Goal: Information Seeking & Learning: Learn about a topic

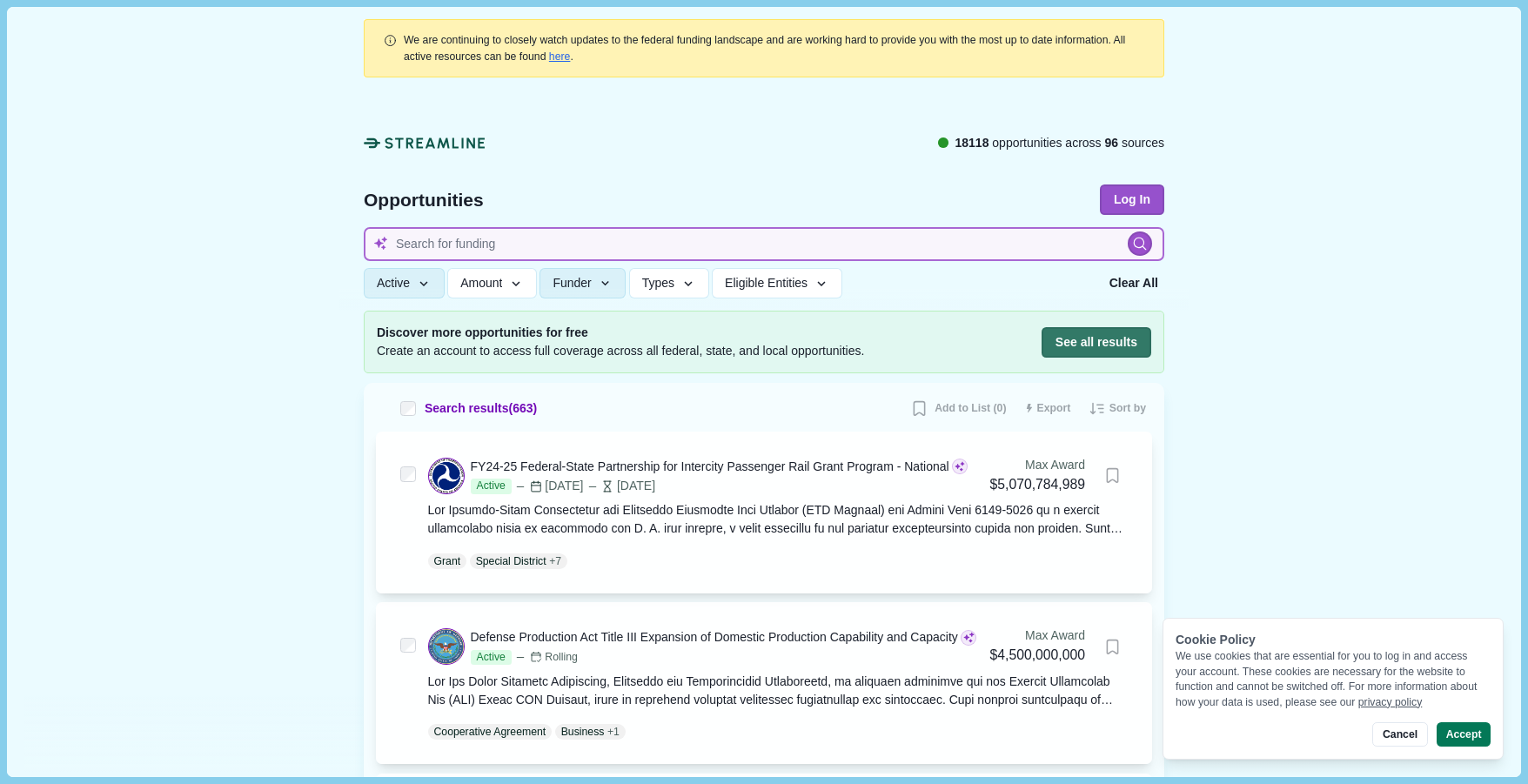
click at [829, 242] on input at bounding box center [764, 244] width 801 height 34
type input "CO2"
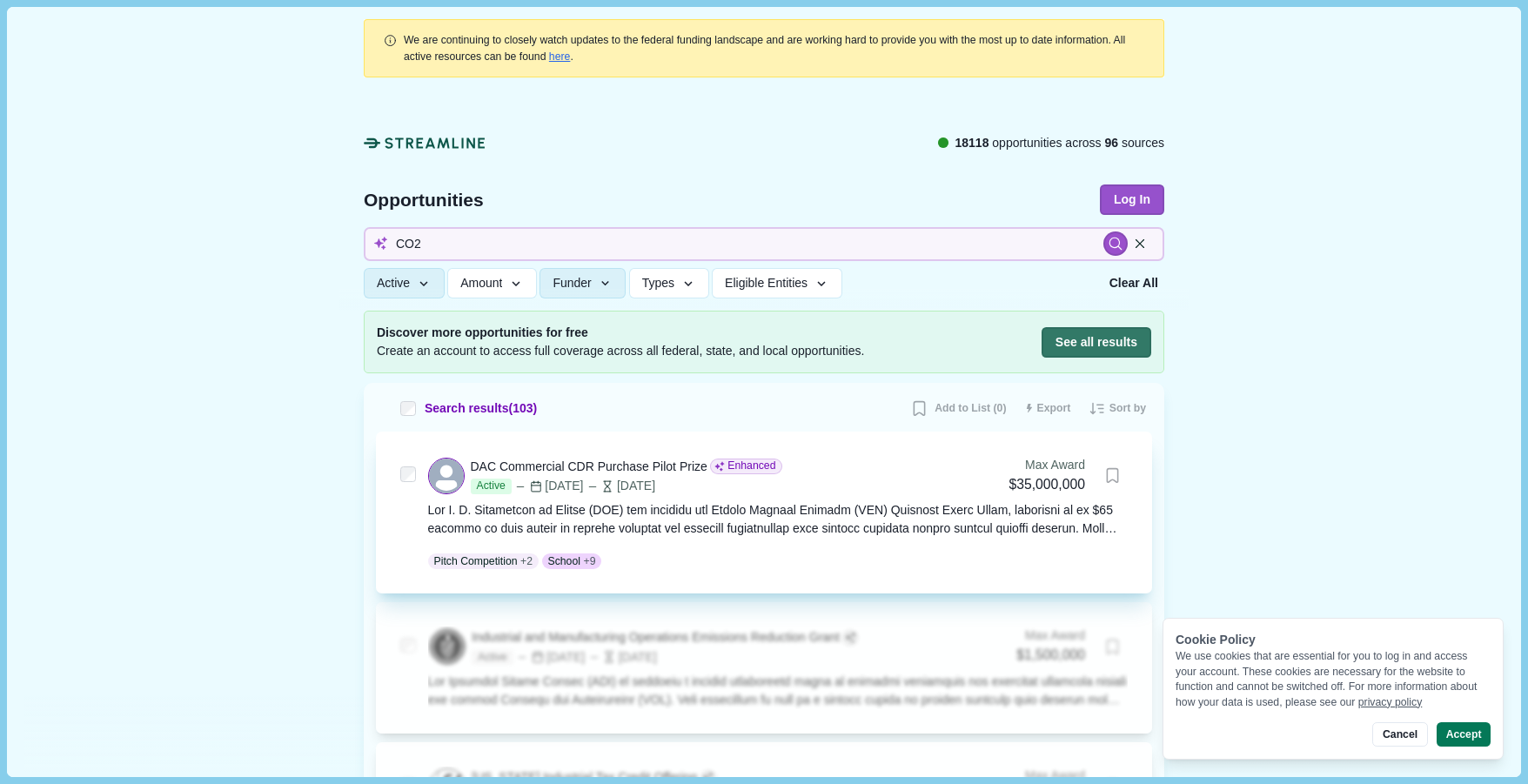
click at [827, 512] on div at bounding box center [778, 519] width 700 height 36
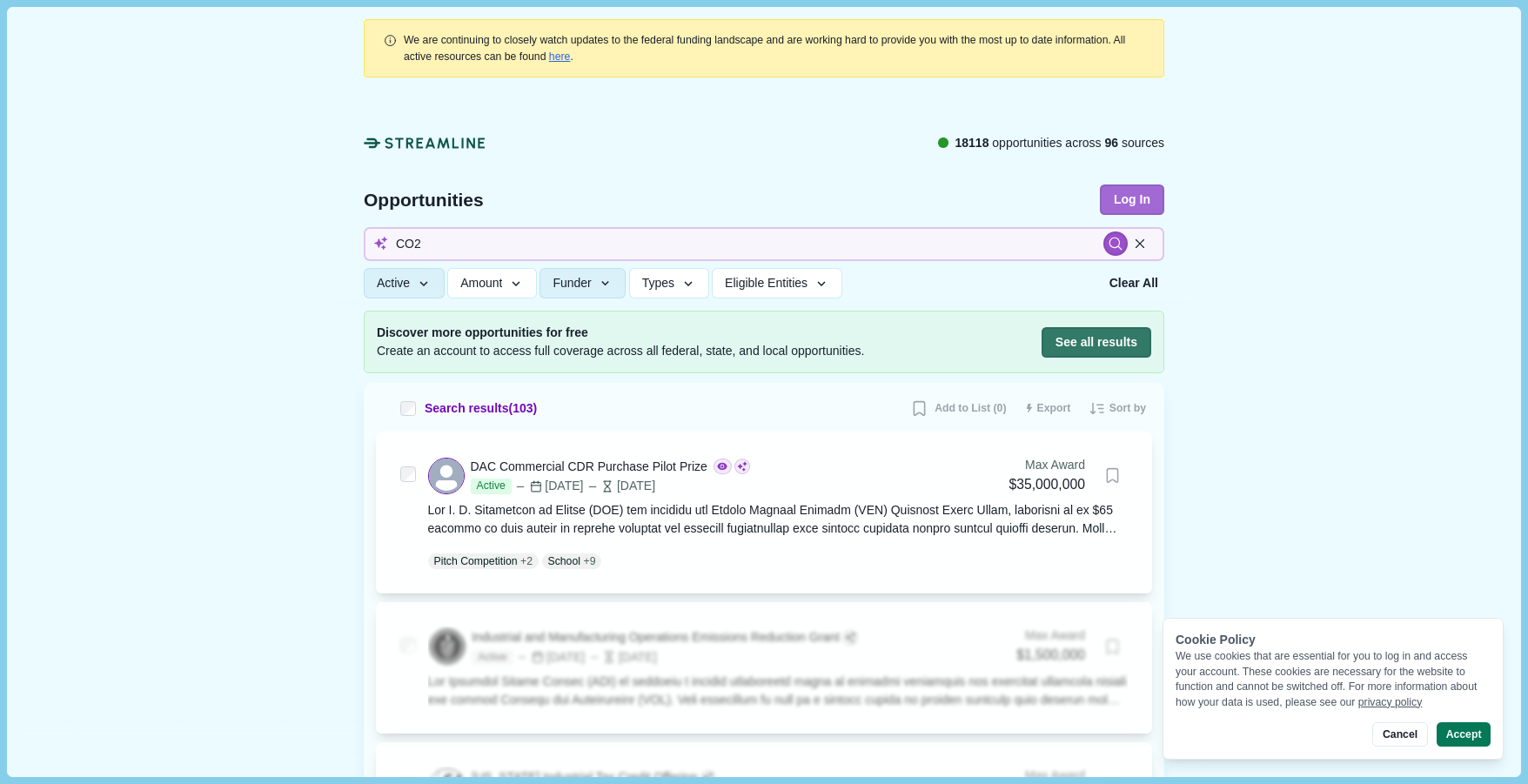
click at [1130, 202] on button "Log In" at bounding box center [1132, 199] width 64 height 31
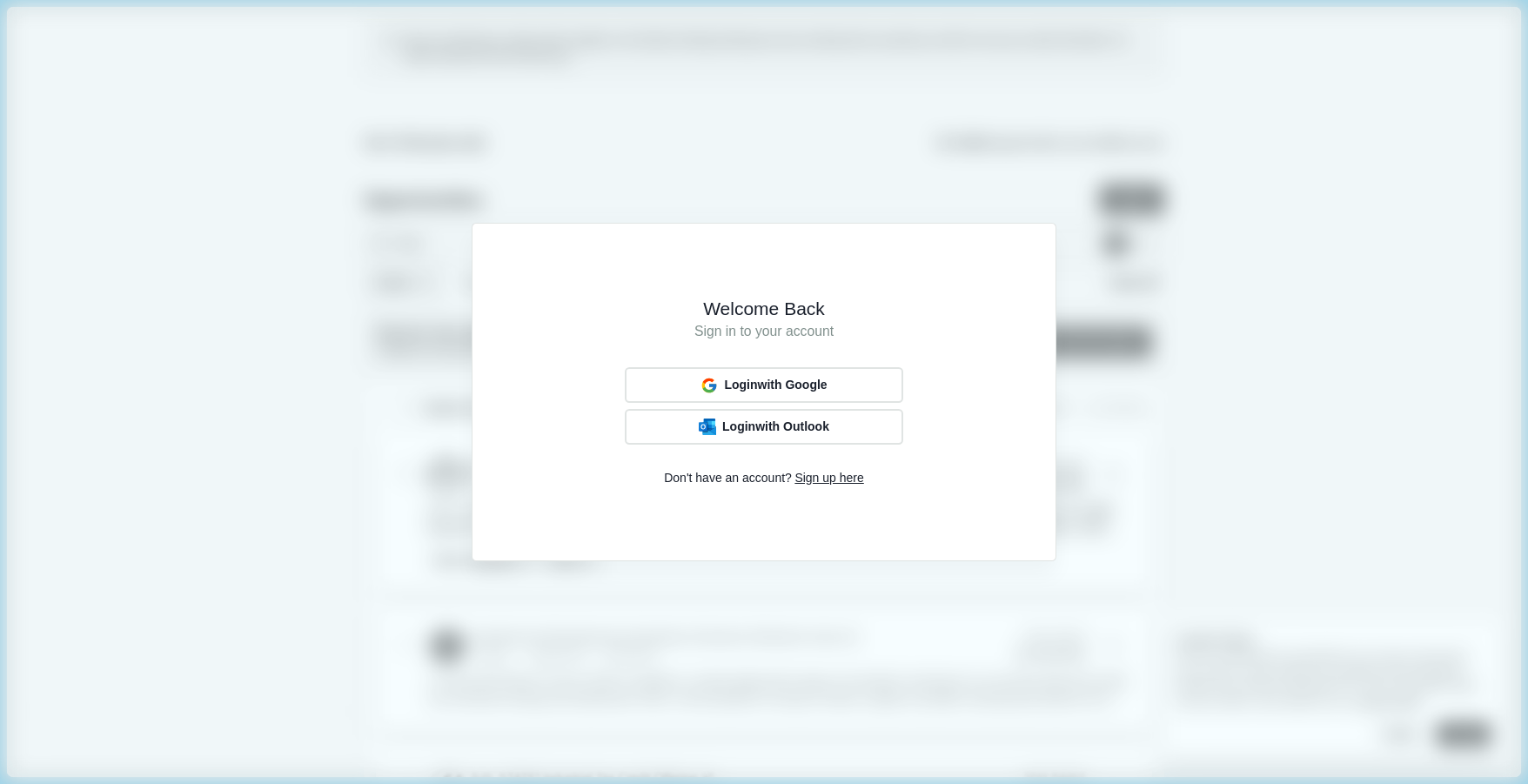
click at [984, 382] on div "Login with Google Login with Outlook" at bounding box center [764, 406] width 534 height 77
click at [851, 383] on button "Login with Google" at bounding box center [764, 385] width 265 height 34
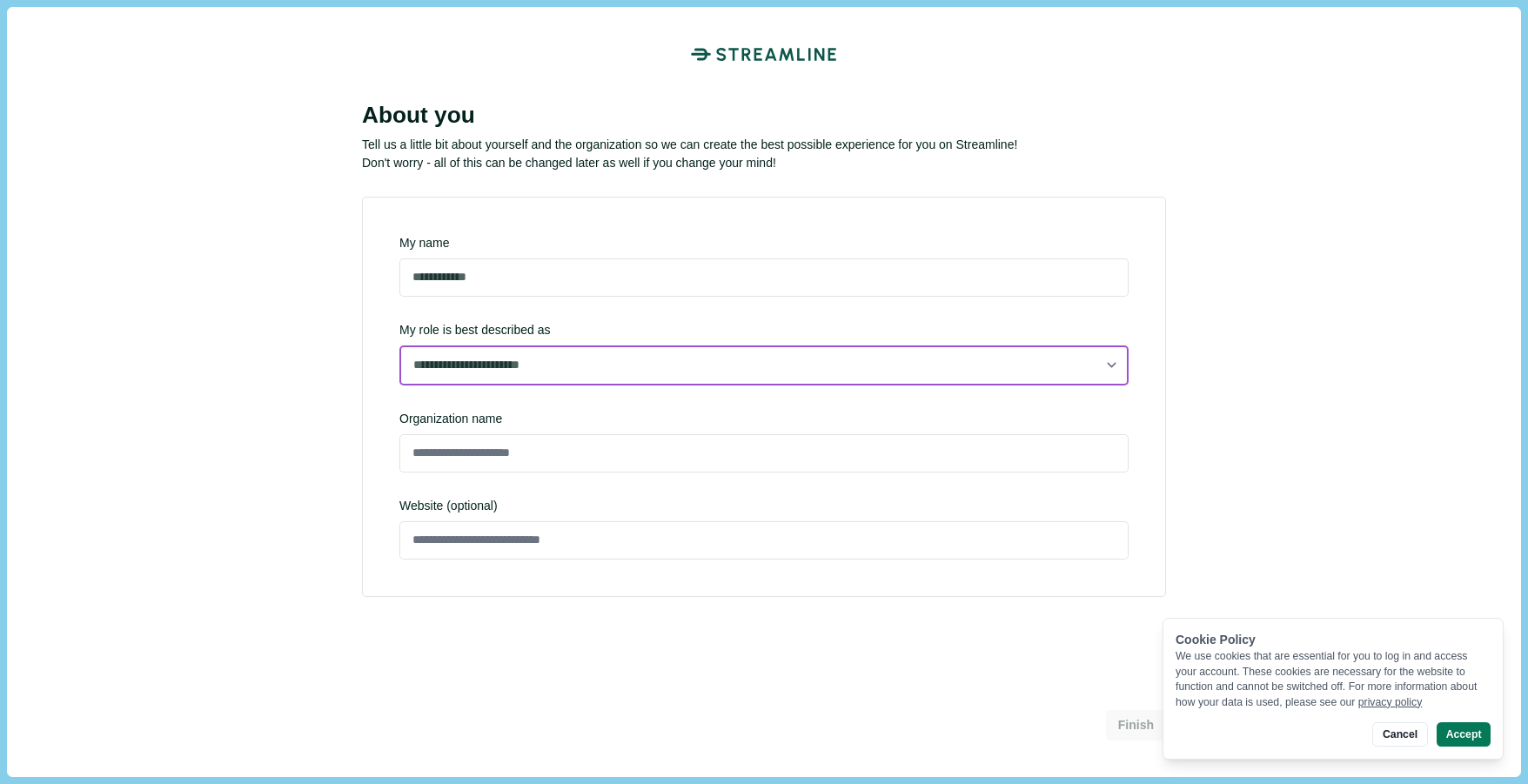
click at [399, 346] on select "**********" at bounding box center [764, 365] width 729 height 40
click option "**********" at bounding box center [0, 0] width 0 height 0
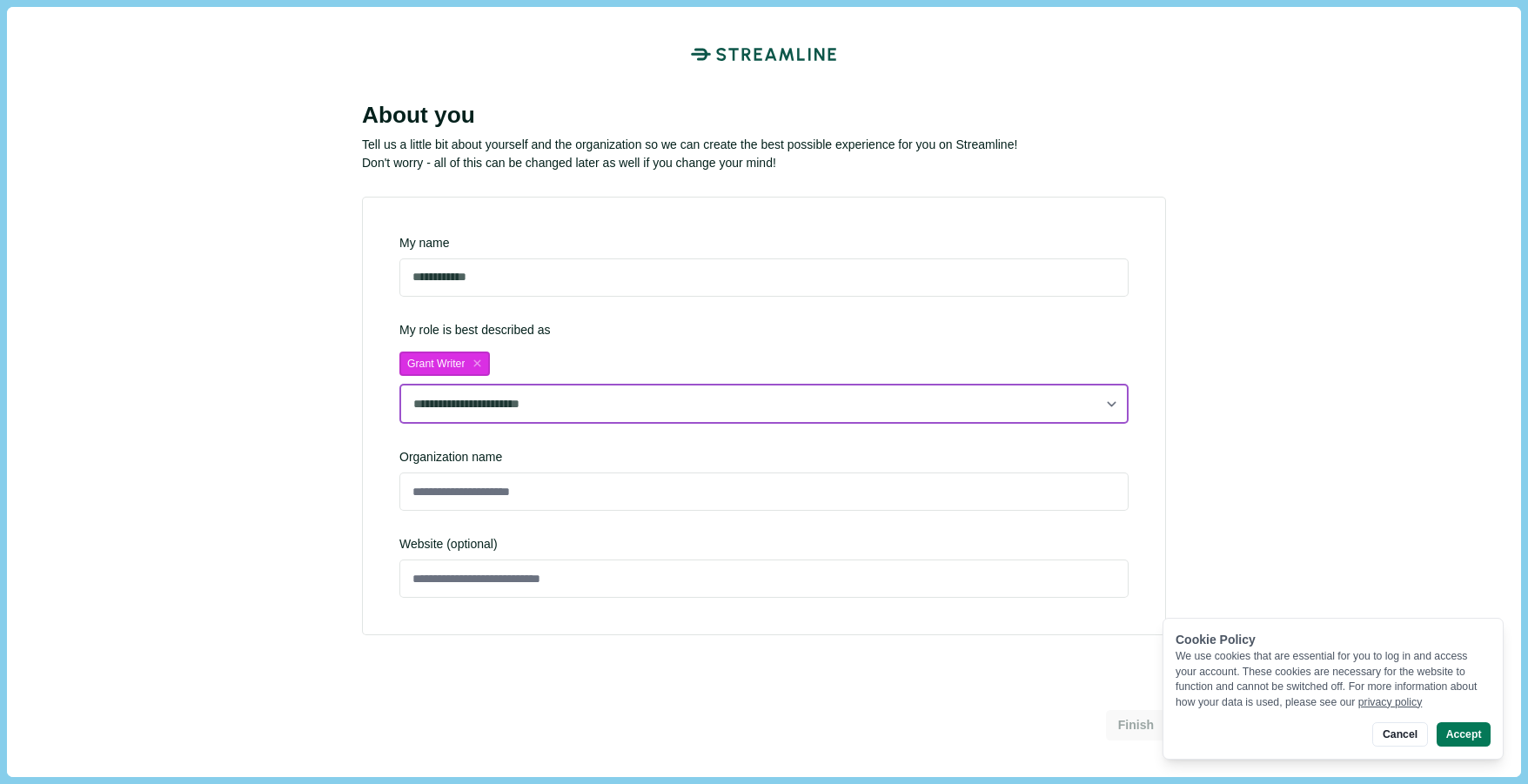
click at [399, 384] on select "**********" at bounding box center [764, 404] width 729 height 40
click option "**********" at bounding box center [0, 0] width 0 height 0
click at [399, 384] on select "**********" at bounding box center [764, 404] width 729 height 40
click at [616, 362] on icon "close" at bounding box center [613, 363] width 7 height 7
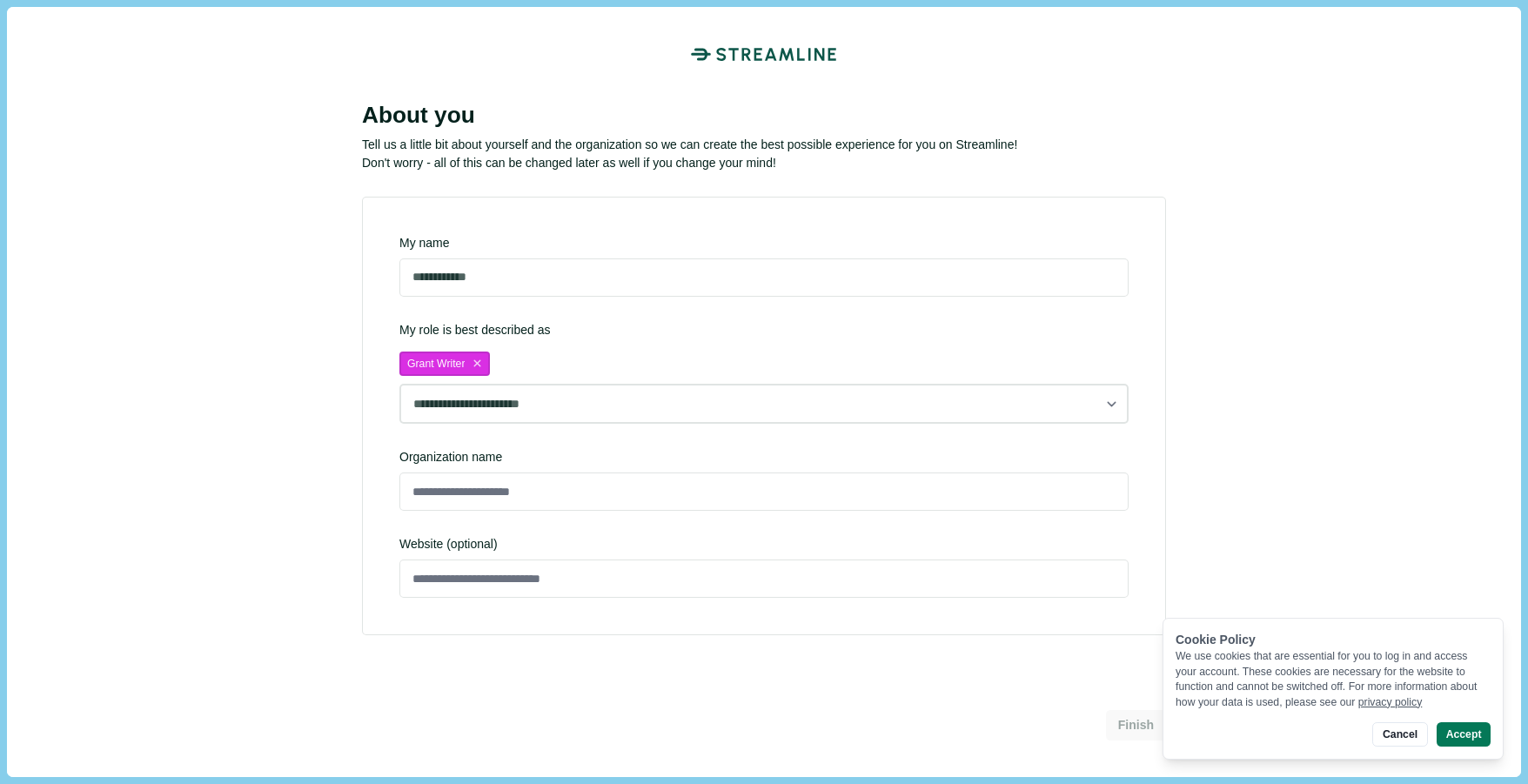
click at [479, 364] on icon "close" at bounding box center [477, 364] width 14 height 14
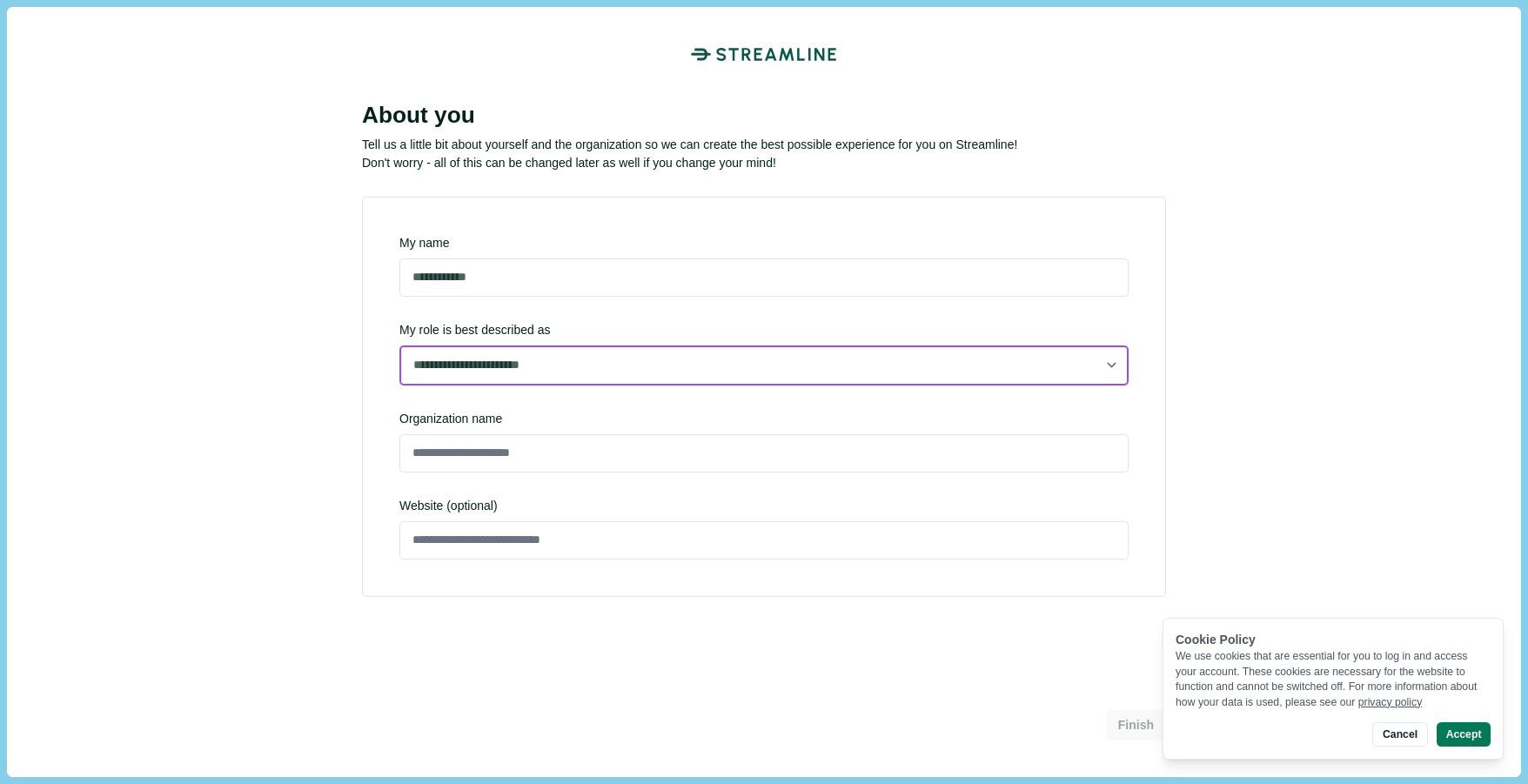
click at [399, 346] on select "**********" at bounding box center [764, 365] width 729 height 40
click option "*******" at bounding box center [0, 0] width 0 height 0
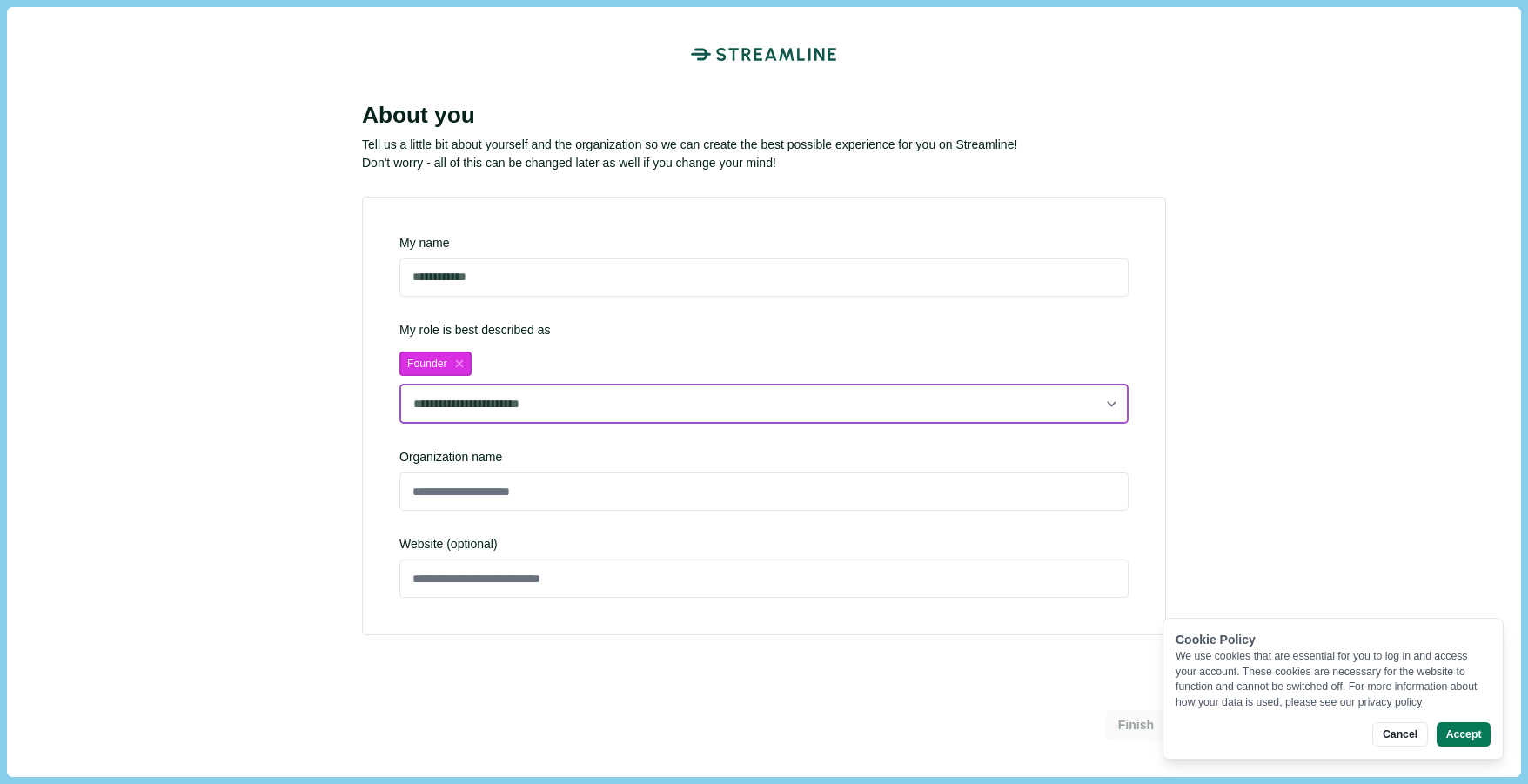
click at [399, 384] on select "**********" at bounding box center [764, 404] width 729 height 40
click option "**********" at bounding box center [0, 0] width 0 height 0
click at [399, 384] on select "**********" at bounding box center [764, 404] width 729 height 40
click option "**********" at bounding box center [0, 0] width 0 height 0
click at [399, 384] on select "**********" at bounding box center [764, 404] width 729 height 40
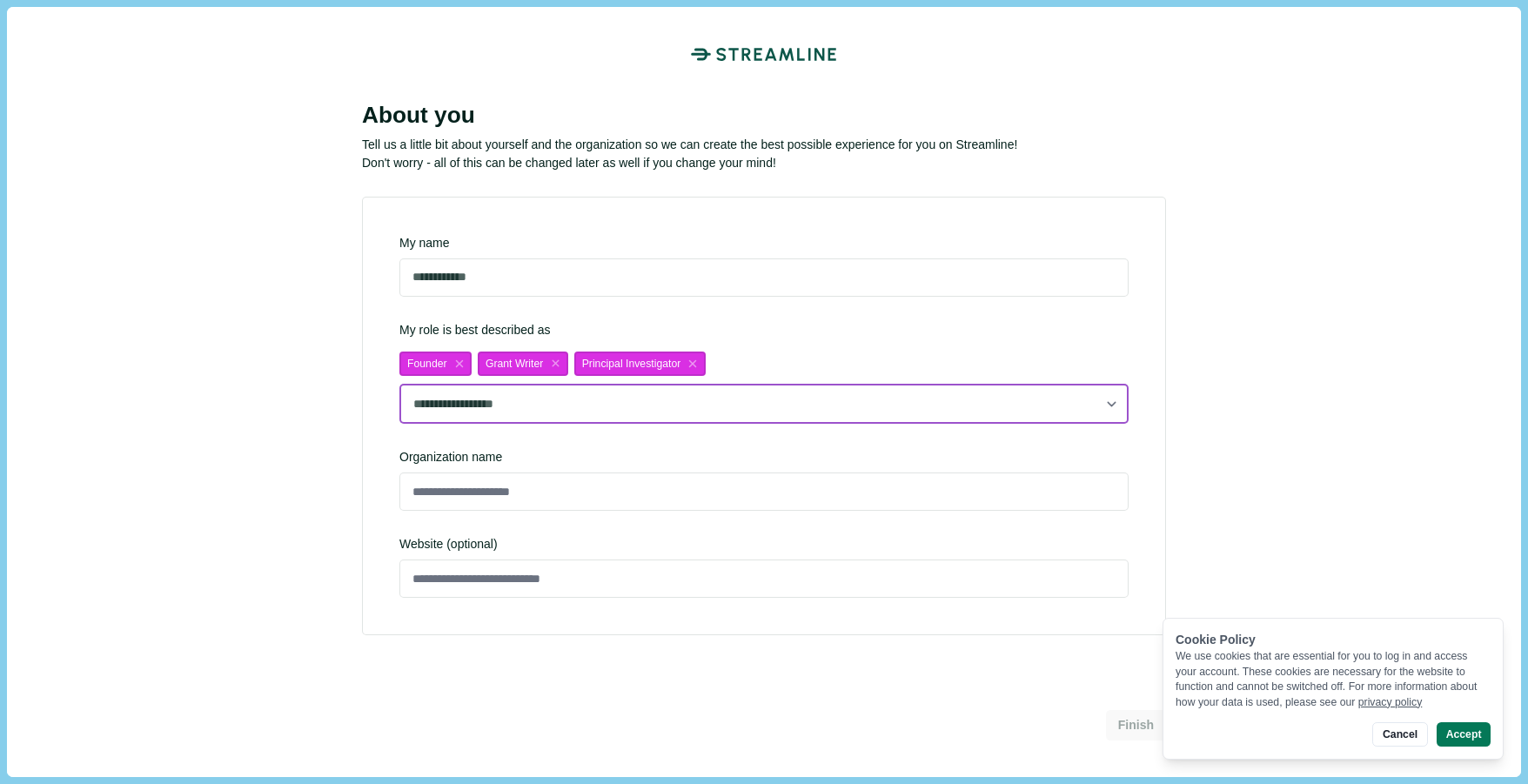
click option "**********" at bounding box center [0, 0] width 0 height 0
click at [399, 384] on select "**********" at bounding box center [764, 404] width 729 height 40
click option "**********" at bounding box center [0, 0] width 0 height 0
click at [399, 384] on select "**********" at bounding box center [764, 404] width 729 height 40
click option "**********" at bounding box center [0, 0] width 0 height 0
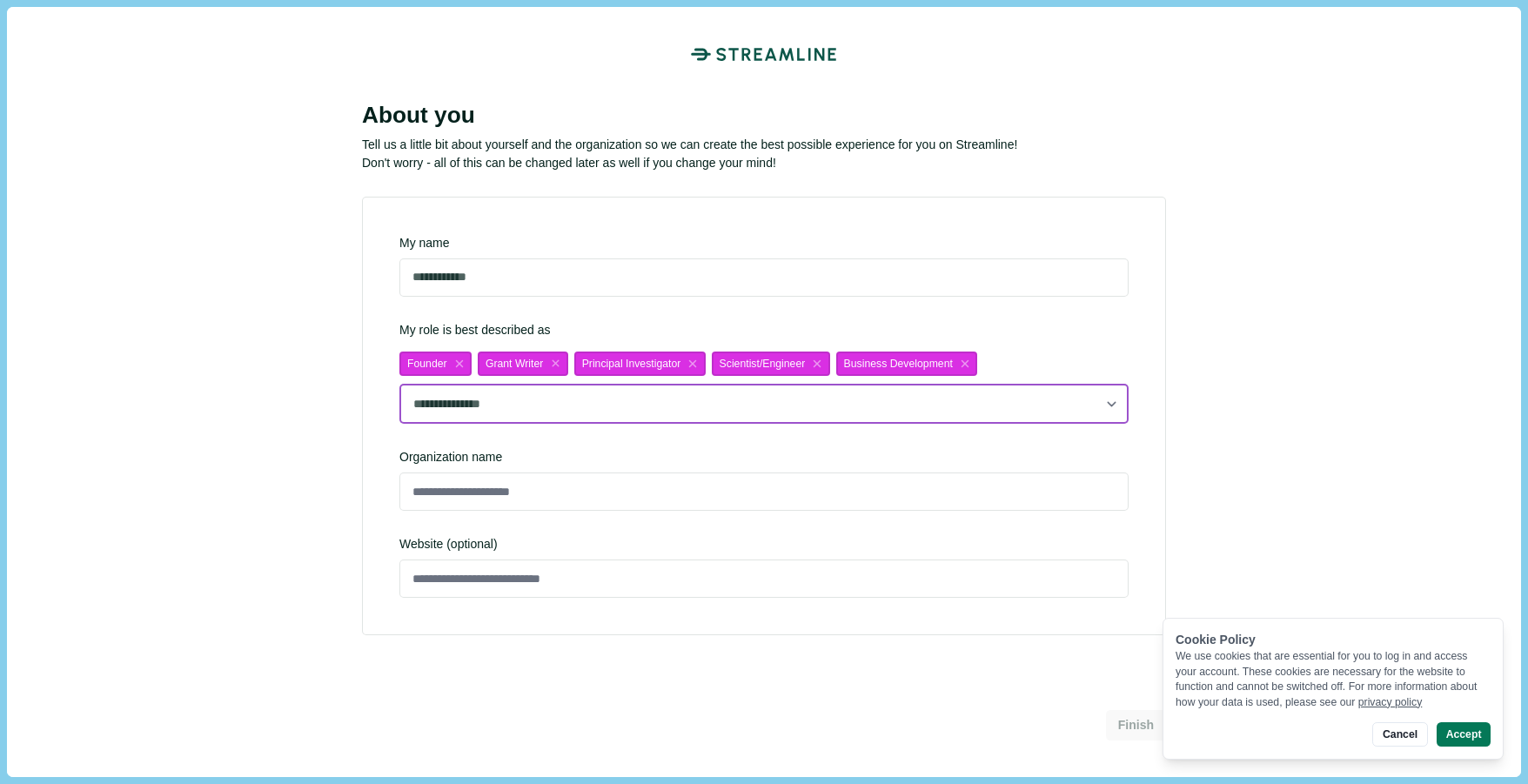
select select "**********"
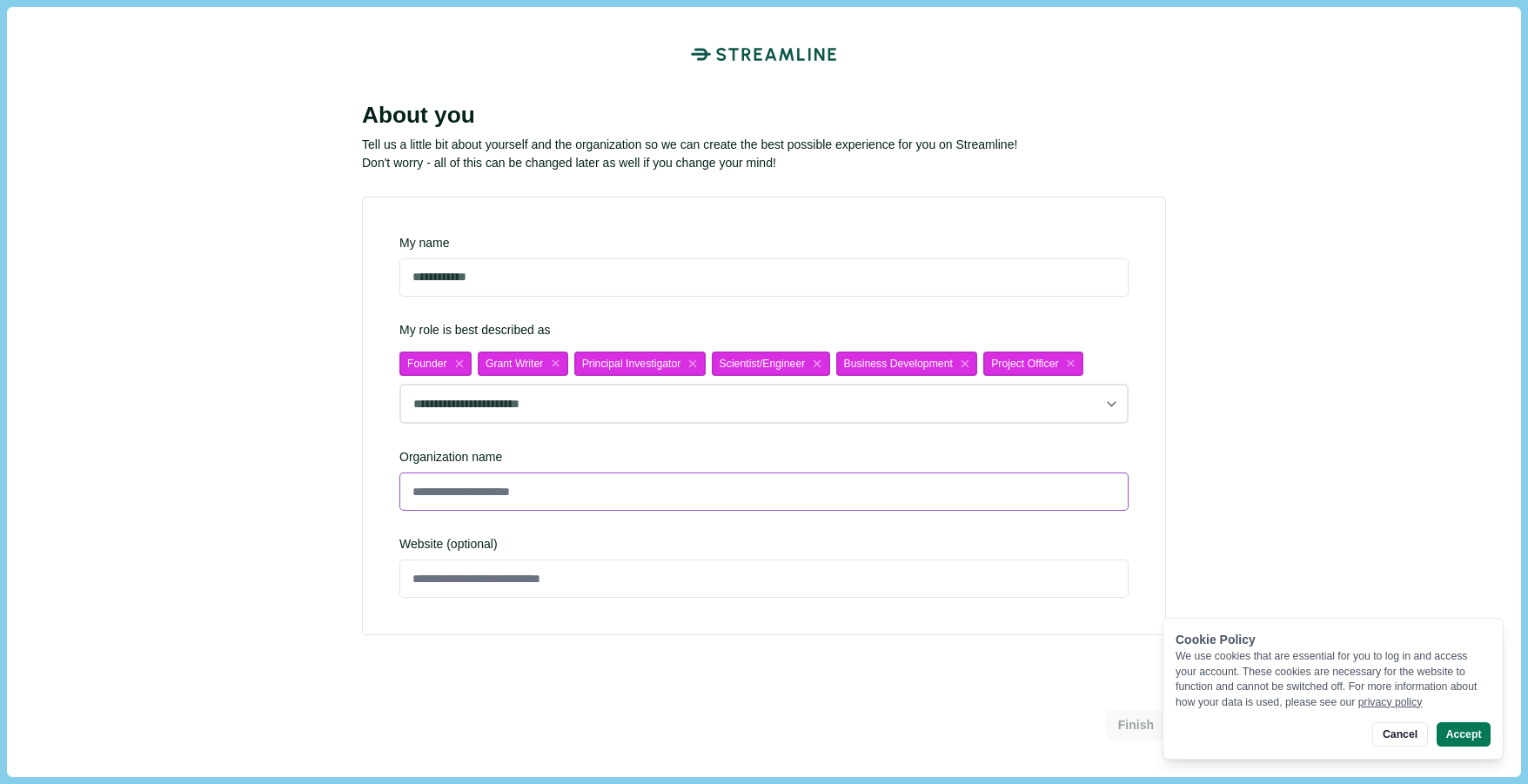
click at [1084, 498] on input at bounding box center [764, 491] width 729 height 38
type input "**********"
click at [1402, 736] on button "Cancel" at bounding box center [1399, 735] width 55 height 24
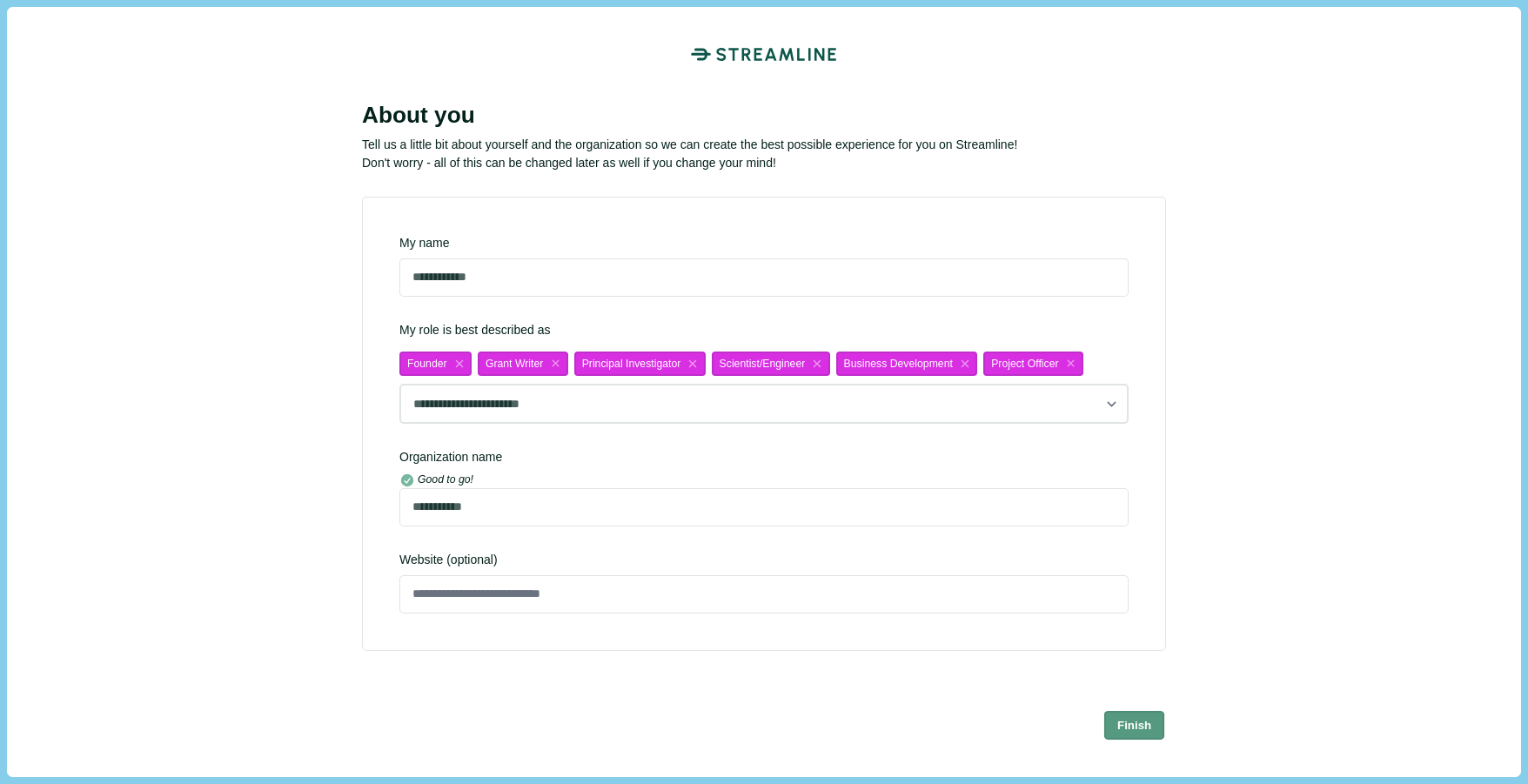
click at [1144, 730] on button "Finish" at bounding box center [1135, 724] width 61 height 29
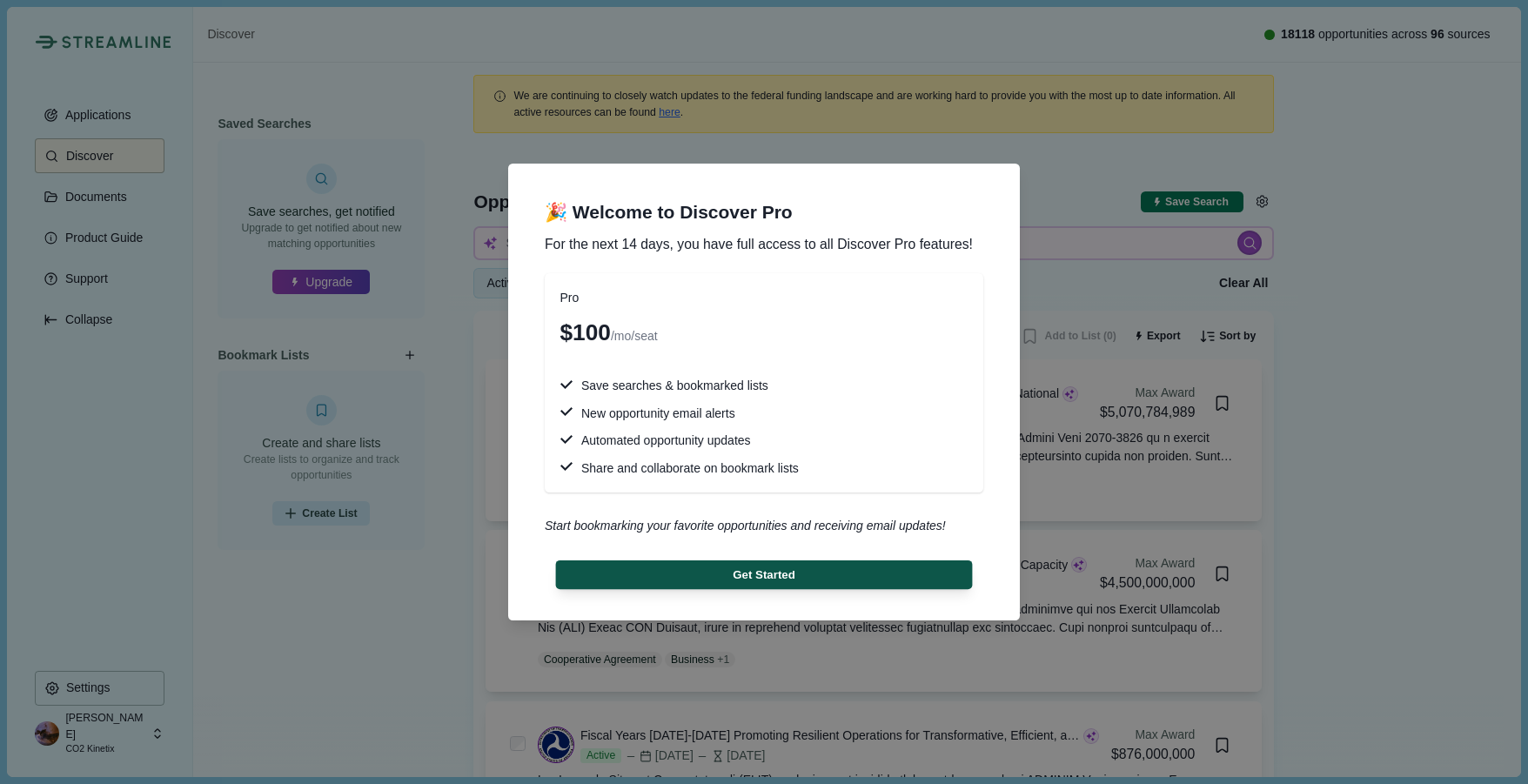
click at [805, 575] on button "Get Started" at bounding box center [764, 574] width 417 height 29
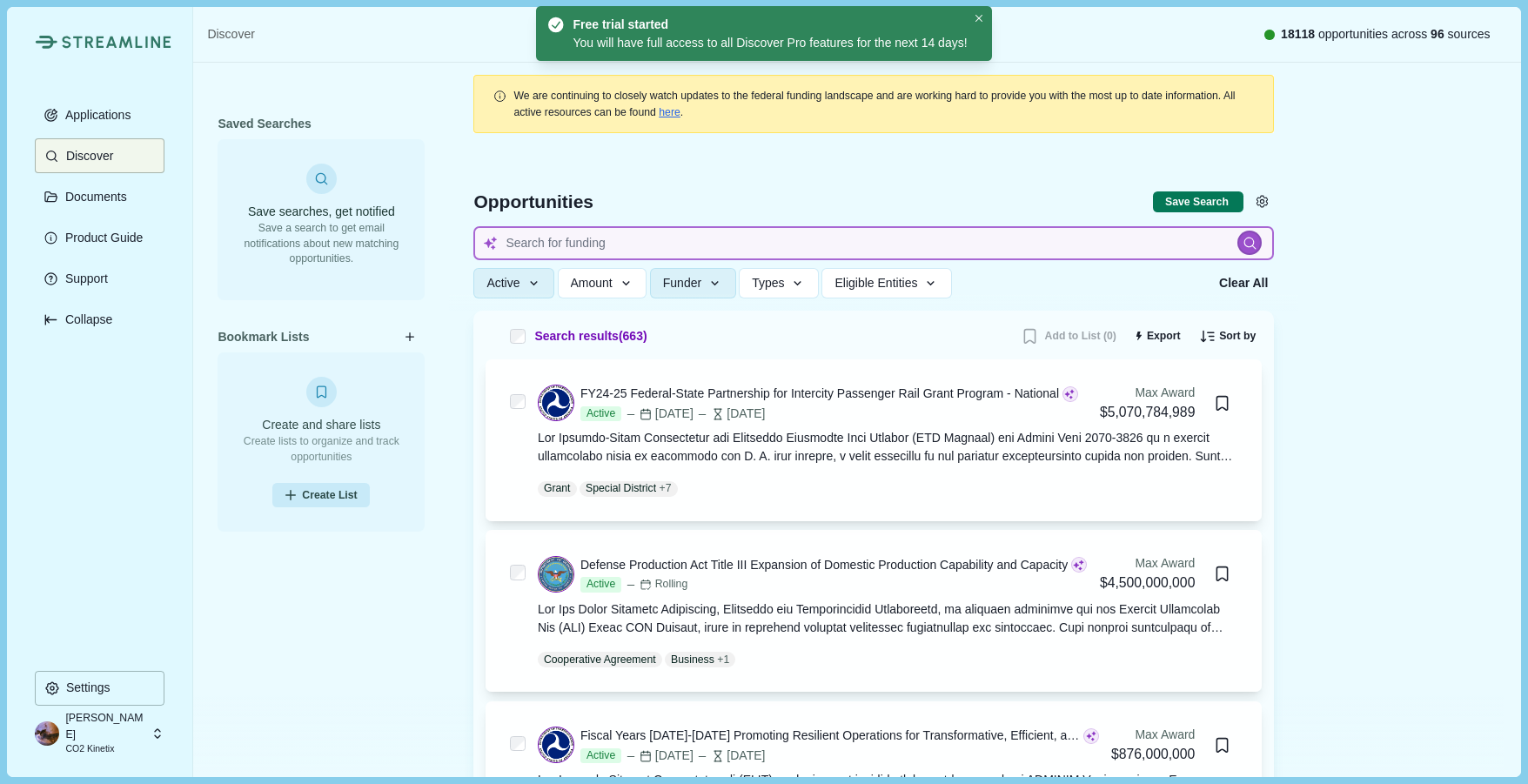
click at [689, 243] on input at bounding box center [874, 243] width 801 height 34
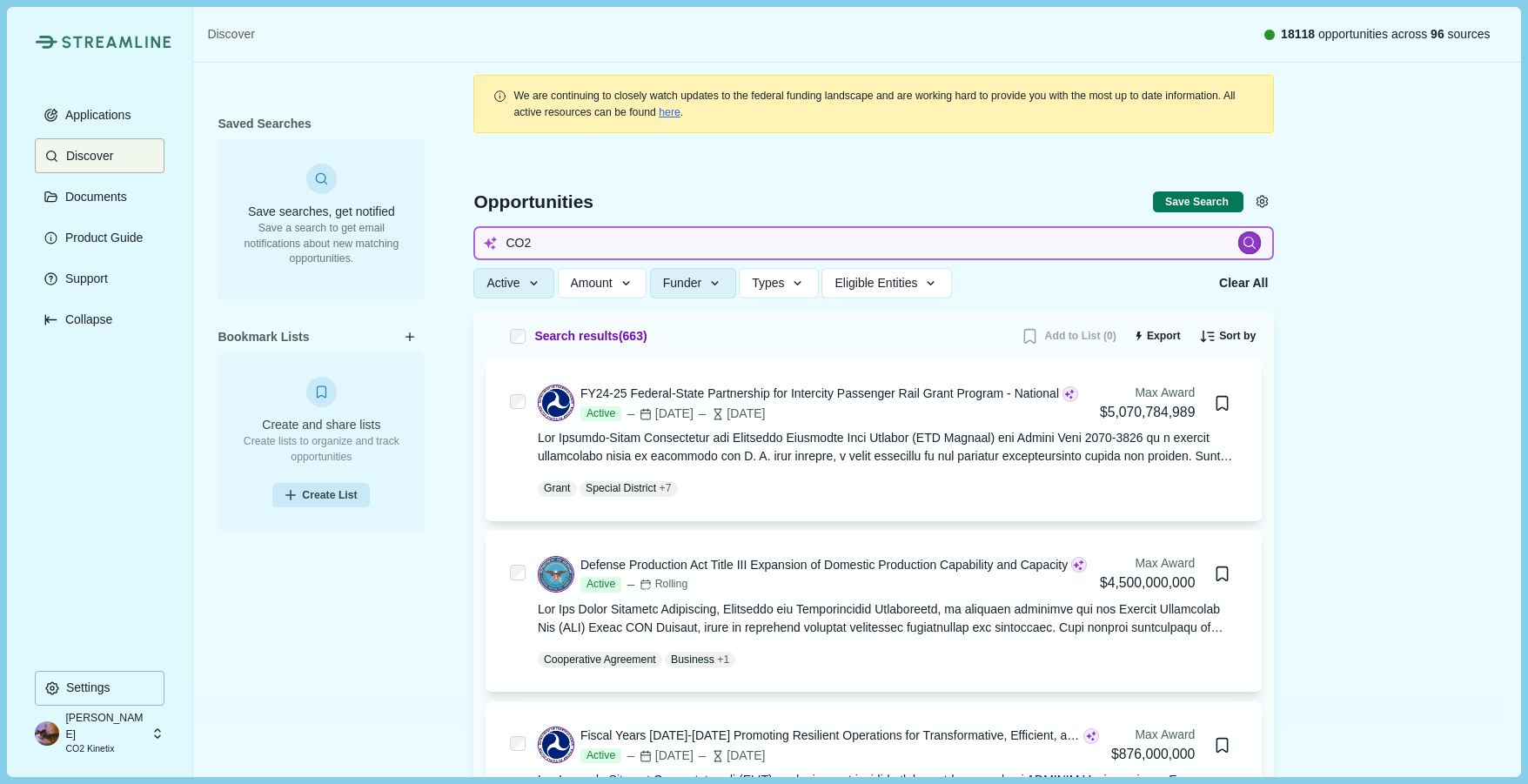
type input "CO2"
click at [1251, 239] on icon at bounding box center [1250, 243] width 12 height 12
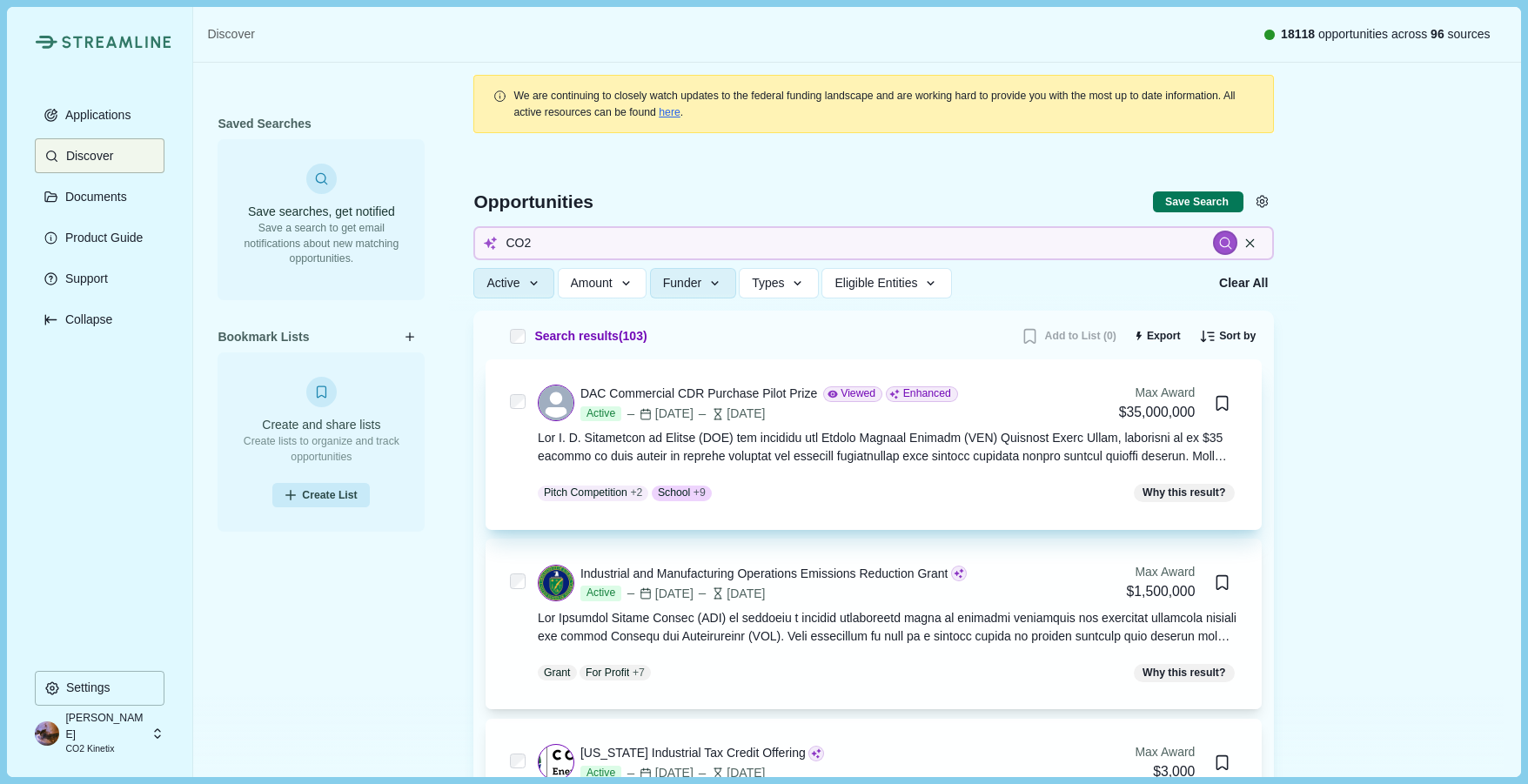
click at [972, 454] on div at bounding box center [888, 447] width 700 height 36
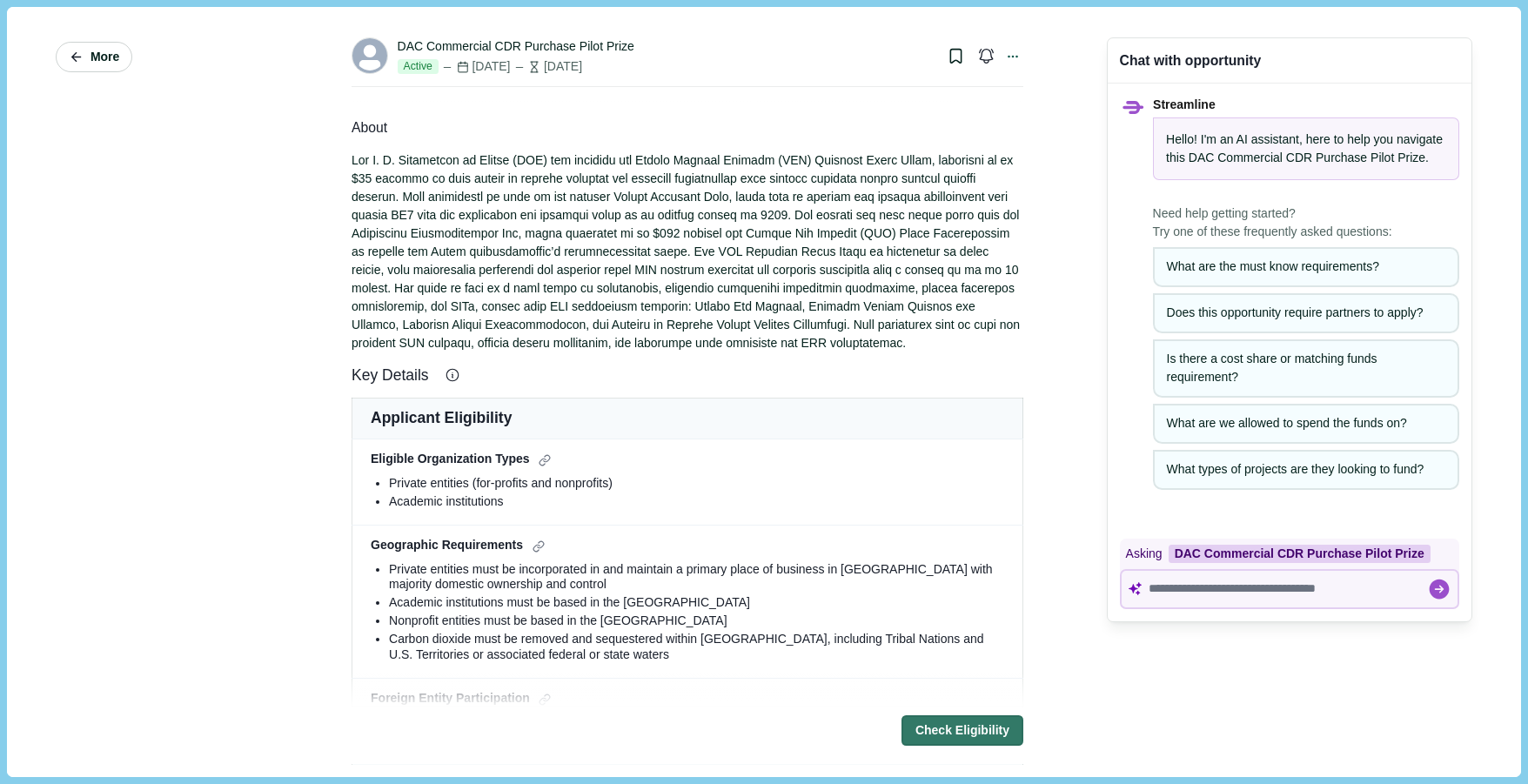
click at [102, 64] on span "More" at bounding box center [104, 57] width 29 height 15
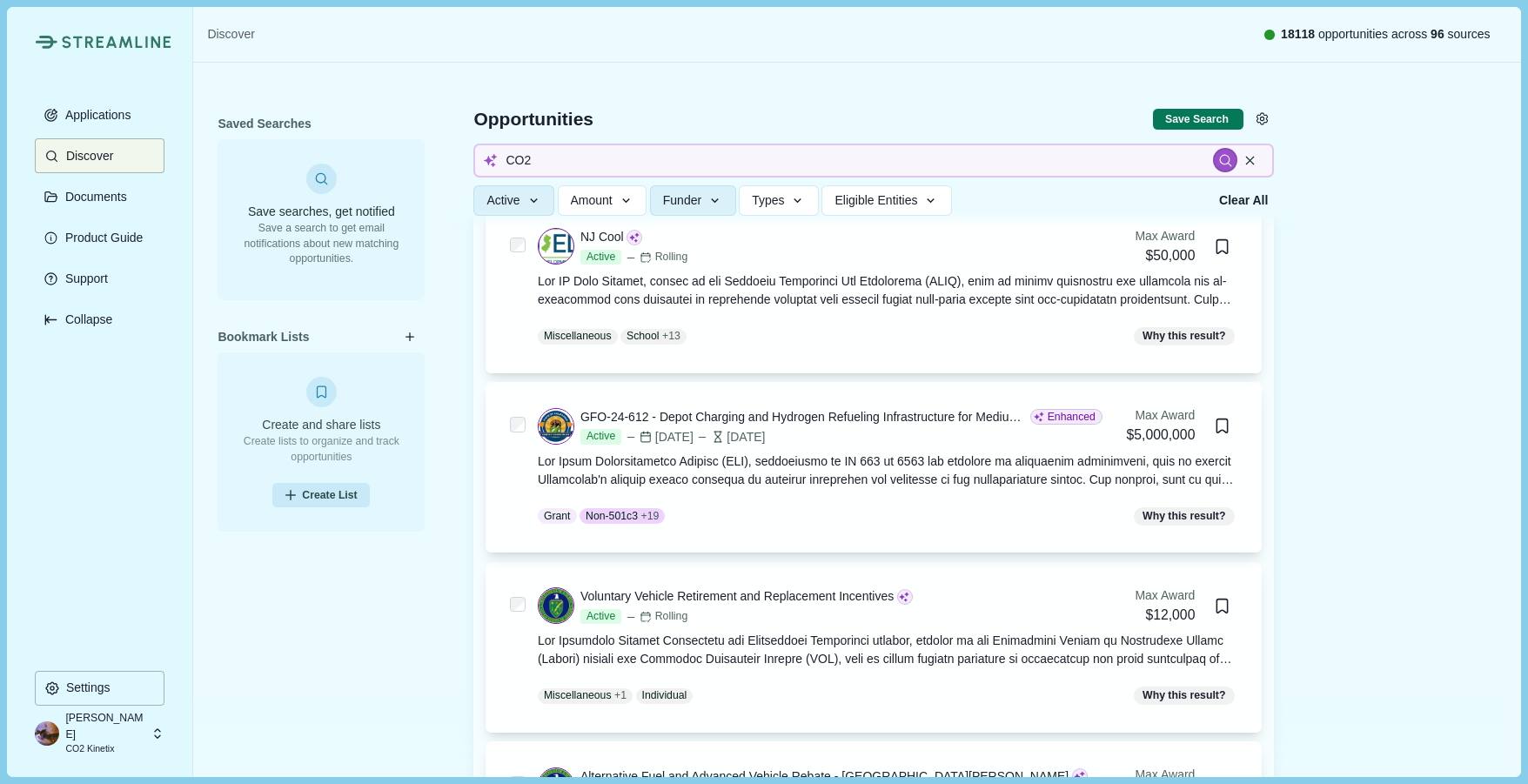
scroll to position [2674, 0]
click at [664, 163] on input "CO2" at bounding box center [874, 160] width 801 height 34
type input "CO2 removal"
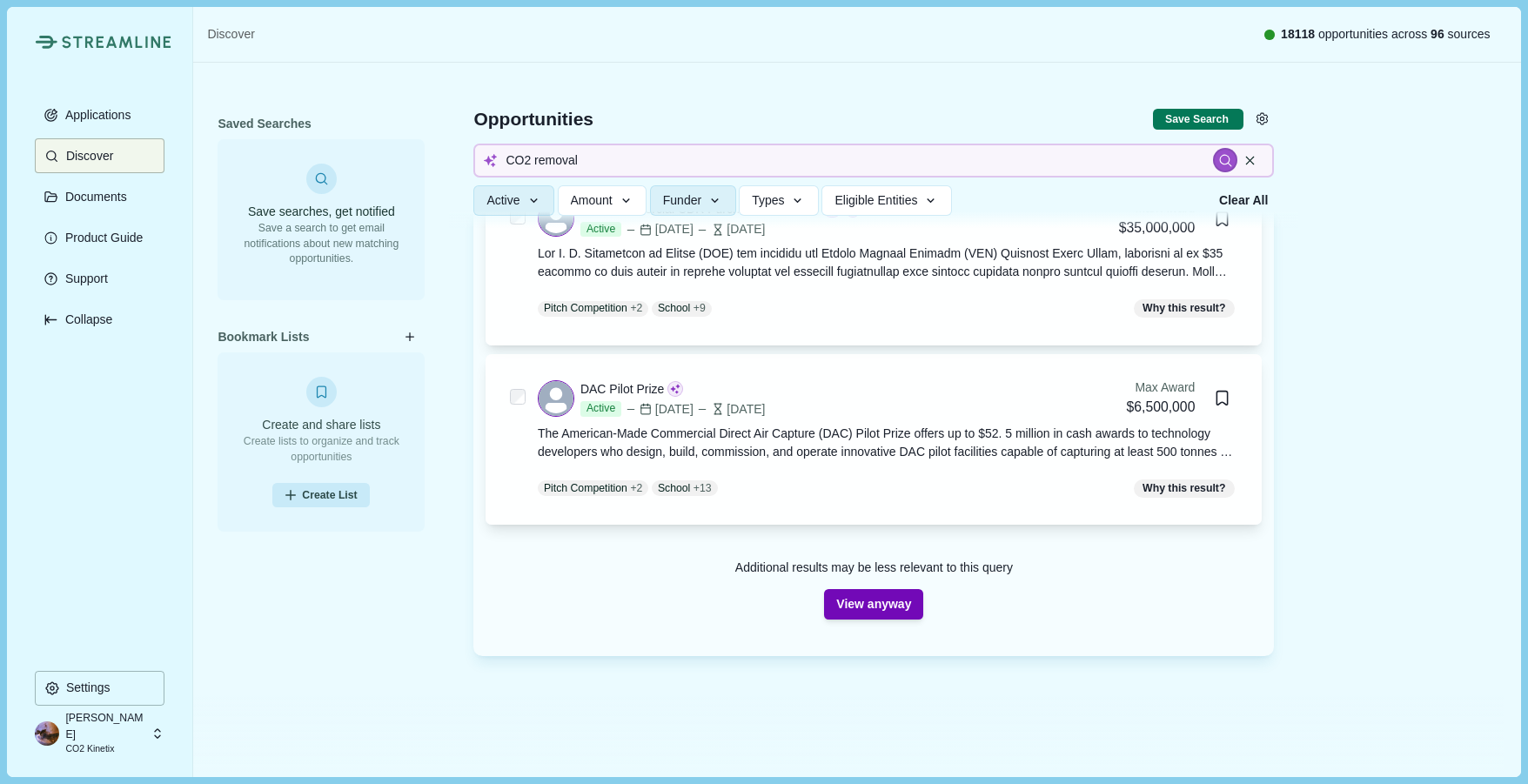
scroll to position [186, 0]
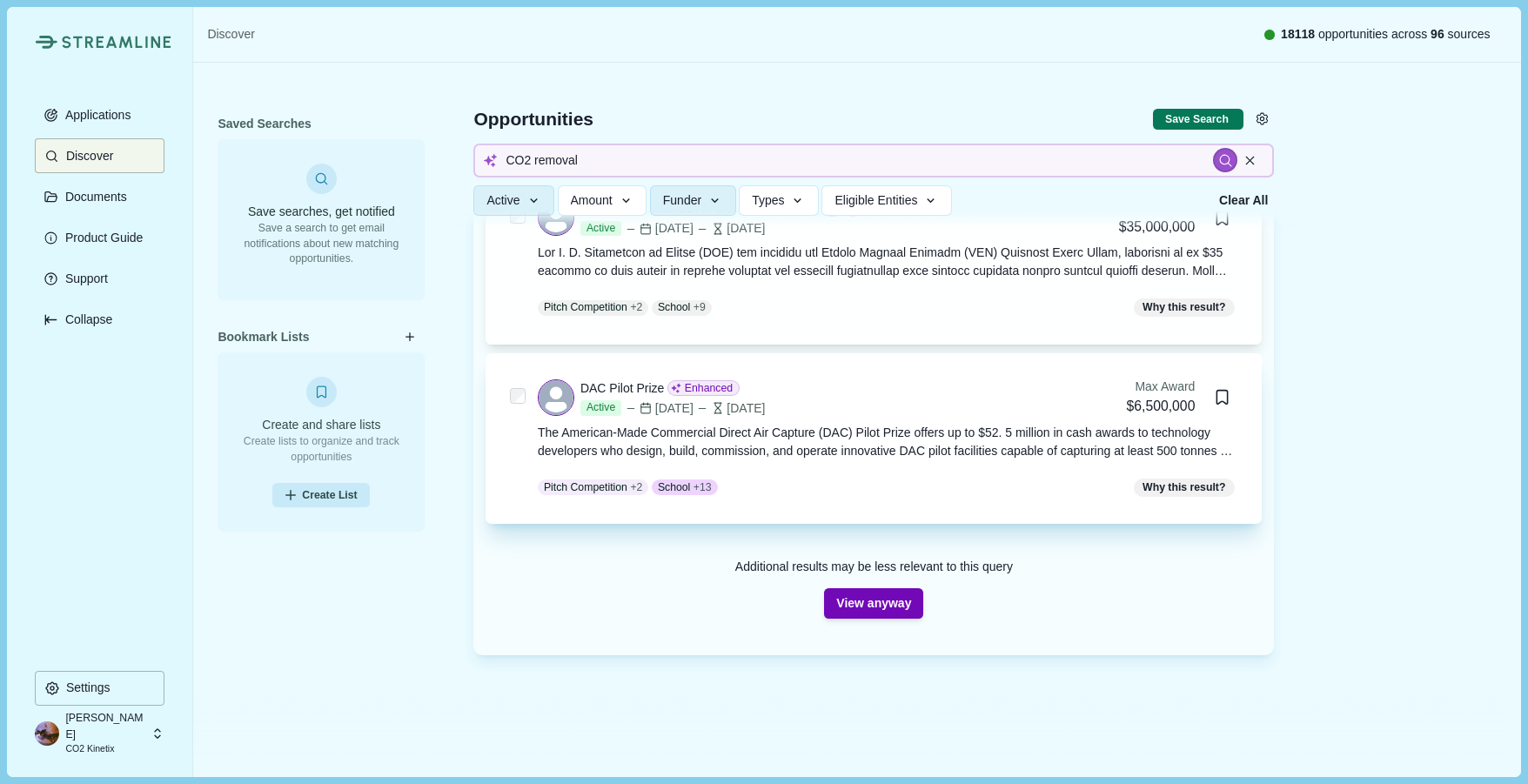
click at [755, 441] on div "The American-Made Commercial Direct Air Capture (DAC) Pilot Prize offers up to …" at bounding box center [888, 442] width 700 height 36
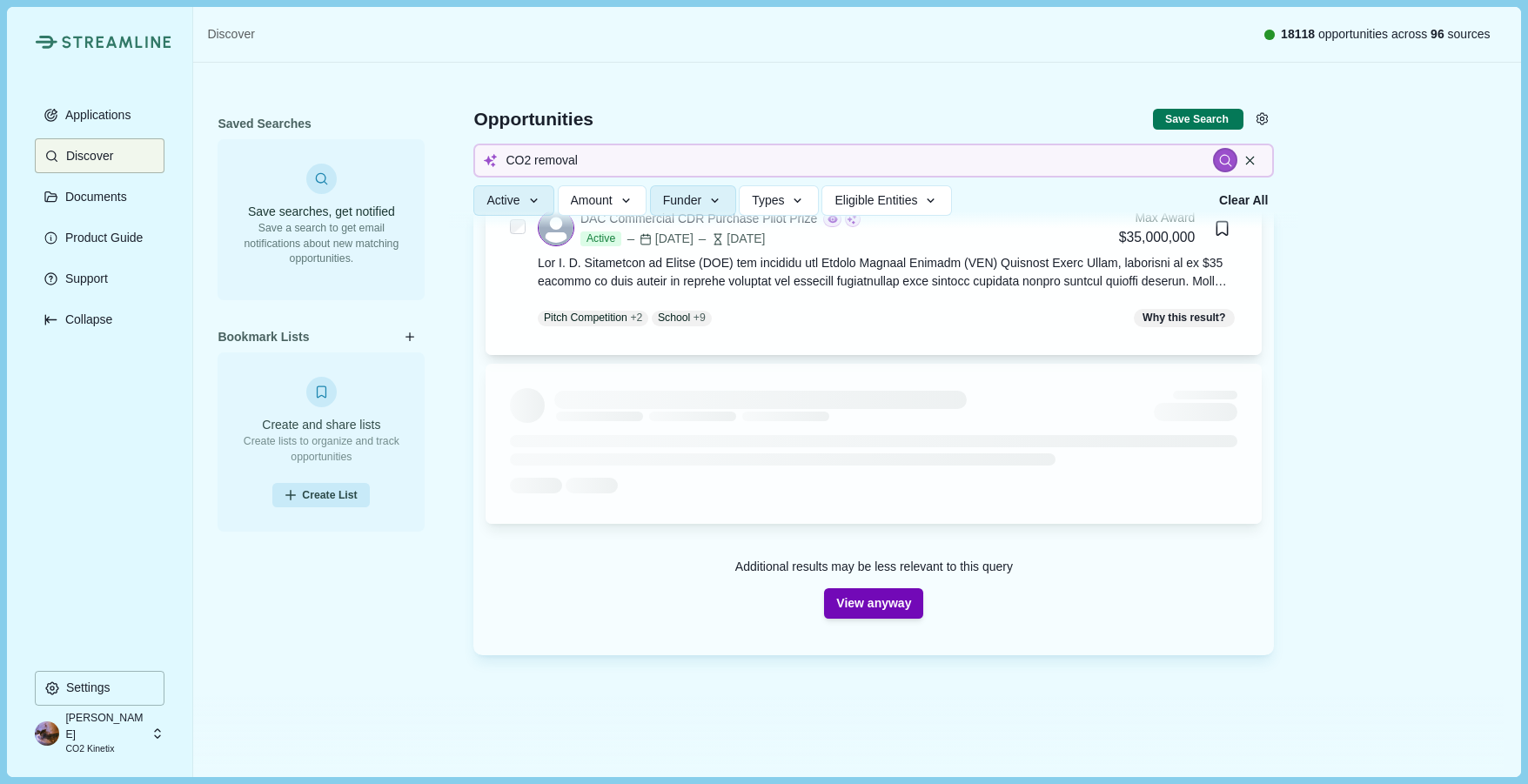
scroll to position [175, 0]
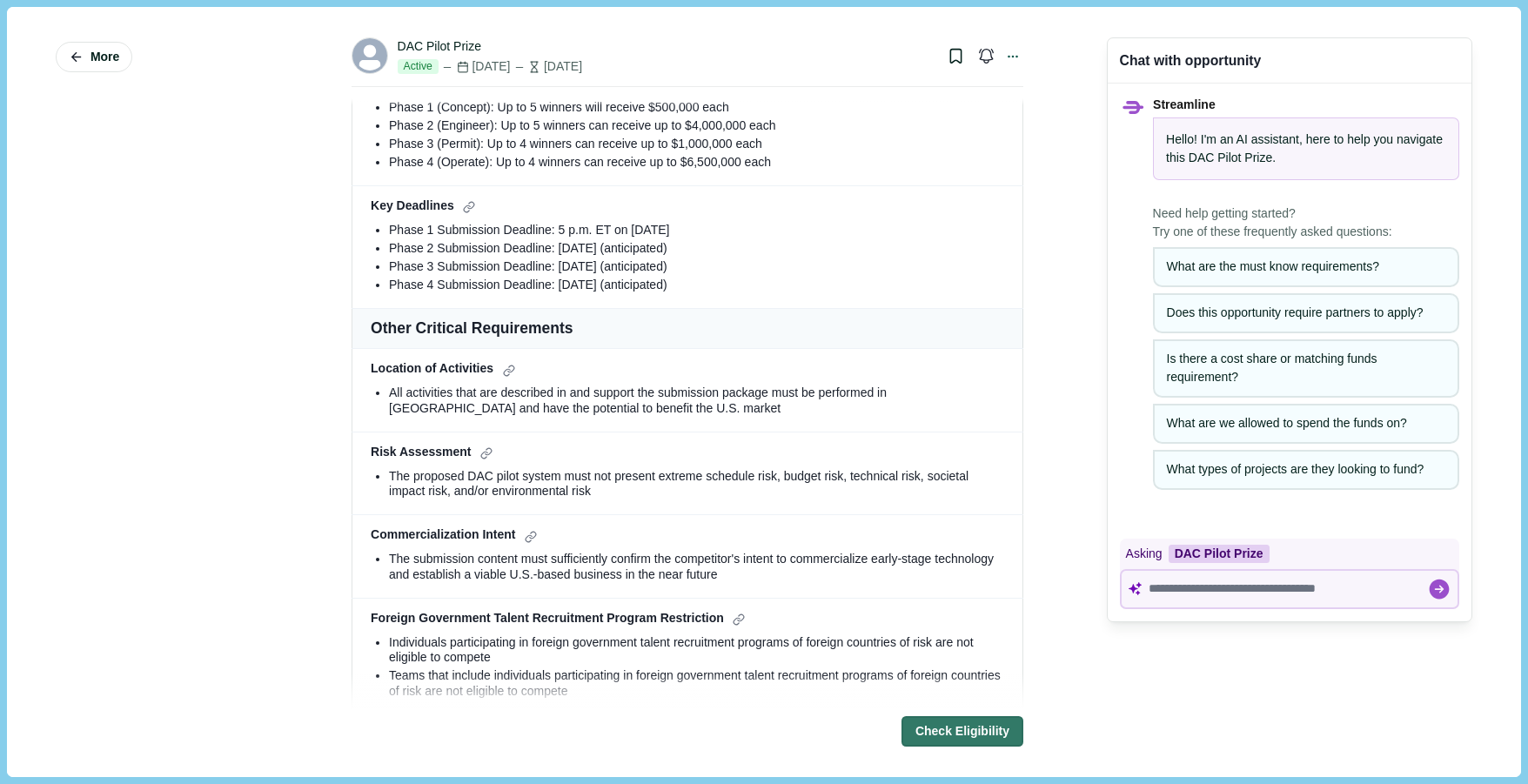
scroll to position [1287, 0]
click at [101, 46] on button "More" at bounding box center [94, 57] width 76 height 31
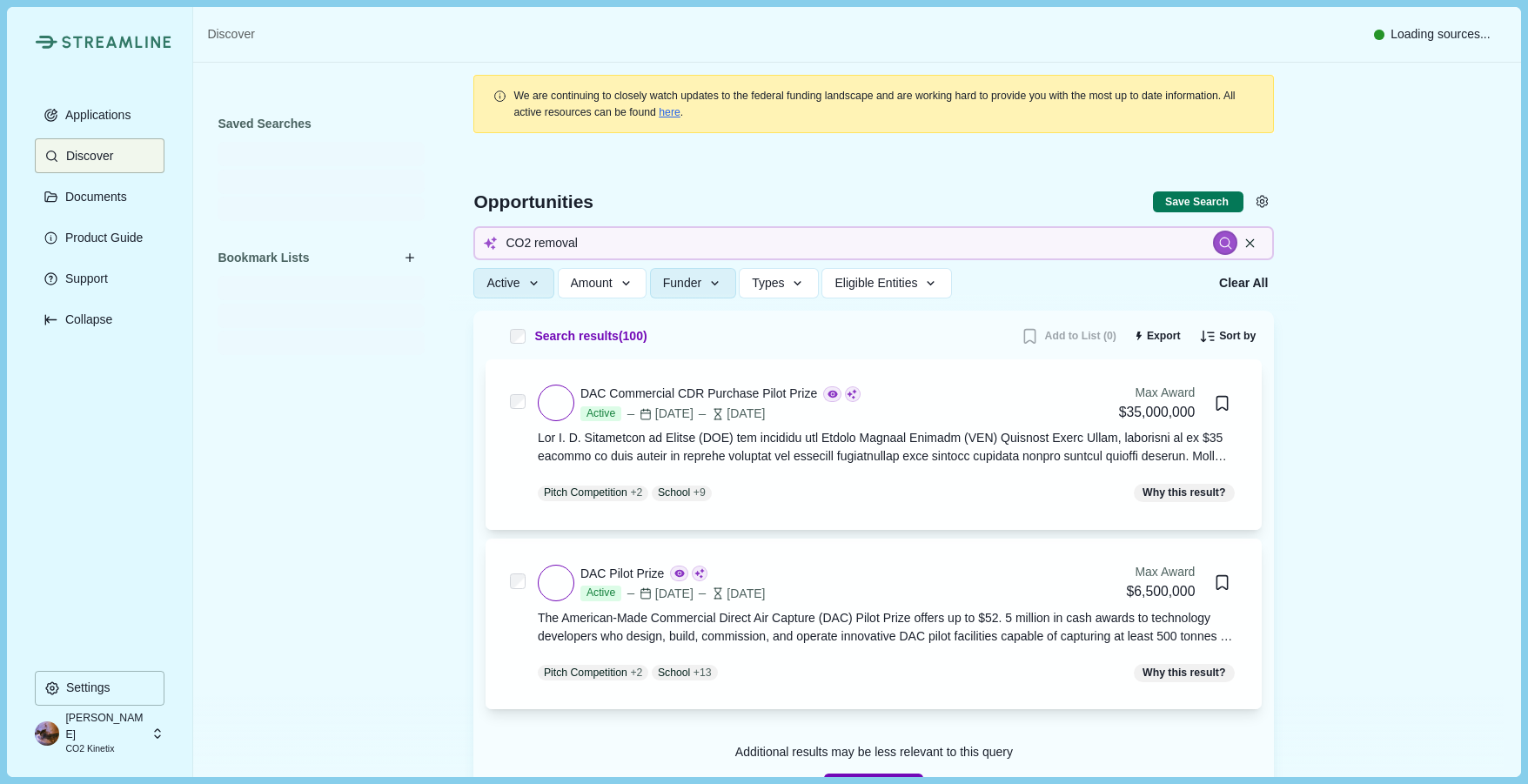
type input "CO2 removal"
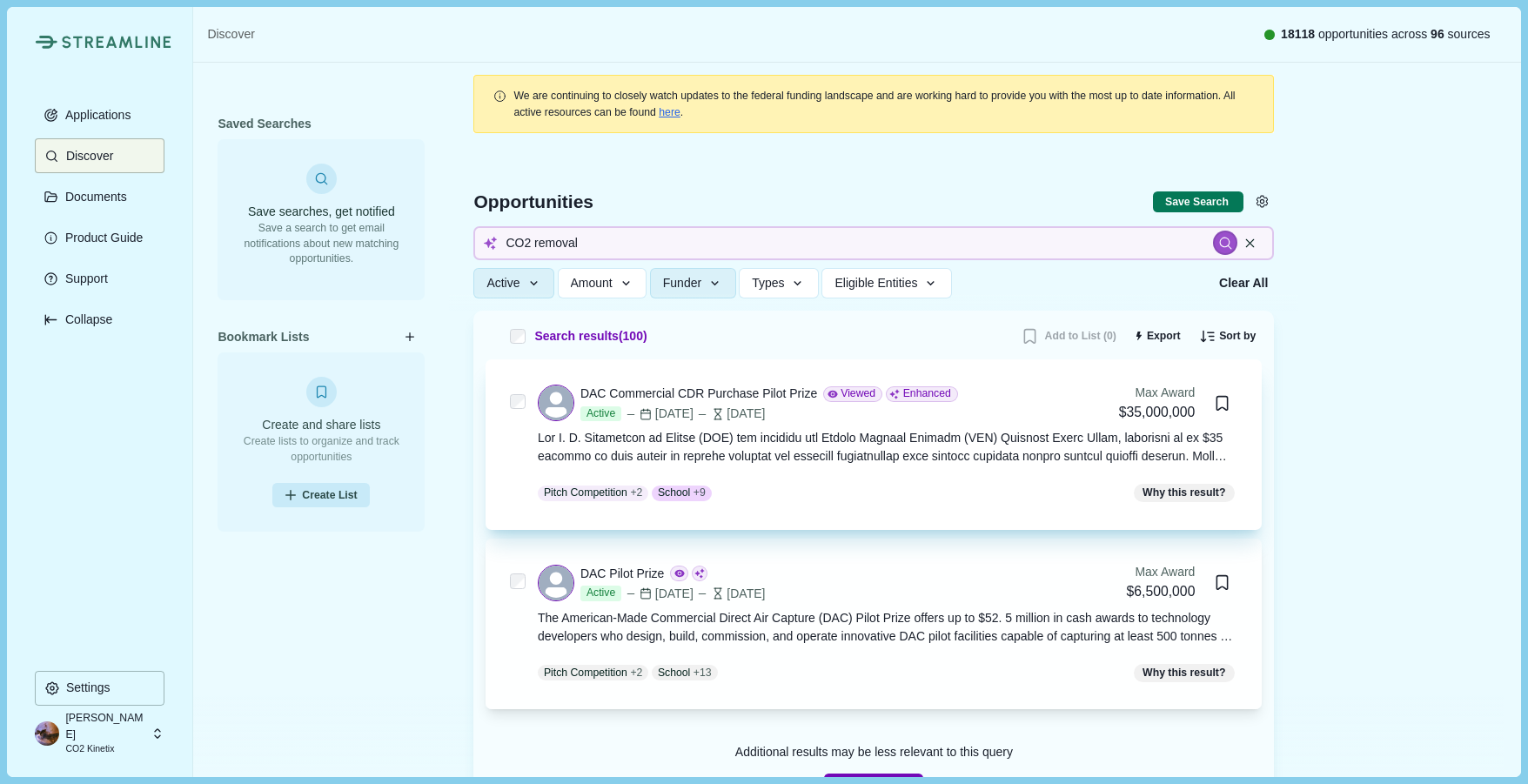
scroll to position [186, 0]
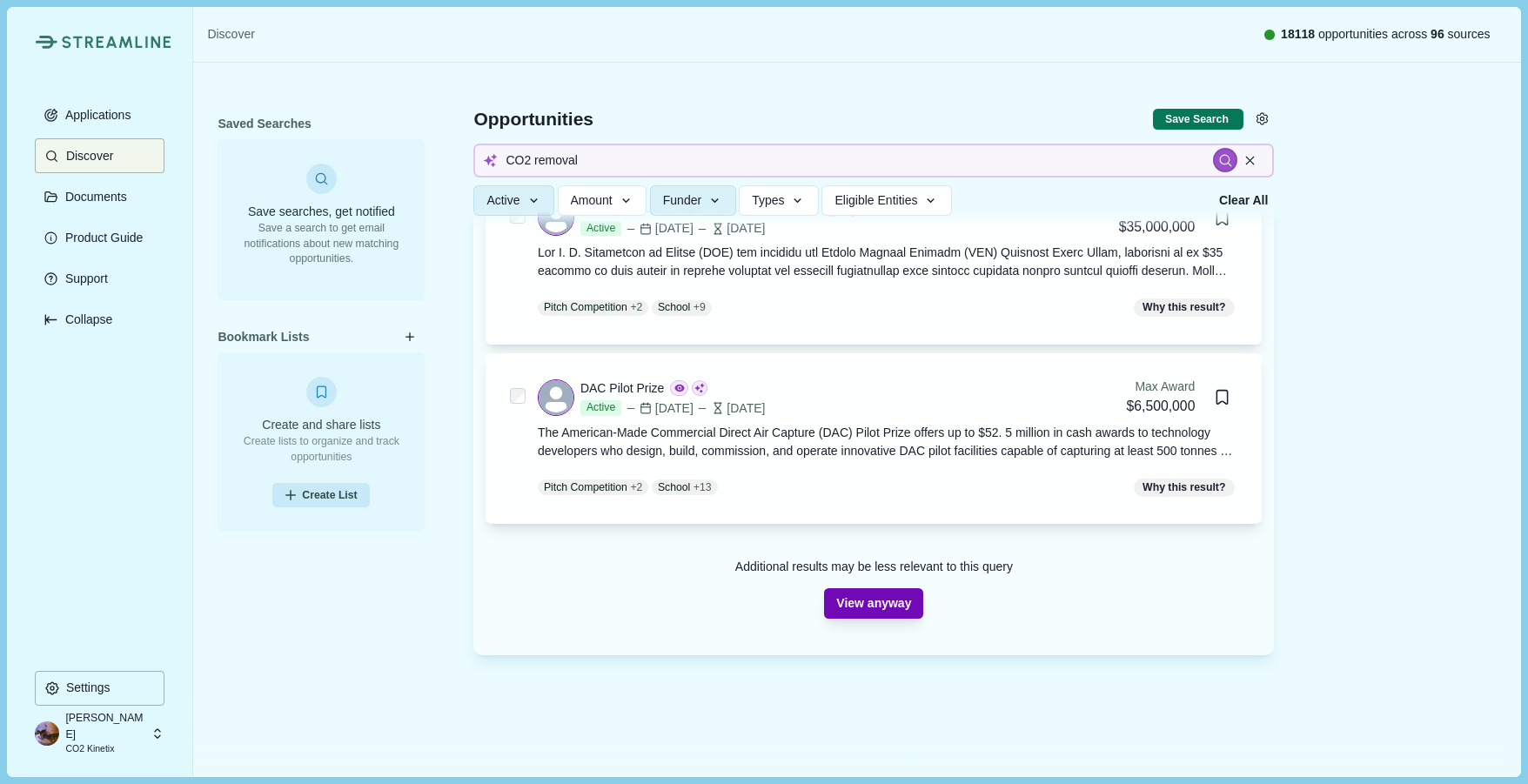
click at [845, 601] on button "View anyway" at bounding box center [874, 603] width 99 height 31
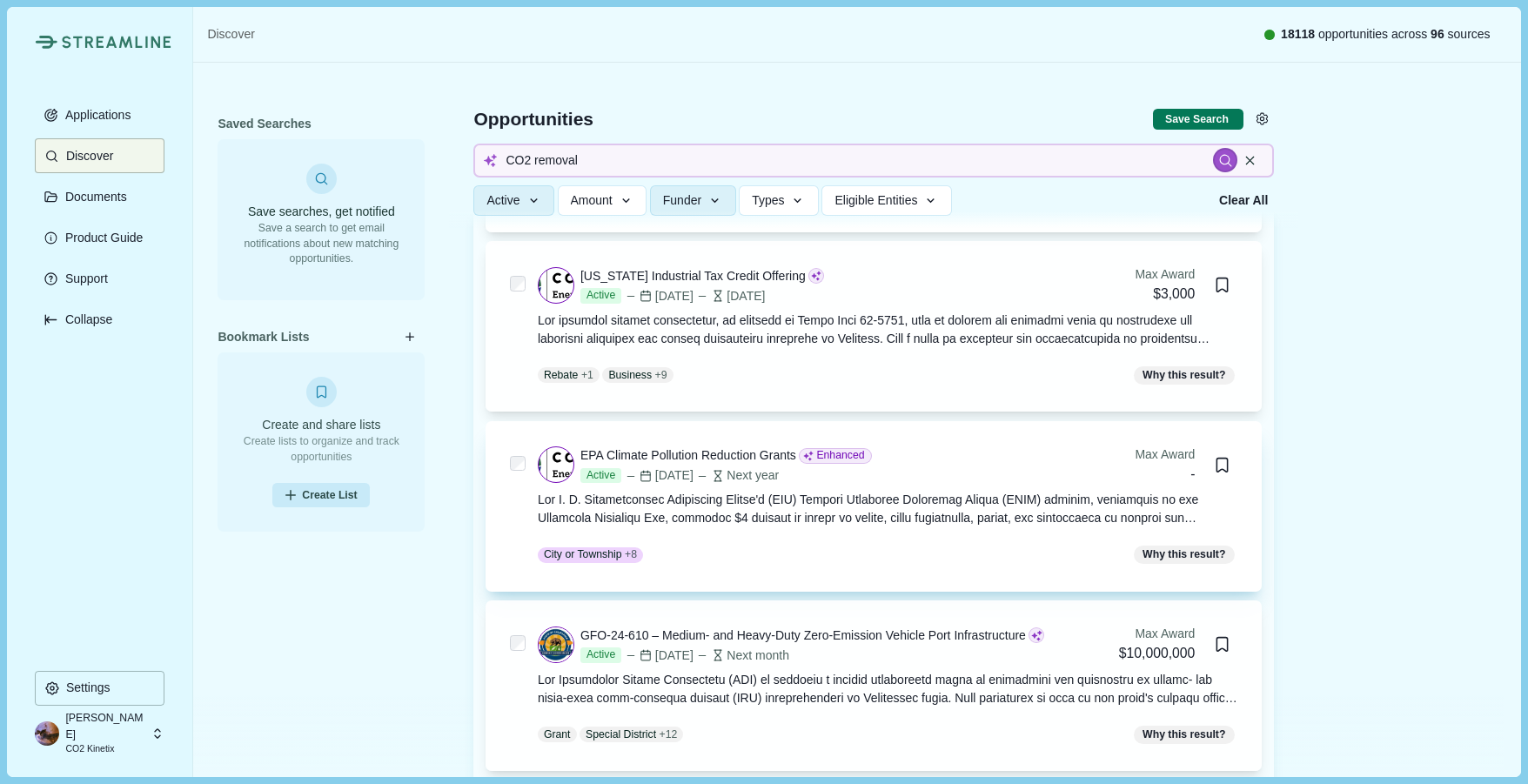
scroll to position [1273, 0]
click at [883, 503] on div at bounding box center [888, 508] width 700 height 36
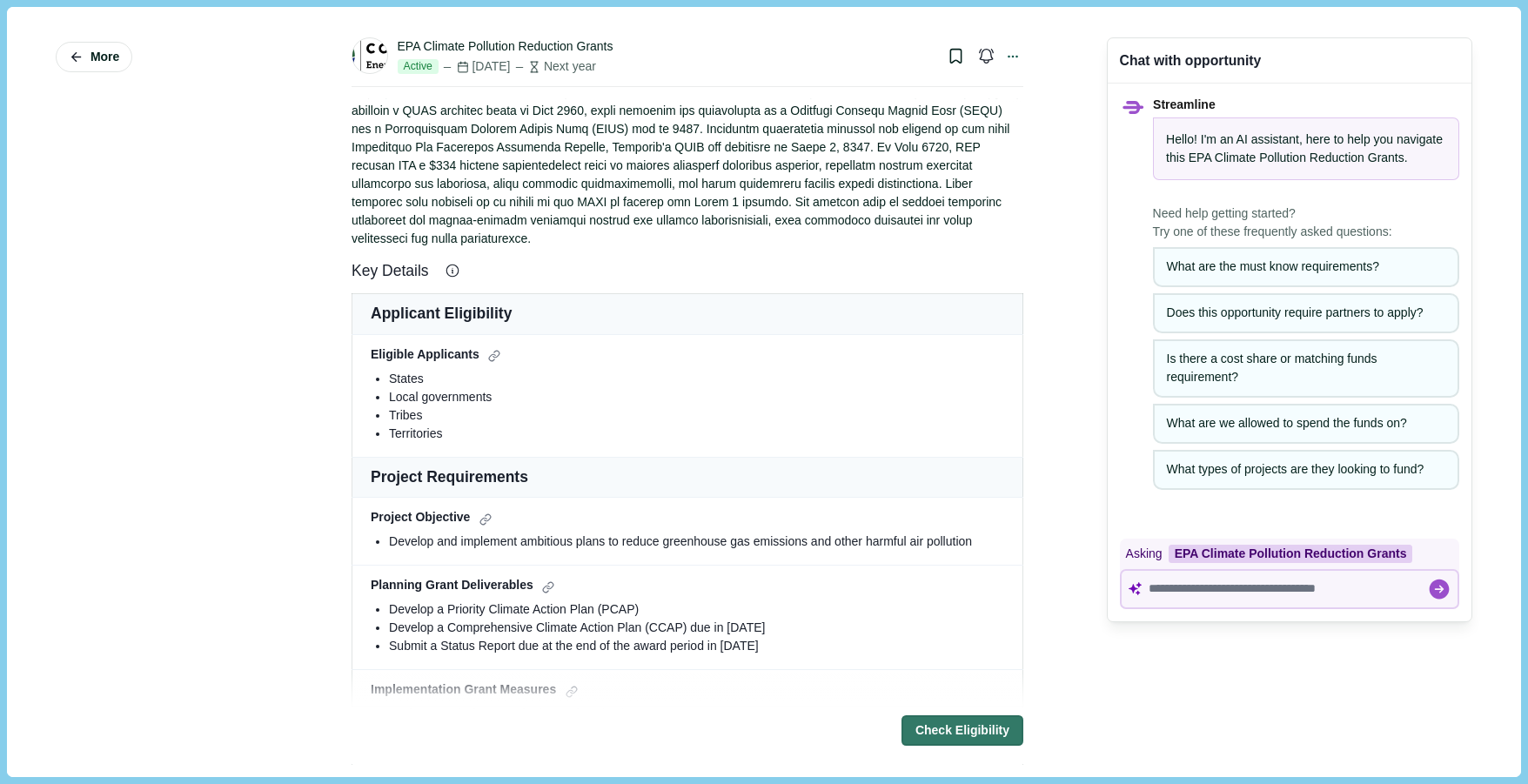
scroll to position [103, 0]
click at [114, 71] on button "More" at bounding box center [94, 57] width 76 height 31
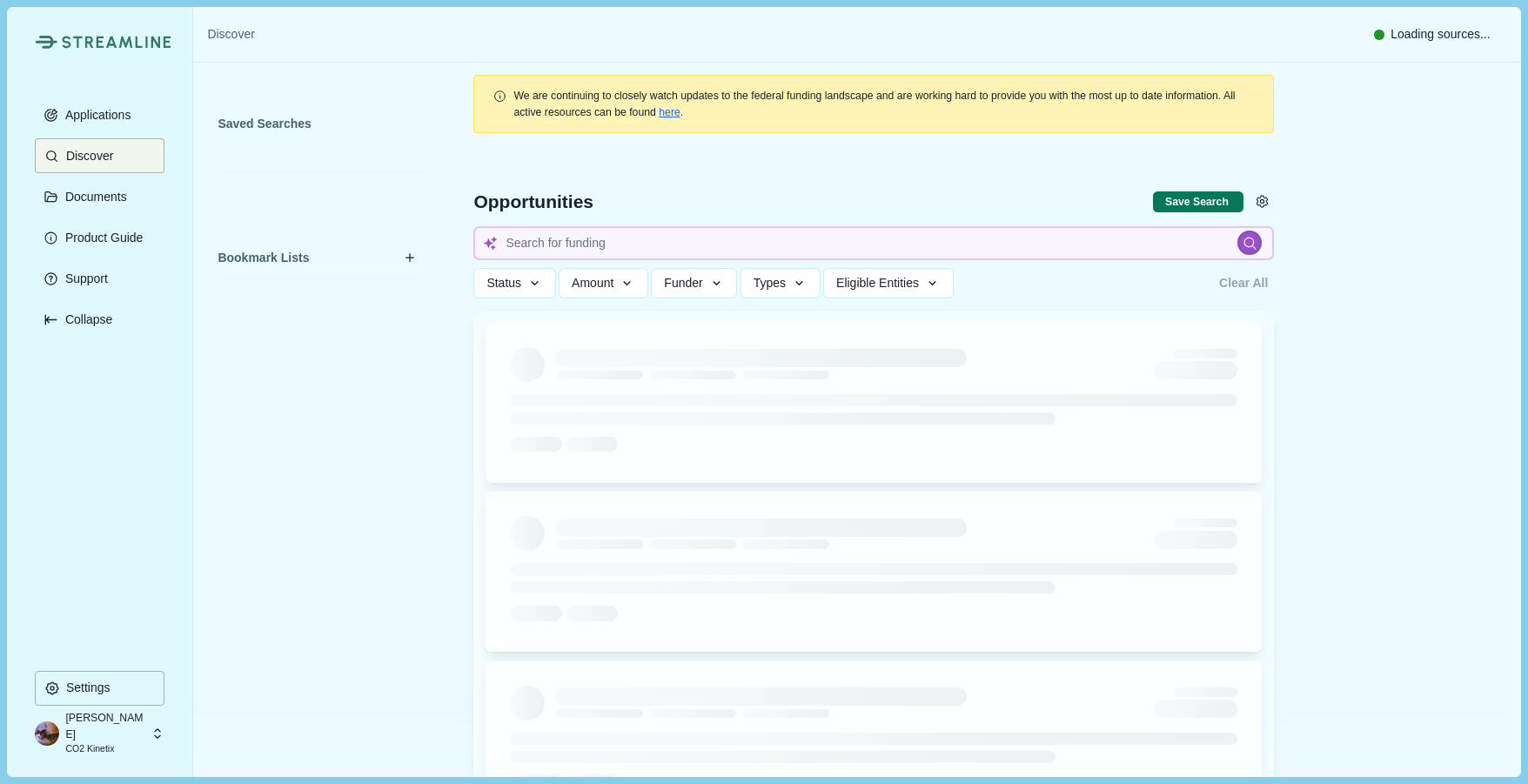
type input "CO2 removal"
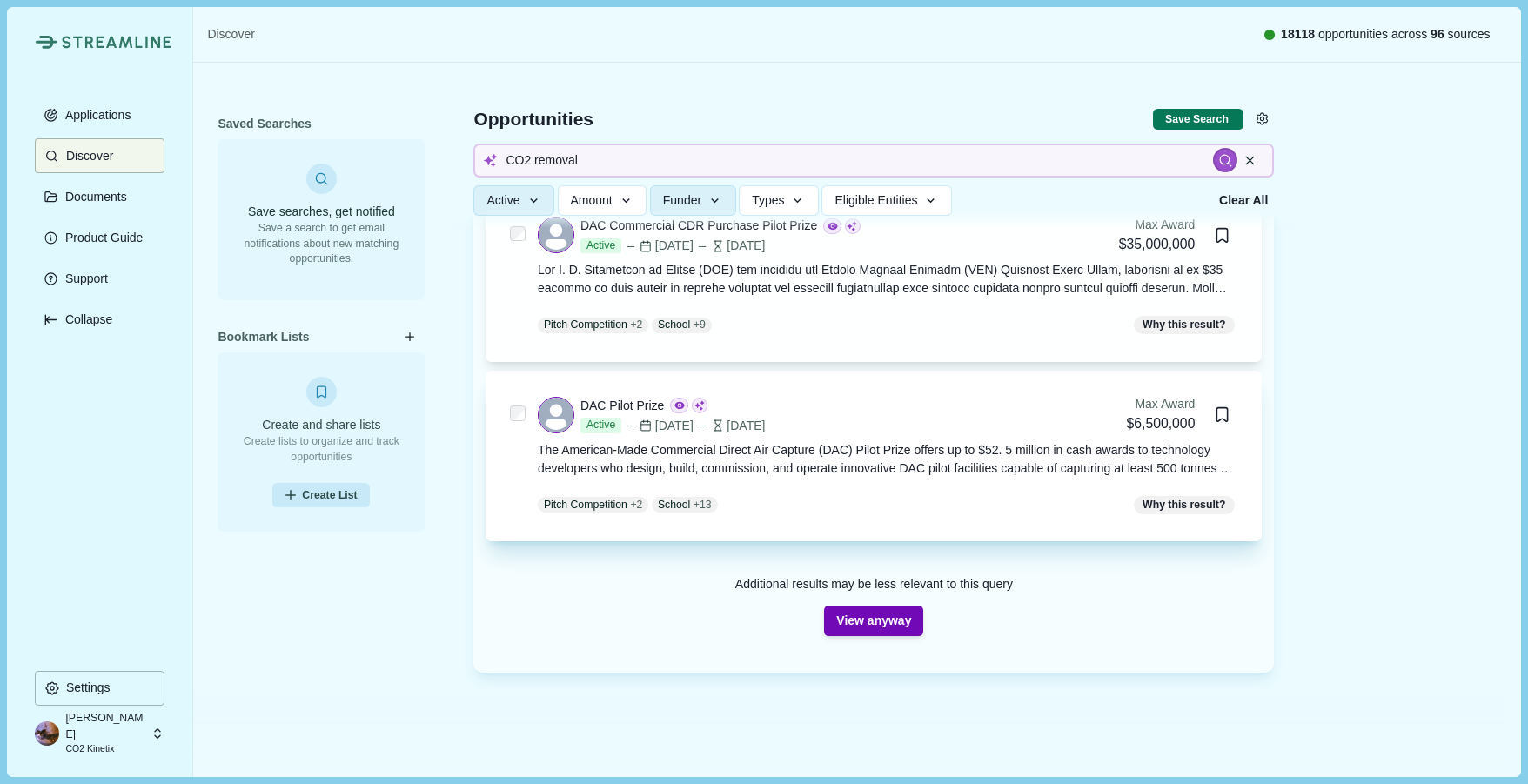
scroll to position [186, 0]
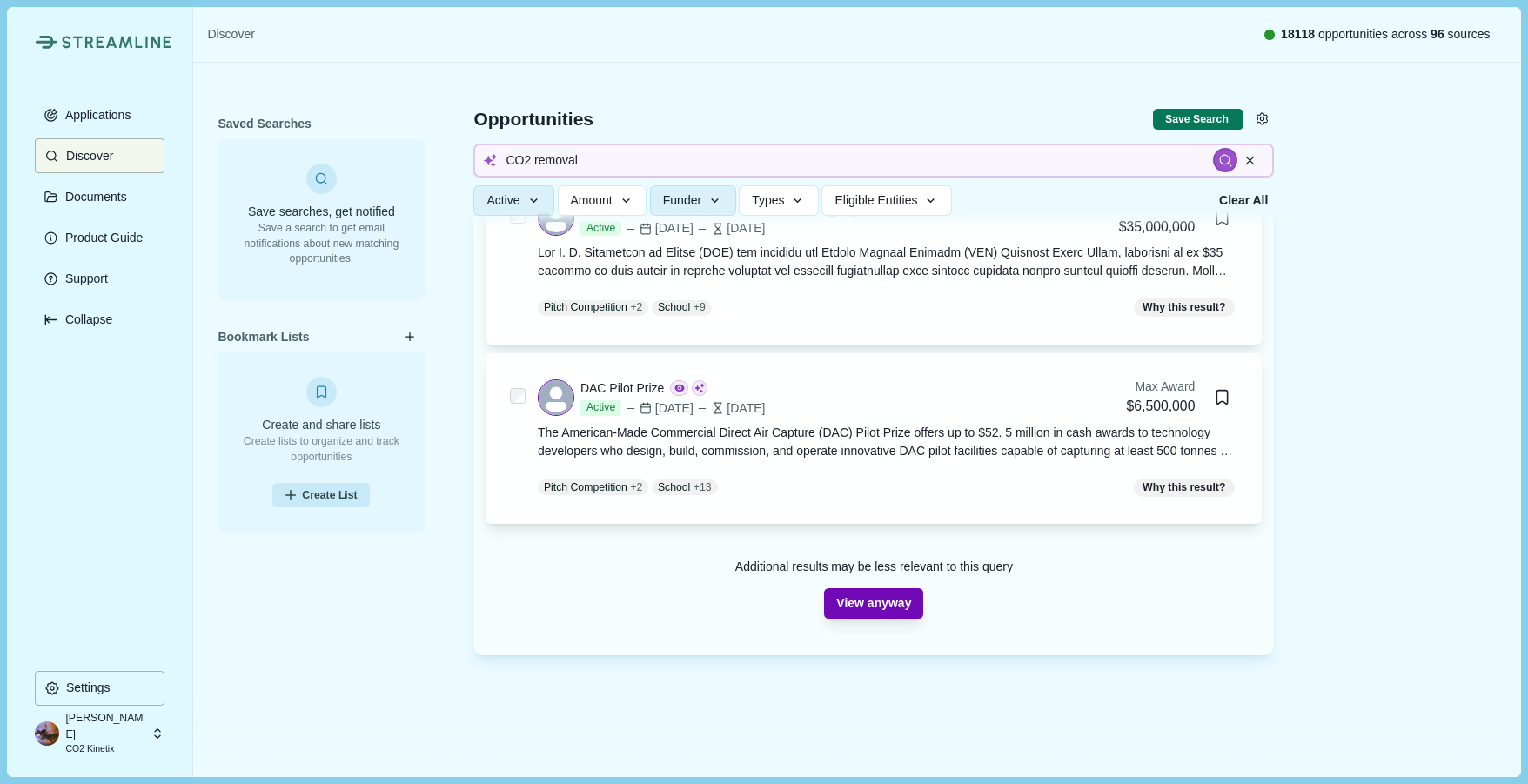
click at [884, 595] on button "View anyway" at bounding box center [874, 603] width 99 height 31
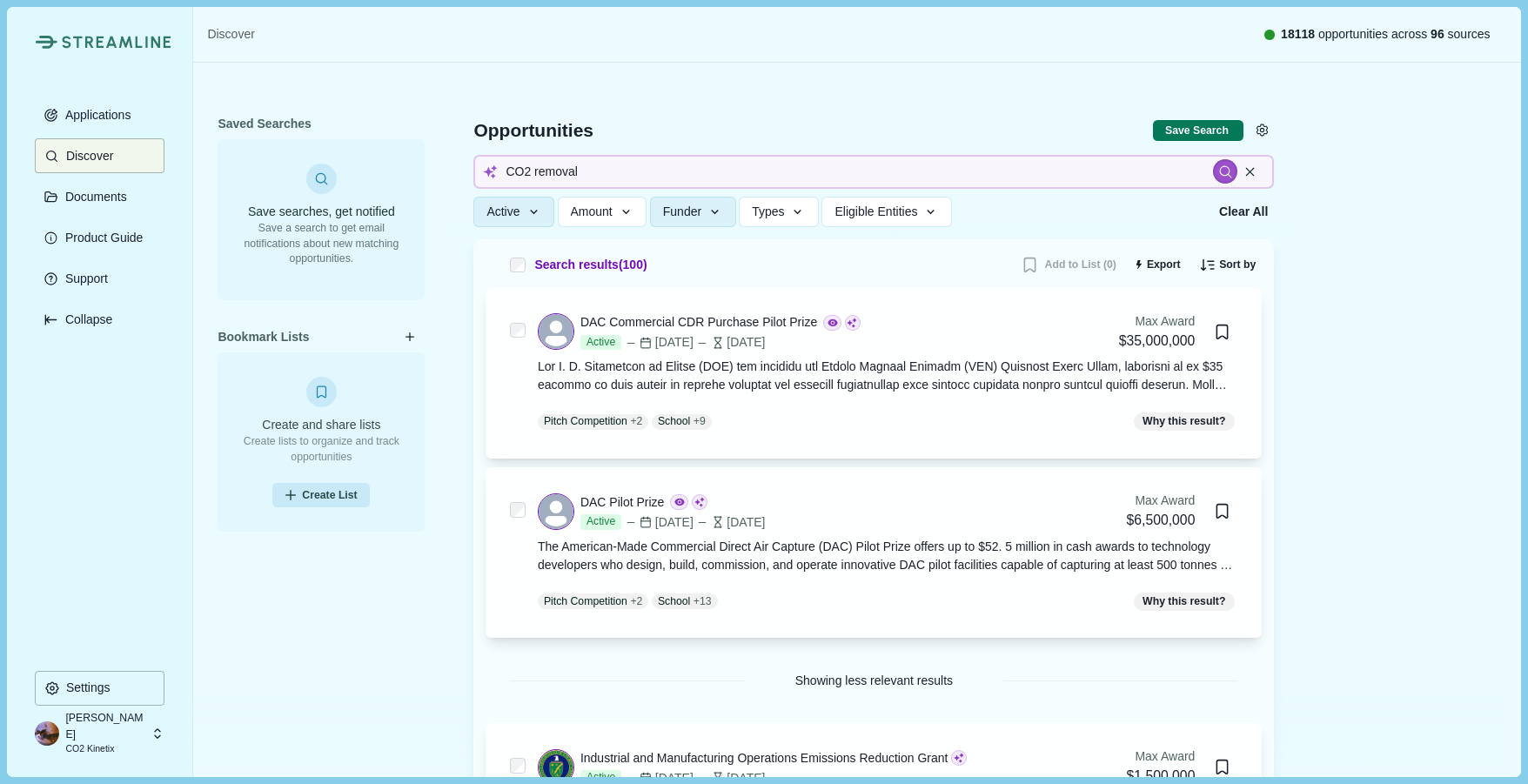
scroll to position [0, 0]
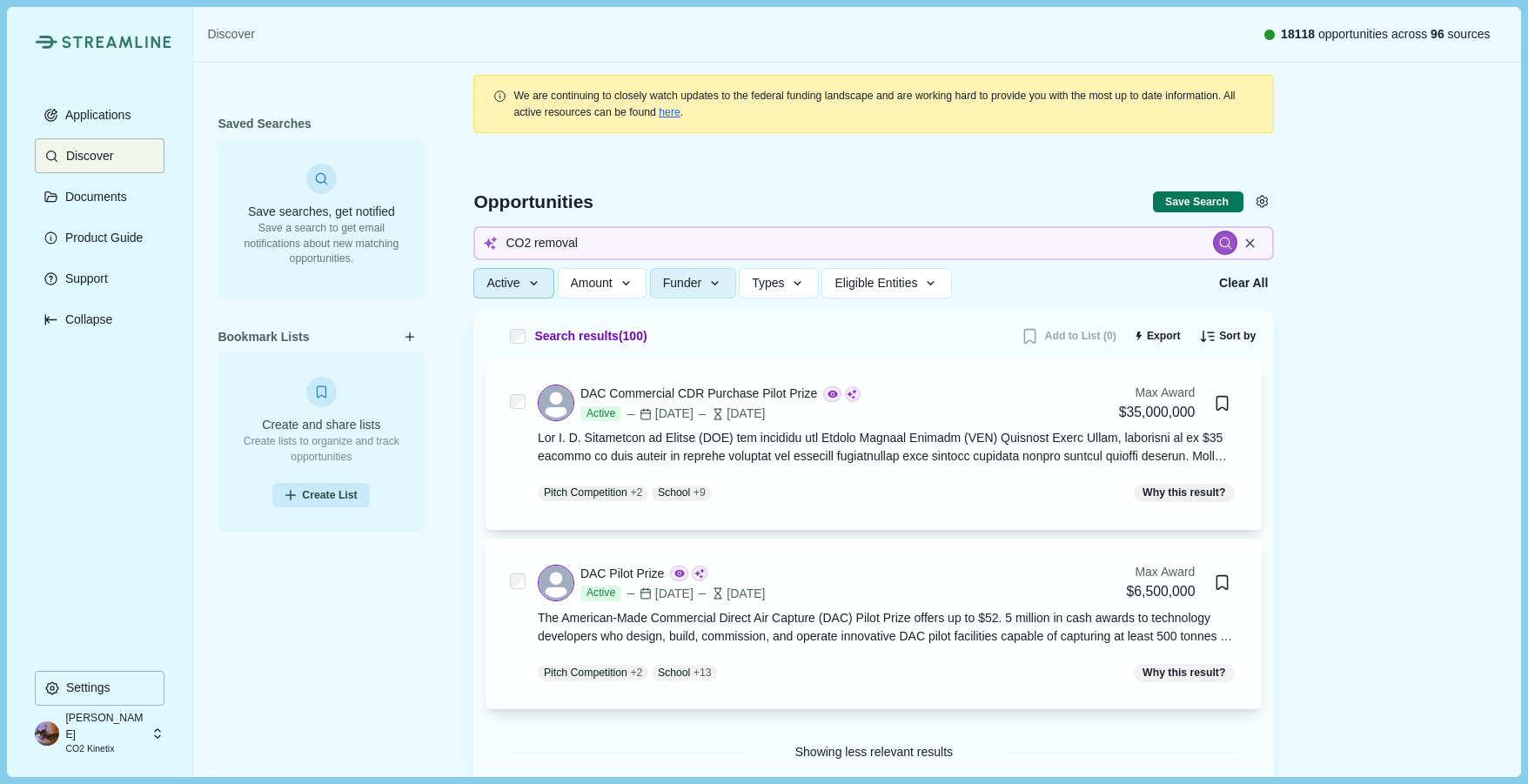
click at [543, 282] on button "Active" at bounding box center [514, 283] width 81 height 31
click at [422, 123] on div "Saved Searches" at bounding box center [321, 125] width 207 height 28
click at [796, 282] on icon "button" at bounding box center [798, 283] width 16 height 16
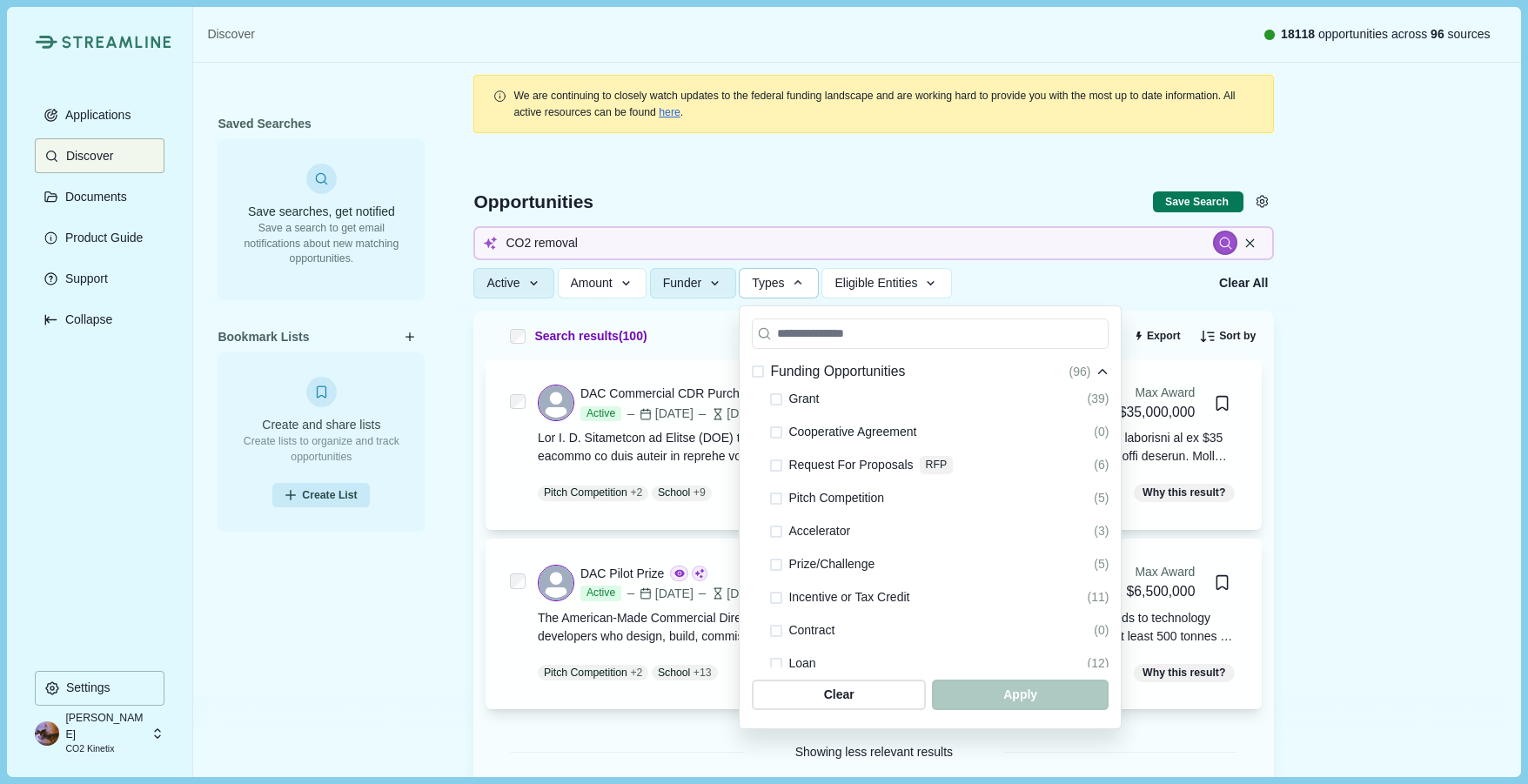
click at [781, 400] on span at bounding box center [776, 399] width 12 height 12
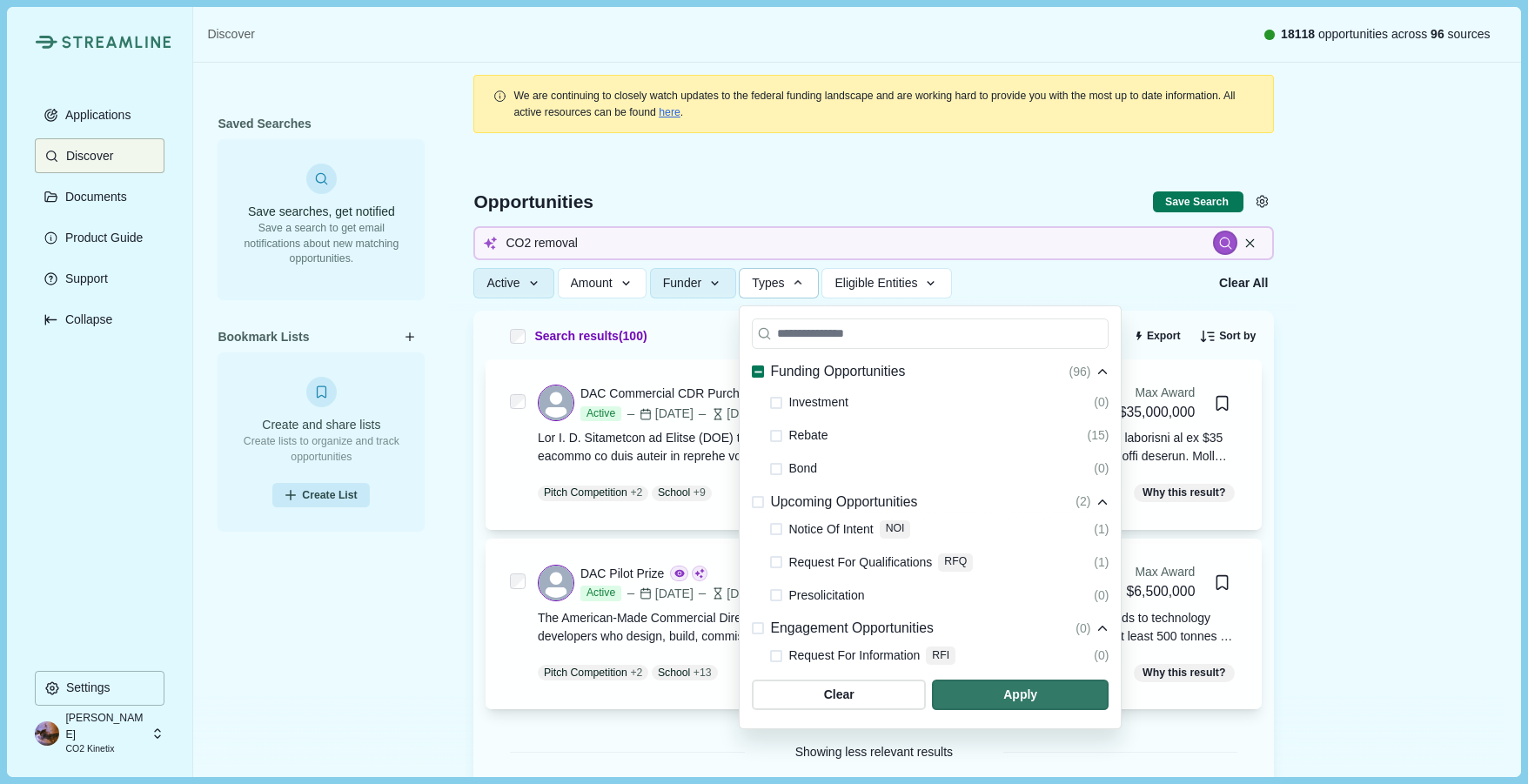
scroll to position [295, 0]
click at [778, 528] on span at bounding box center [776, 528] width 12 height 12
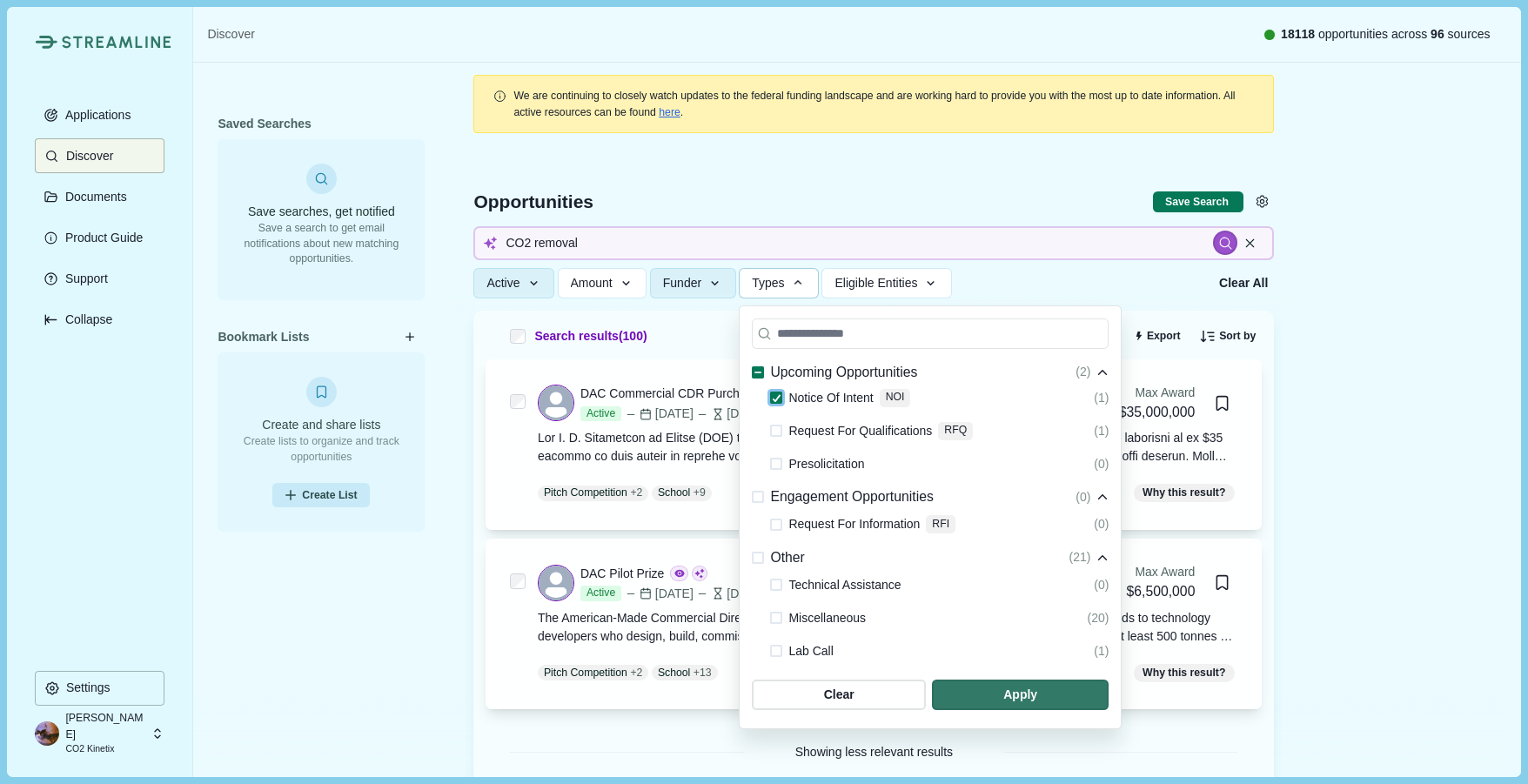
scroll to position [1, 0]
click at [778, 616] on span at bounding box center [776, 616] width 12 height 12
click at [777, 652] on span at bounding box center [776, 650] width 12 height 12
click at [1026, 695] on span "button" at bounding box center [1020, 694] width 168 height 29
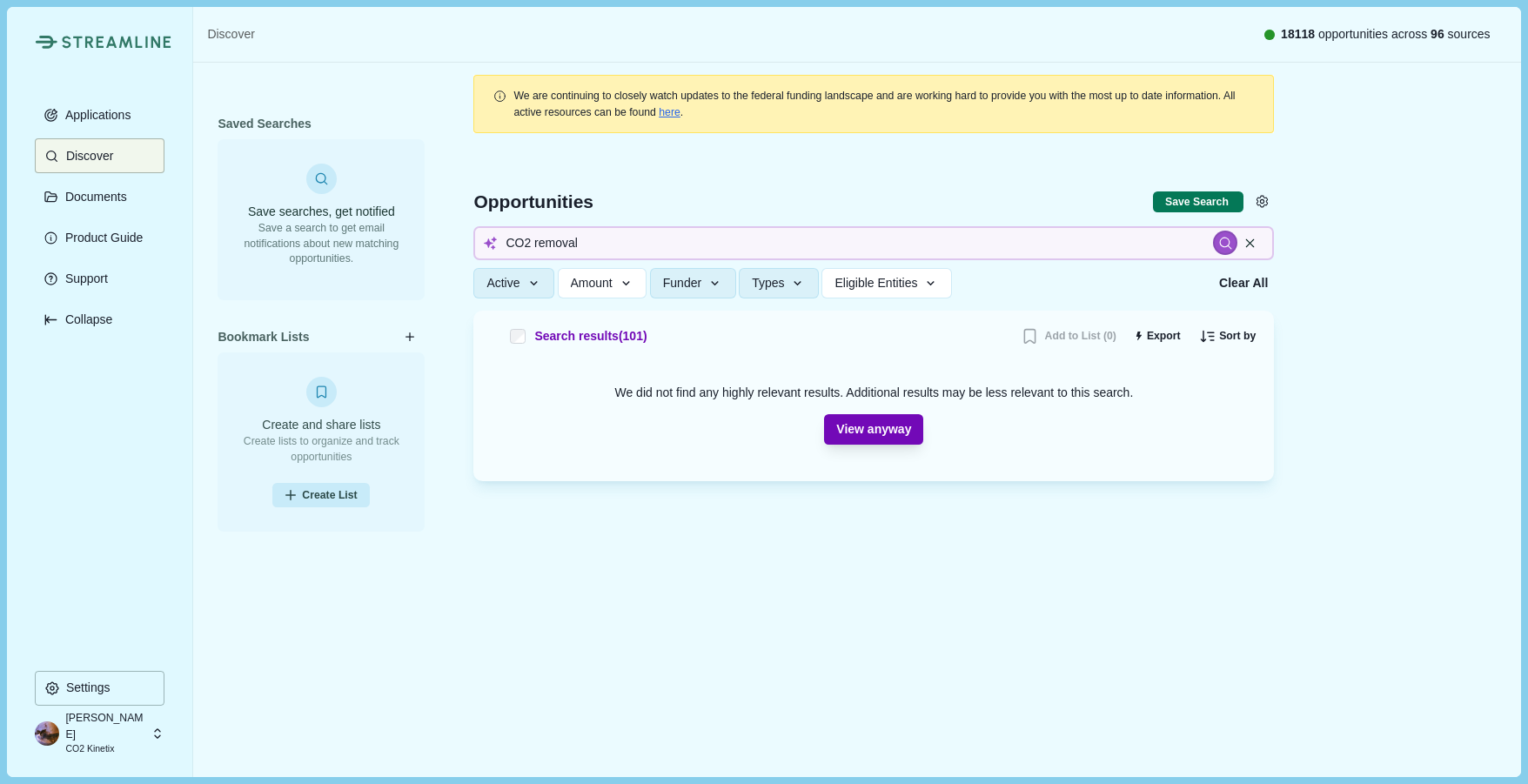
click at [860, 432] on button "View anyway" at bounding box center [874, 429] width 99 height 31
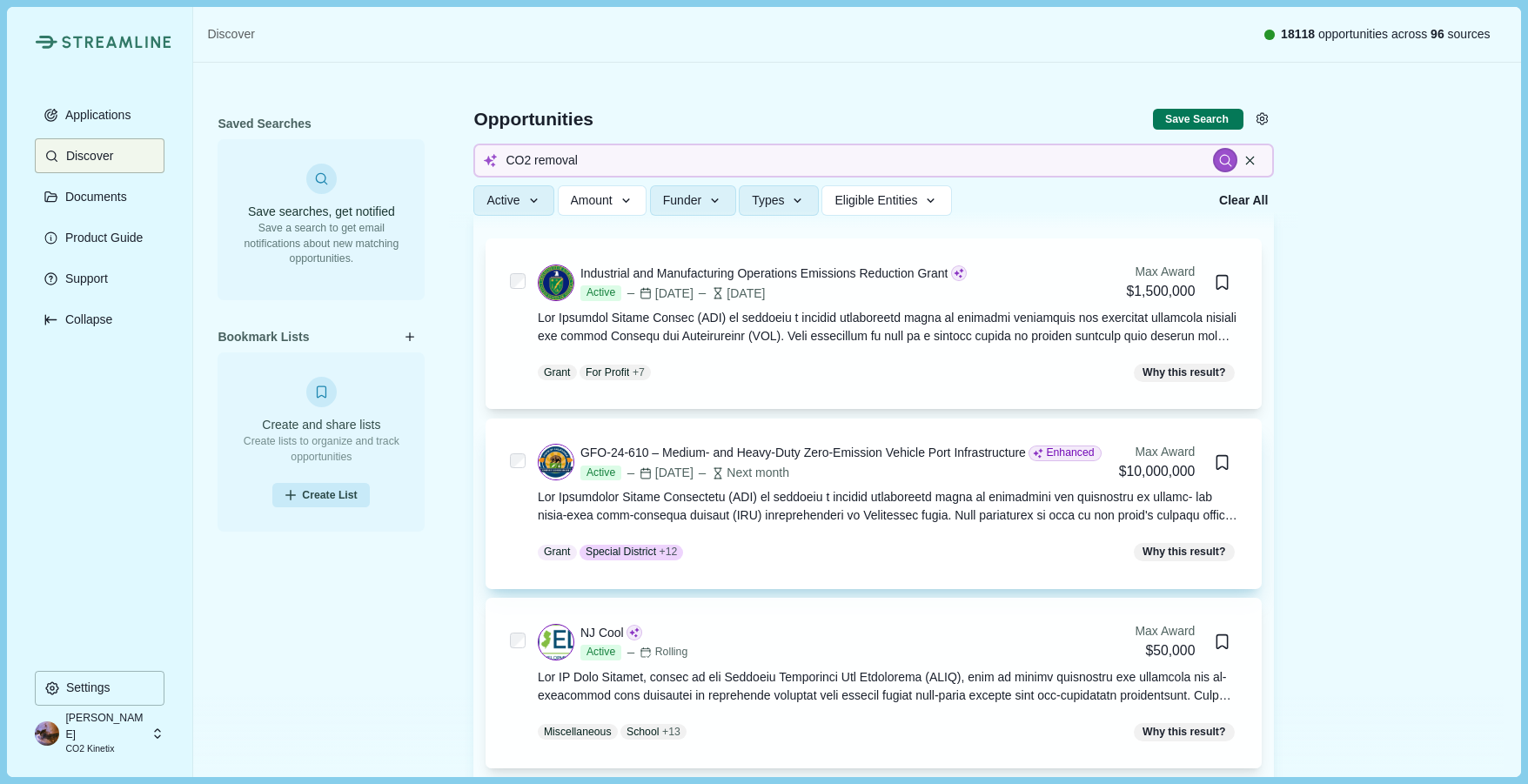
scroll to position [198, 0]
click at [586, 163] on input "CO2 removal" at bounding box center [874, 160] width 801 height 34
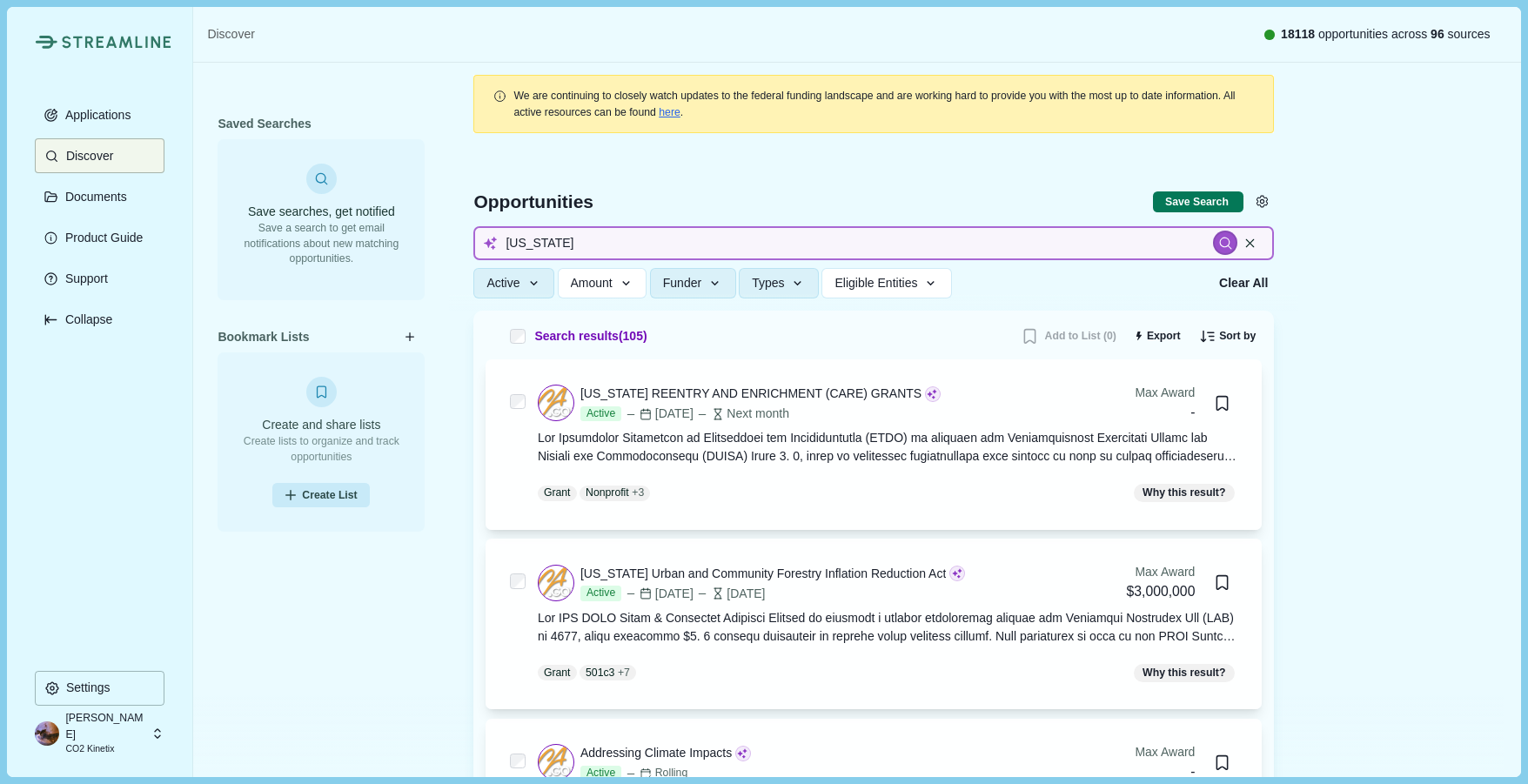
click at [638, 251] on input "california" at bounding box center [874, 243] width 801 height 34
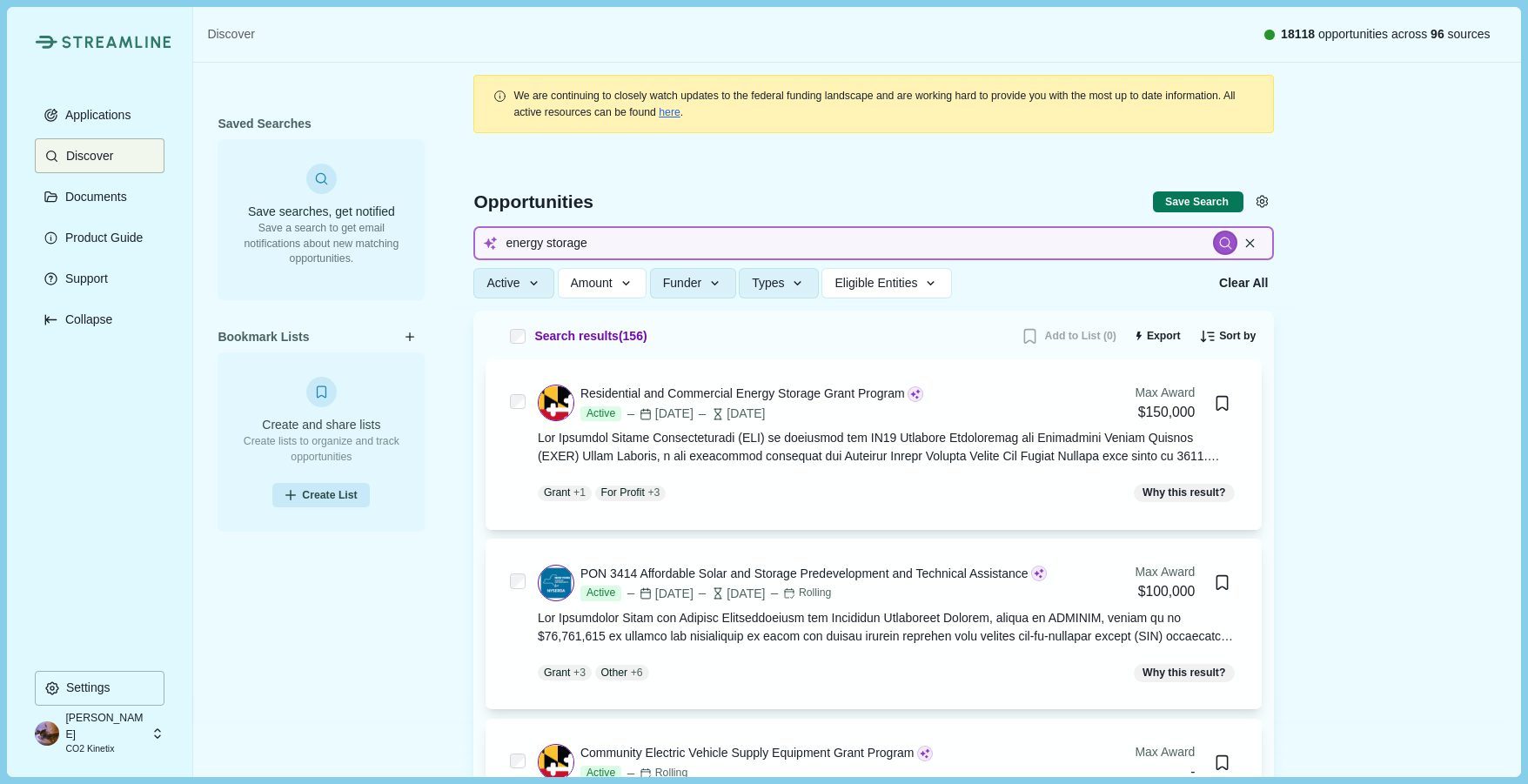
click at [644, 242] on input "energy storage" at bounding box center [874, 243] width 801 height 34
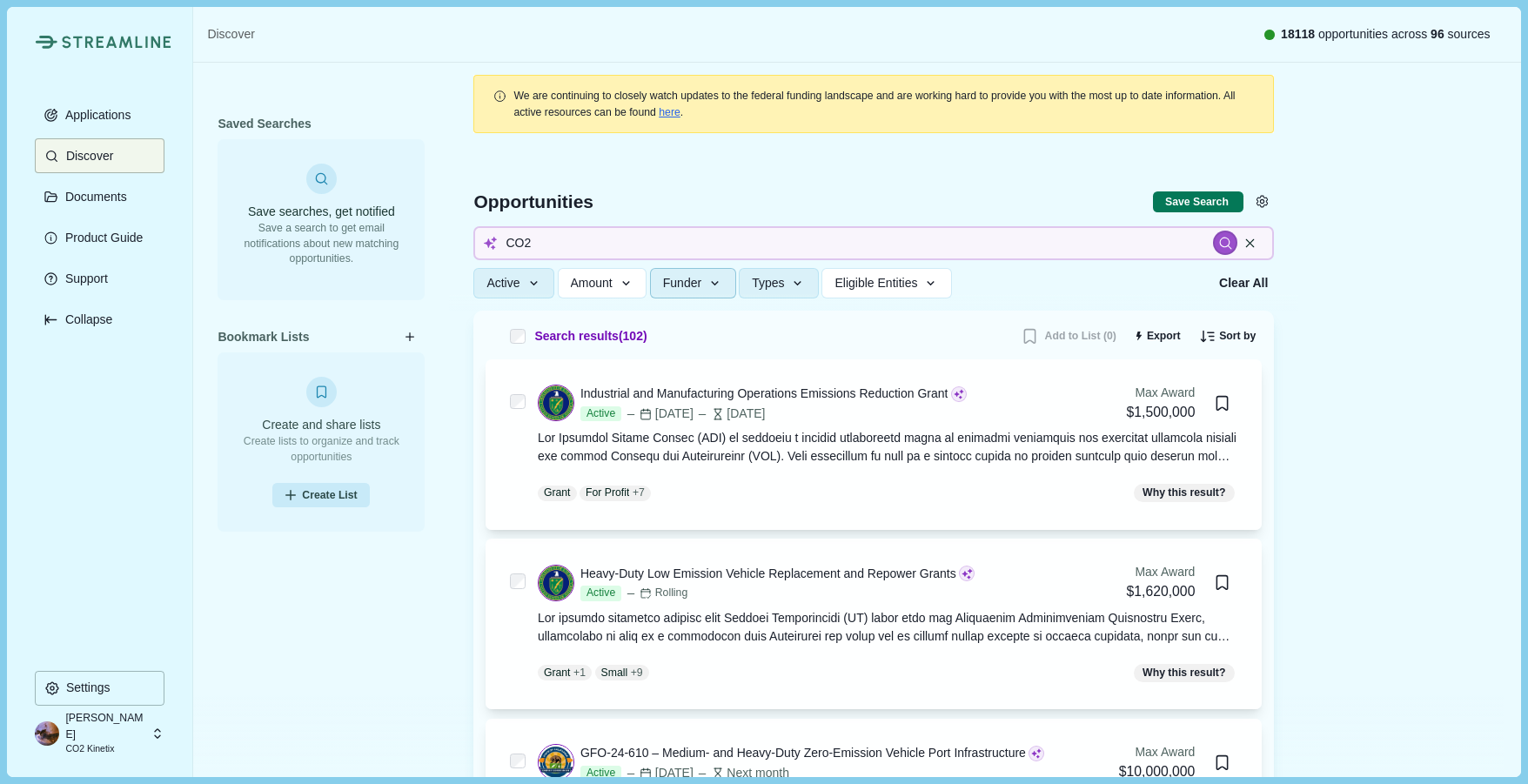
click at [712, 282] on icon "button" at bounding box center [715, 283] width 16 height 16
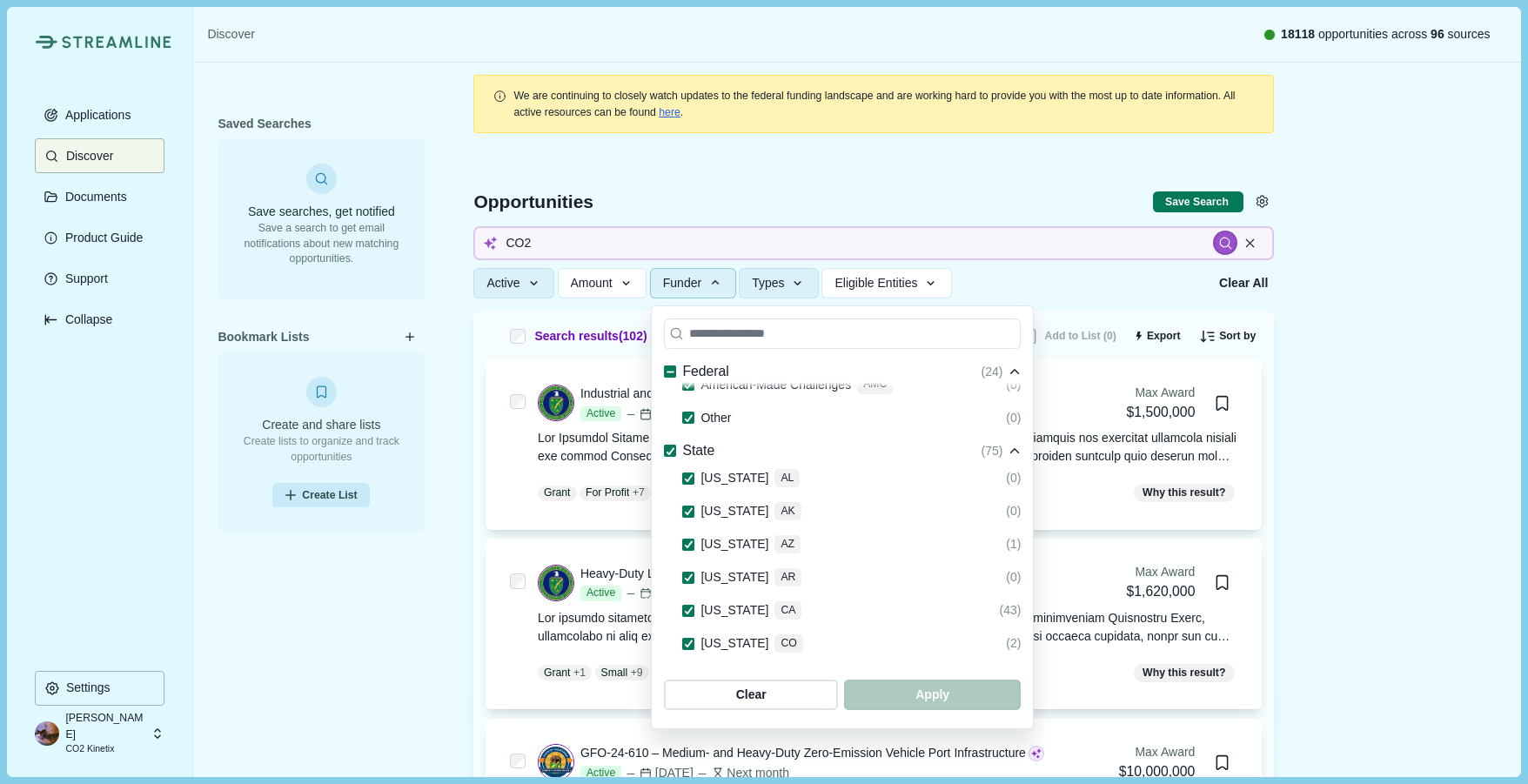
scroll to position [1588, 0]
click at [687, 571] on span at bounding box center [688, 576] width 12 height 12
click at [686, 538] on span at bounding box center [688, 543] width 12 height 12
click at [695, 501] on div "Alaska AK" at bounding box center [741, 511] width 118 height 21
click at [688, 474] on icon at bounding box center [689, 477] width 9 height 7
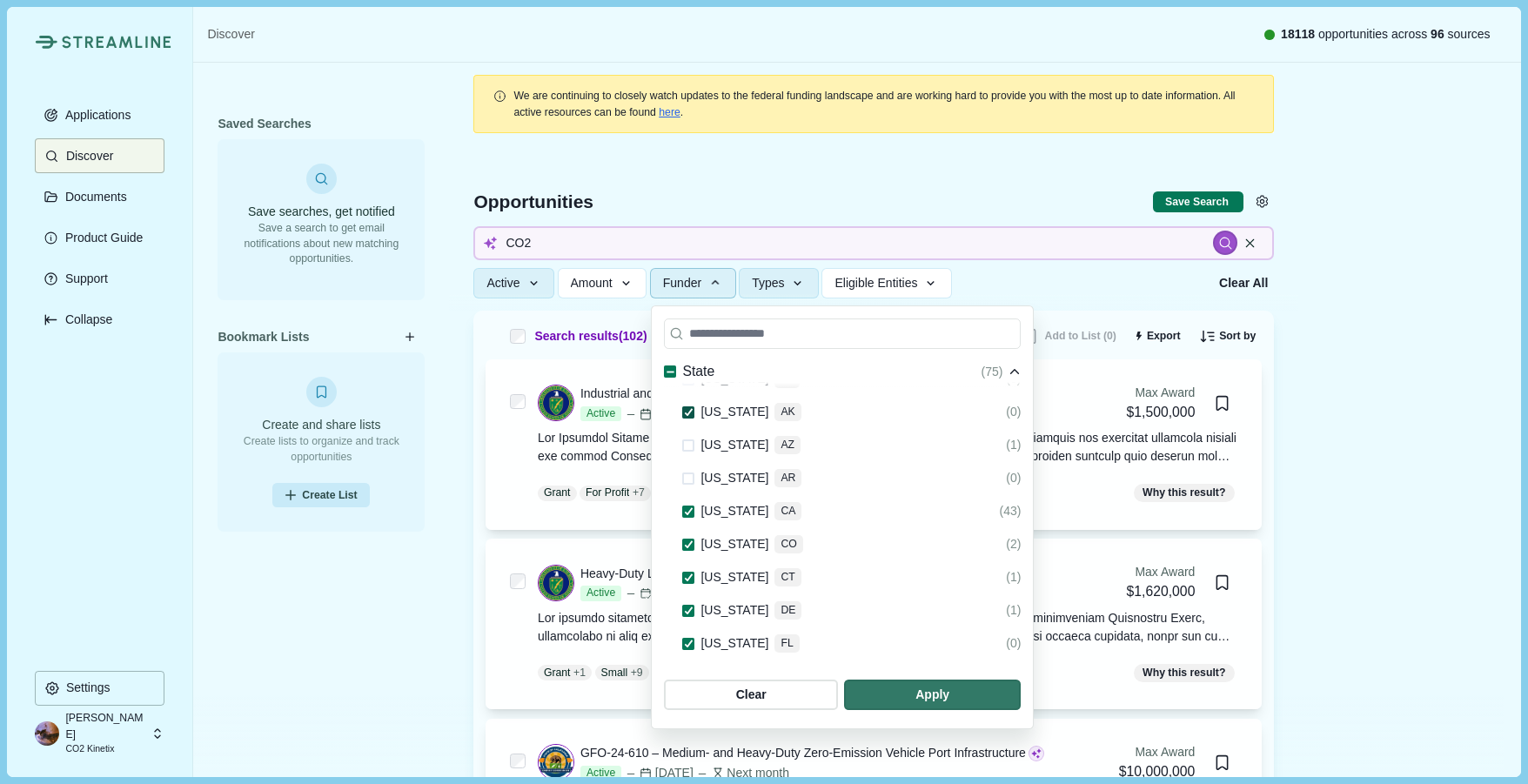
click at [692, 406] on span at bounding box center [688, 412] width 12 height 12
click at [688, 542] on polyline at bounding box center [688, 544] width 7 height 7
click at [686, 571] on span at bounding box center [688, 577] width 12 height 12
click at [695, 600] on div "Delaware DE" at bounding box center [742, 611] width 119 height 21
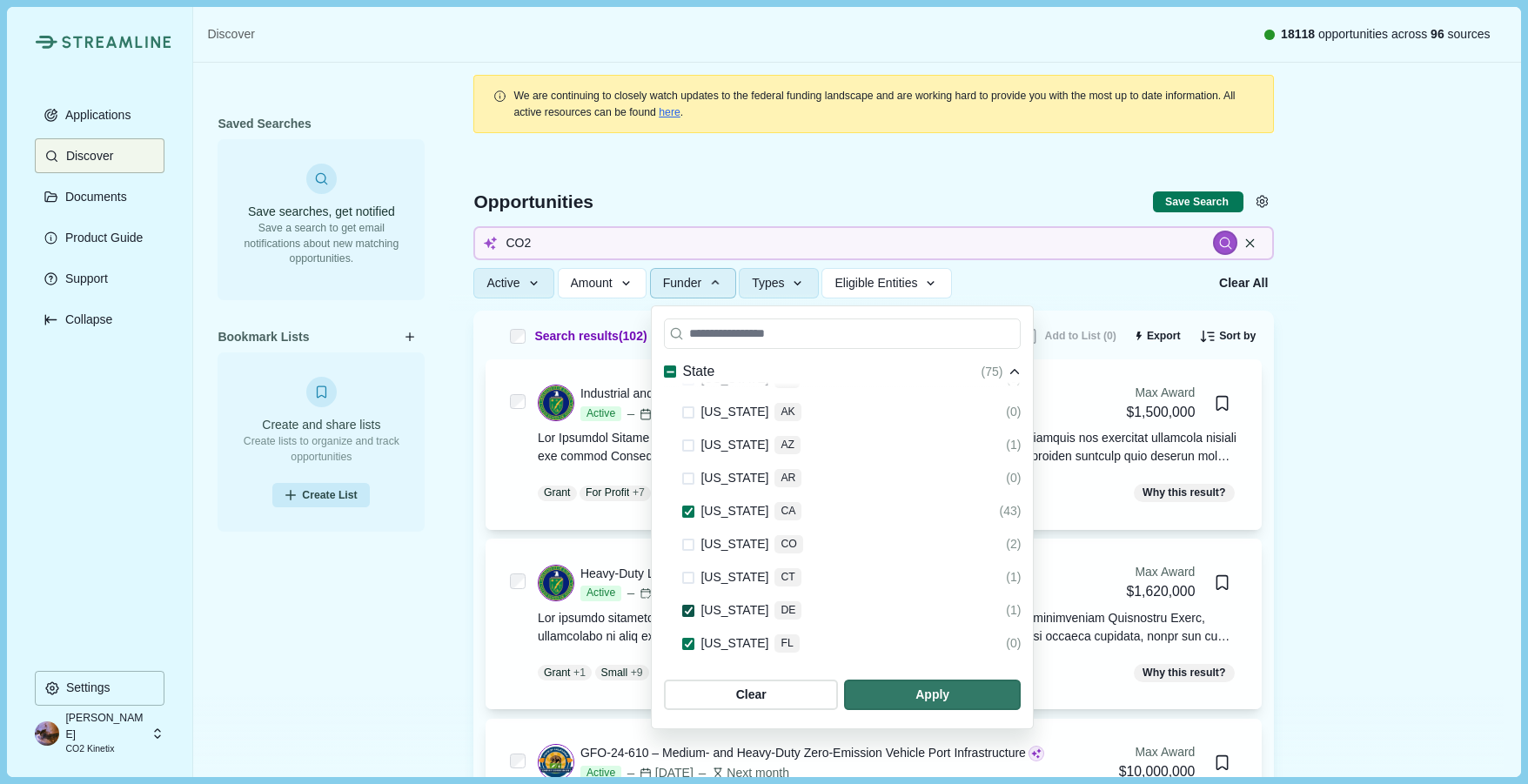
click at [692, 607] on icon at bounding box center [689, 611] width 9 height 7
click at [684, 638] on span at bounding box center [688, 643] width 12 height 12
click at [687, 475] on icon at bounding box center [689, 478] width 9 height 7
click at [686, 507] on icon at bounding box center [689, 511] width 9 height 7
click at [691, 542] on polyline at bounding box center [688, 544] width 7 height 7
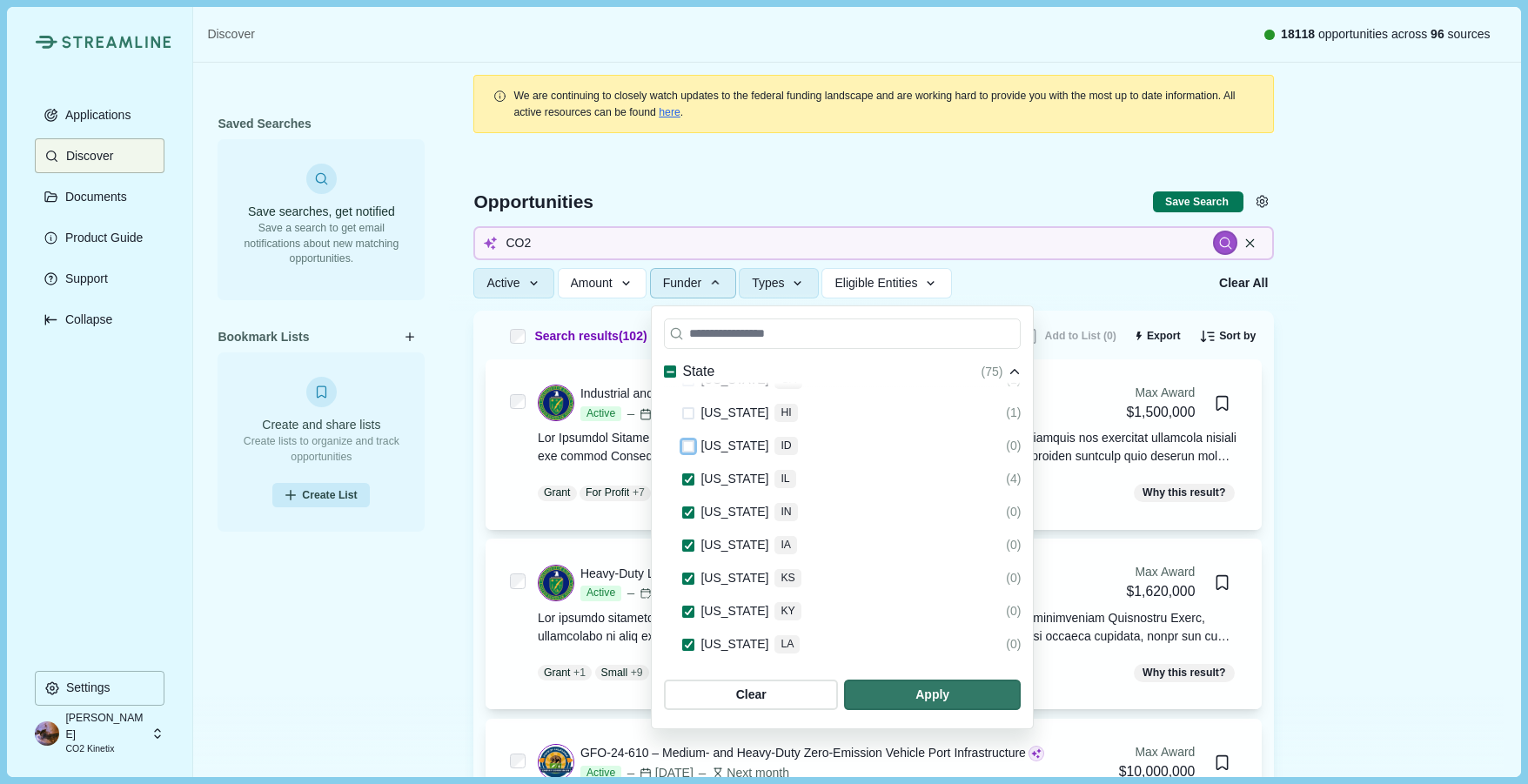
scroll to position [1983, 0]
click at [687, 475] on icon at bounding box center [689, 478] width 9 height 7
click at [686, 507] on icon at bounding box center [689, 511] width 9 height 7
click at [688, 542] on polyline at bounding box center [688, 544] width 7 height 7
click at [687, 571] on span at bounding box center [688, 577] width 12 height 12
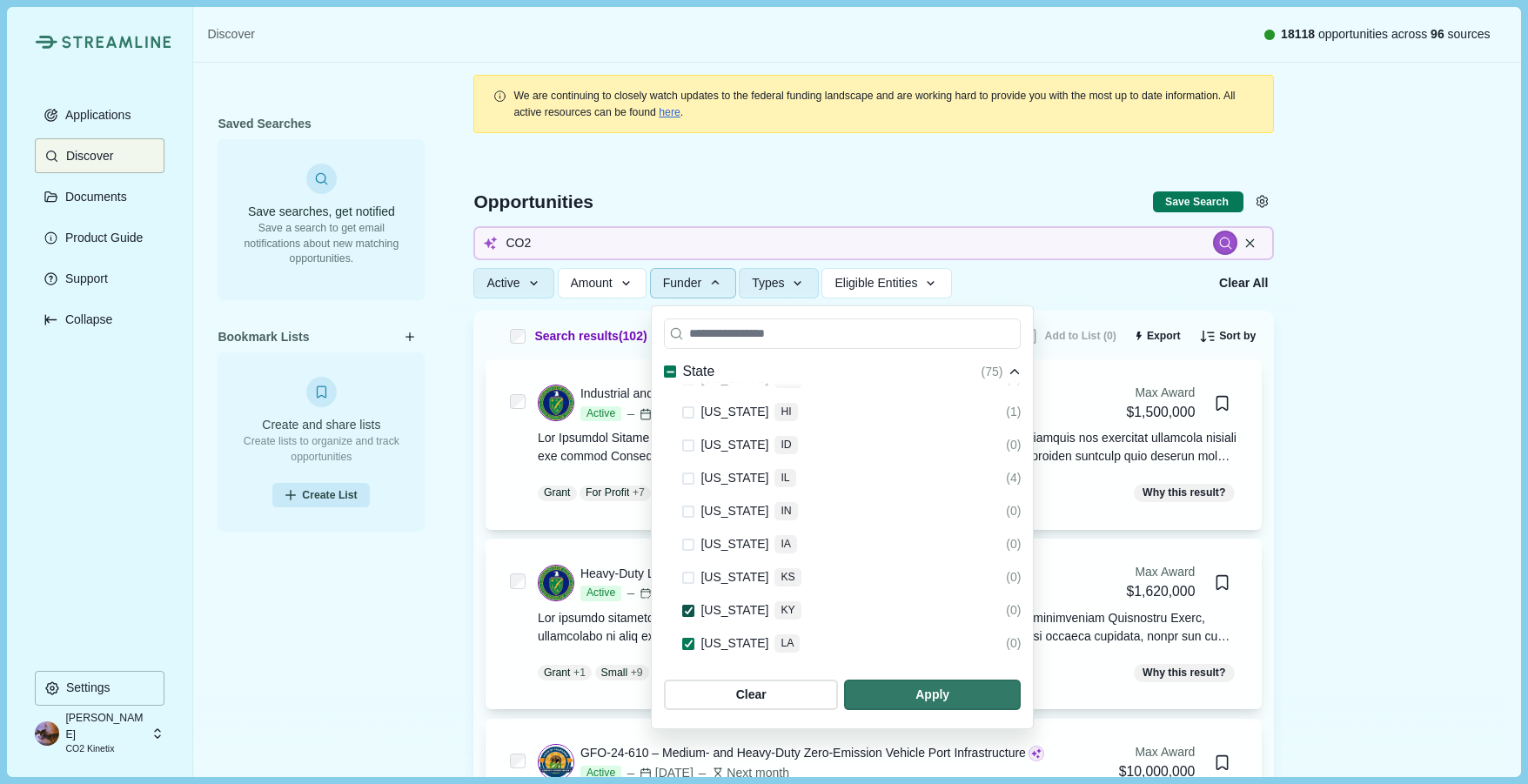
click at [692, 605] on span at bounding box center [688, 611] width 12 height 12
click at [692, 640] on icon at bounding box center [689, 643] width 9 height 7
click at [689, 674] on polyline at bounding box center [688, 677] width 7 height 7
click at [686, 407] on span at bounding box center [688, 413] width 12 height 12
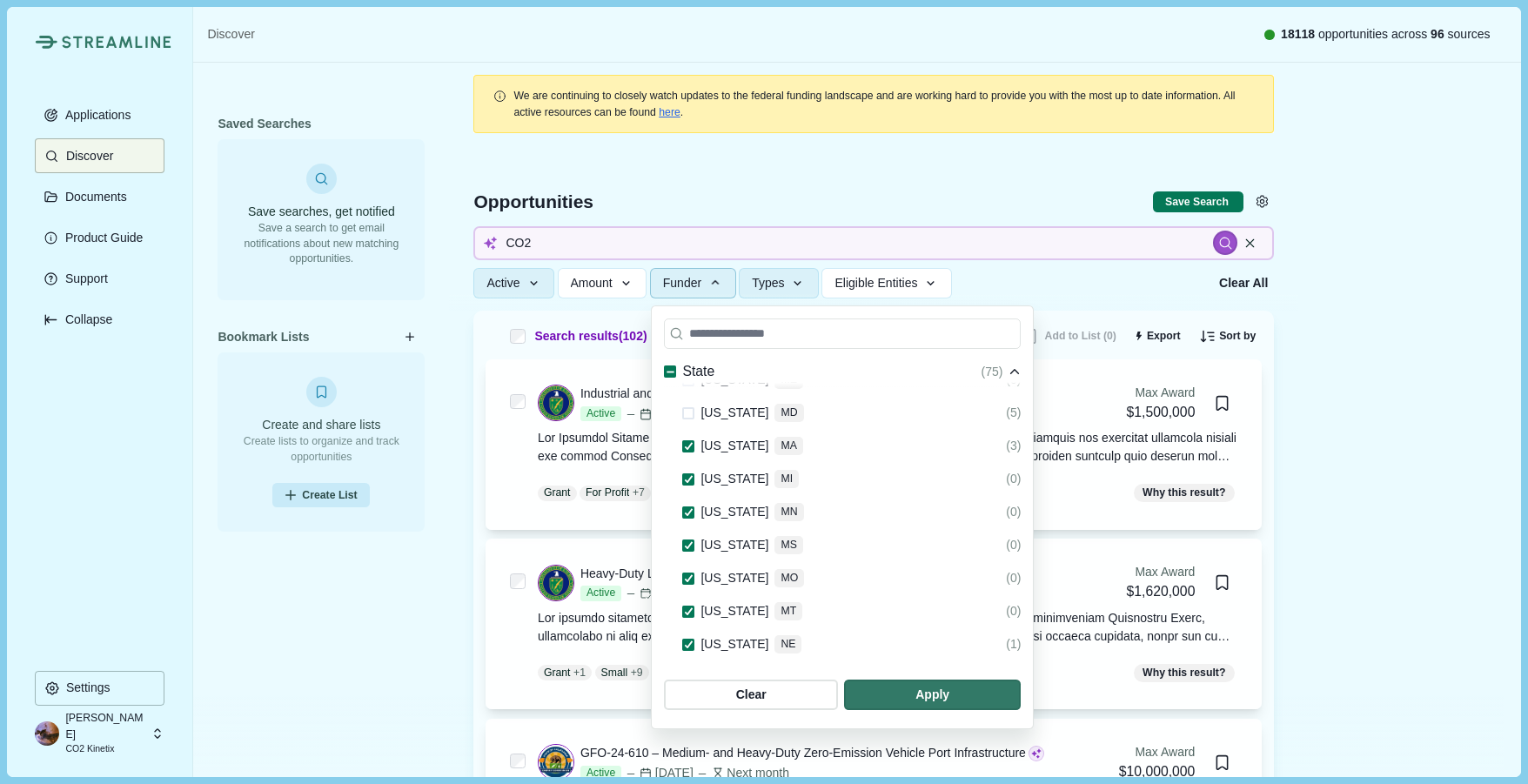
click at [682, 424] on div "Alabama AL (0) Alaska AK (0) Arizona AZ (1) Arkansas AR (0) California CA (43) …" at bounding box center [842, 598] width 357 height 1647
click at [690, 475] on icon at bounding box center [689, 479] width 9 height 7
click at [691, 442] on icon at bounding box center [689, 446] width 9 height 7
click at [692, 508] on icon at bounding box center [689, 512] width 9 height 7
click at [688, 543] on polyline at bounding box center [688, 545] width 7 height 7
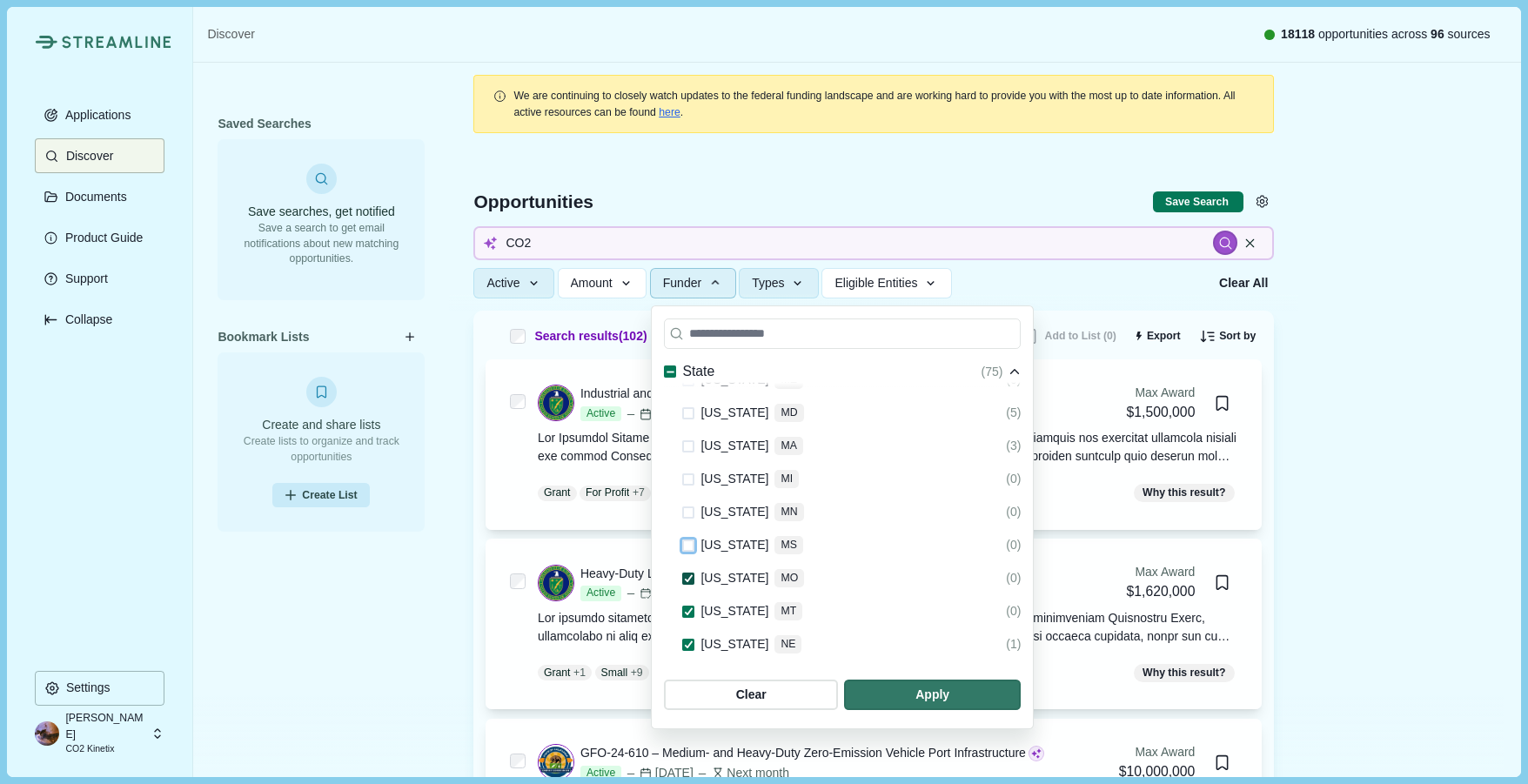
click at [687, 574] on icon at bounding box center [689, 578] width 9 height 7
click at [685, 608] on icon at bounding box center [689, 612] width 9 height 7
click at [688, 634] on div at bounding box center [688, 644] width 12 height 21
click at [692, 640] on icon at bounding box center [689, 644] width 9 height 7
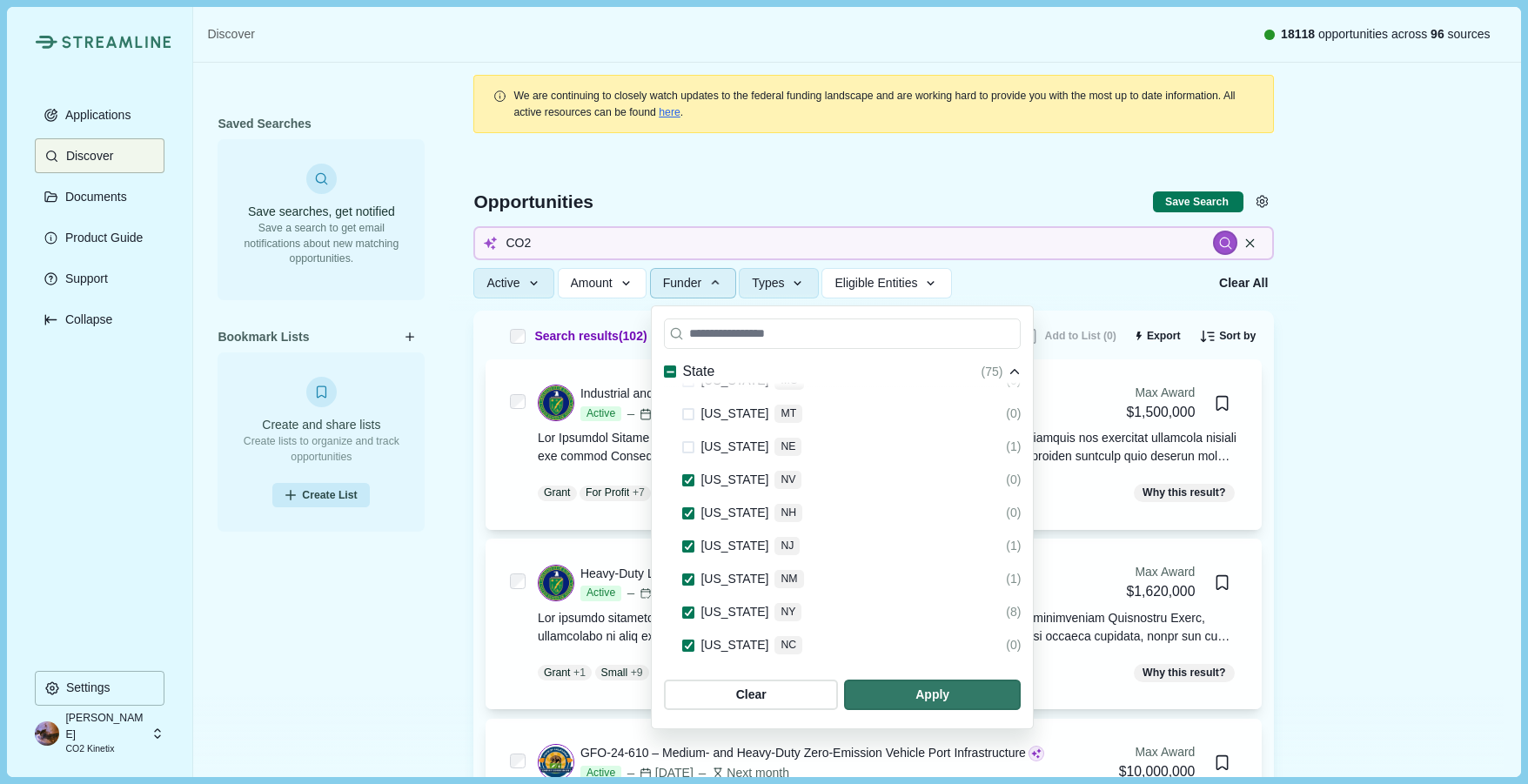
scroll to position [2479, 0]
click at [686, 475] on icon at bounding box center [689, 479] width 9 height 7
click at [686, 506] on span at bounding box center [688, 512] width 12 height 12
click at [687, 542] on icon at bounding box center [689, 545] width 9 height 7
click at [687, 608] on icon at bounding box center [689, 612] width 9 height 7
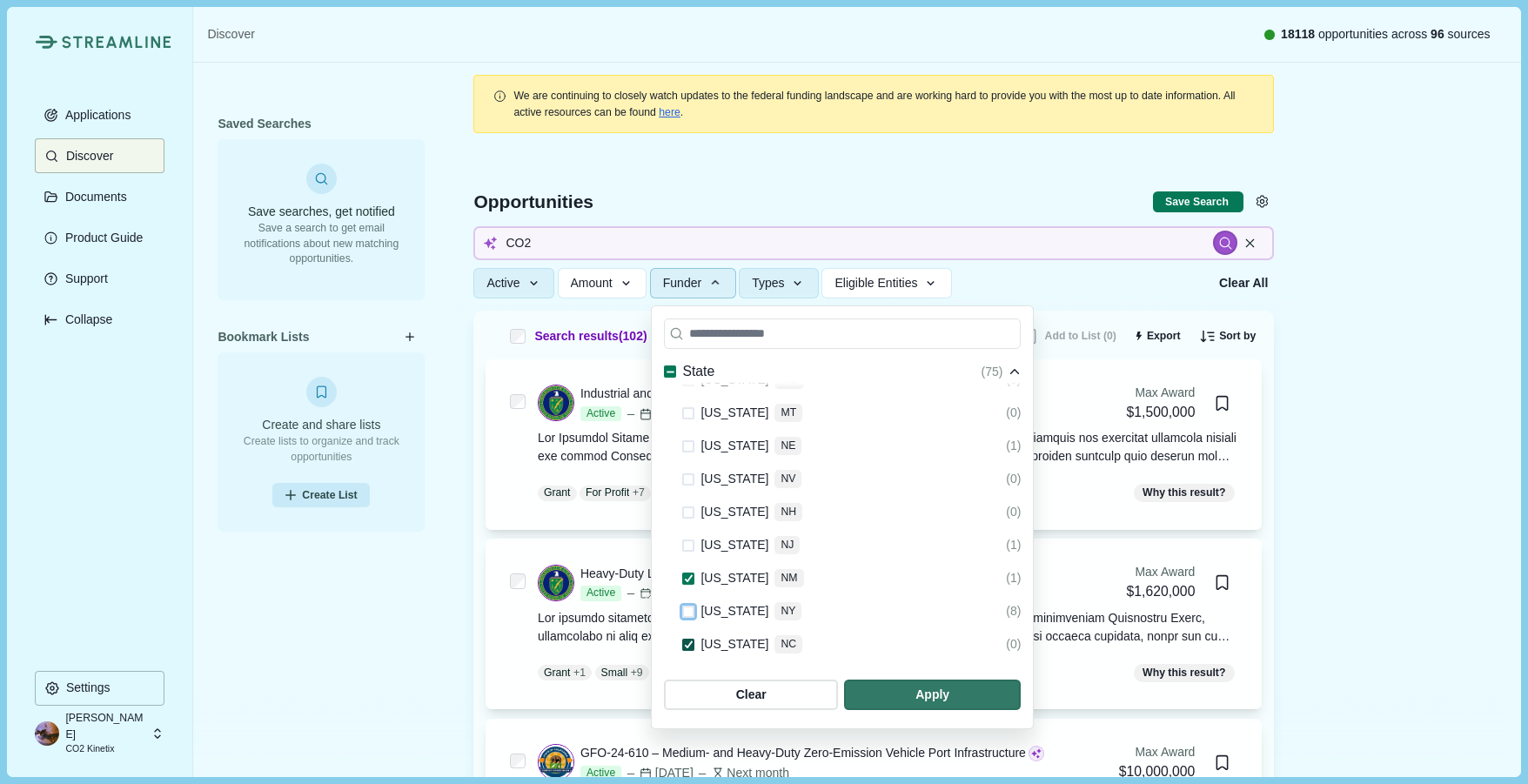
click at [686, 640] on icon at bounding box center [689, 644] width 9 height 7
click at [688, 474] on span at bounding box center [688, 479] width 12 height 12
click at [687, 508] on icon at bounding box center [689, 512] width 9 height 7
click at [687, 542] on icon at bounding box center [689, 545] width 9 height 7
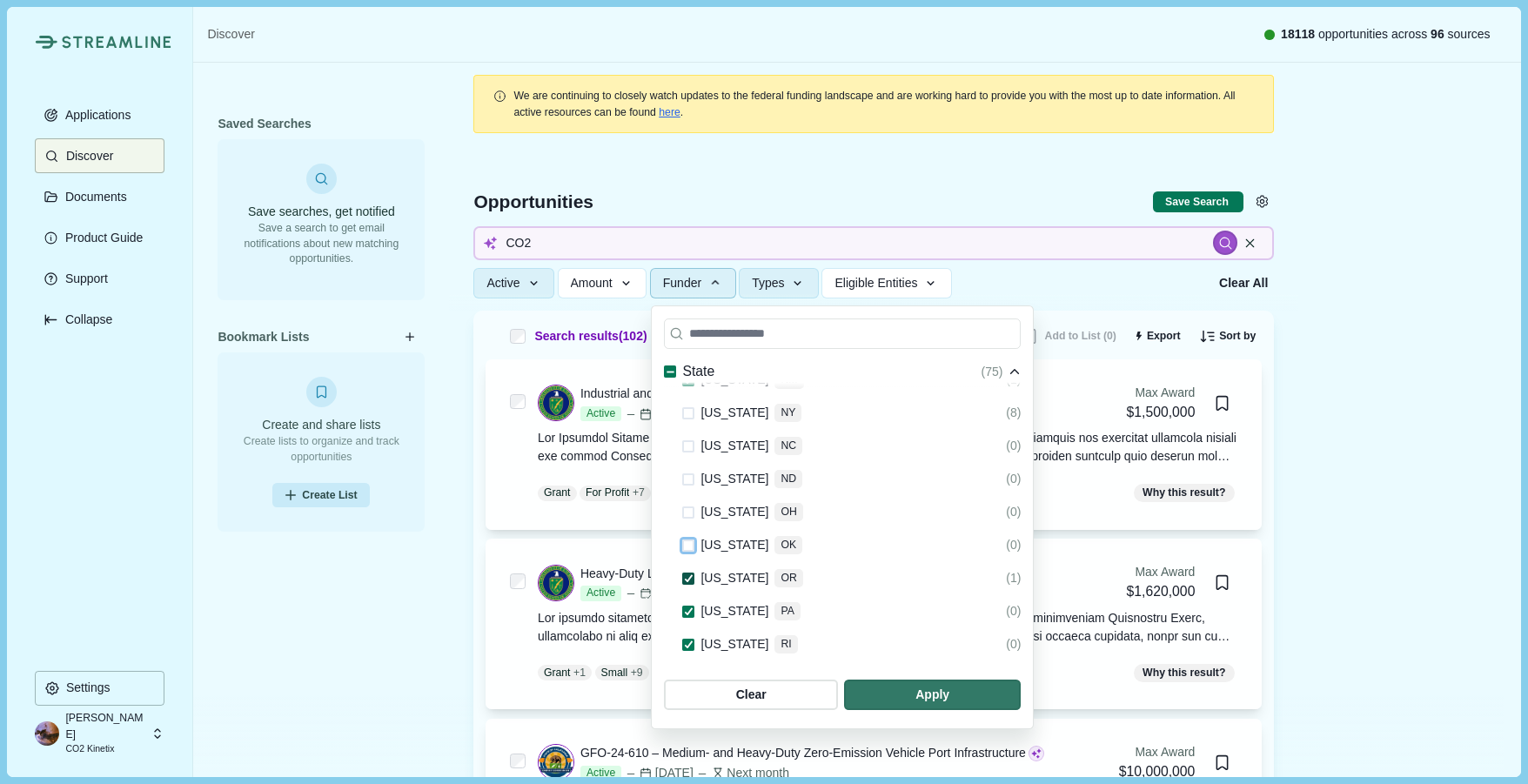
click at [690, 574] on icon at bounding box center [689, 578] width 9 height 7
click at [690, 608] on icon at bounding box center [689, 612] width 9 height 7
click at [688, 640] on icon at bounding box center [689, 644] width 9 height 7
click at [687, 674] on polyline at bounding box center [688, 677] width 7 height 7
click at [687, 509] on icon at bounding box center [689, 513] width 9 height 7
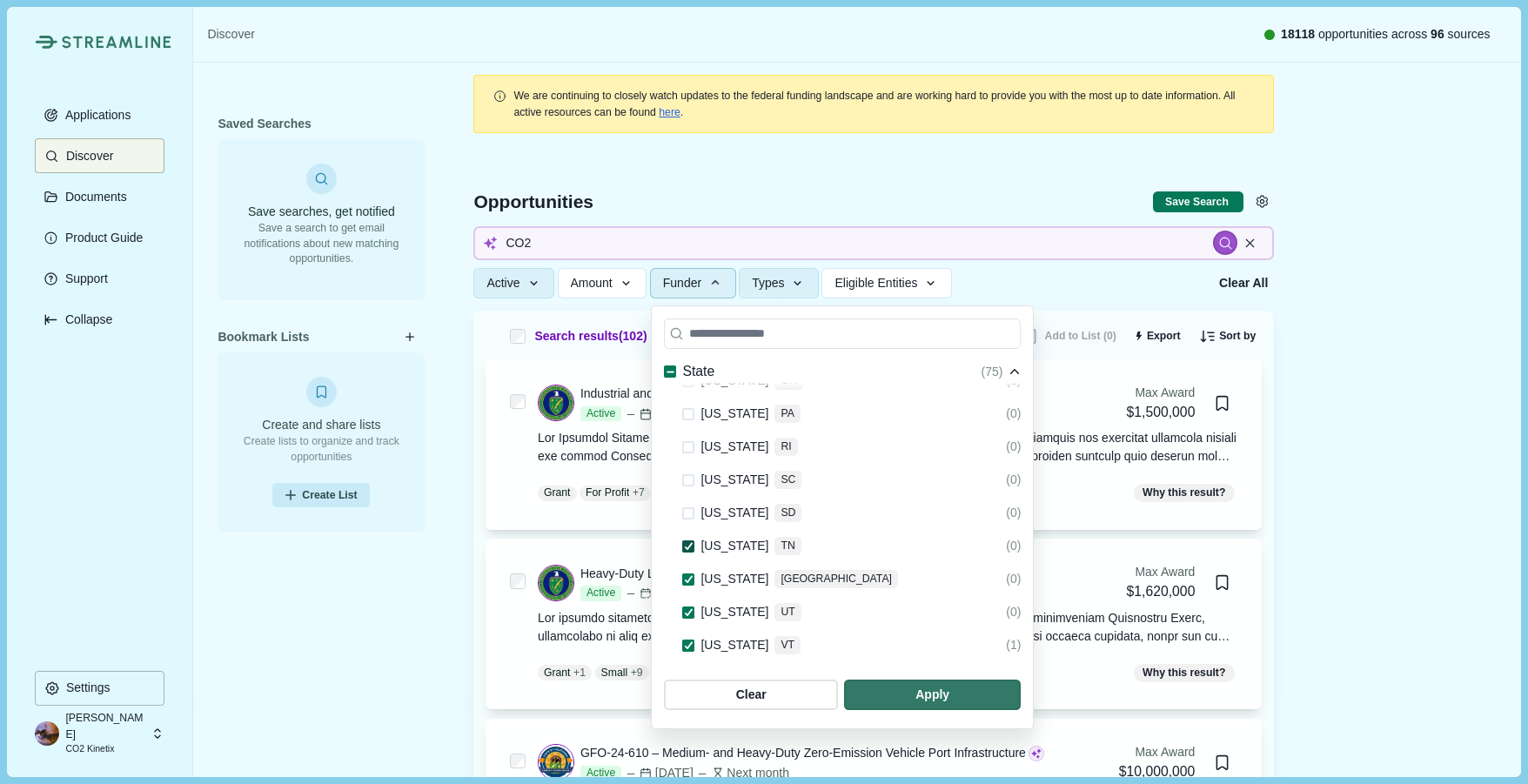
click at [688, 543] on polyline at bounding box center [688, 545] width 7 height 7
click at [690, 575] on icon at bounding box center [689, 579] width 9 height 7
click at [689, 604] on div "Alabama AL (0) Alaska AK (0) Arizona AZ (1) Arkansas AR (0) California CA (43) …" at bounding box center [842, 4] width 357 height 1647
click at [687, 607] on span at bounding box center [688, 612] width 12 height 12
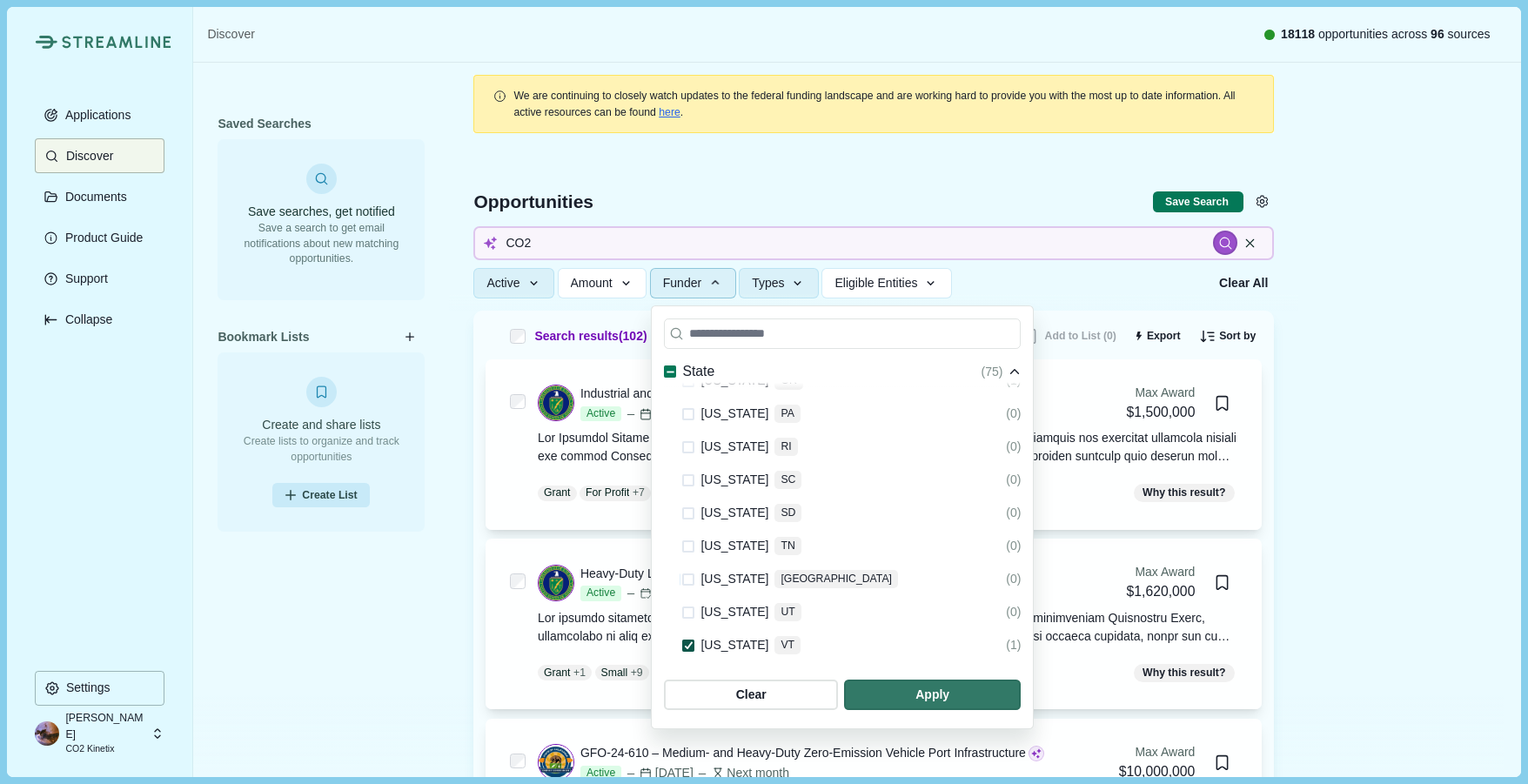
click at [687, 642] on polyline at bounding box center [688, 645] width 7 height 7
click at [687, 667] on section "Some federal agencies are unchecked by default due to their lower likelihood of…" at bounding box center [842, 517] width 383 height 424
click at [688, 675] on polyline at bounding box center [688, 678] width 7 height 7
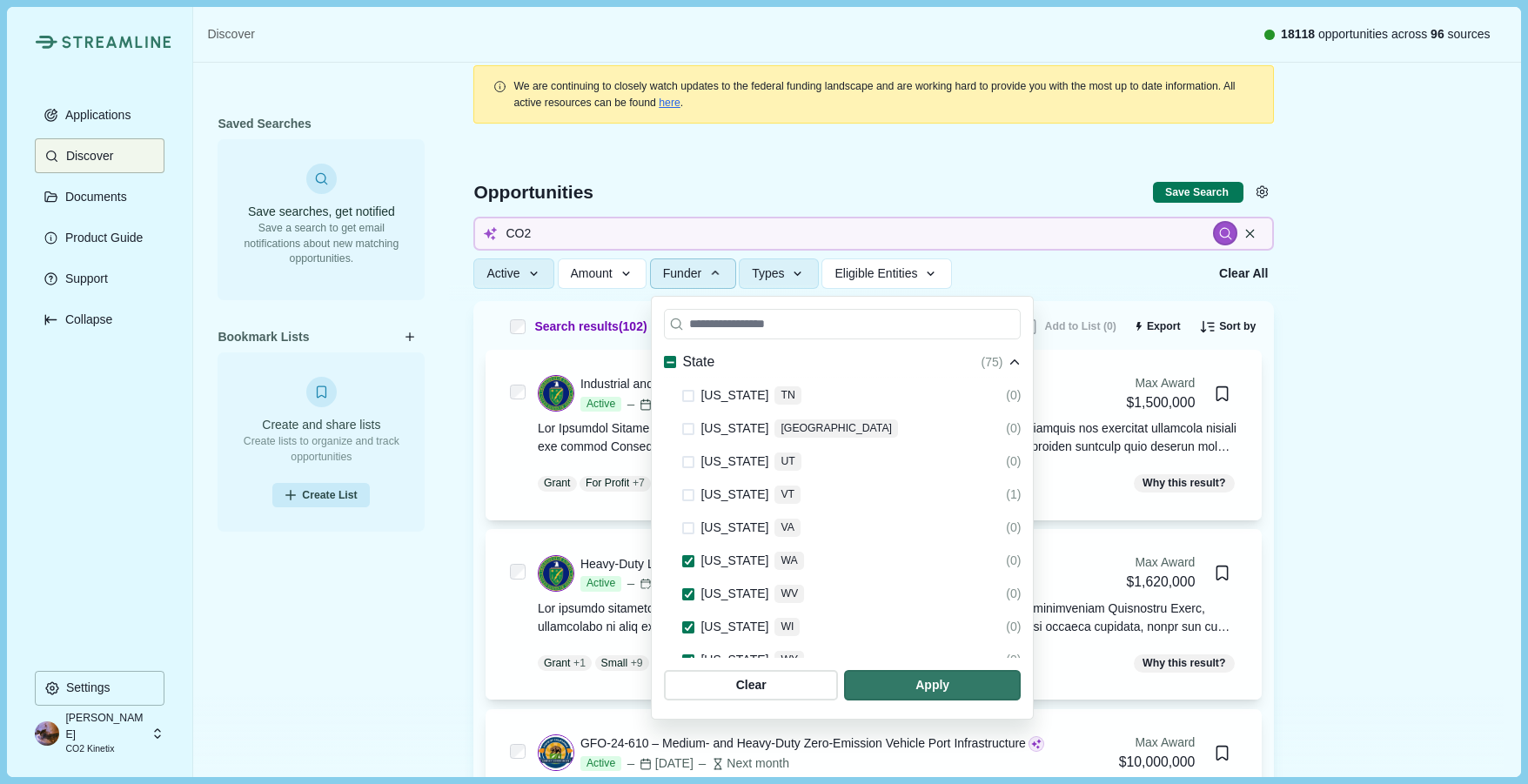
scroll to position [10, 0]
click at [684, 555] on span at bounding box center [688, 560] width 12 height 12
click at [688, 587] on span at bounding box center [688, 593] width 12 height 12
click at [689, 622] on icon at bounding box center [689, 626] width 9 height 7
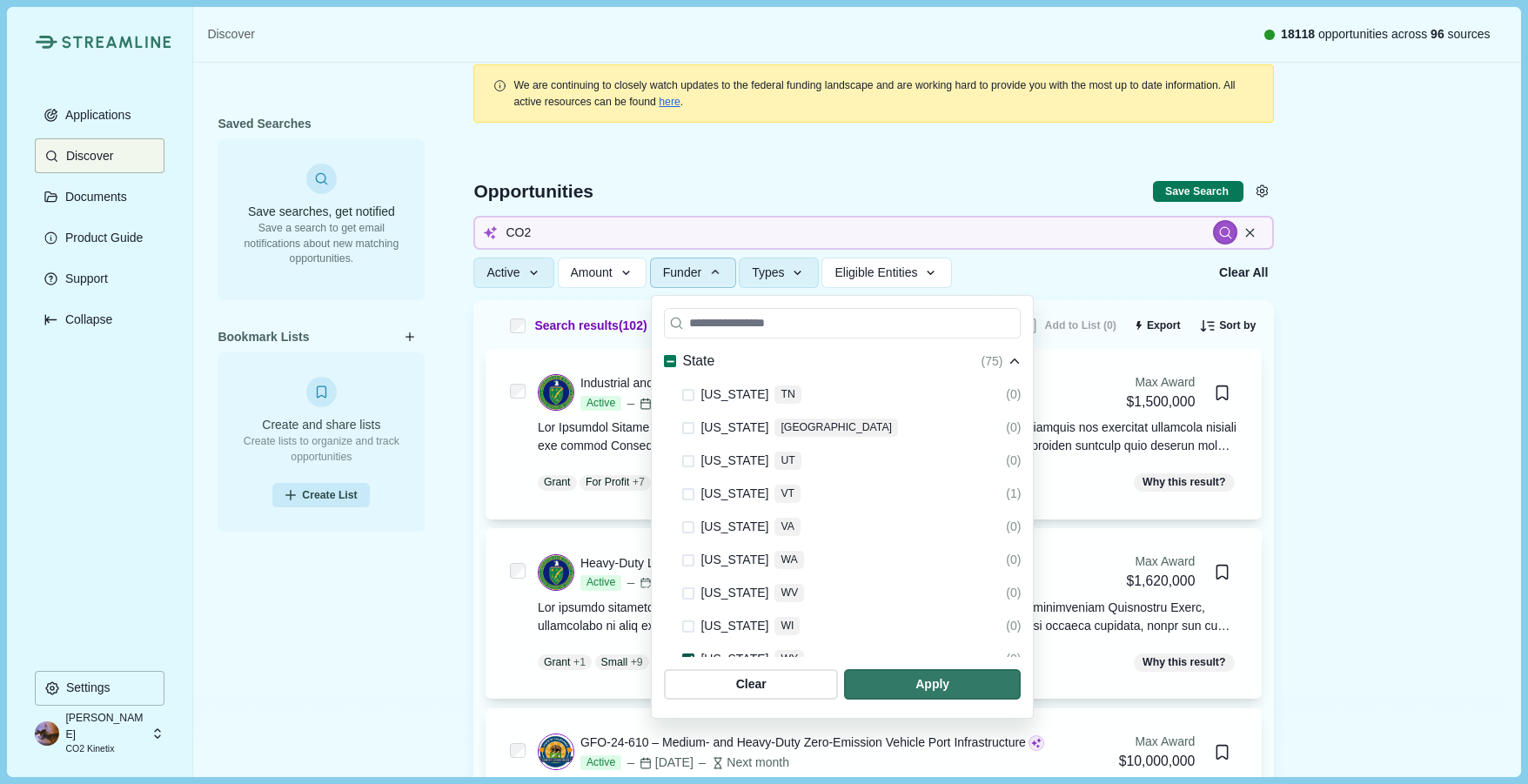
click at [690, 655] on icon at bounding box center [689, 659] width 9 height 7
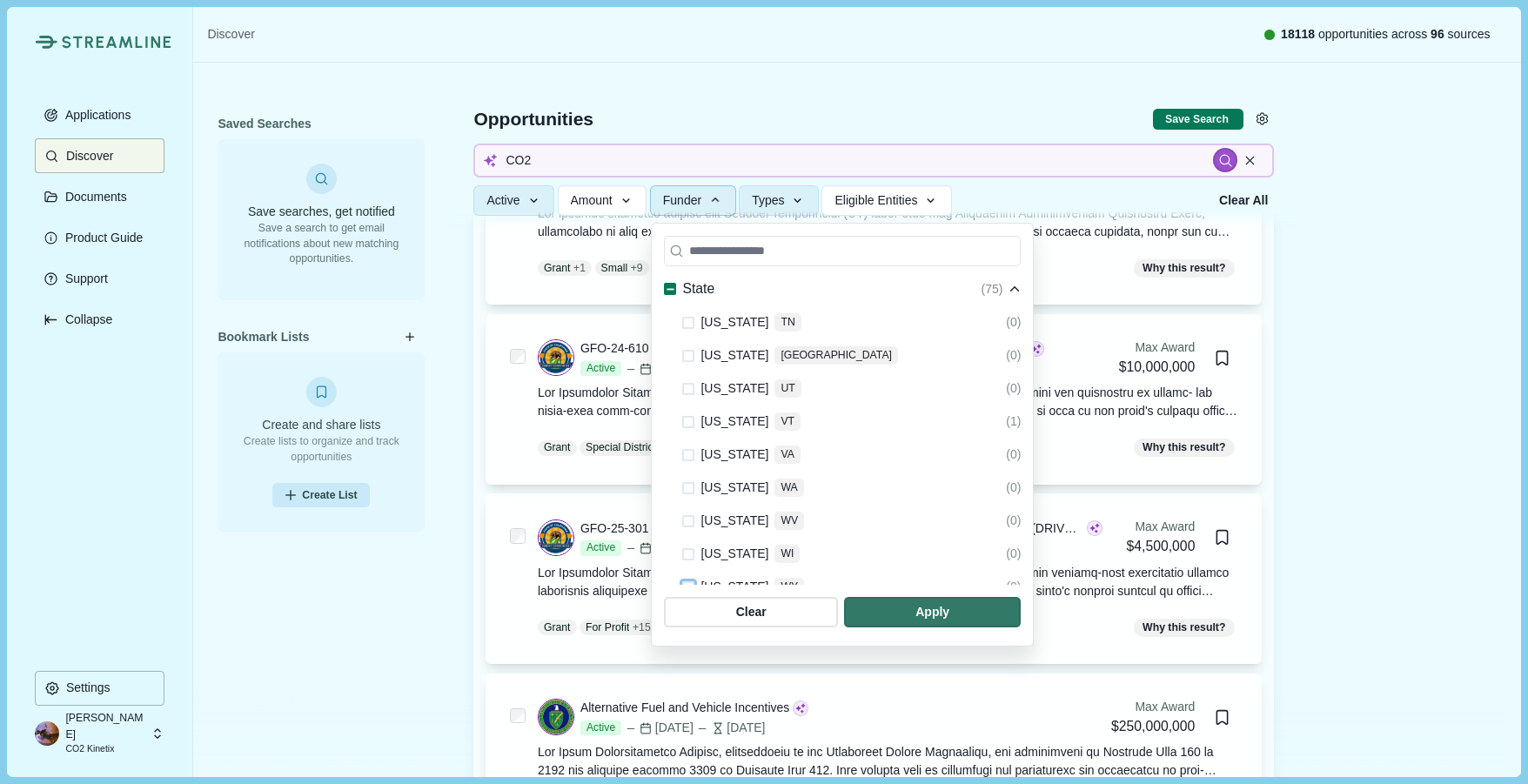
scroll to position [406, 0]
click at [942, 613] on span "button" at bounding box center [932, 612] width 168 height 29
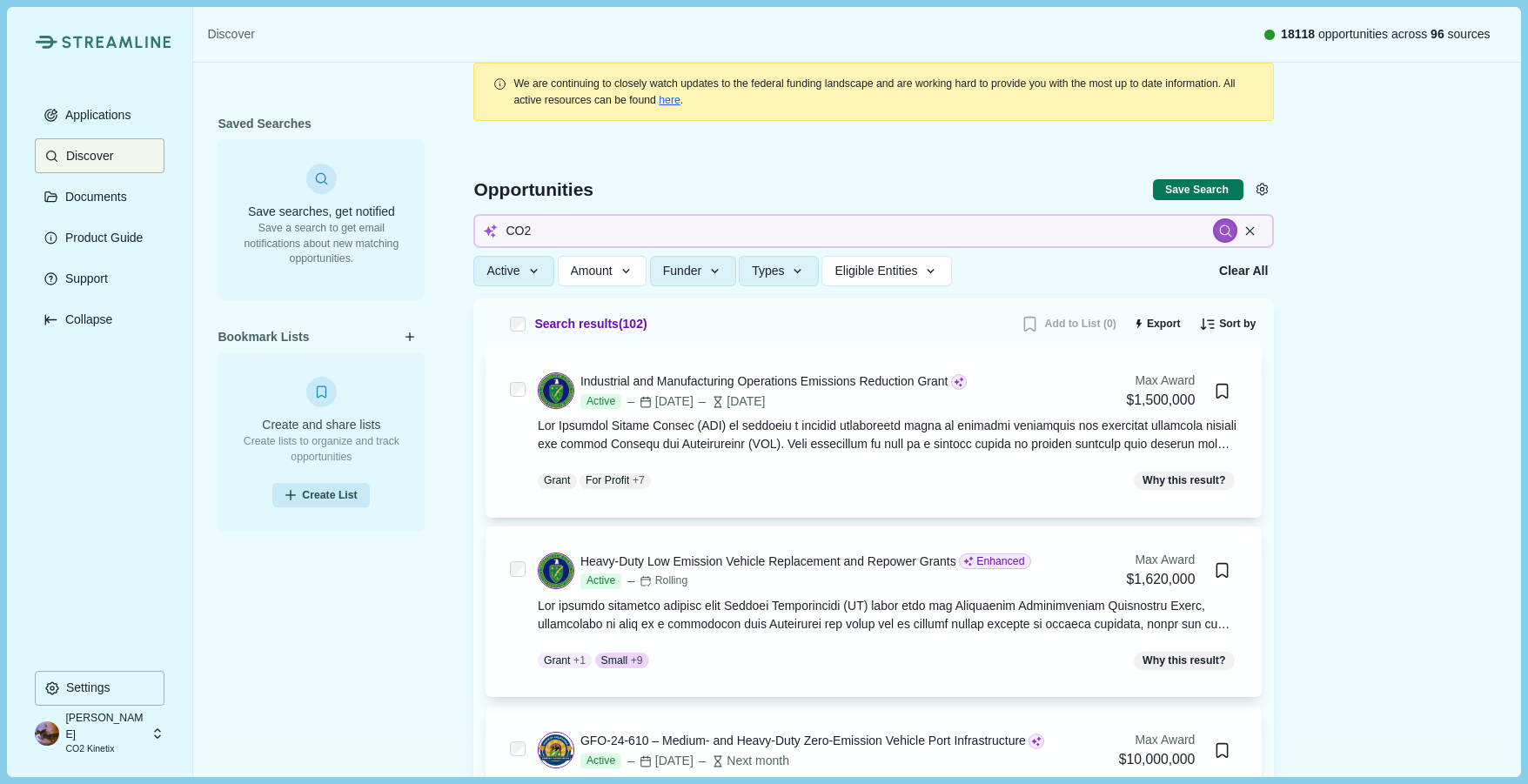
scroll to position [11, 0]
click at [624, 275] on icon "button" at bounding box center [626, 272] width 16 height 16
click at [412, 248] on p "Save a search to get email notifications about new matching opportunities." at bounding box center [321, 243] width 183 height 46
click at [801, 271] on icon "button" at bounding box center [798, 272] width 16 height 16
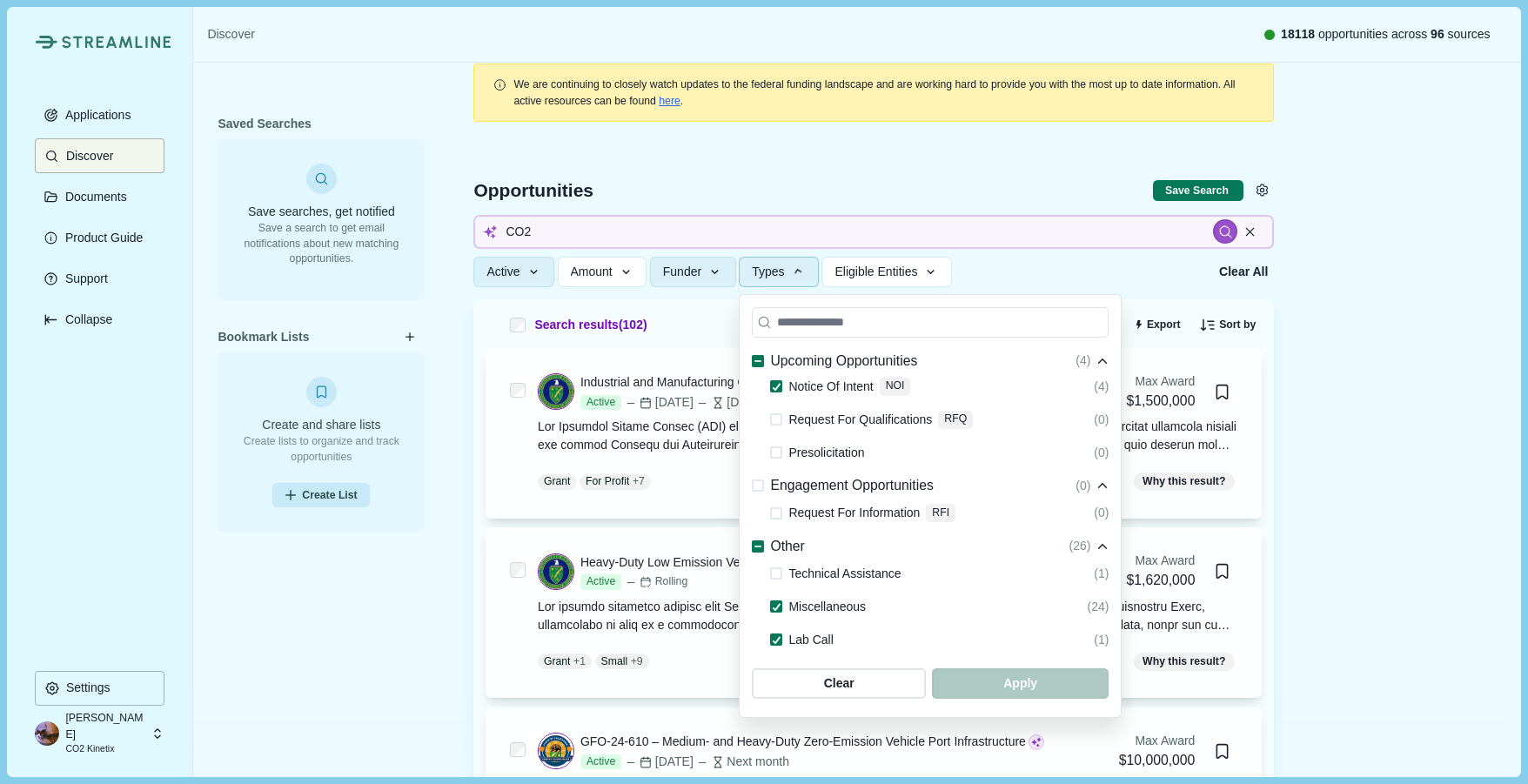
scroll to position [425, 0]
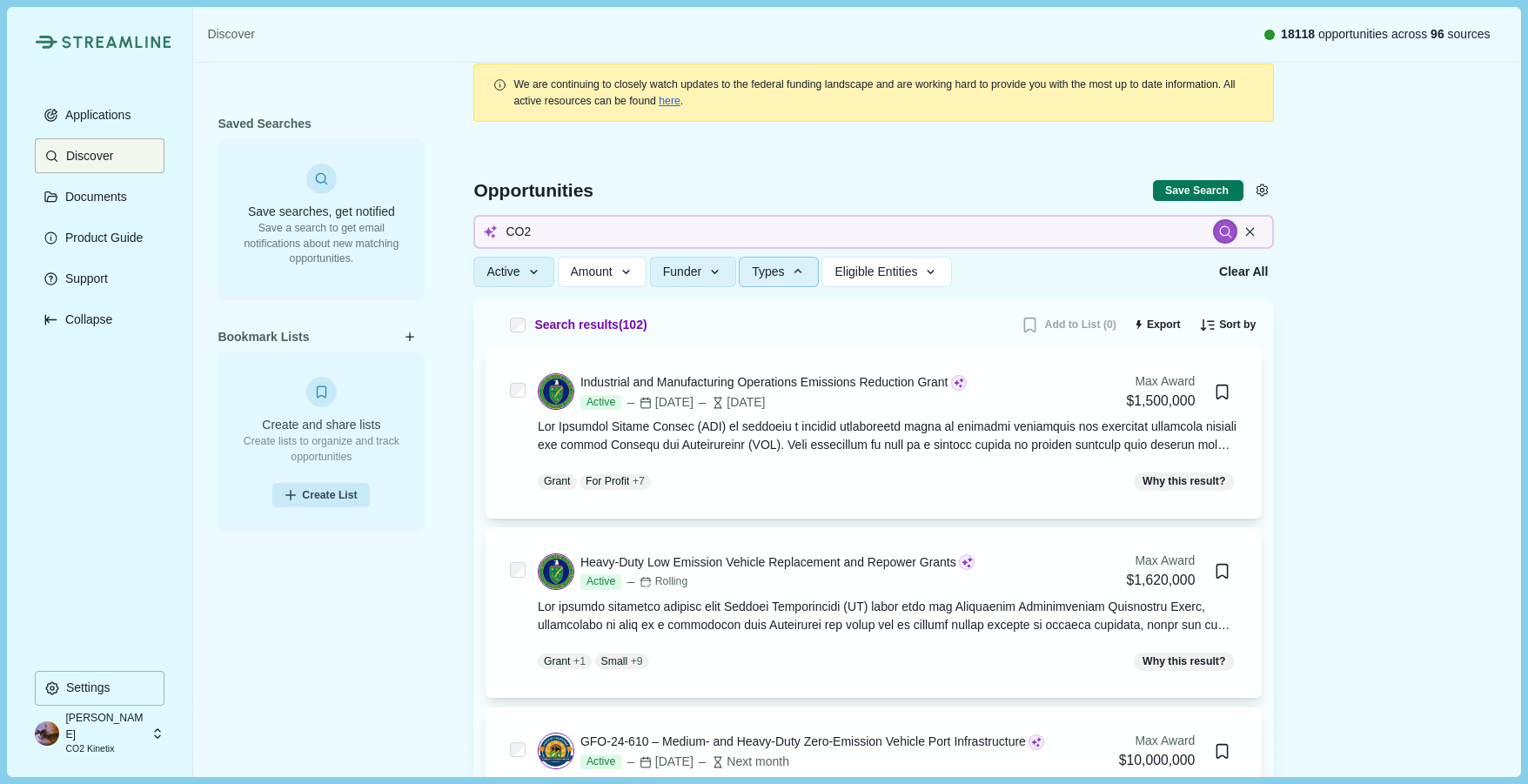
click at [1044, 268] on div "Active Status All Active Closed Clear Apply Amount Award Ceiling - Total Award …" at bounding box center [840, 271] width 734 height 31
click at [925, 268] on icon "button" at bounding box center [930, 272] width 16 height 16
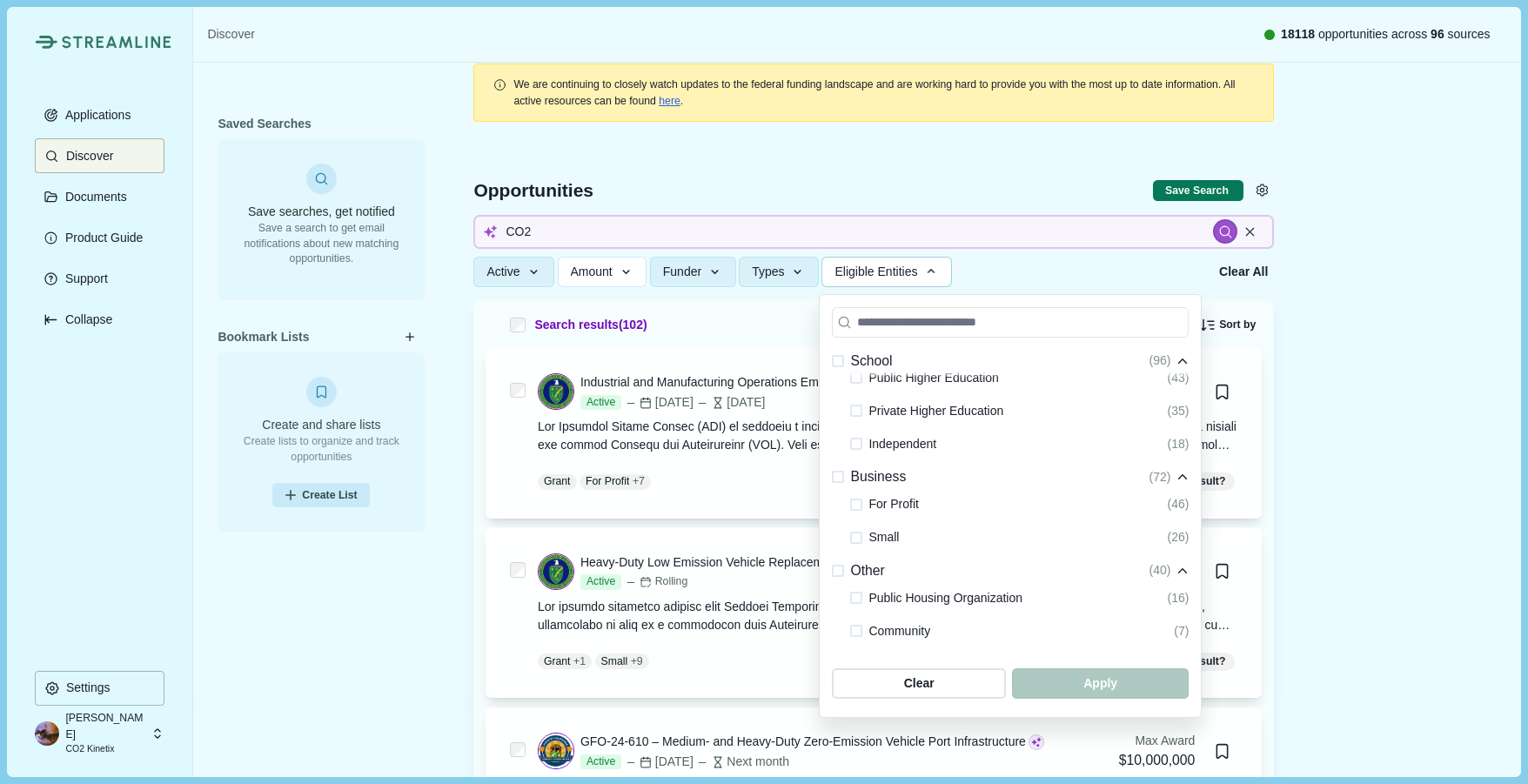
click at [860, 503] on span at bounding box center [856, 504] width 12 height 12
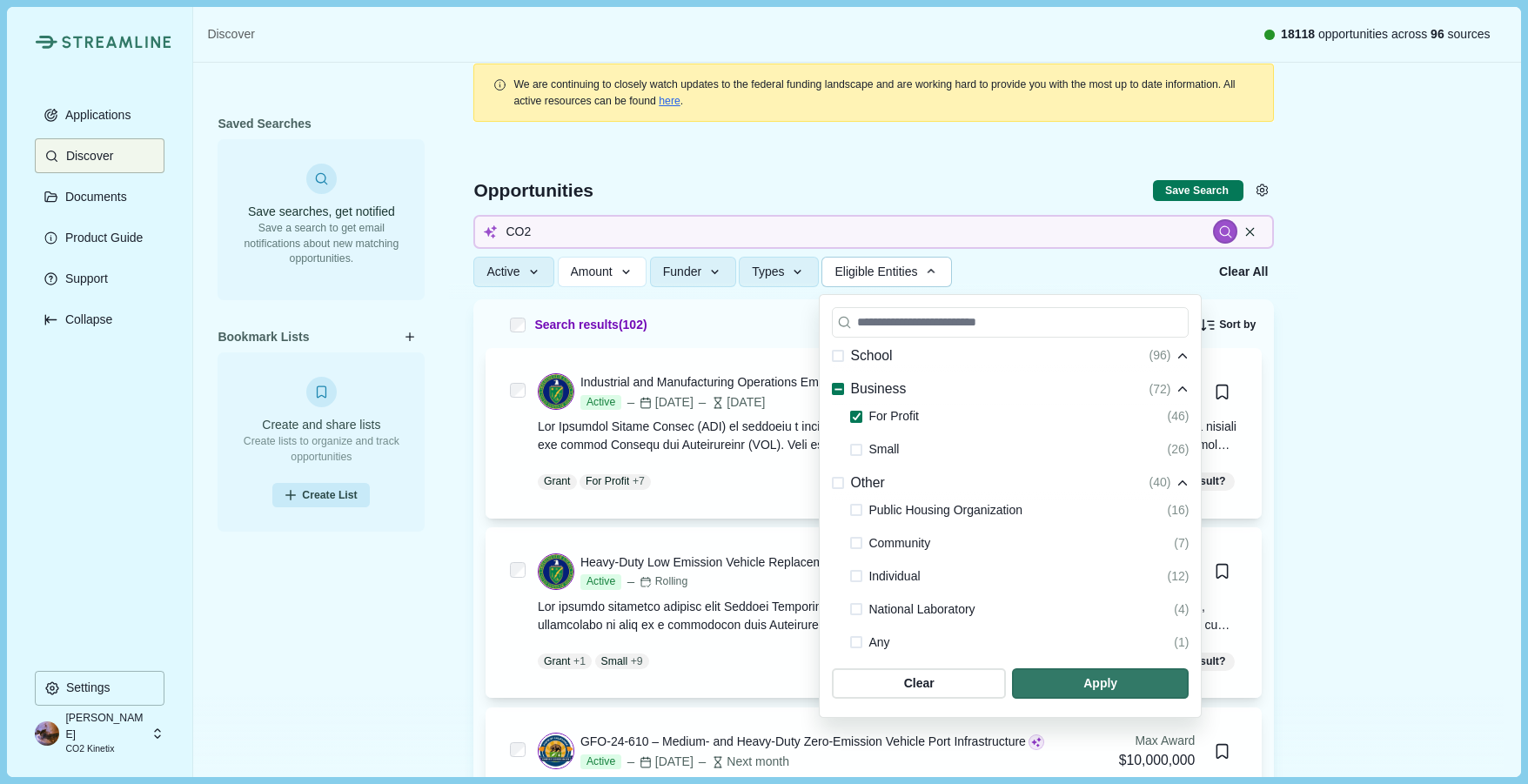
scroll to position [486, 0]
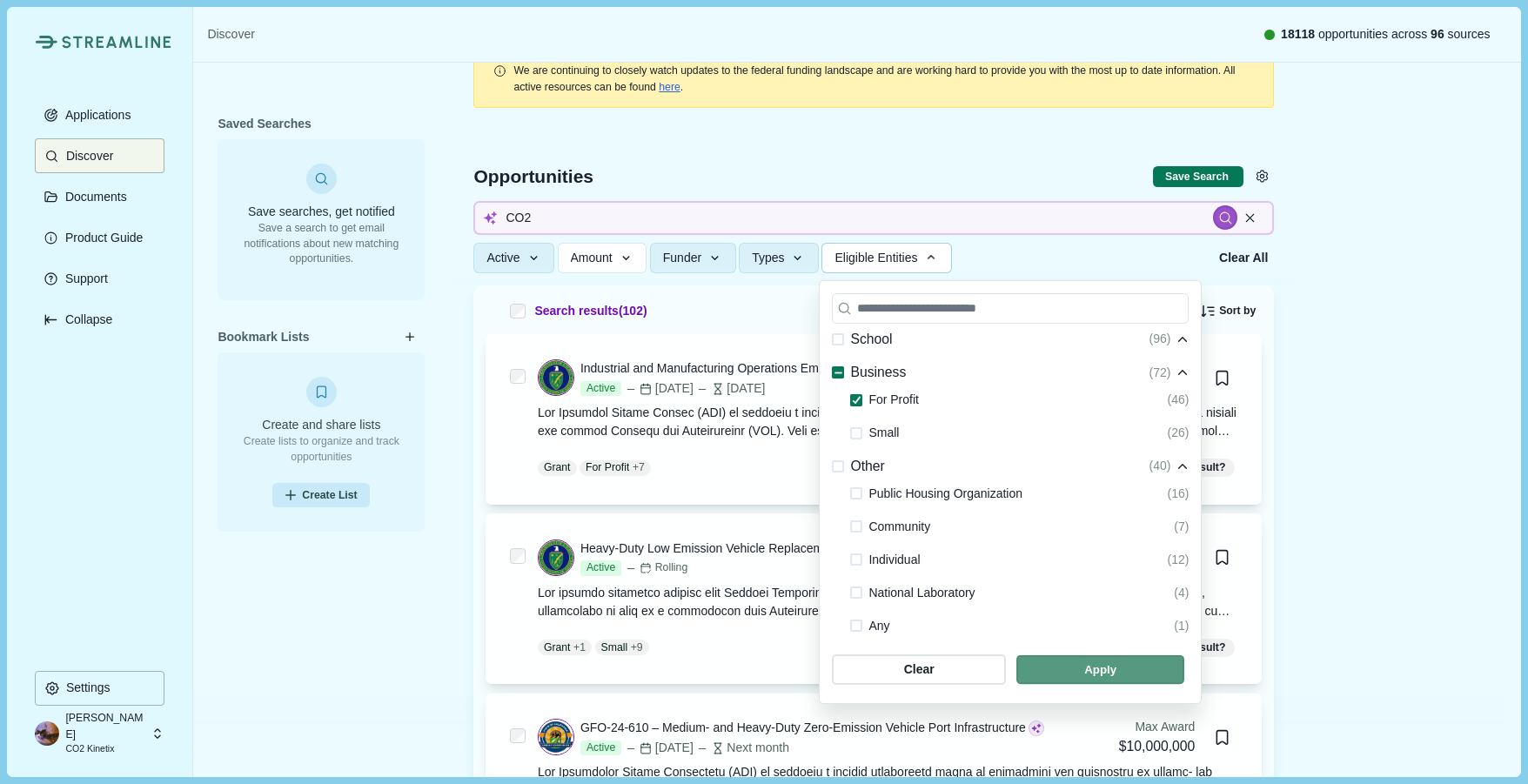
click at [1077, 675] on span "button" at bounding box center [1100, 669] width 168 height 29
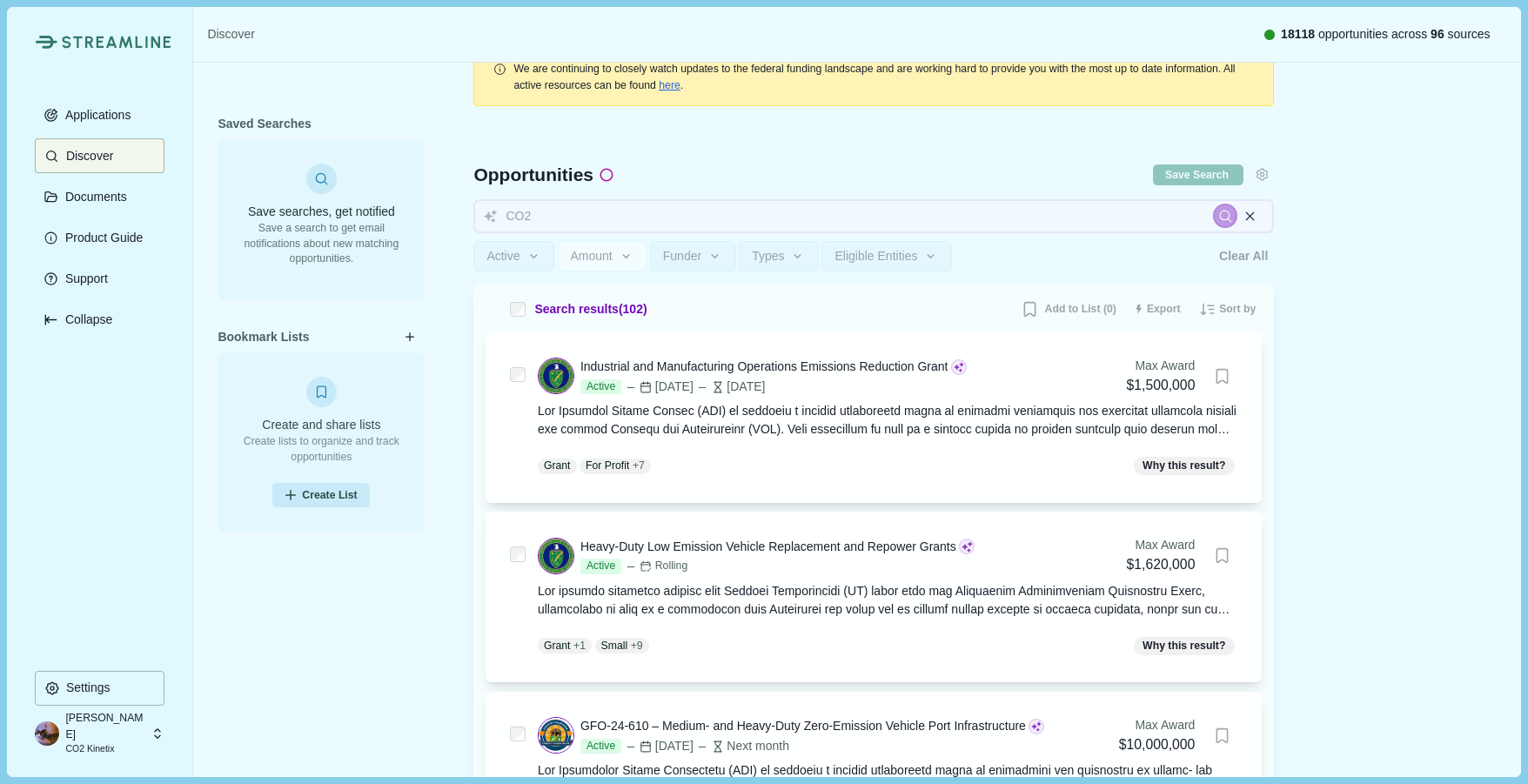
scroll to position [28, 0]
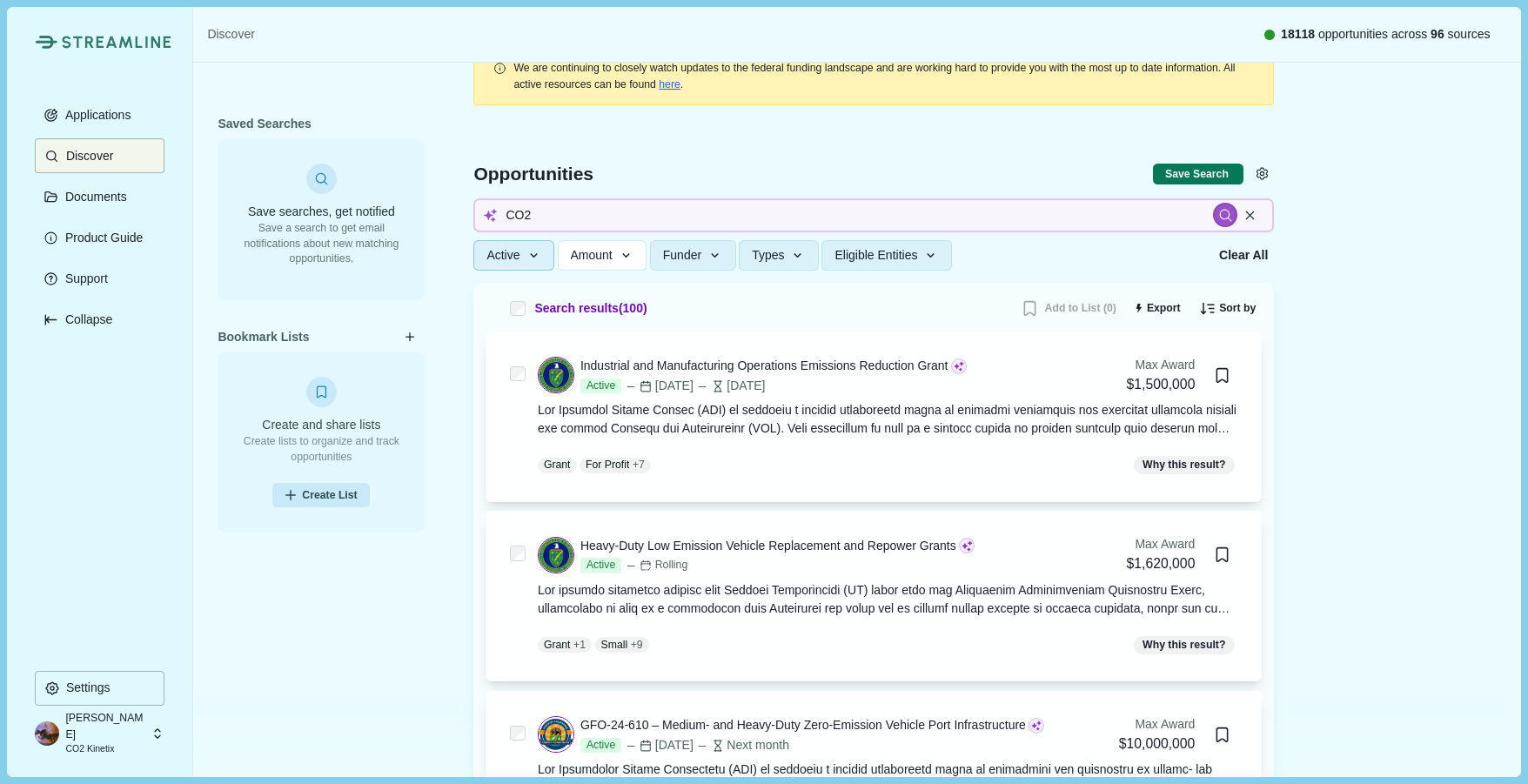
click at [530, 255] on icon "button" at bounding box center [533, 255] width 7 height 5
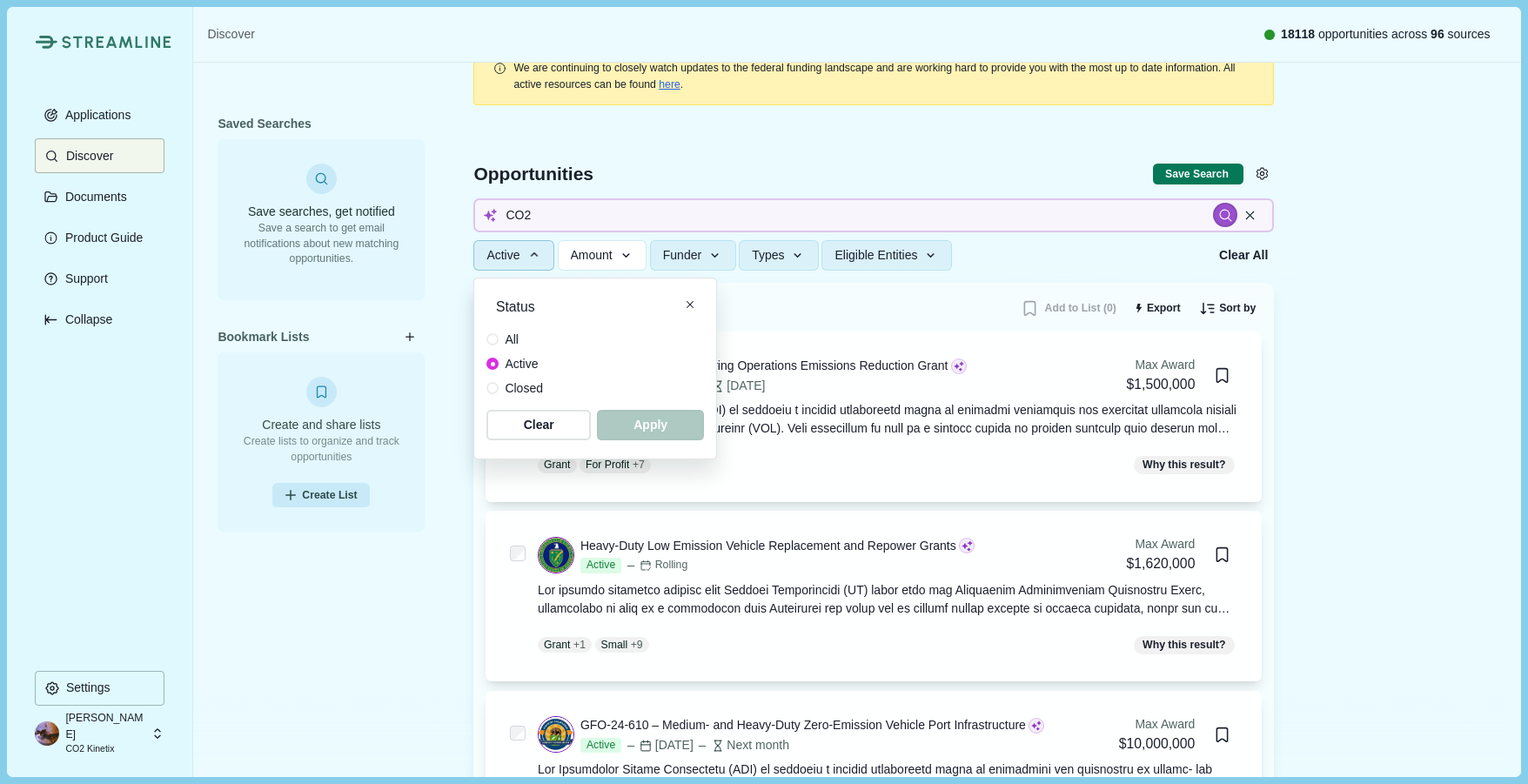
click at [492, 339] on span at bounding box center [492, 339] width 12 height 12
click at [669, 431] on span "button" at bounding box center [650, 425] width 102 height 29
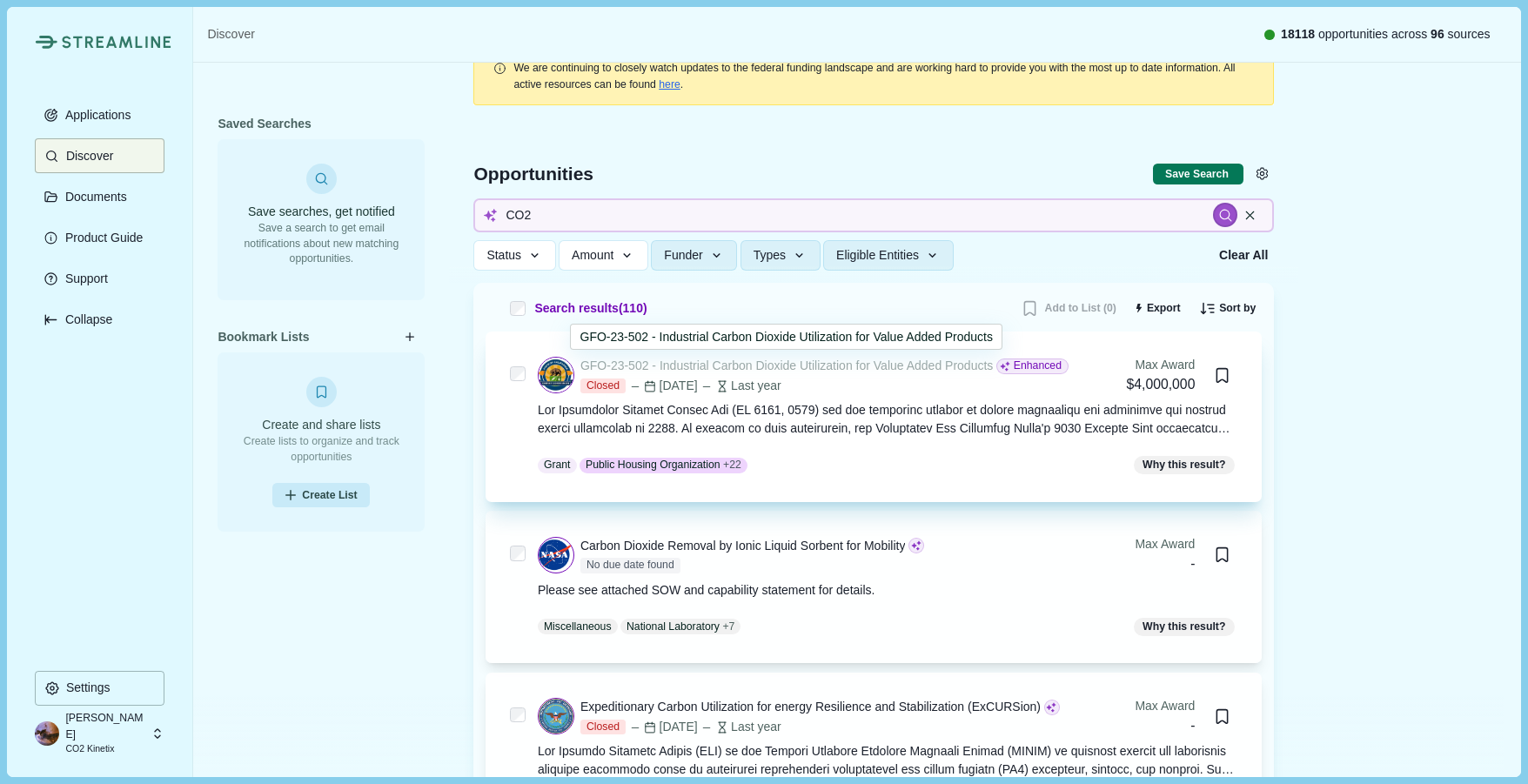
click at [824, 367] on div "GFO-23-502 - Industrial Carbon Dioxide Utilization for Value Added Products" at bounding box center [787, 366] width 412 height 19
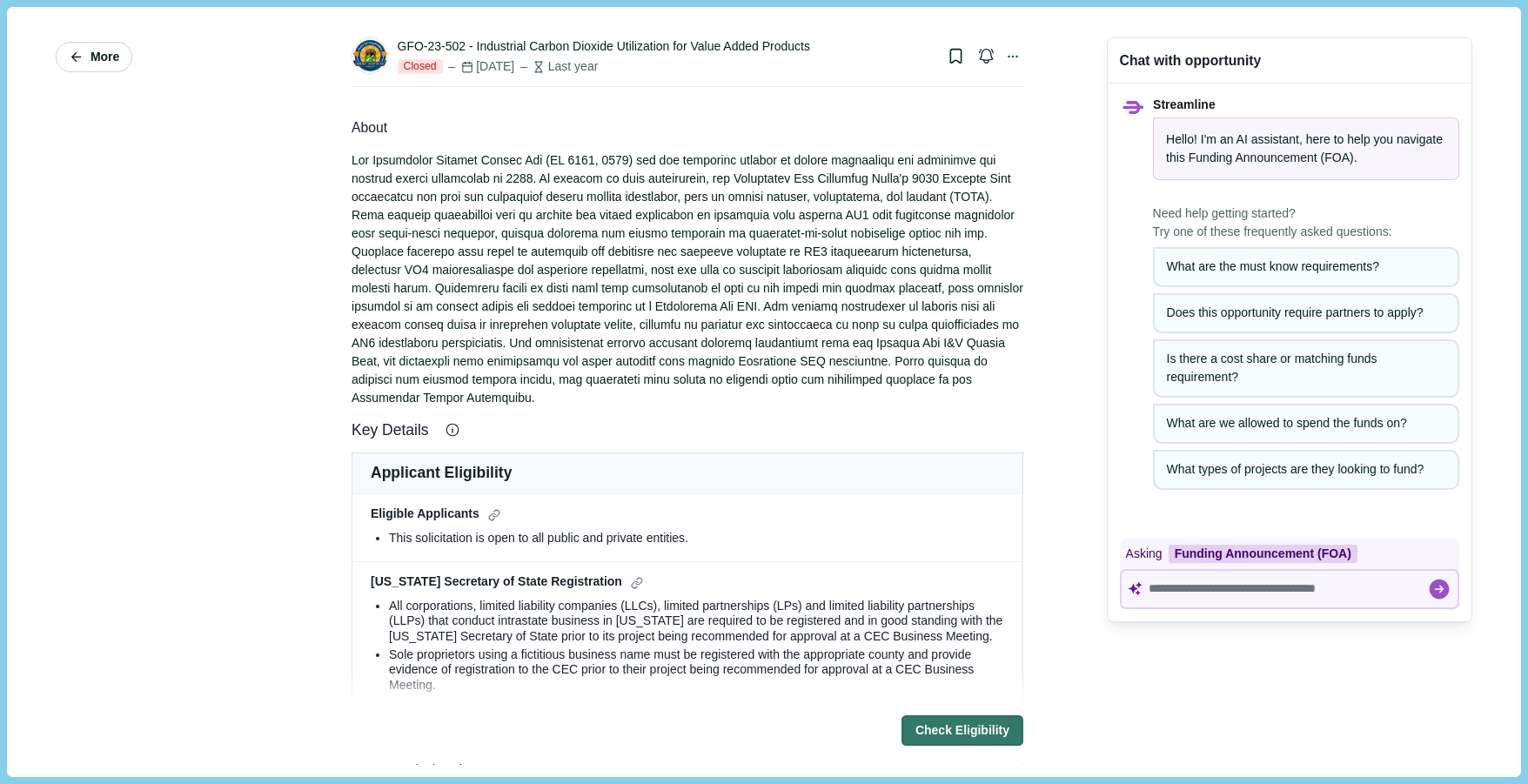
click at [98, 52] on span "More" at bounding box center [104, 57] width 29 height 15
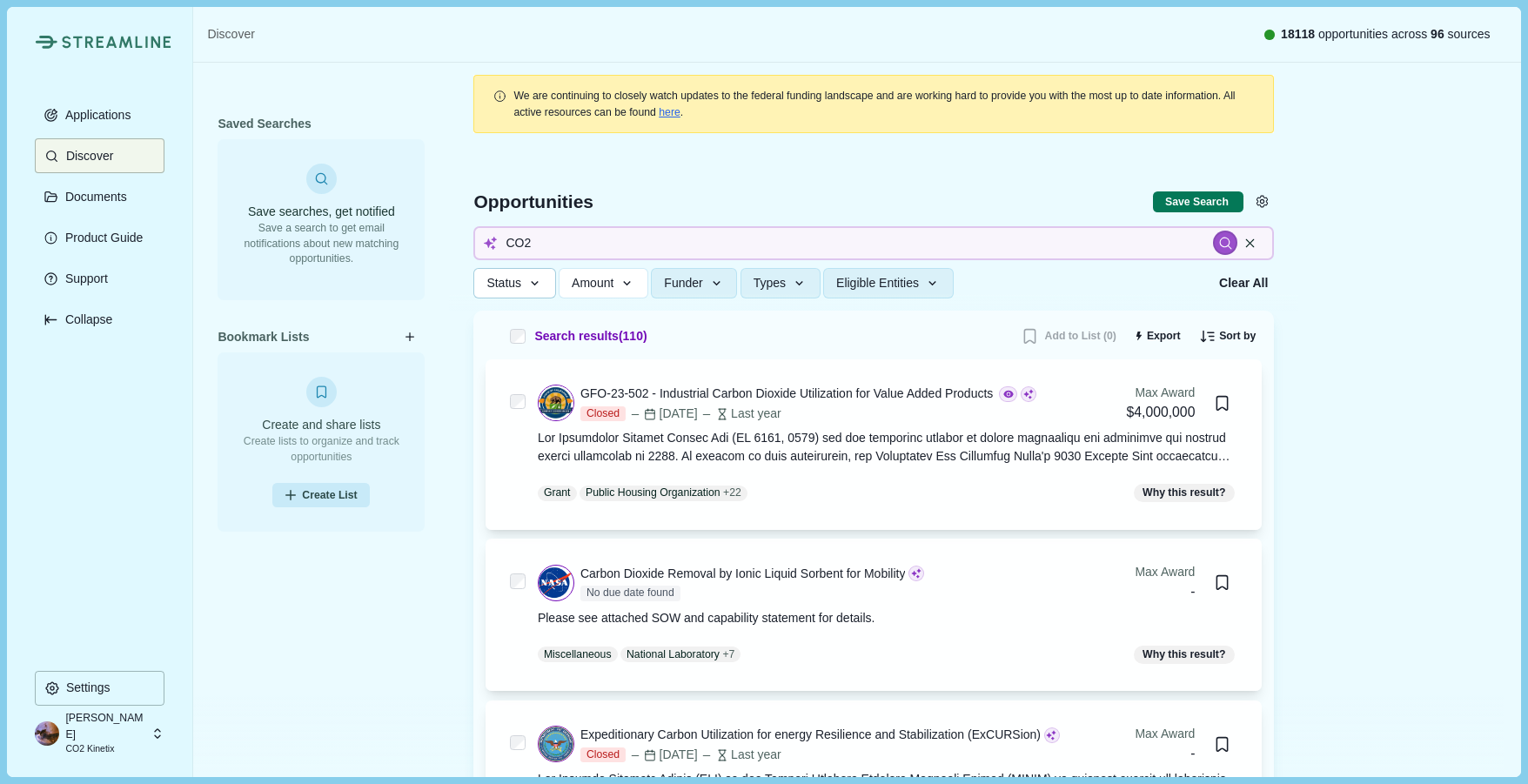
click at [533, 282] on icon "button" at bounding box center [535, 283] width 16 height 16
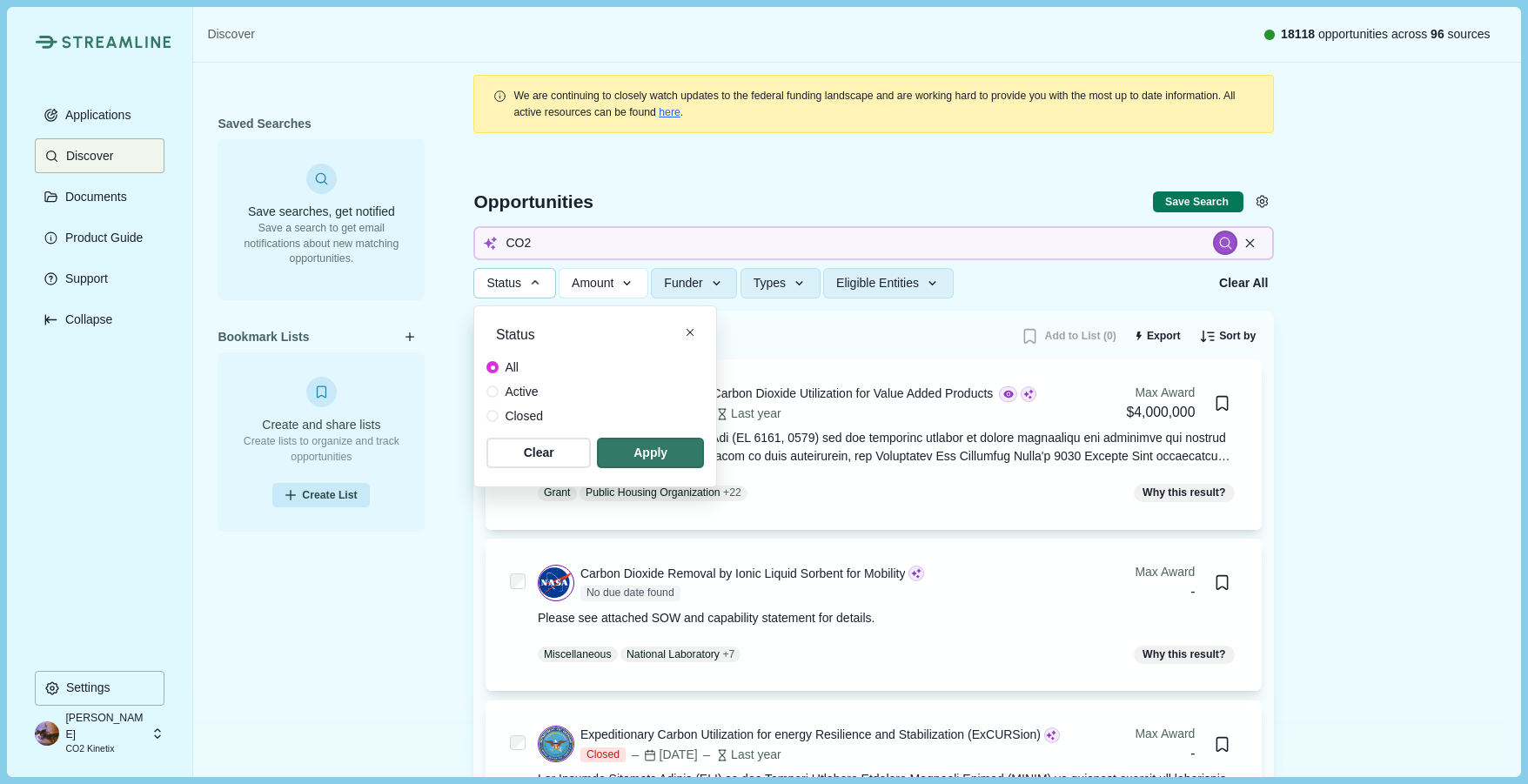
click at [533, 282] on icon "button" at bounding box center [535, 282] width 16 height 16
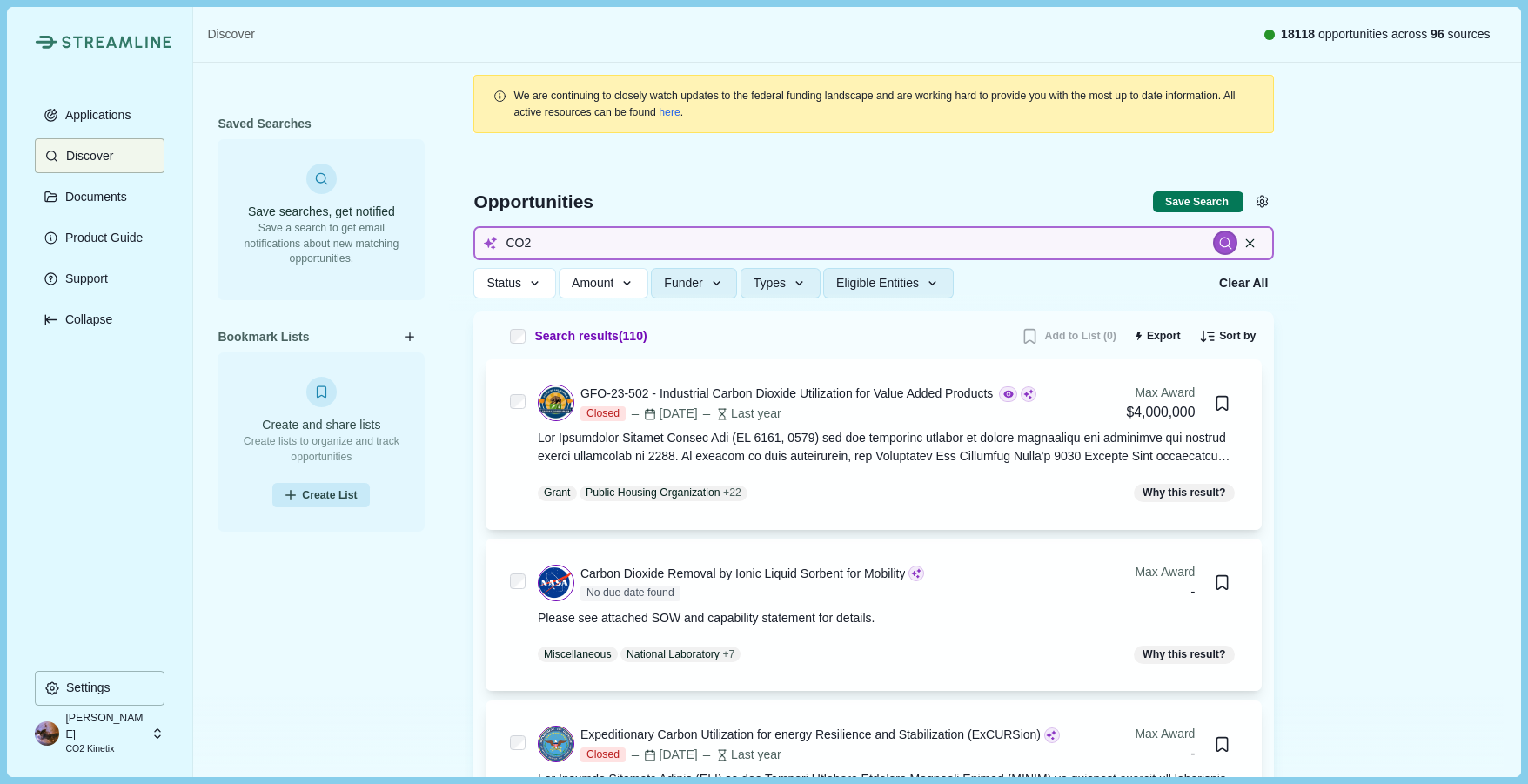
click at [577, 240] on input "CO2" at bounding box center [874, 243] width 801 height 34
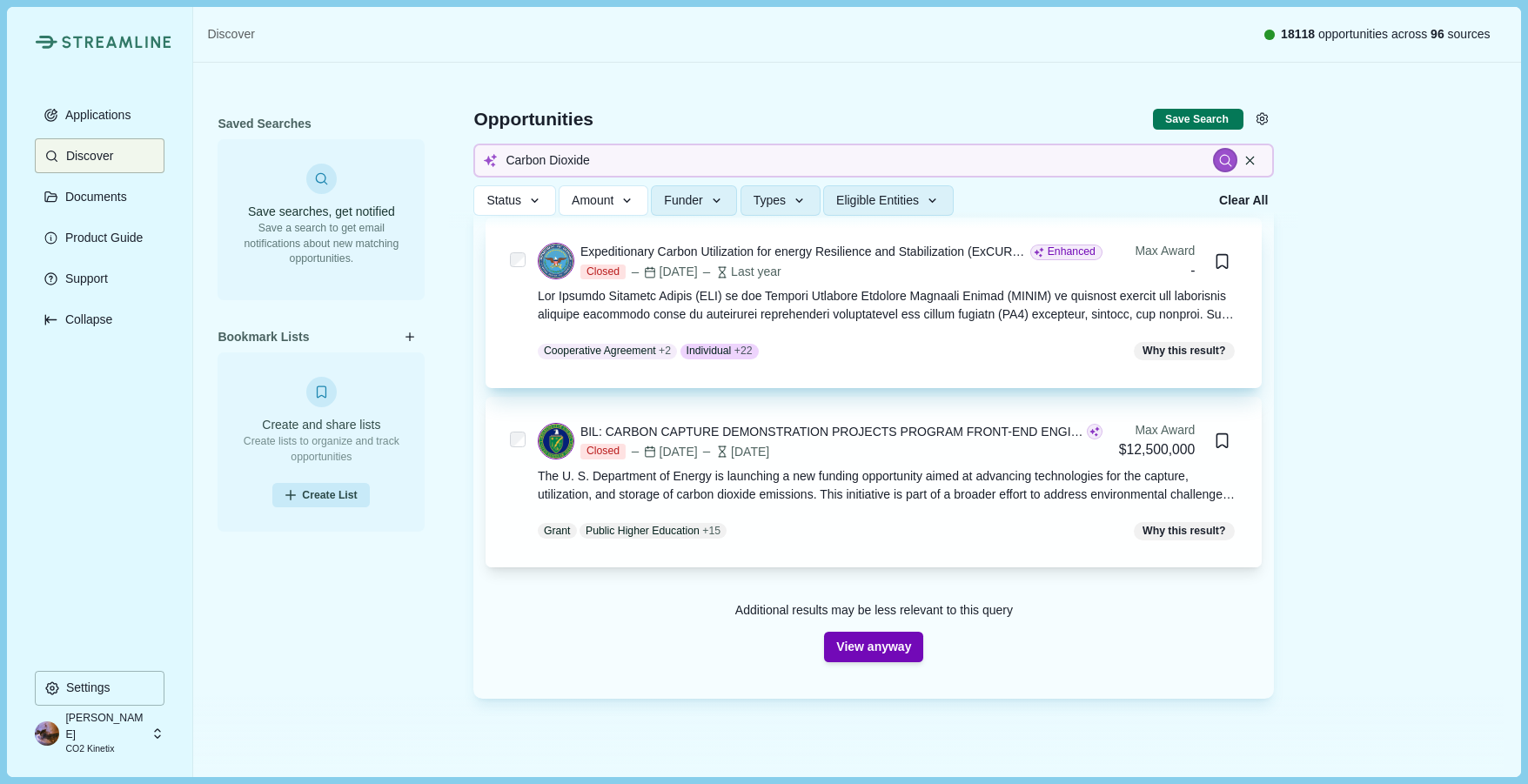
scroll to position [527, 0]
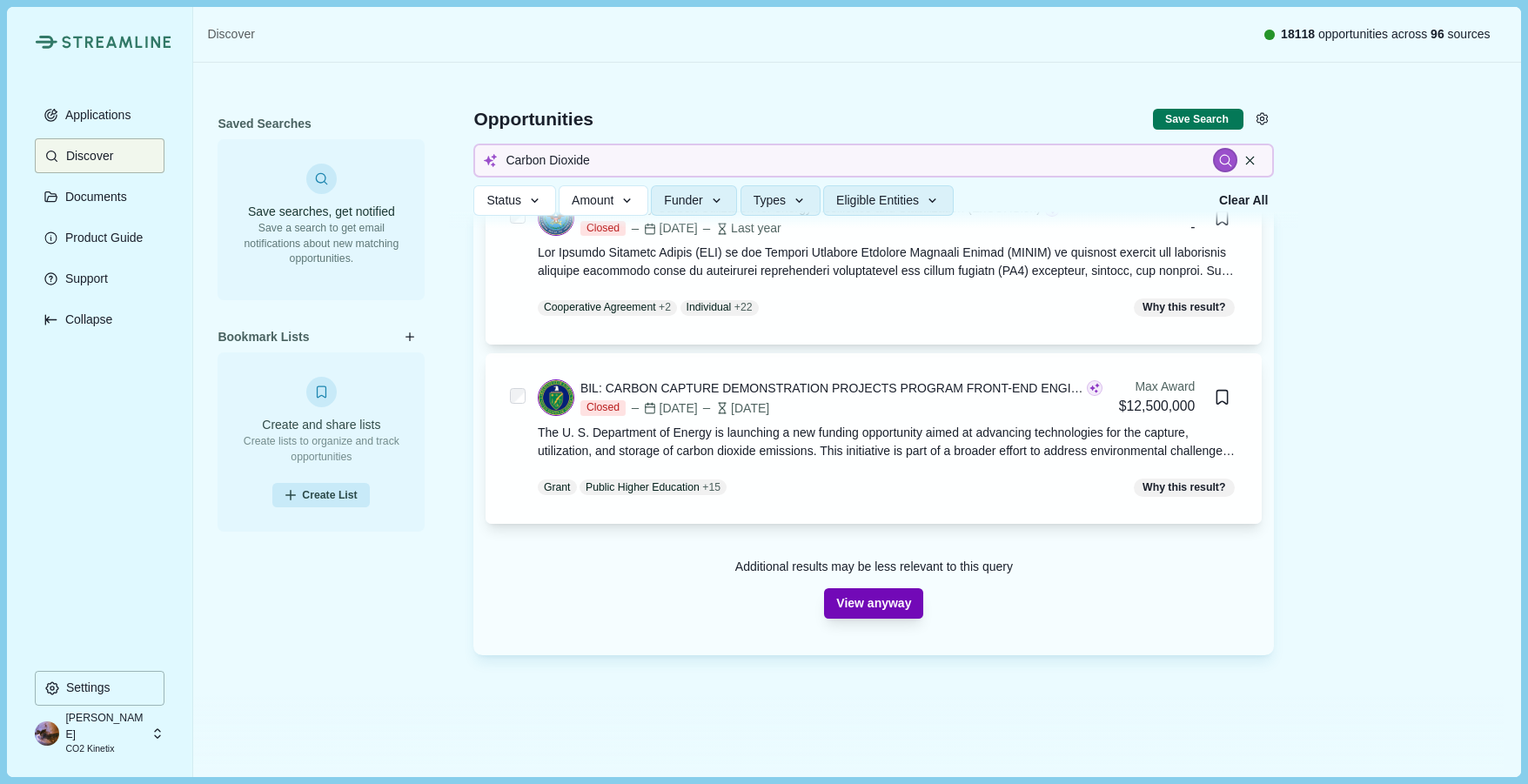
click at [893, 610] on button "View anyway" at bounding box center [874, 603] width 99 height 31
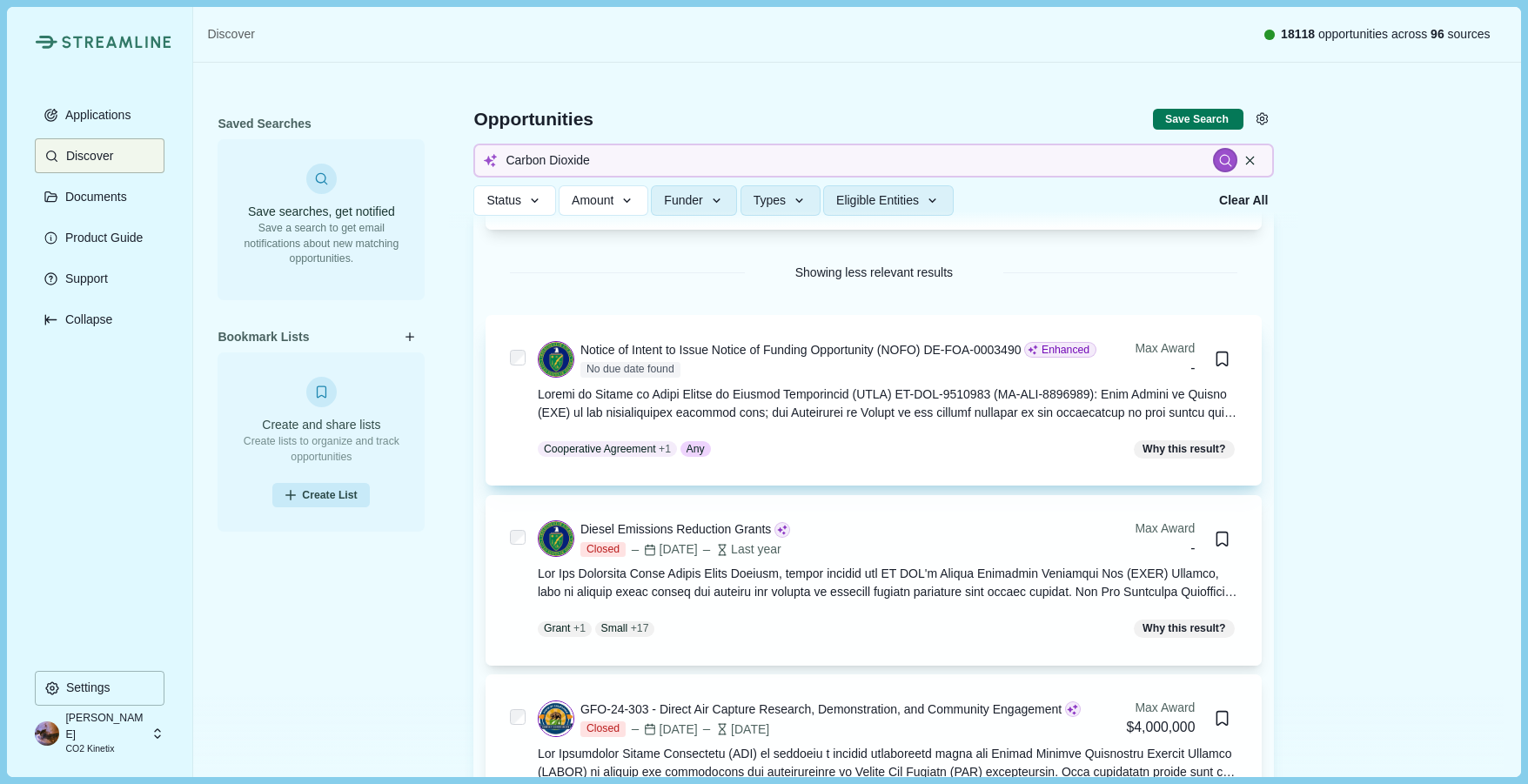
scroll to position [823, 0]
click at [818, 401] on div at bounding box center [888, 401] width 700 height 36
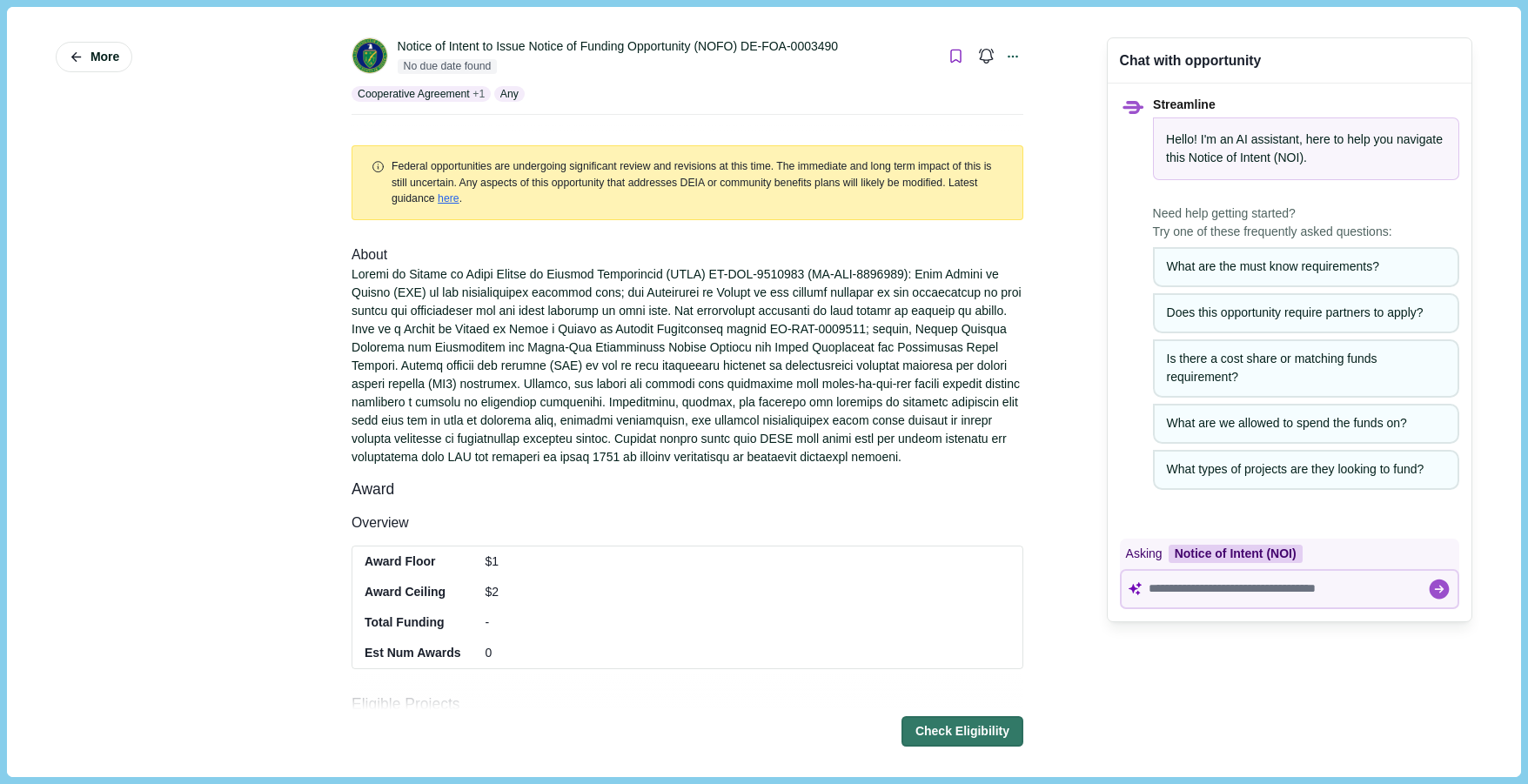
click at [948, 54] on icon "Bookmark this grant." at bounding box center [957, 56] width 17 height 17
click at [684, 90] on div "Cooperative Agreement + 1 Any" at bounding box center [687, 93] width 672 height 16
click at [1005, 52] on icon at bounding box center [1012, 56] width 16 height 16
click at [879, 35] on div "Notice of Intent to Issue Notice of Funding Opportunity (NOFO) DE-FOA-0003490 N…" at bounding box center [687, 76] width 672 height 114
click at [949, 56] on icon "Bookmark this grant." at bounding box center [957, 56] width 17 height 17
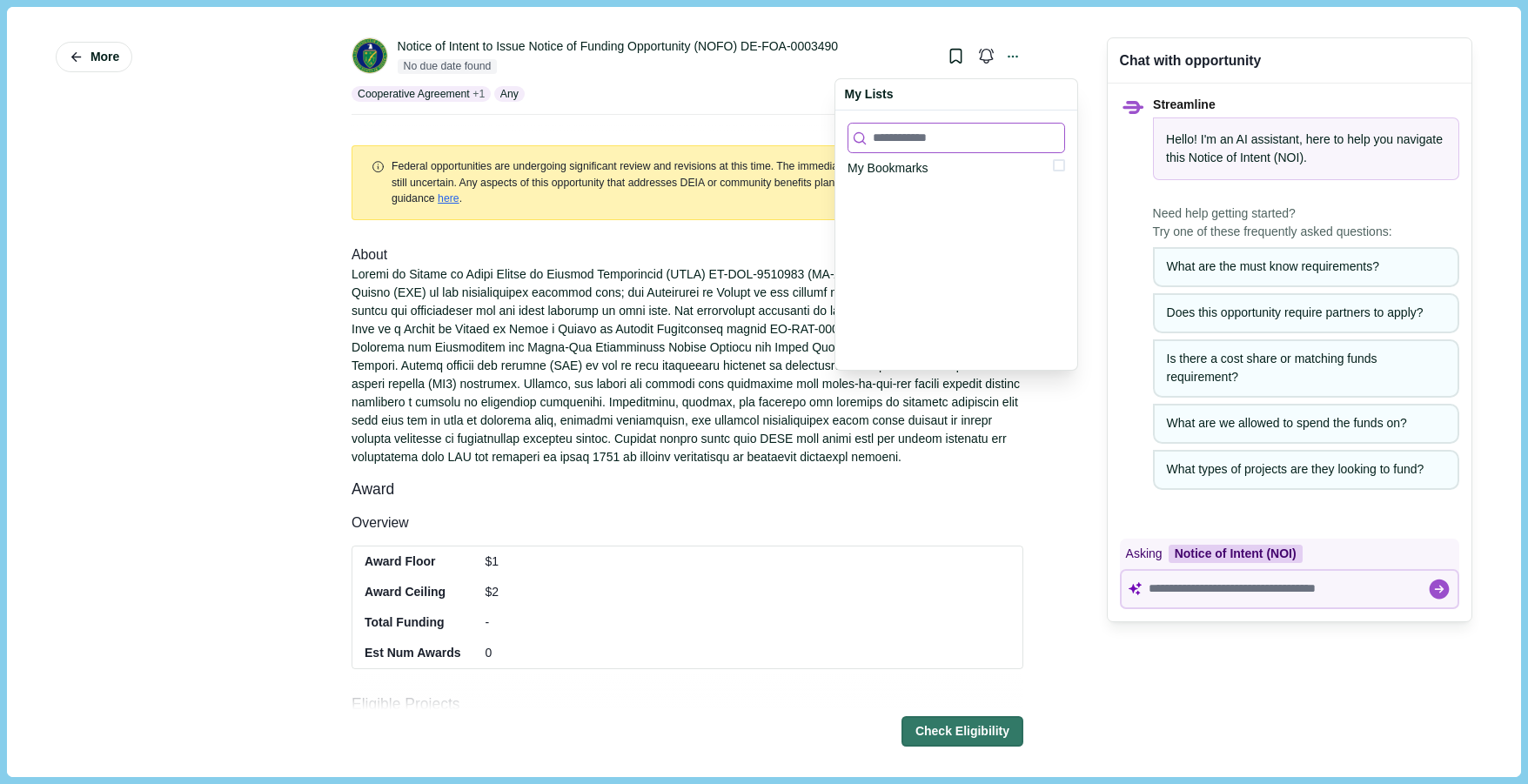
click at [930, 137] on input at bounding box center [956, 138] width 217 height 31
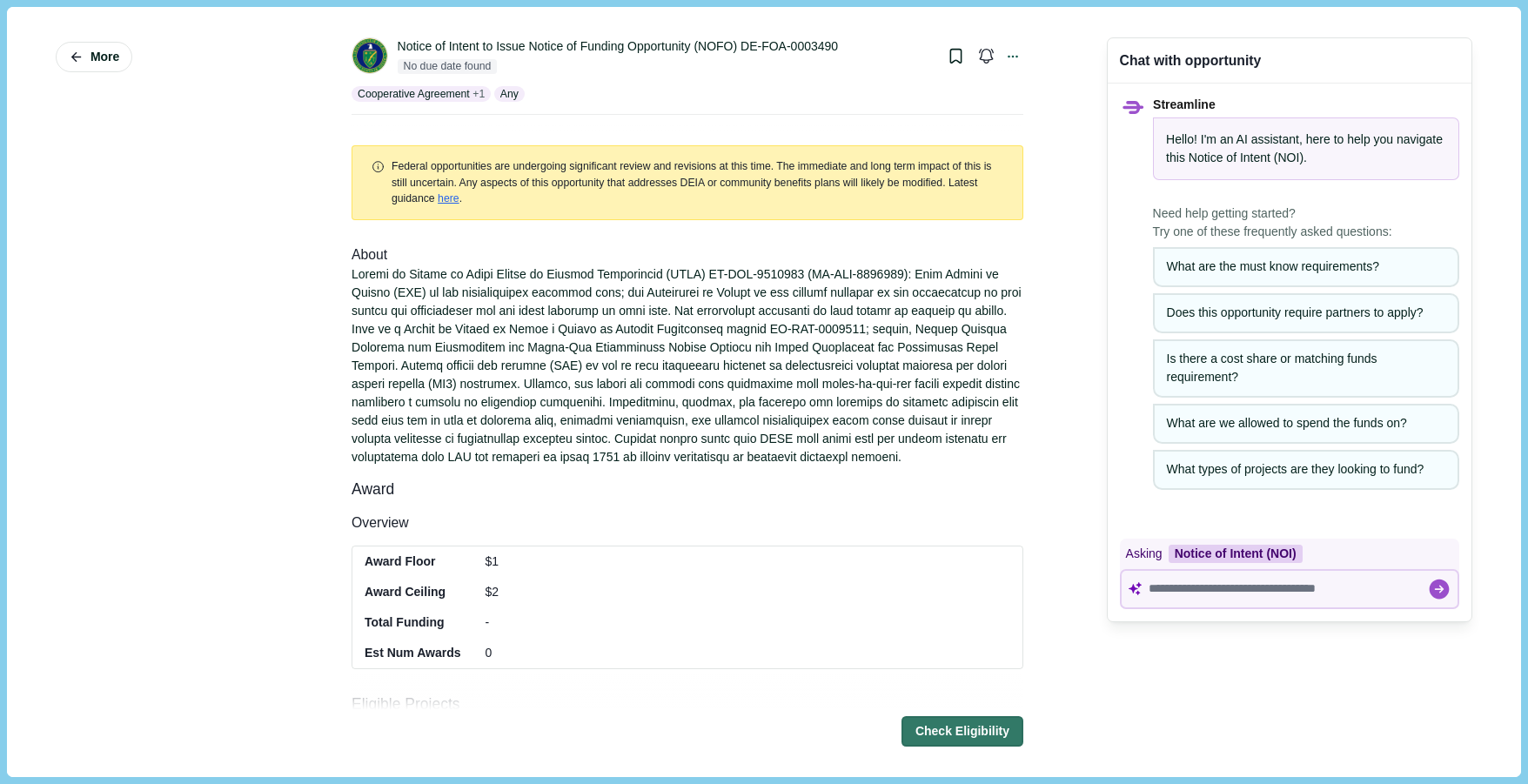
click at [830, 49] on div "Notice of Intent to Issue Notice of Funding Opportunity (NOFO) DE-FOA-0003490" at bounding box center [667, 47] width 538 height 19
drag, startPoint x: 831, startPoint y: 47, endPoint x: 490, endPoint y: 56, distance: 341.1
click at [490, 56] on div "Notice of Intent to Issue Notice of Funding Opportunity (NOFO) DE-FOA-0003490" at bounding box center [667, 47] width 538 height 19
copy div "Issue Notice of Funding Opportunity (NOFO) DE-FOA-0003490"
click at [948, 60] on icon "Bookmark this grant." at bounding box center [957, 56] width 17 height 17
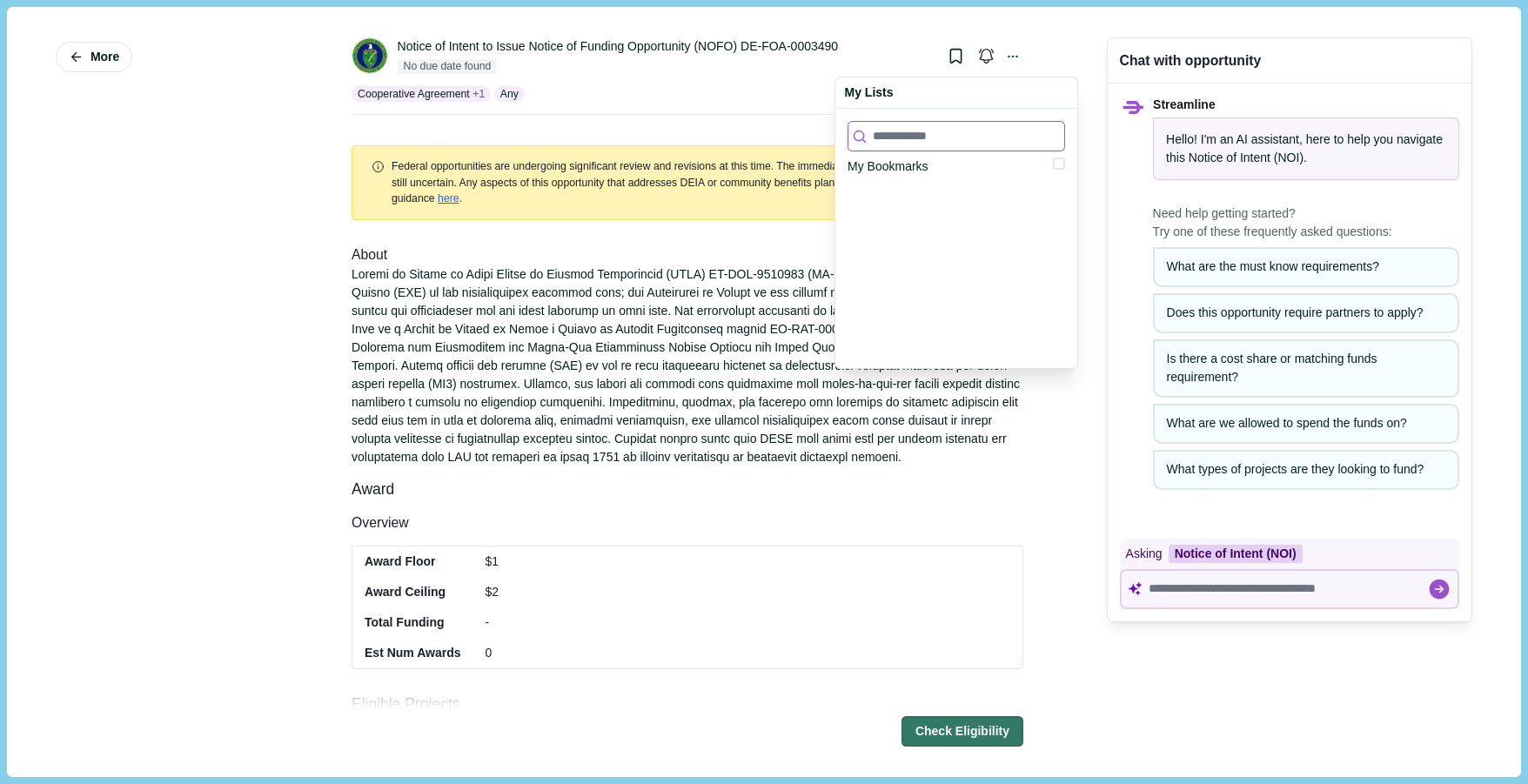
click at [963, 146] on input at bounding box center [956, 136] width 217 height 31
paste input "**********"
click at [950, 239] on div "**********" at bounding box center [957, 241] width 242 height 259
click at [848, 138] on input "**********" at bounding box center [956, 138] width 217 height 31
click at [896, 245] on div "**********" at bounding box center [957, 241] width 242 height 259
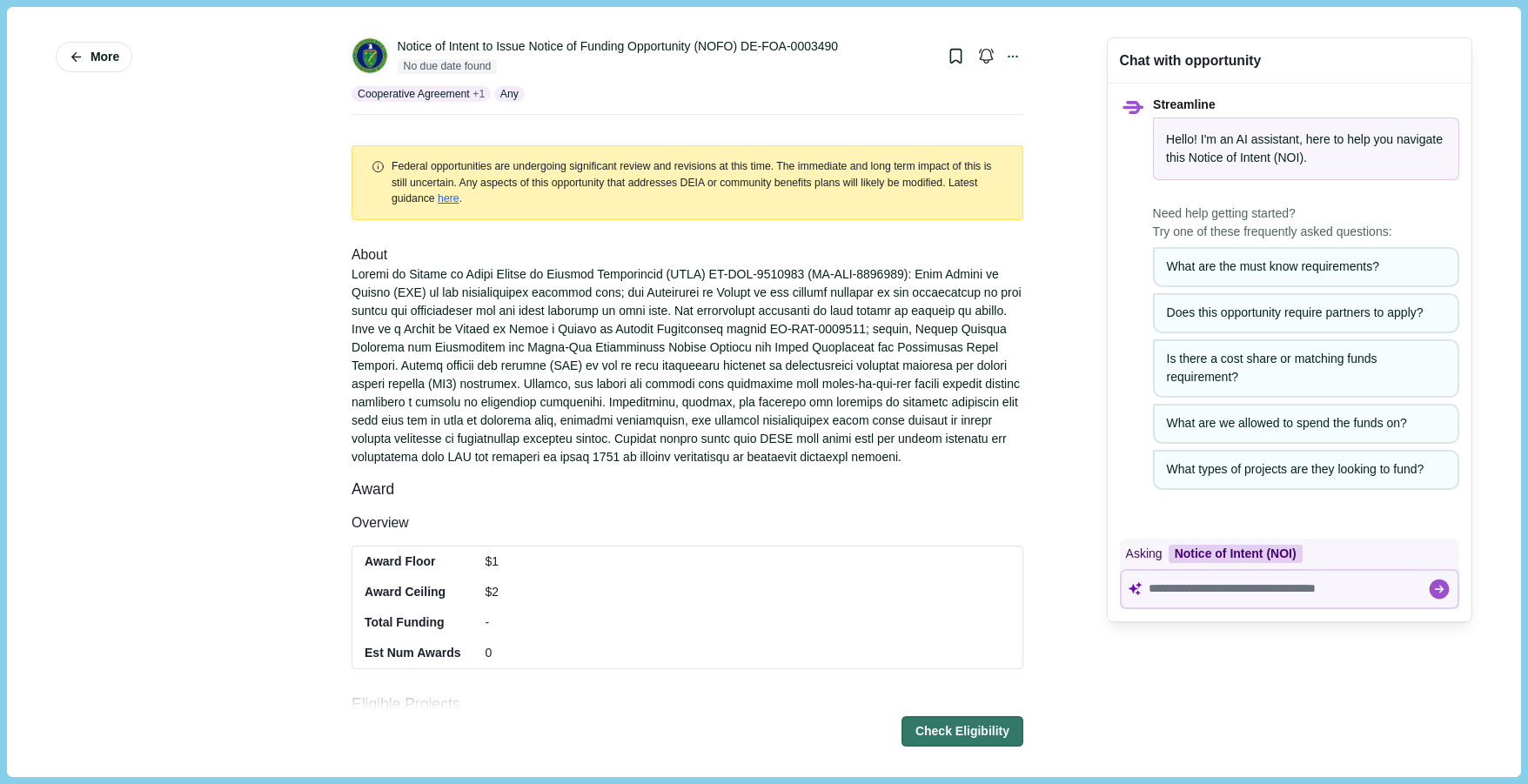
click at [713, 81] on div "**********" at bounding box center [687, 76] width 672 height 77
click at [106, 51] on span "More" at bounding box center [104, 57] width 29 height 15
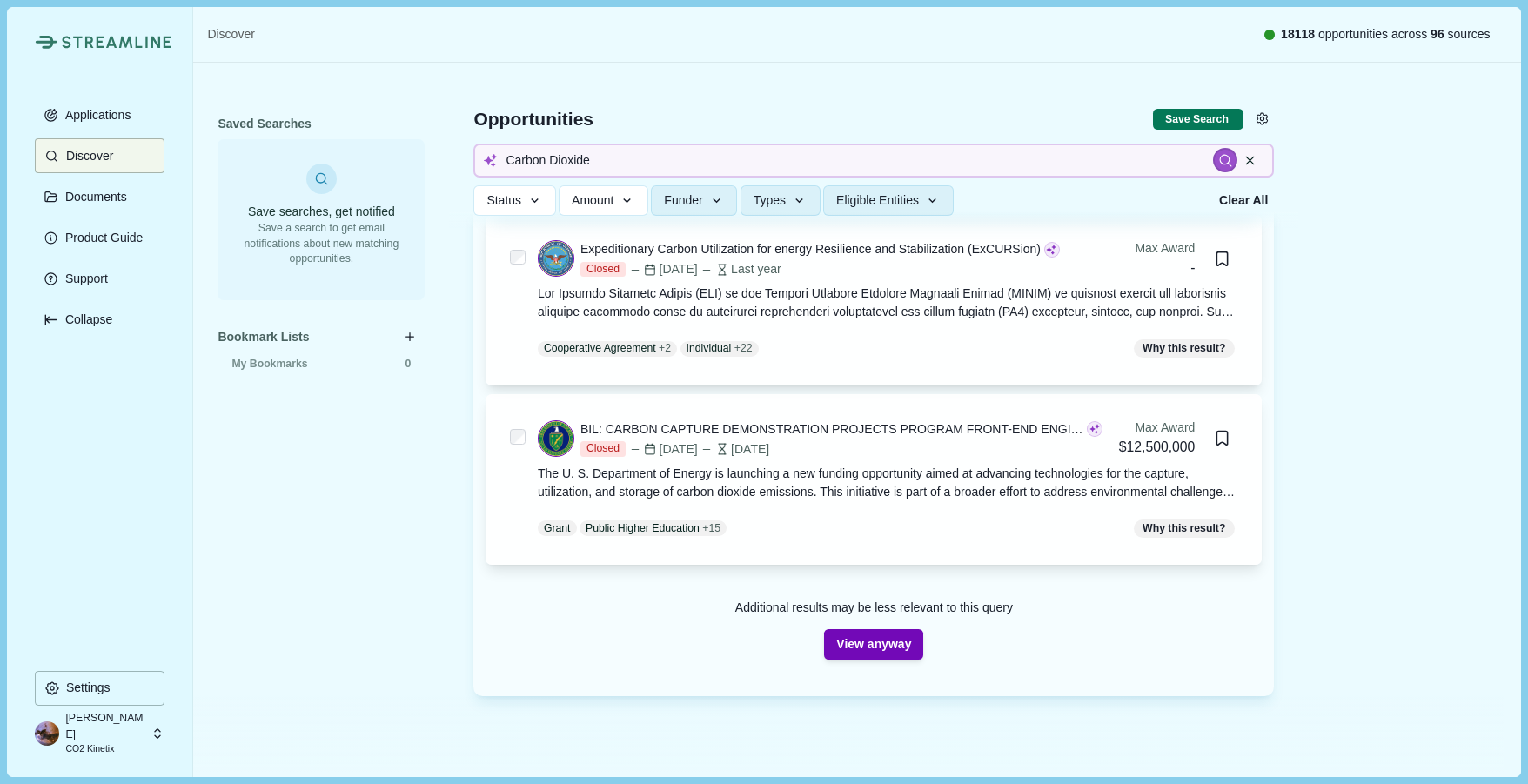
scroll to position [527, 0]
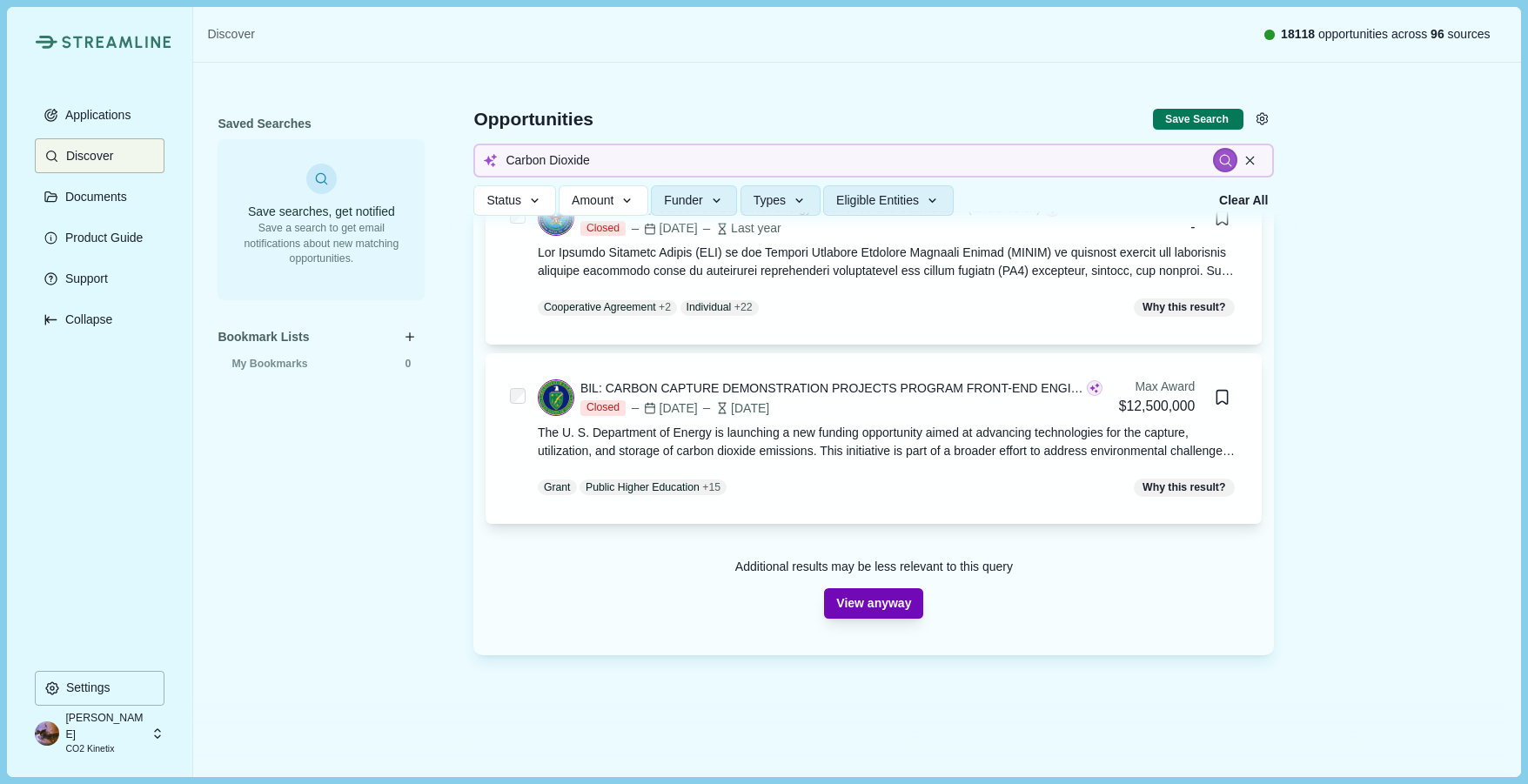
click at [887, 599] on button "View anyway" at bounding box center [874, 603] width 99 height 31
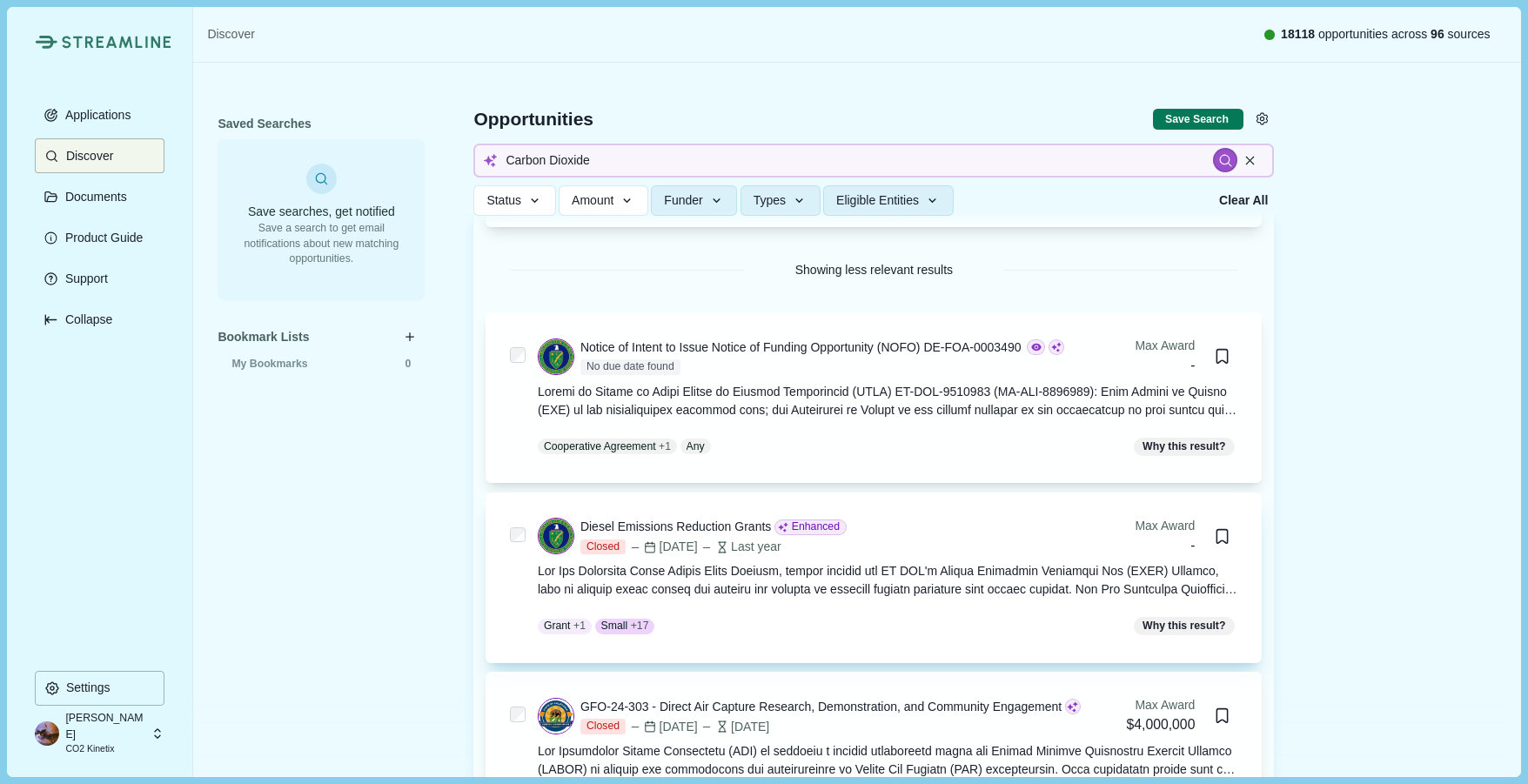
scroll to position [824, 0]
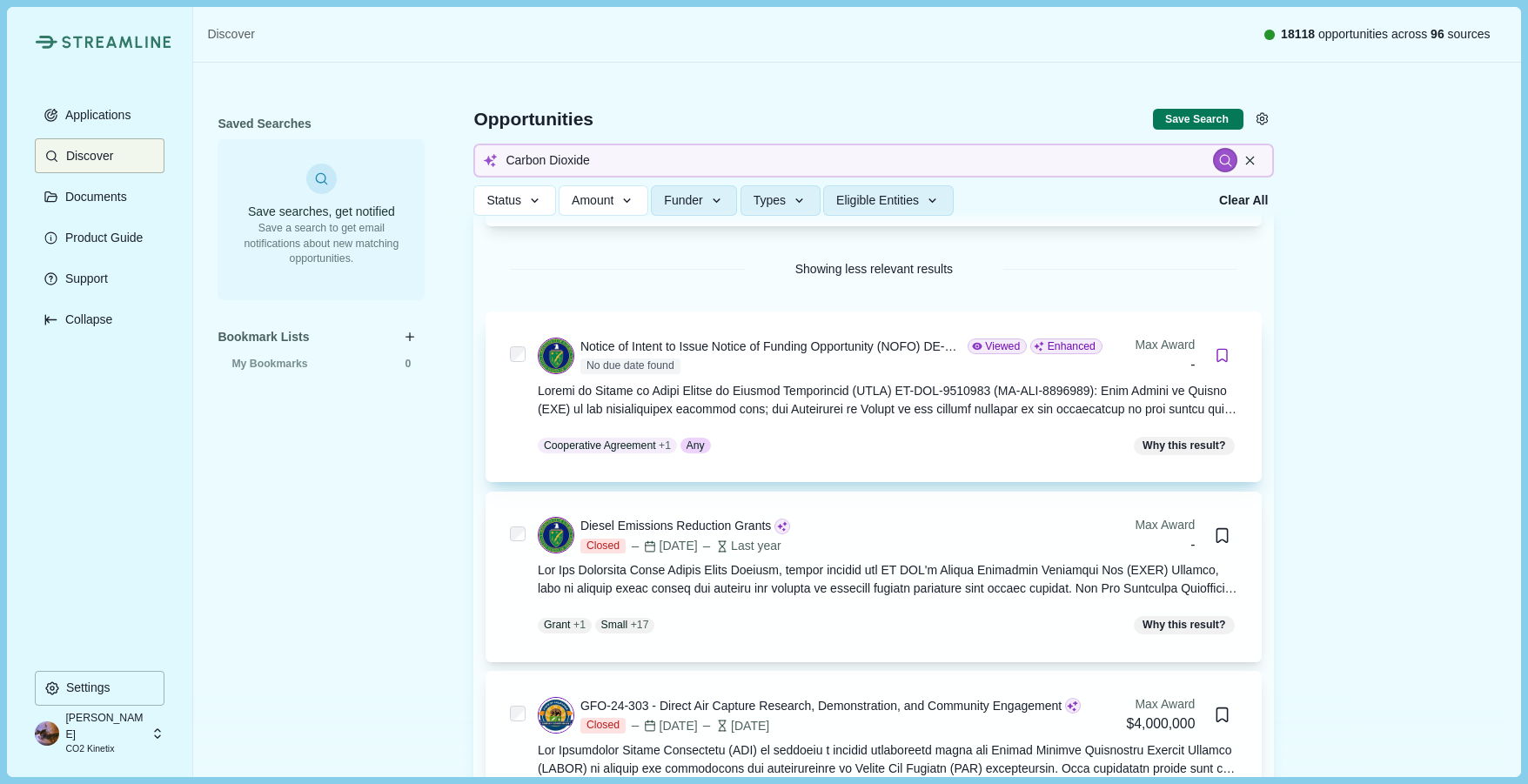
click at [1221, 355] on icon "Bookmark this grant." at bounding box center [1222, 355] width 17 height 17
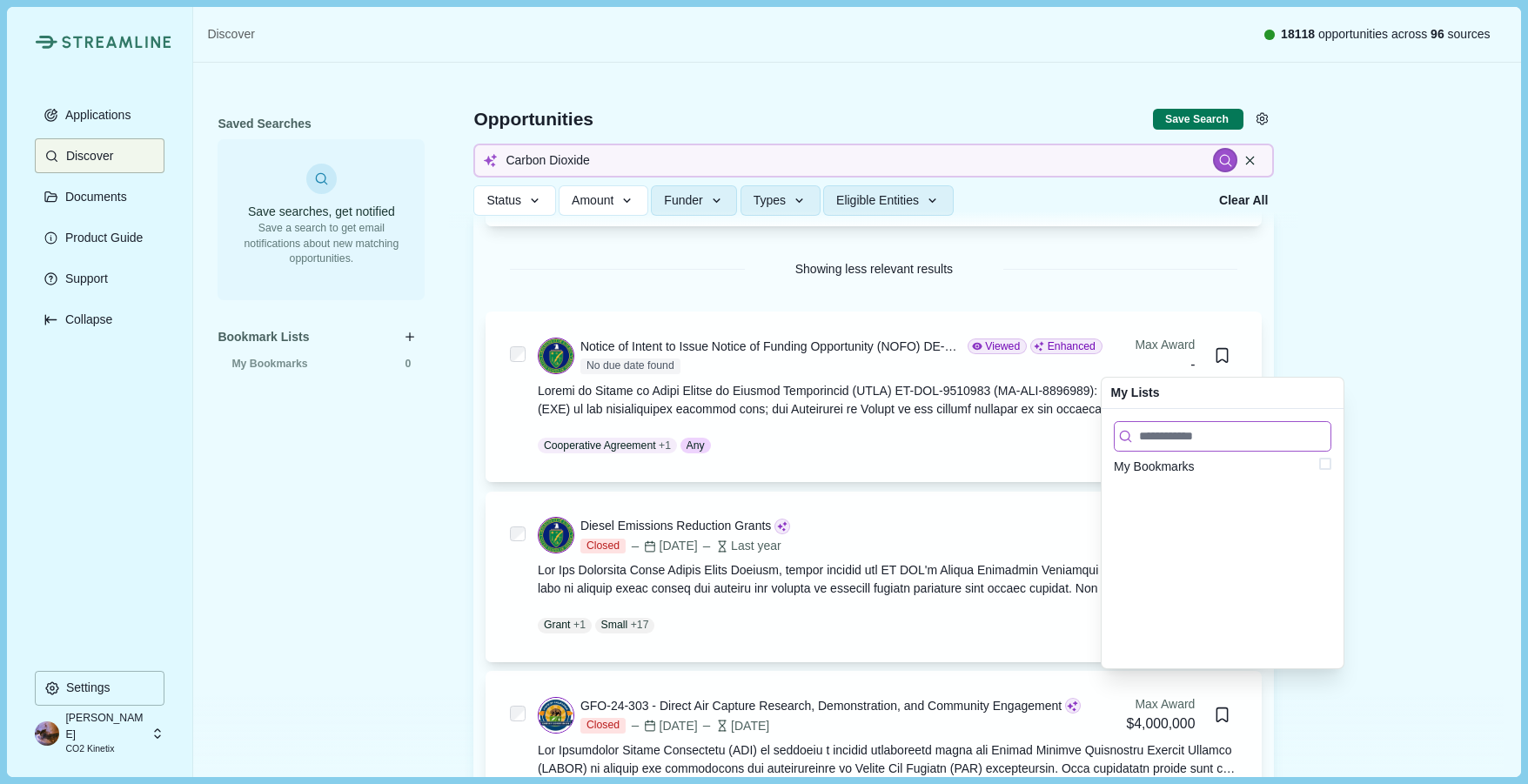
click at [1223, 432] on input at bounding box center [1222, 436] width 217 height 31
paste input "**********"
click at [1218, 510] on div "**********" at bounding box center [1223, 540] width 242 height 259
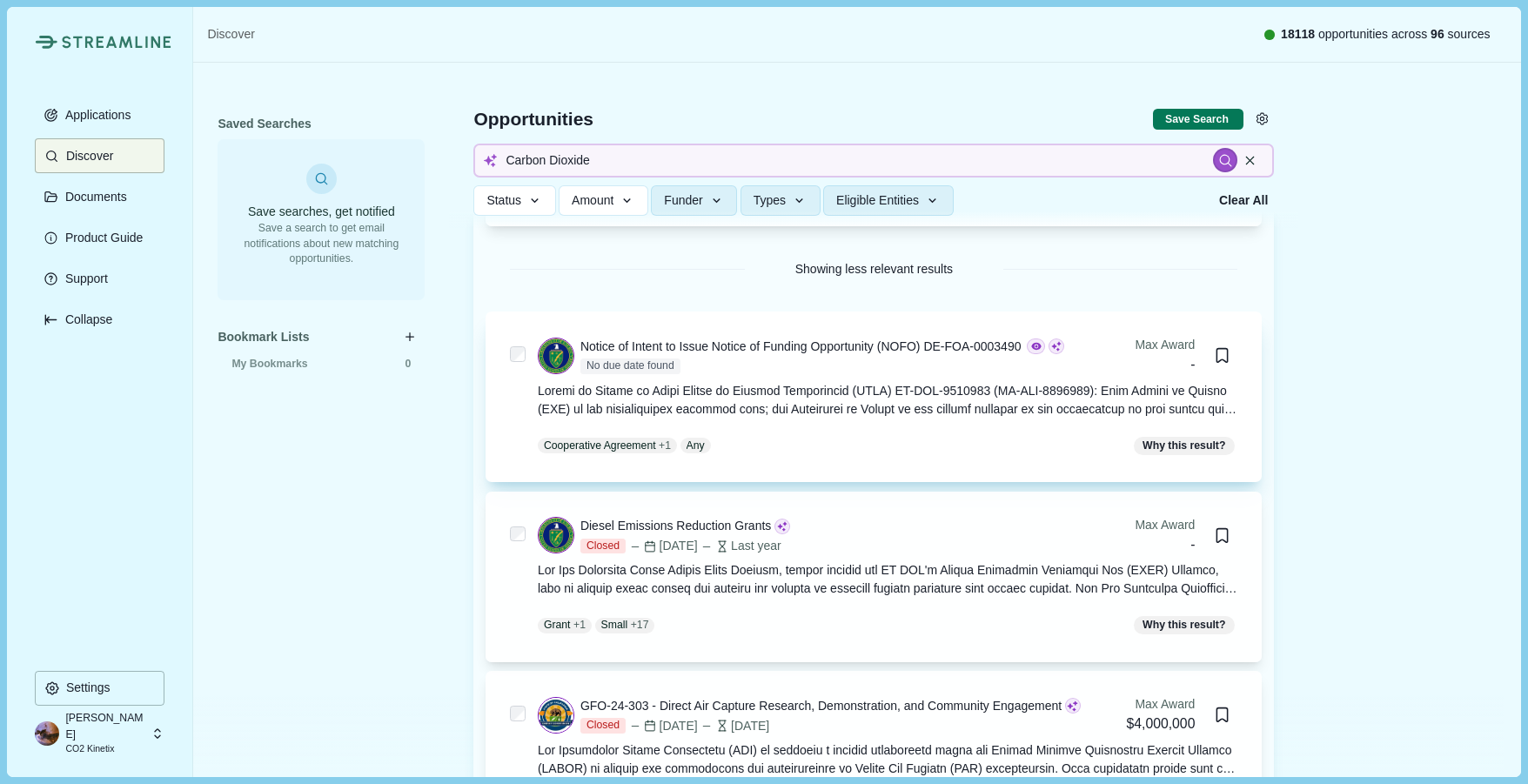
click at [1009, 461] on div "Notice of Intent to Issue Notice of Funding Opportunity (NOFO) DE-FOA-0003490 N…" at bounding box center [874, 396] width 777 height 171
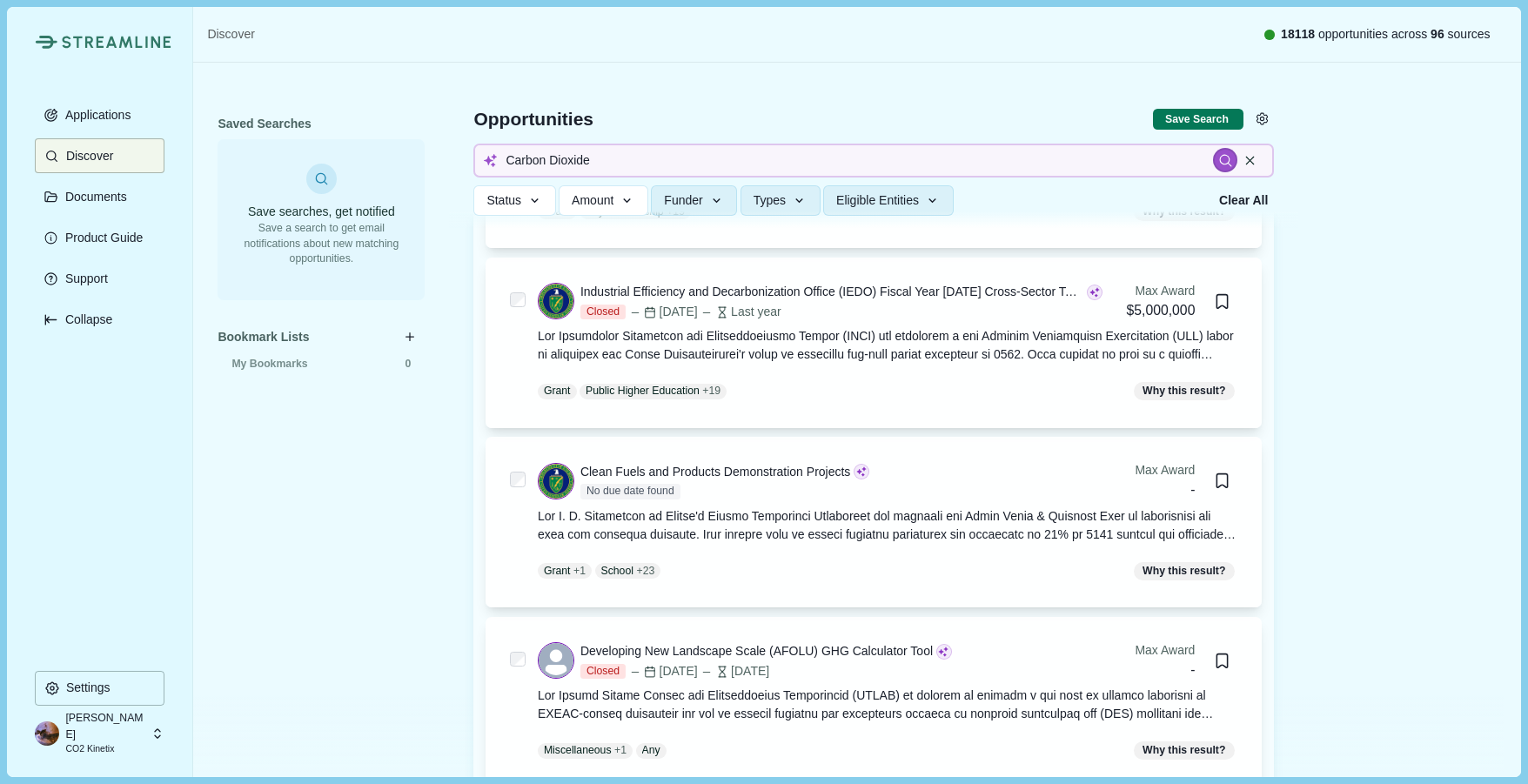
scroll to position [1419, 0]
click at [1027, 530] on div at bounding box center [888, 524] width 700 height 36
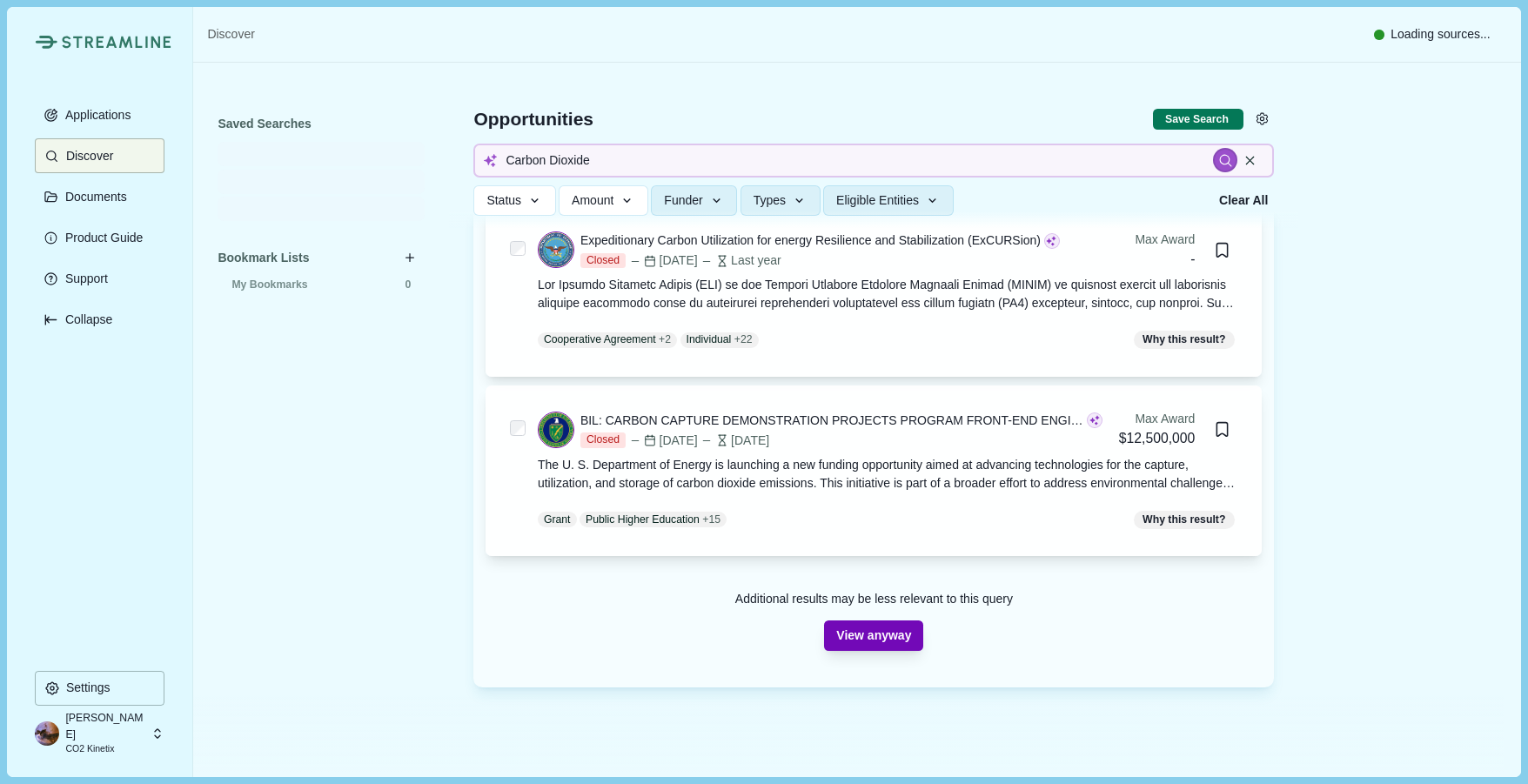
scroll to position [496, 0]
click at [857, 626] on button "View anyway" at bounding box center [874, 634] width 99 height 31
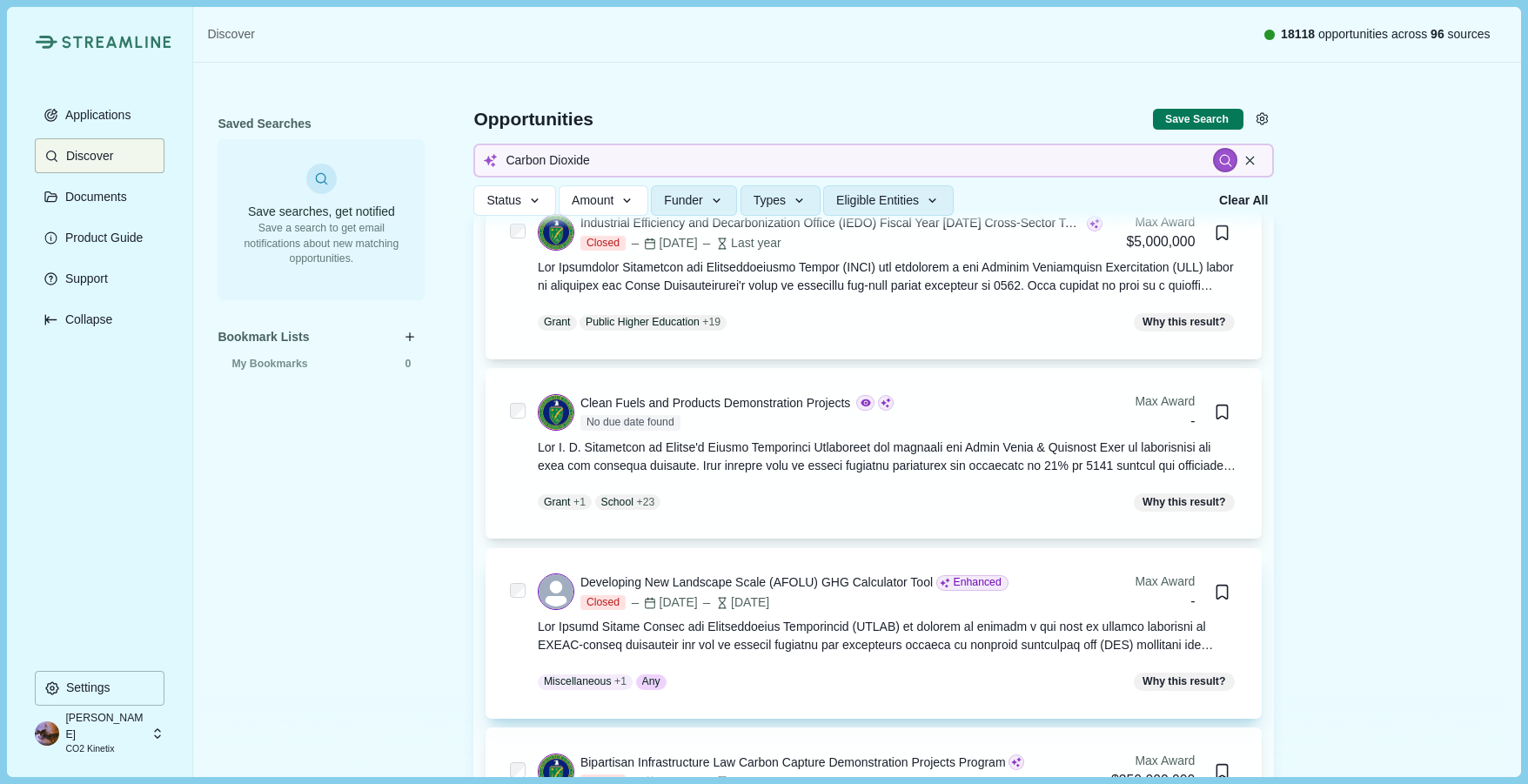
scroll to position [1488, 0]
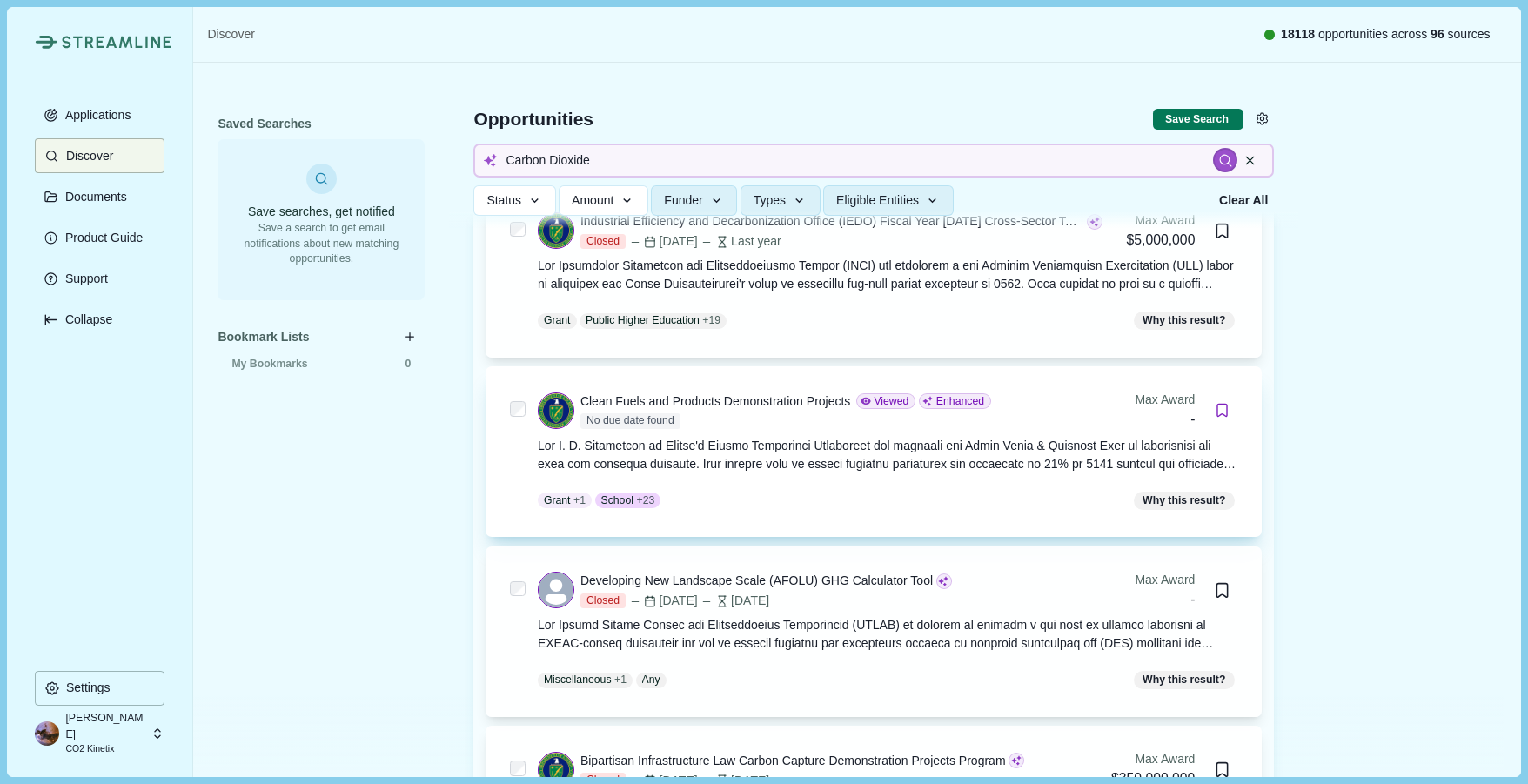
click at [1222, 408] on icon "Bookmark this grant." at bounding box center [1222, 410] width 17 height 17
click at [1220, 410] on icon "Bookmark this grant." at bounding box center [1222, 410] width 17 height 17
click at [865, 516] on div "Clean Fuels and Products Demonstration Projects No due date found Max Award - G…" at bounding box center [874, 451] width 777 height 171
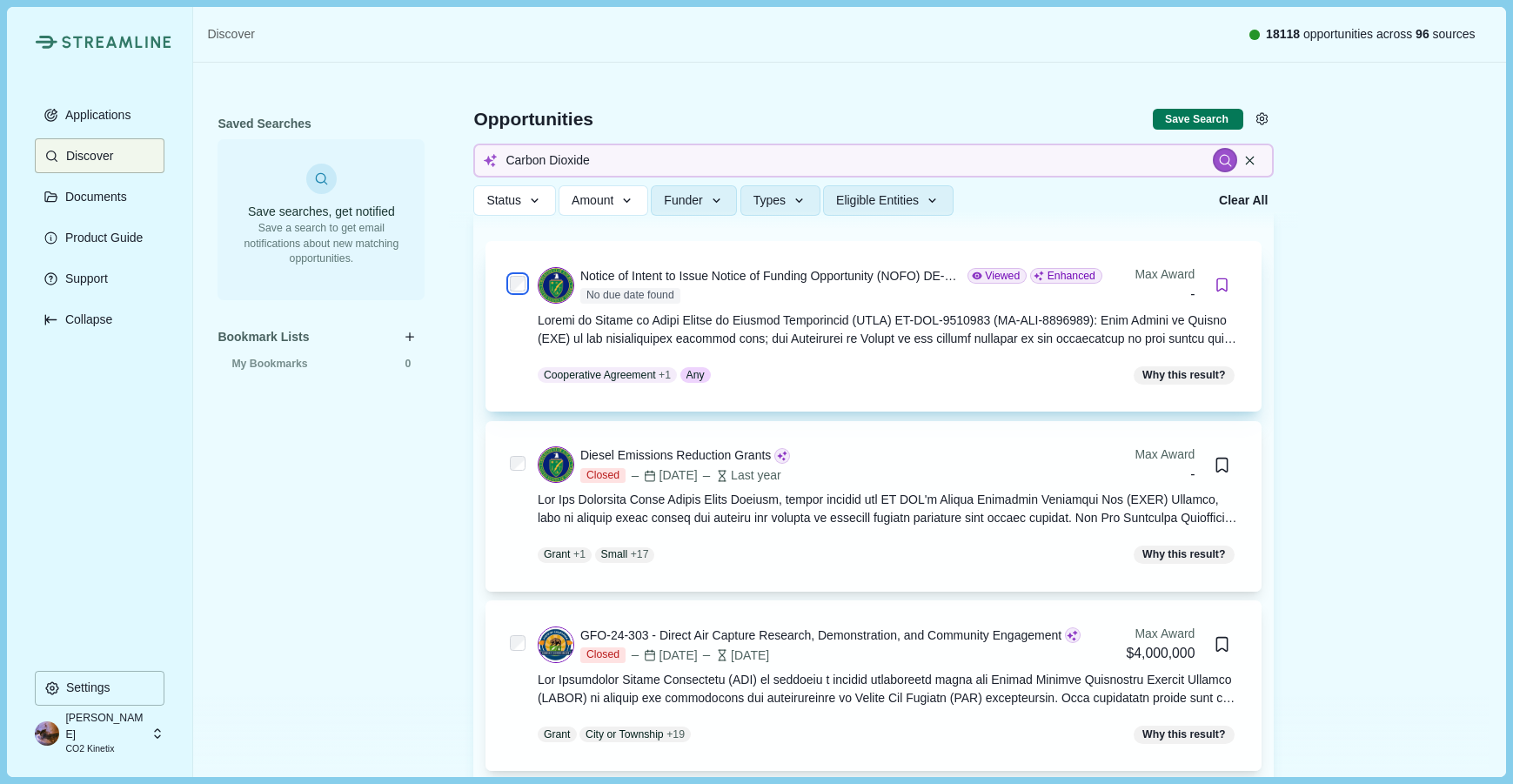
scroll to position [893, 0]
click at [1226, 295] on button "Bookmark this grant." at bounding box center [1223, 287] width 28 height 28
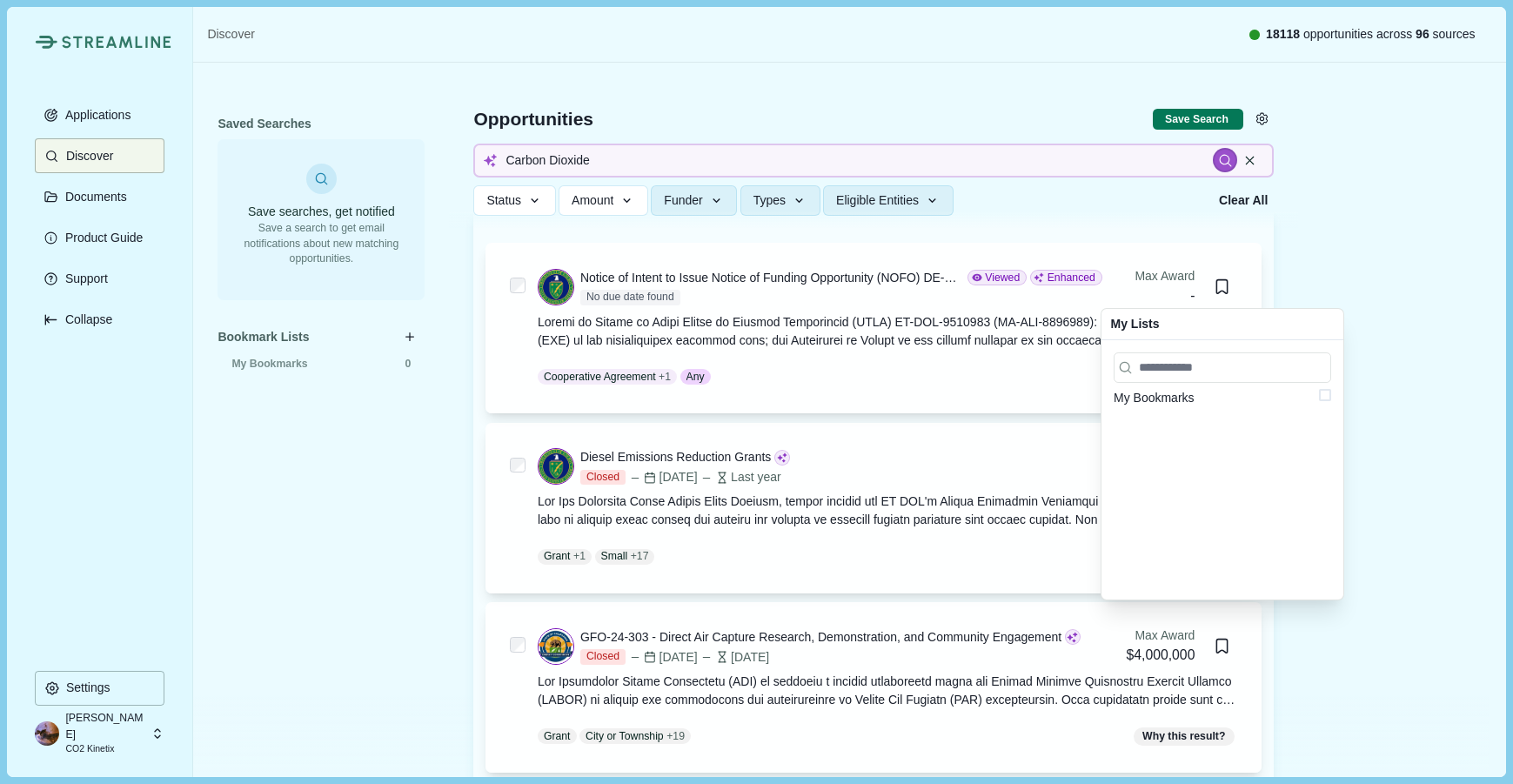
click at [1321, 397] on span at bounding box center [1325, 394] width 12 height 12
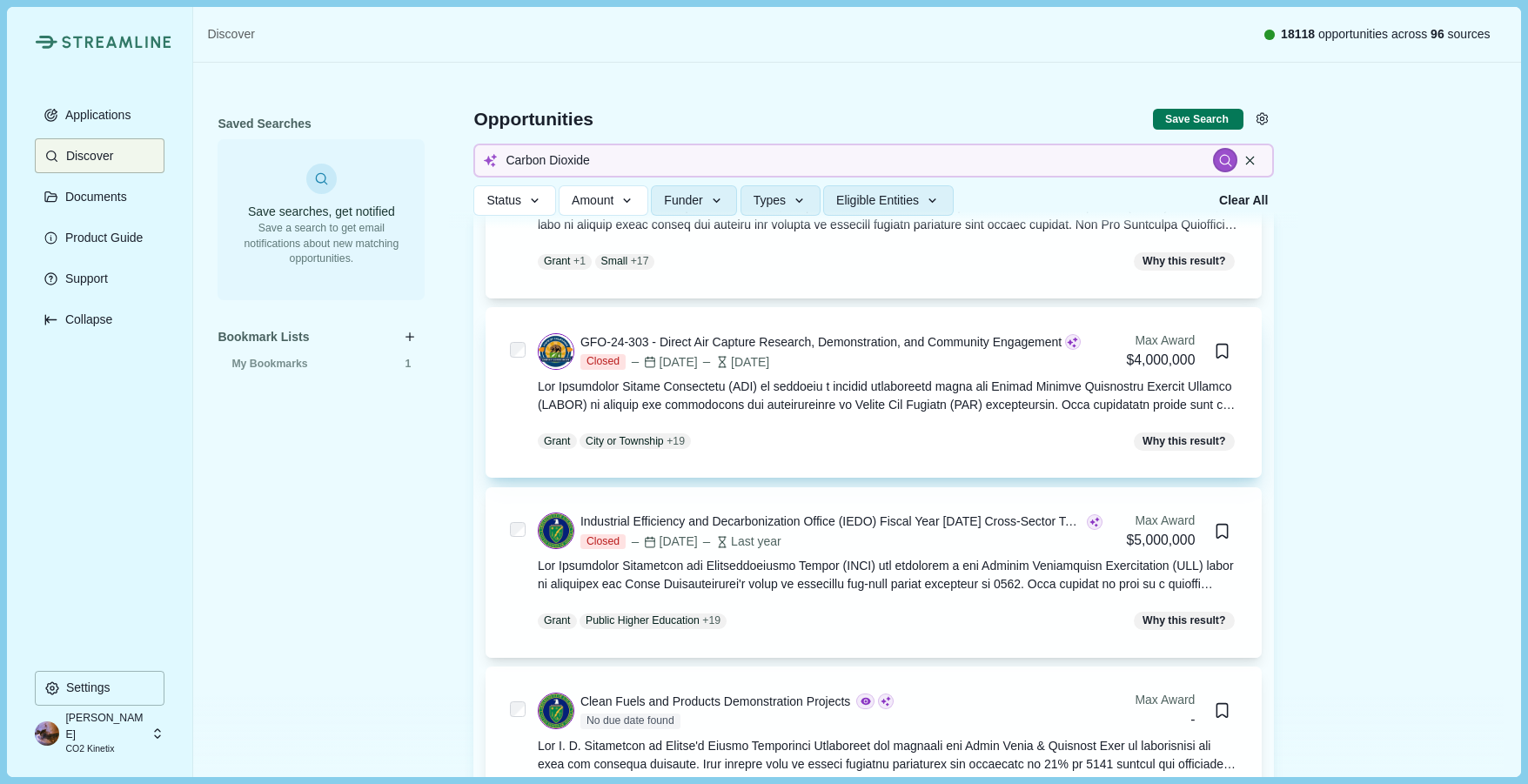
scroll to position [1189, 0]
click at [1219, 352] on icon "Bookmark this grant." at bounding box center [1222, 351] width 17 height 17
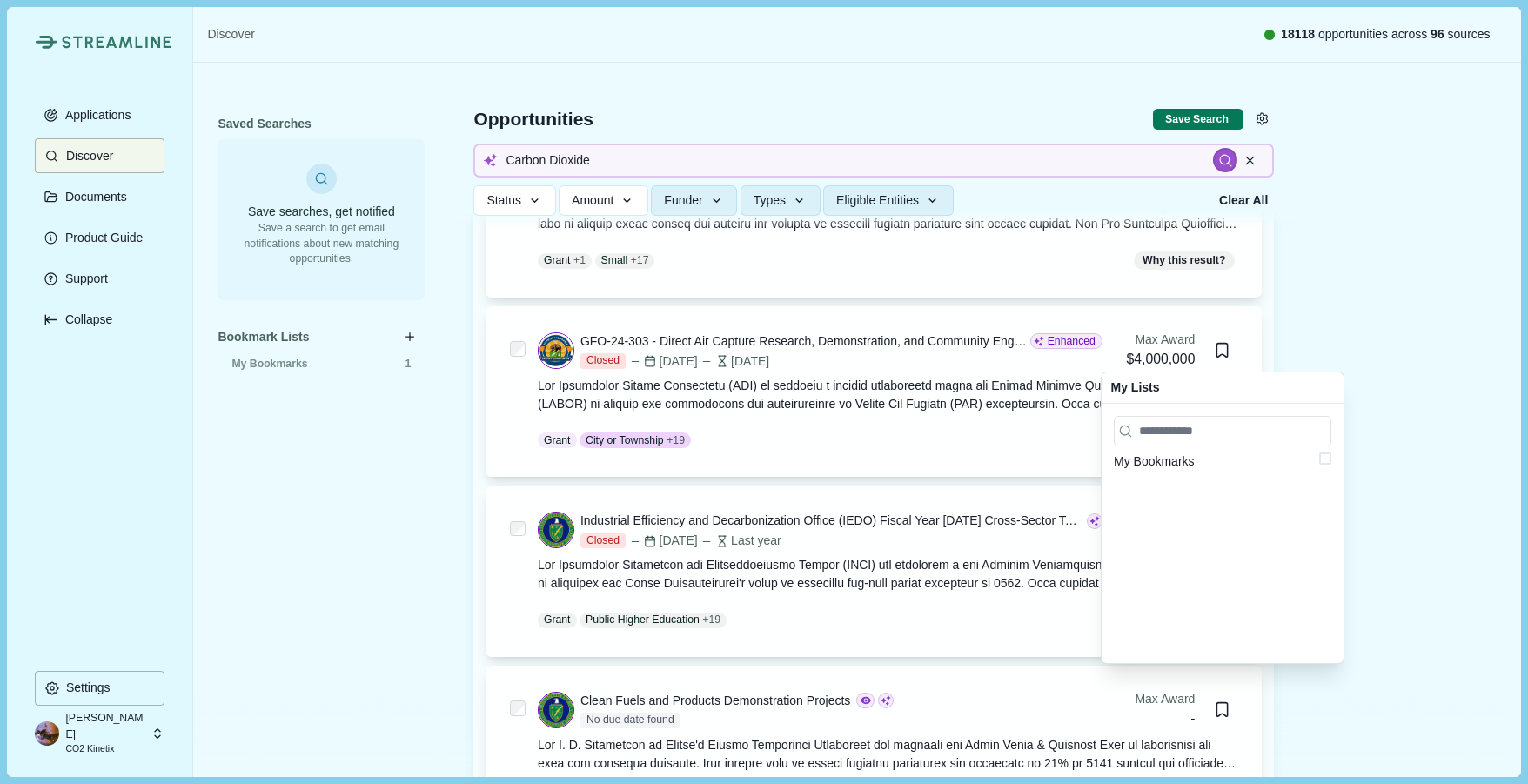
click at [1321, 455] on span at bounding box center [1325, 458] width 12 height 12
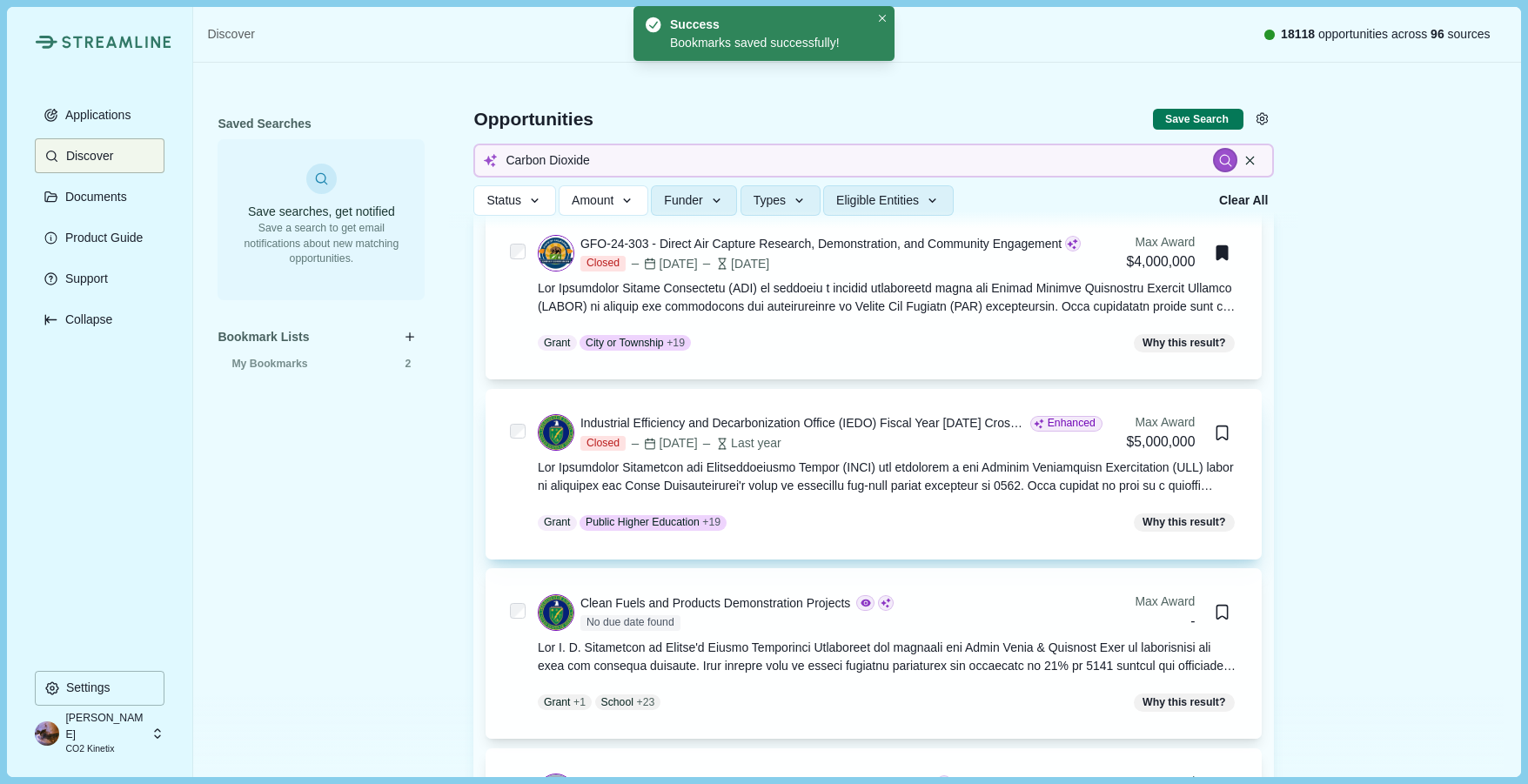
scroll to position [1287, 0]
click at [1218, 432] on icon "Bookmark this grant." at bounding box center [1222, 431] width 9 height 12
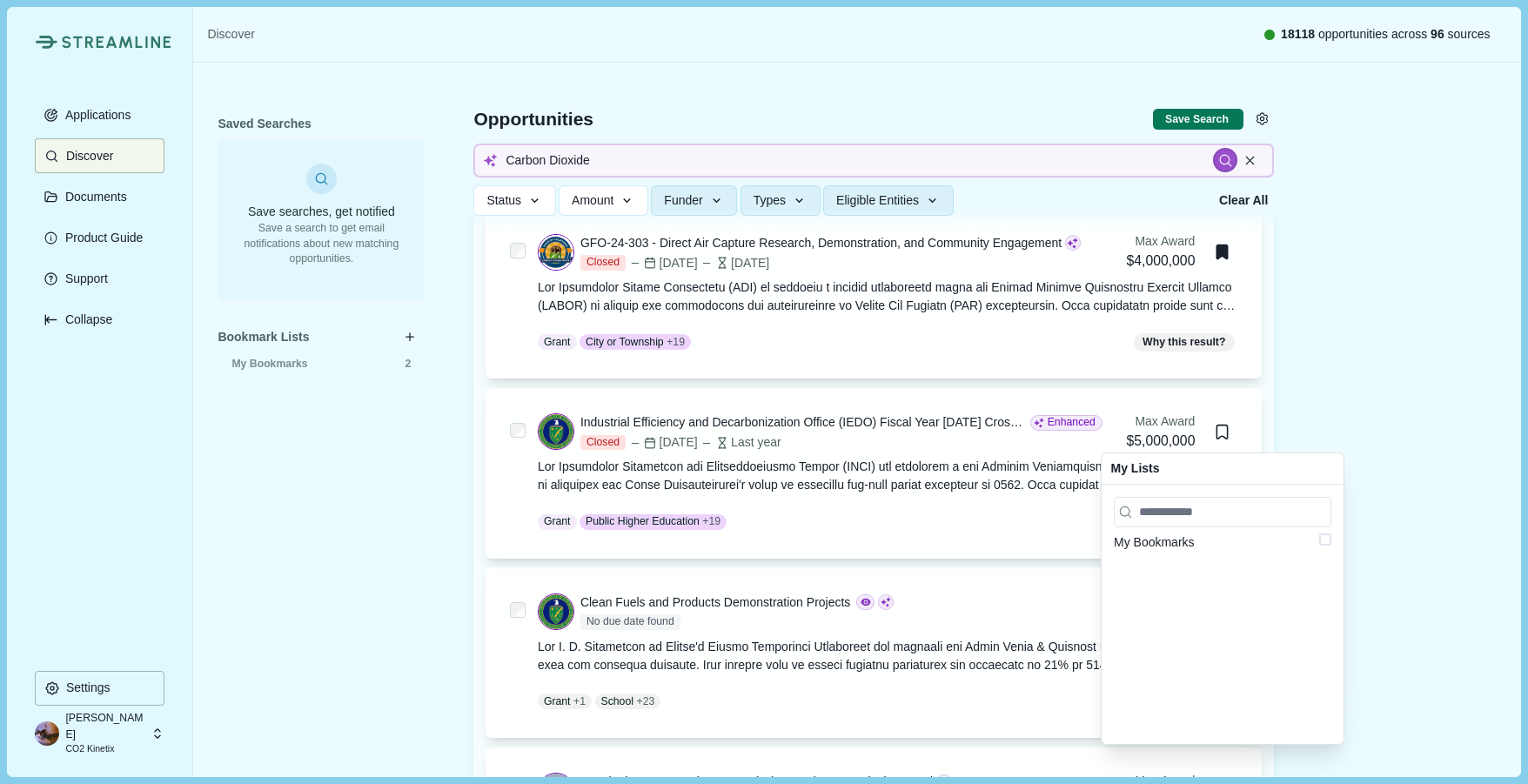
click at [1326, 543] on span at bounding box center [1325, 539] width 12 height 12
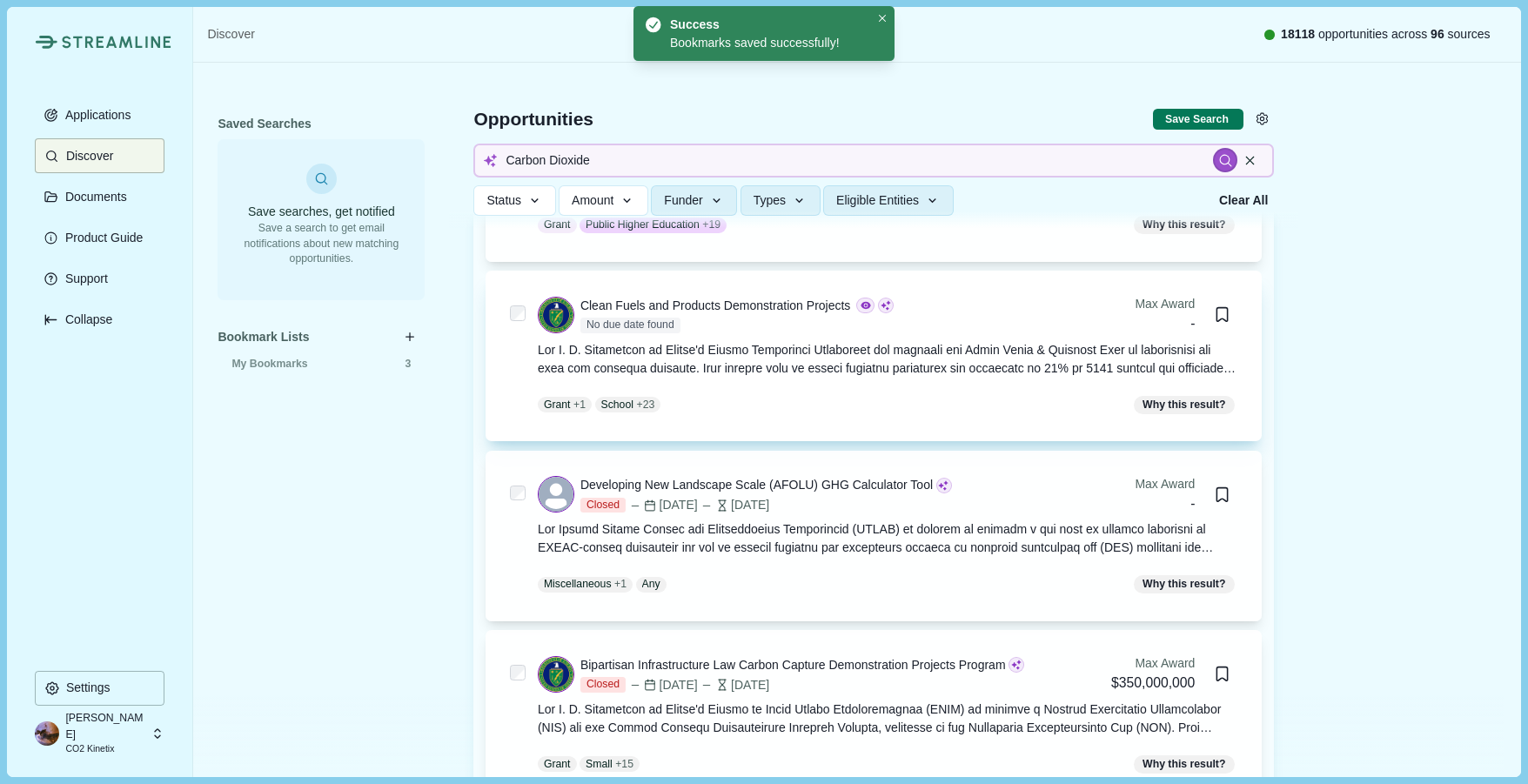
scroll to position [1585, 0]
click at [1219, 311] on icon "Bookmark this grant." at bounding box center [1222, 314] width 17 height 17
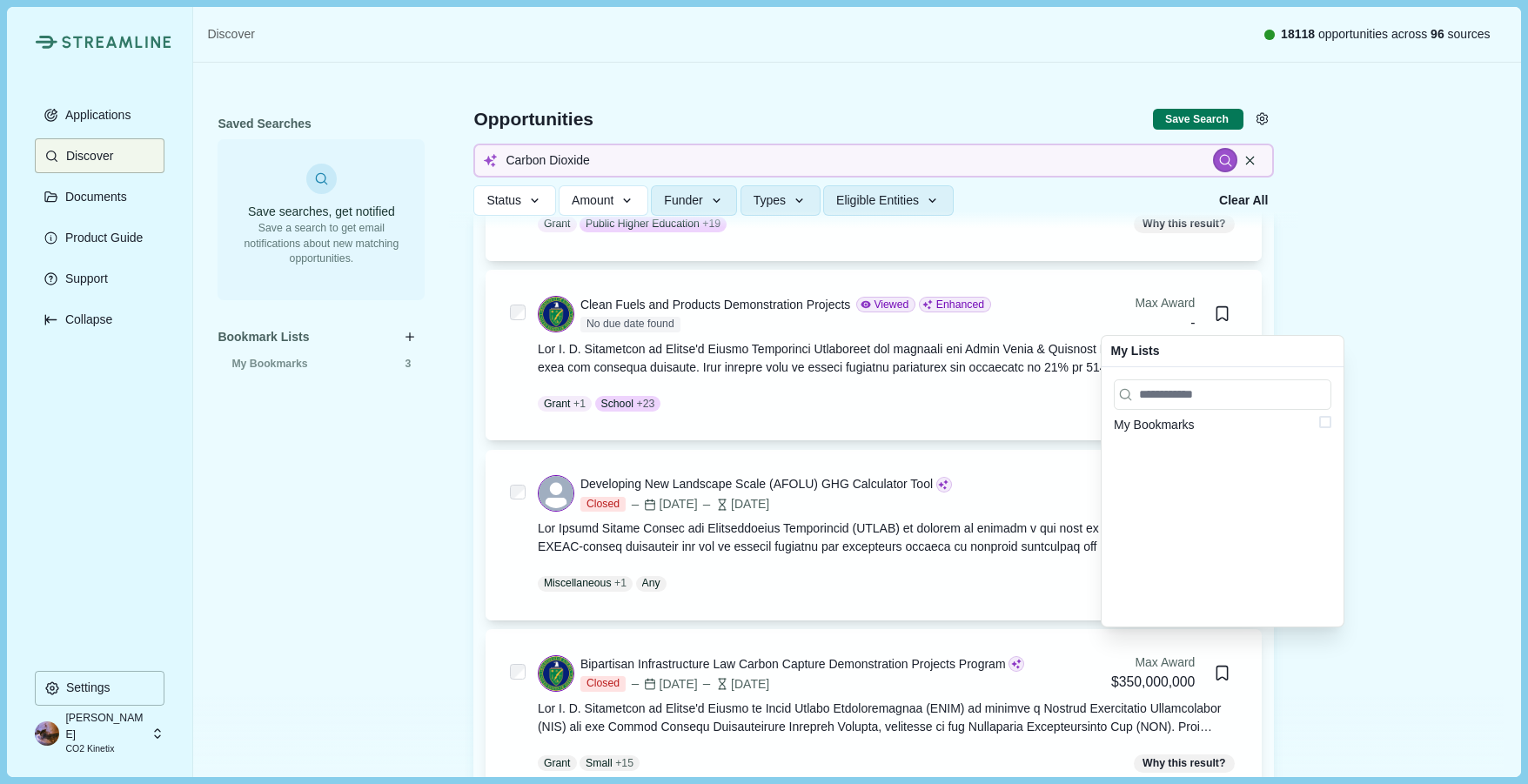
click at [1322, 422] on span at bounding box center [1325, 421] width 12 height 12
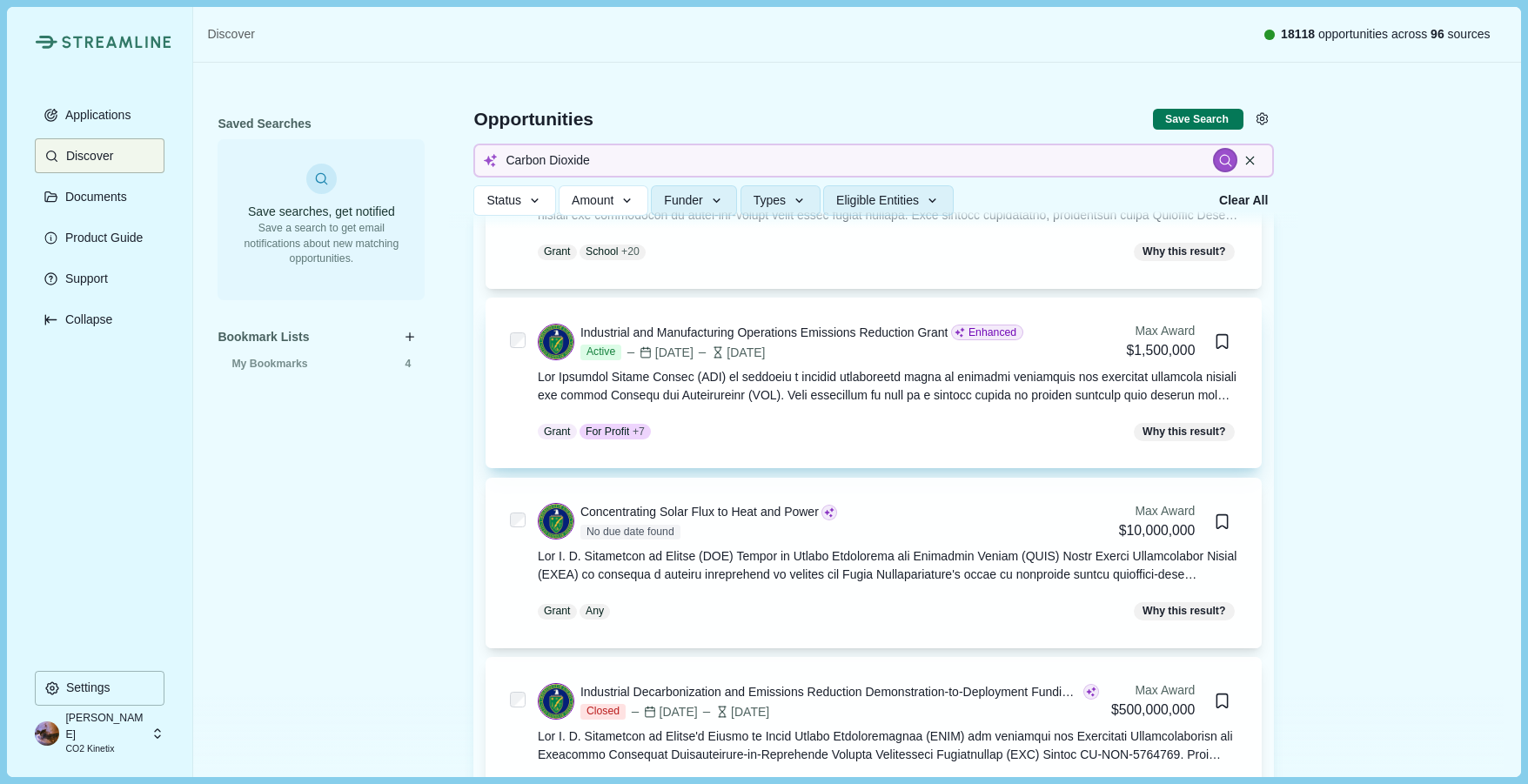
scroll to position [2276, 0]
click at [742, 382] on div at bounding box center [888, 385] width 700 height 36
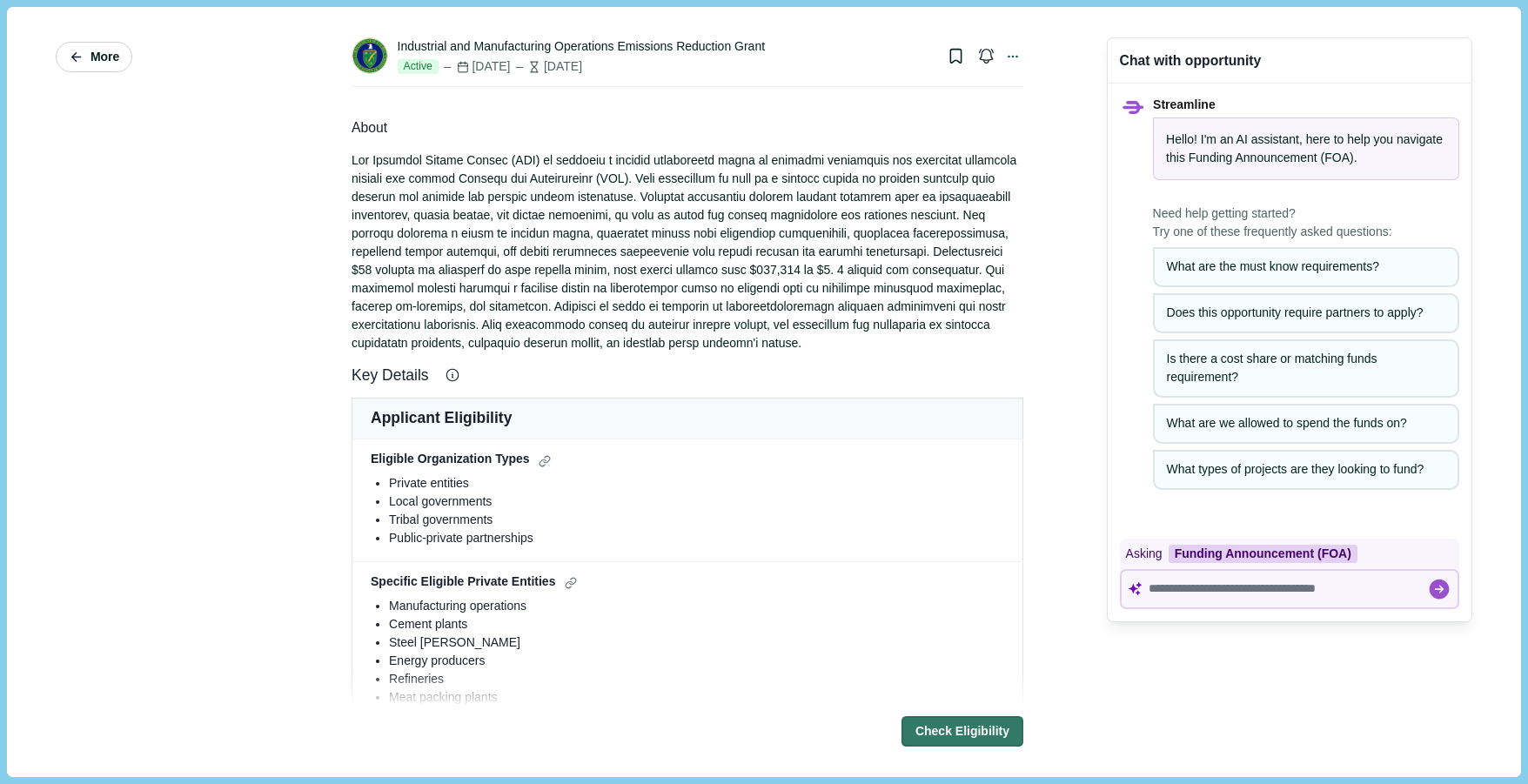
click at [101, 53] on span "More" at bounding box center [104, 57] width 29 height 15
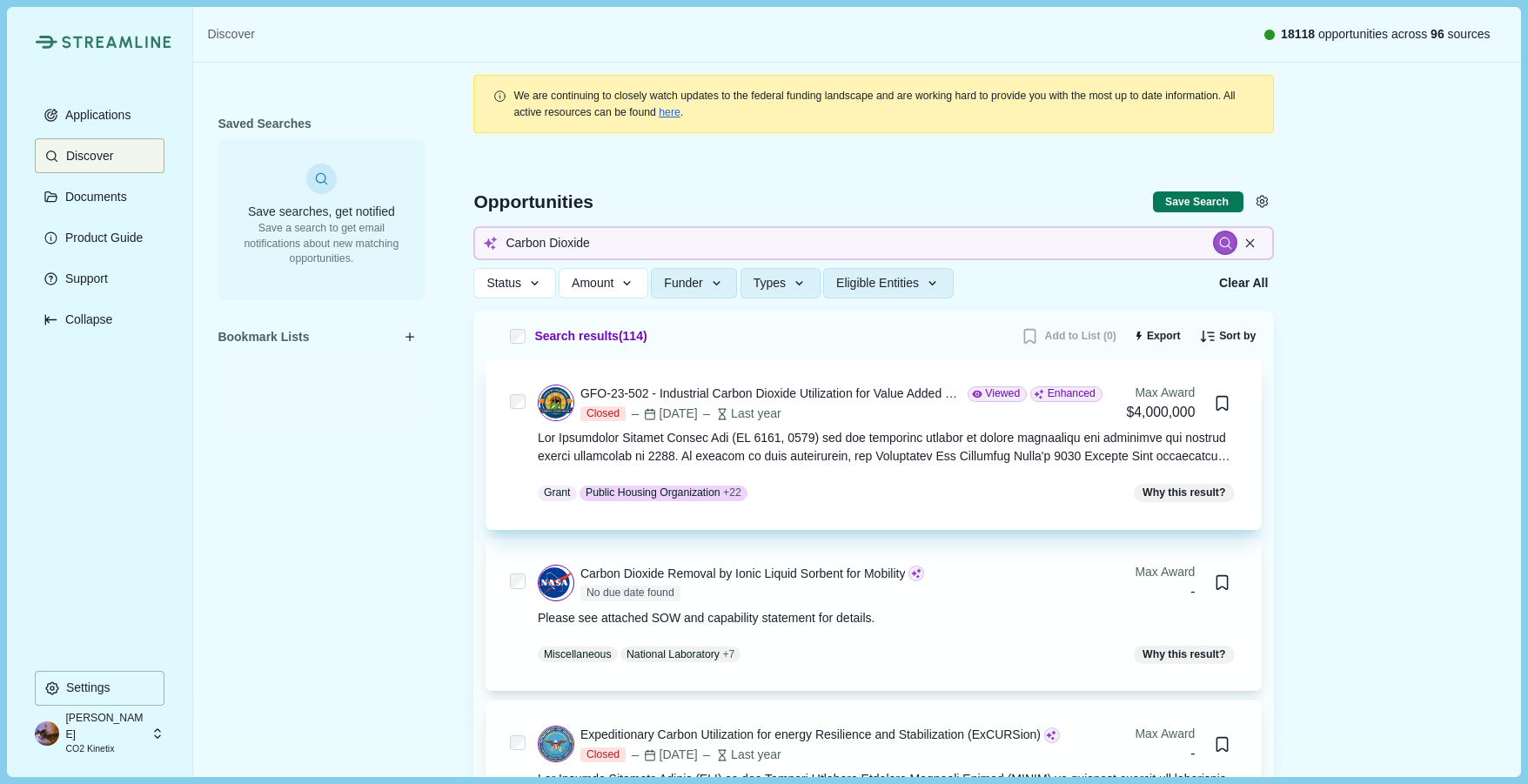
scroll to position [527, 0]
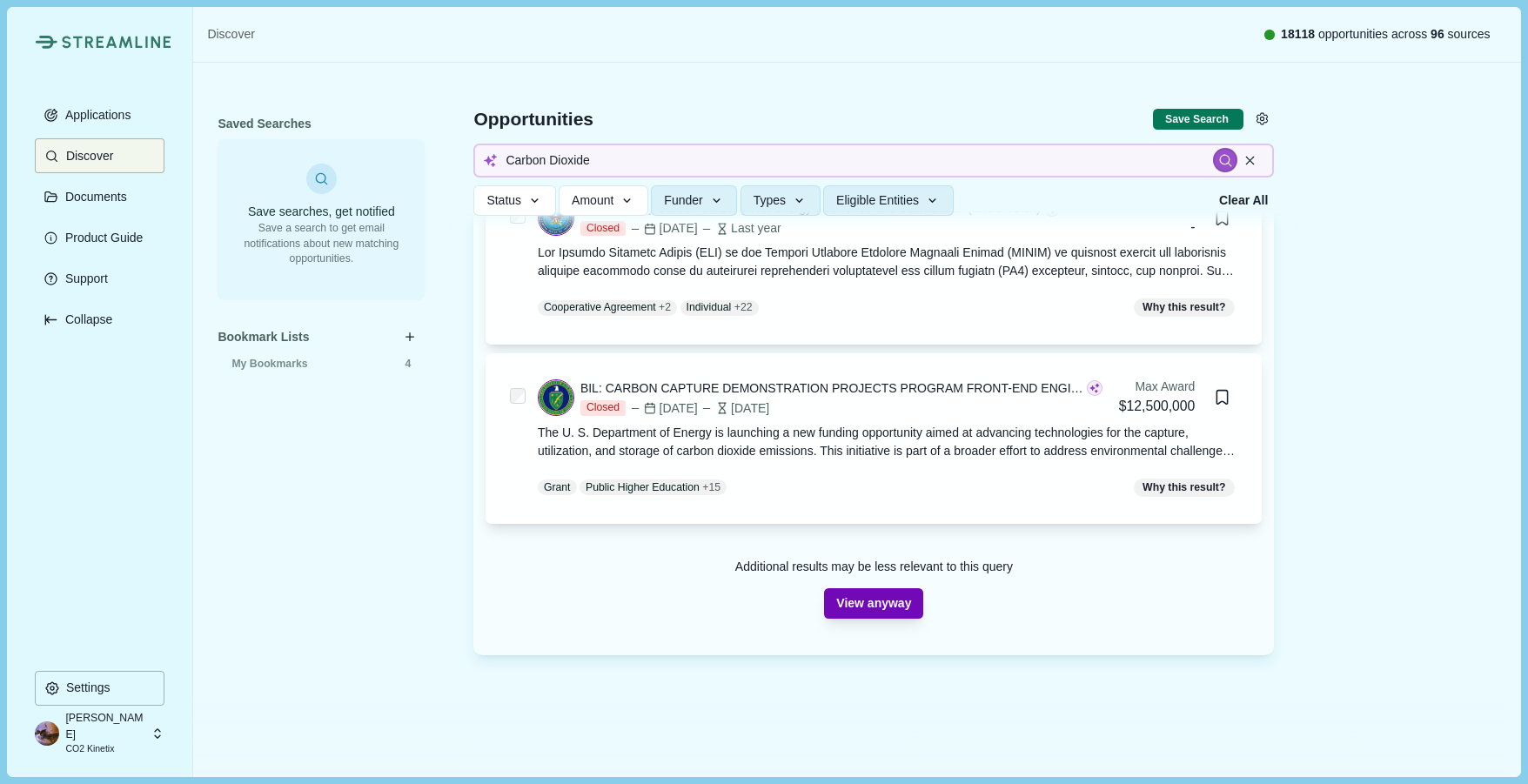
click at [873, 609] on button "View anyway" at bounding box center [874, 603] width 99 height 31
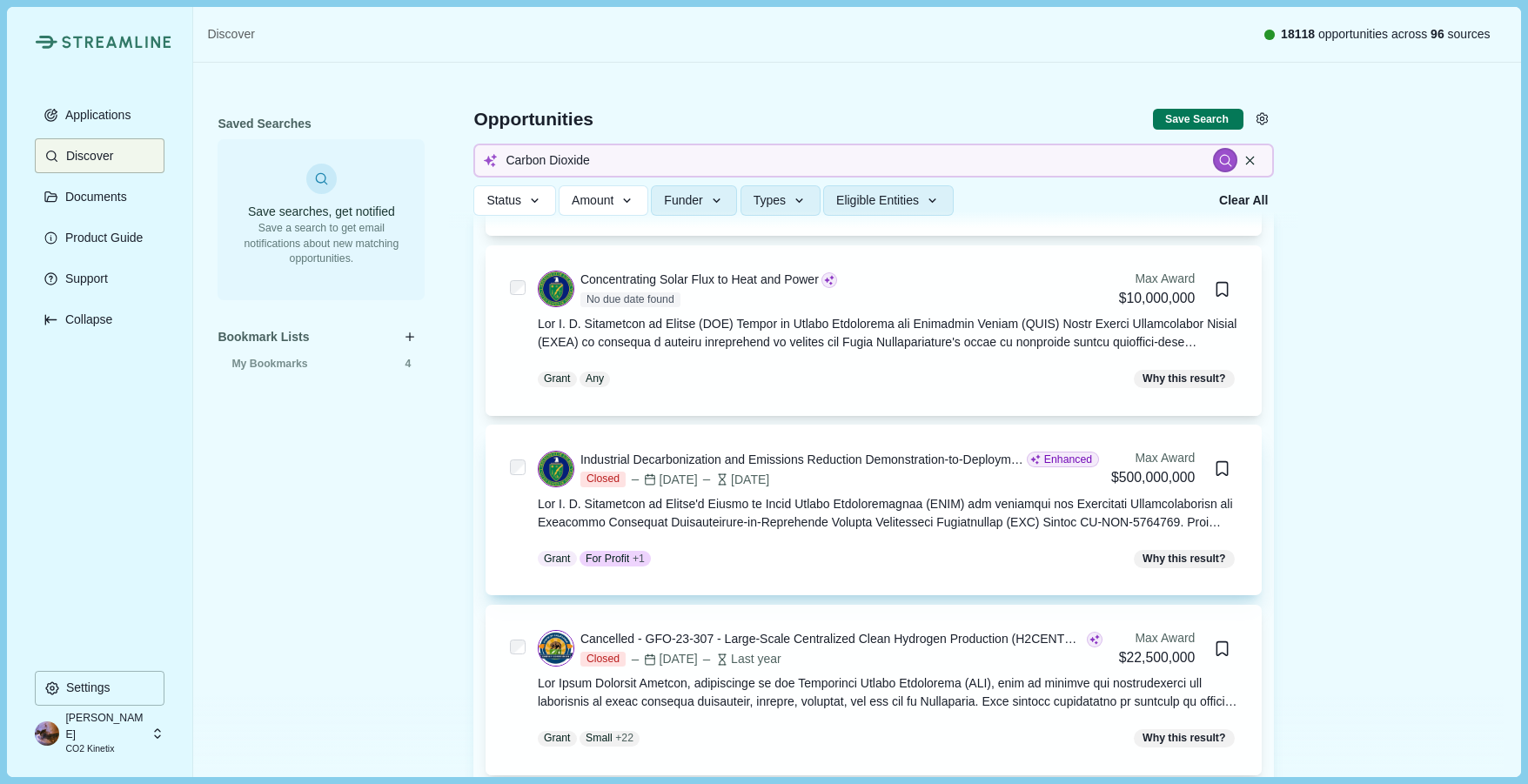
scroll to position [2509, 0]
click at [1219, 469] on icon "Bookmark this grant." at bounding box center [1222, 468] width 17 height 17
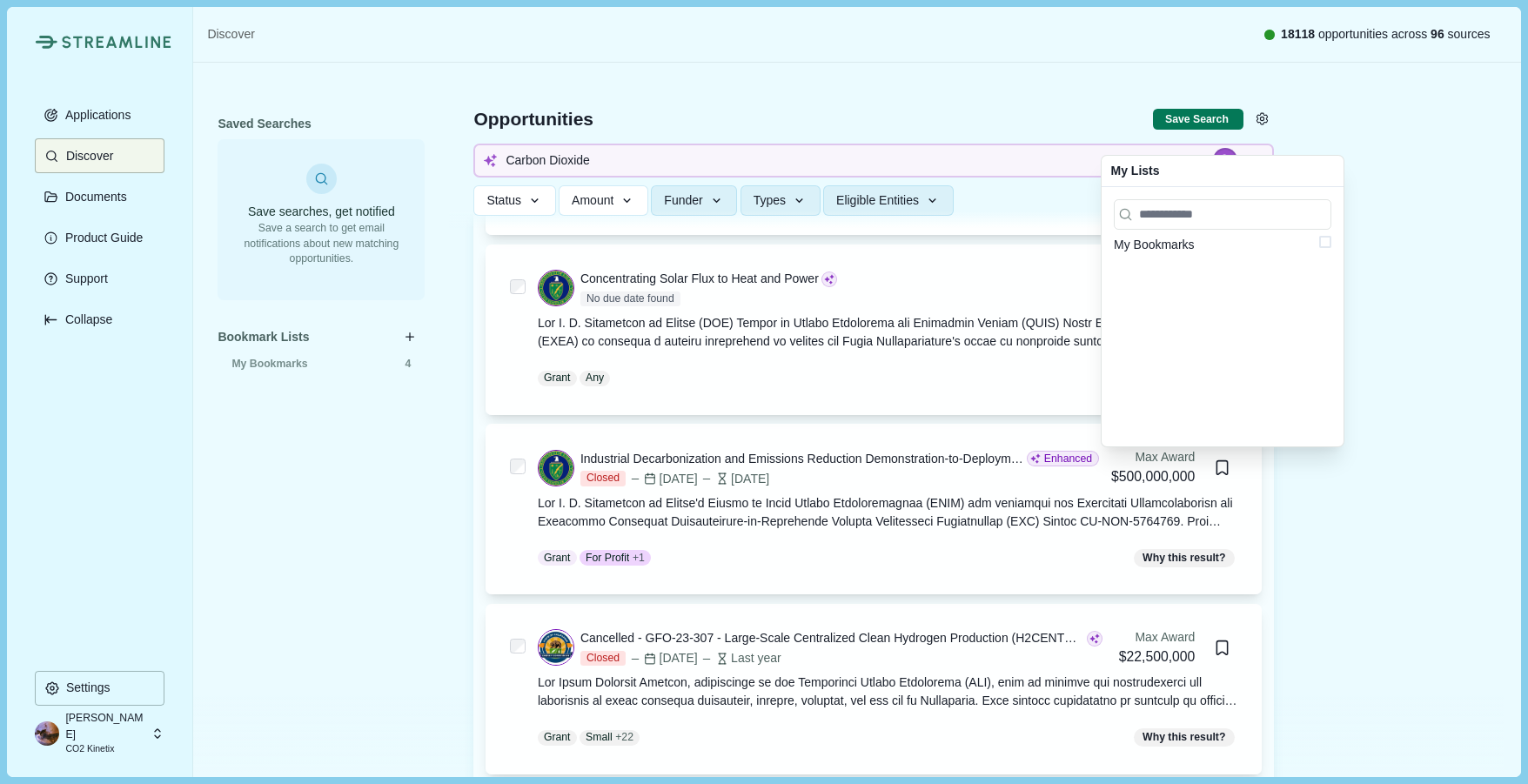
click at [1328, 236] on span at bounding box center [1325, 241] width 12 height 12
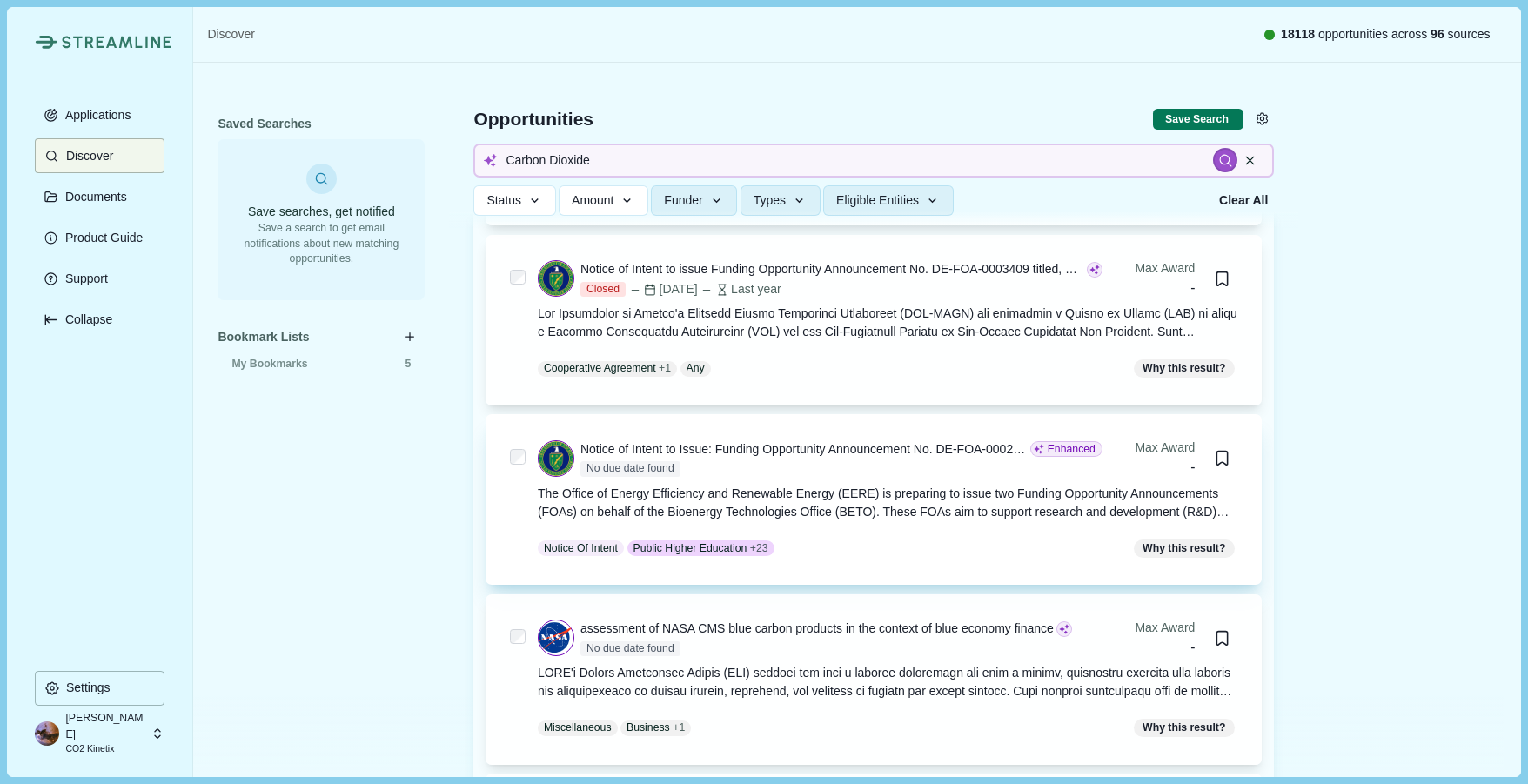
scroll to position [3597, 0]
click at [1221, 459] on icon "Bookmark this grant." at bounding box center [1222, 458] width 17 height 17
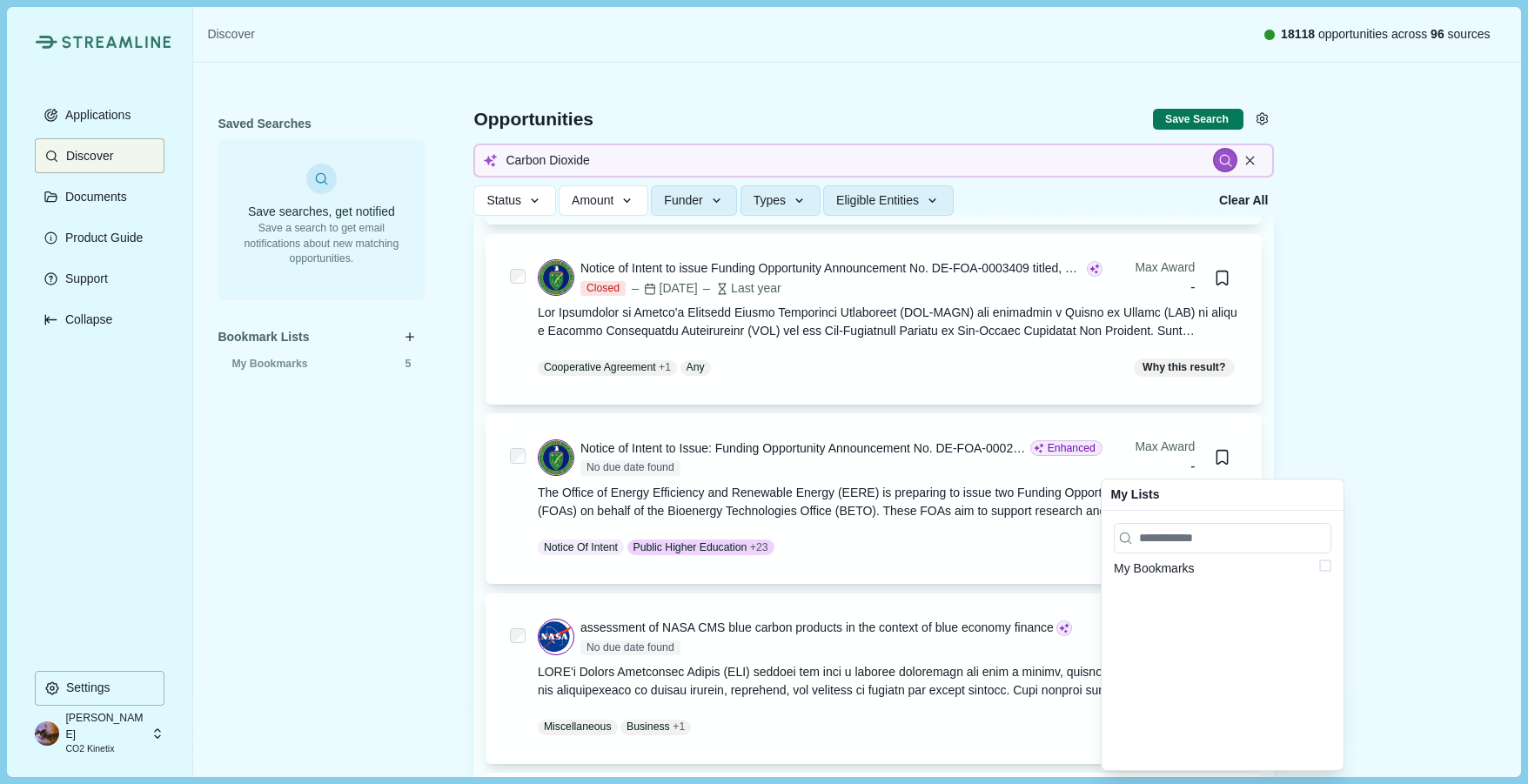
click at [1328, 569] on span at bounding box center [1325, 565] width 12 height 12
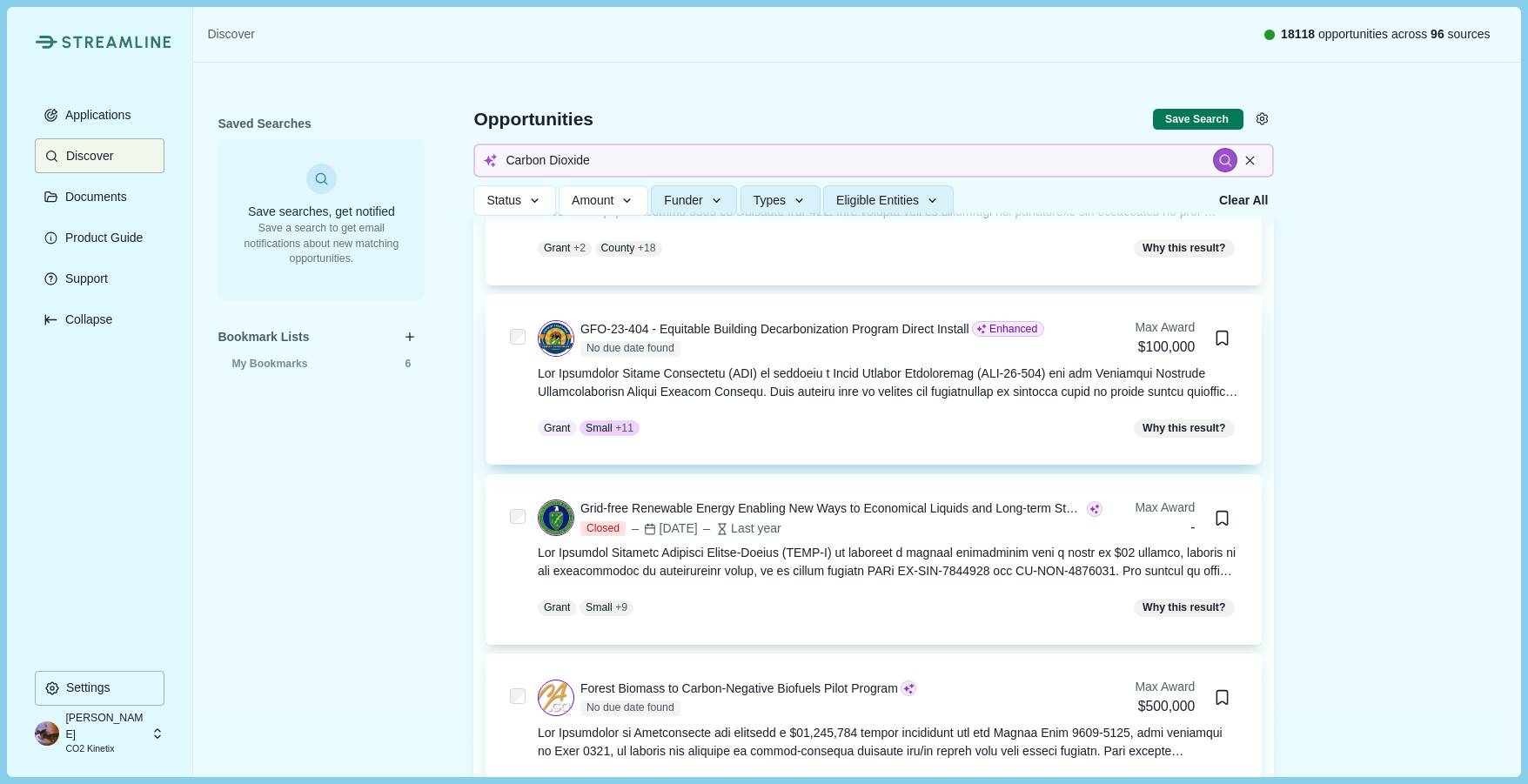
scroll to position [5874, 0]
click at [865, 388] on div at bounding box center [888, 381] width 700 height 36
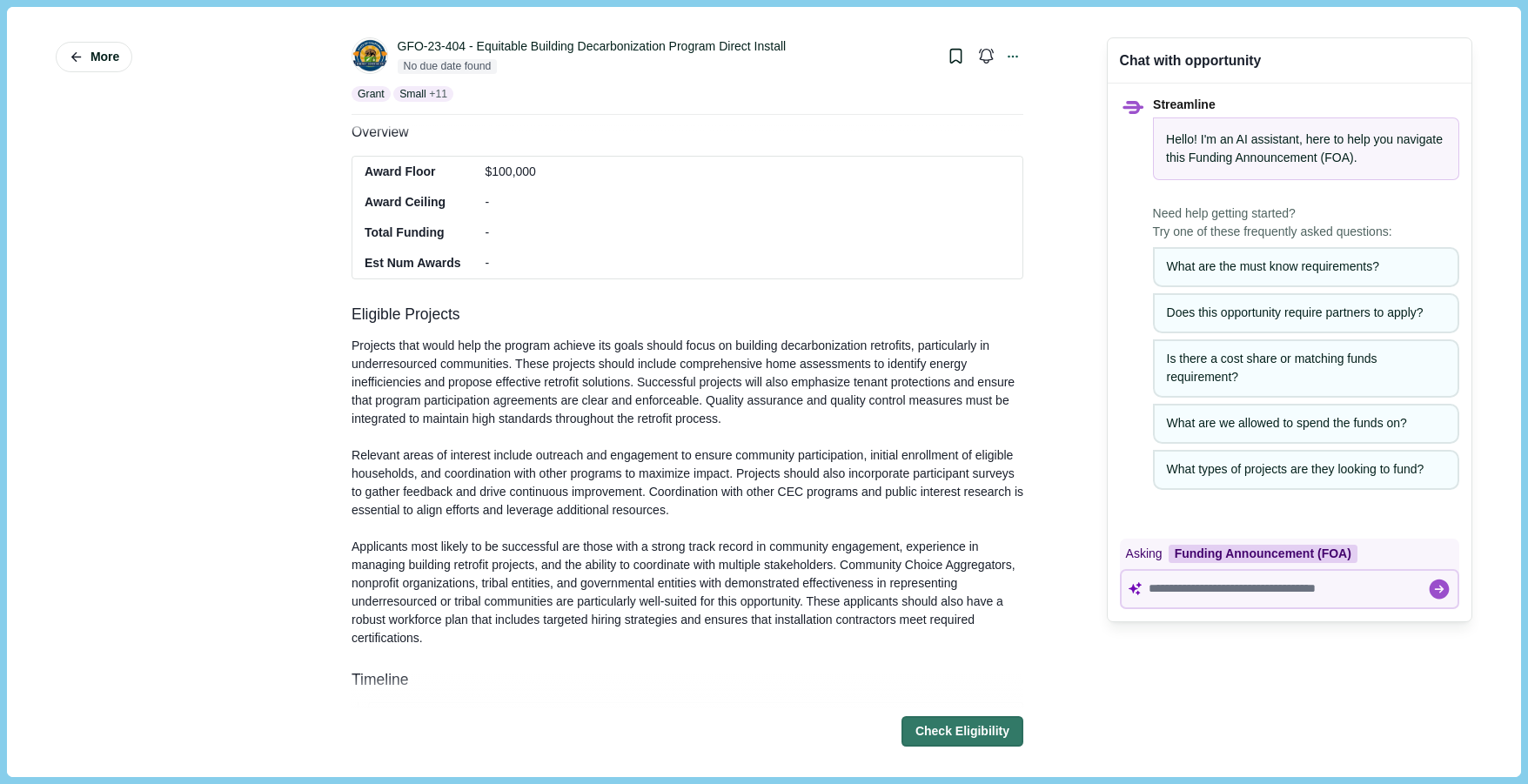
scroll to position [291, 0]
click at [951, 55] on icon "Bookmark this grant." at bounding box center [956, 55] width 9 height 12
click at [1053, 166] on span at bounding box center [1058, 164] width 12 height 12
click at [94, 58] on span "More" at bounding box center [104, 57] width 29 height 15
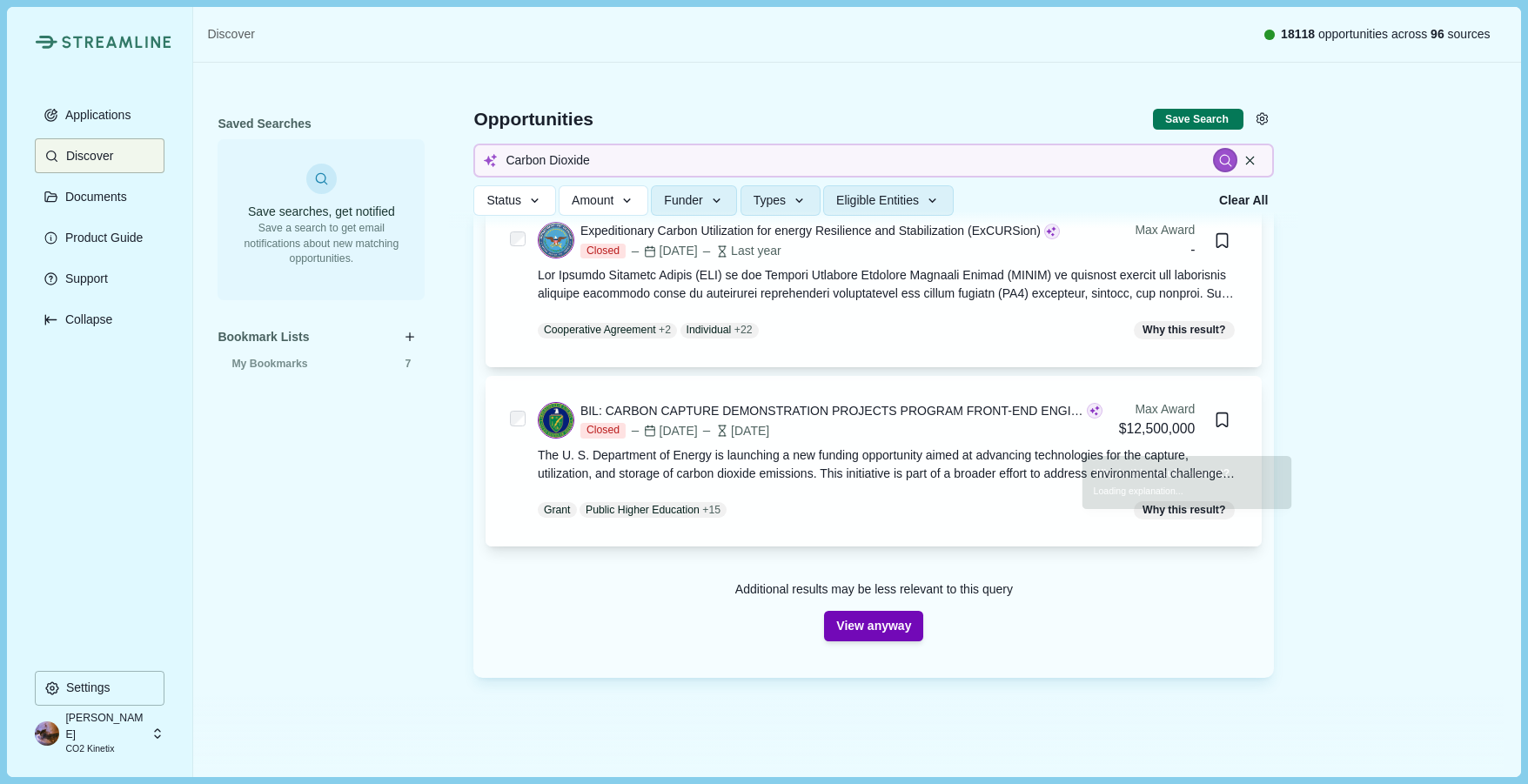
scroll to position [527, 0]
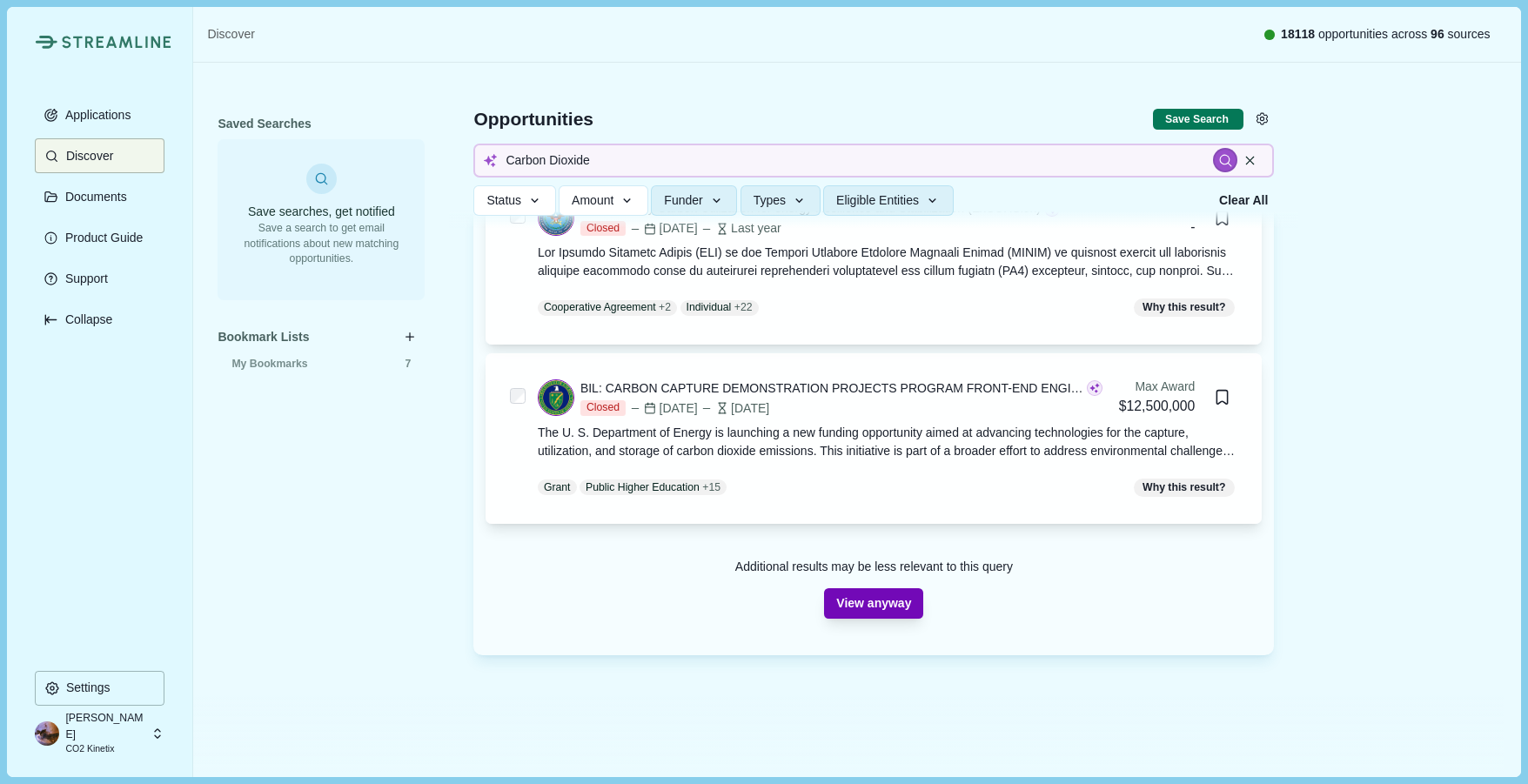
click at [869, 608] on button "View anyway" at bounding box center [874, 603] width 99 height 31
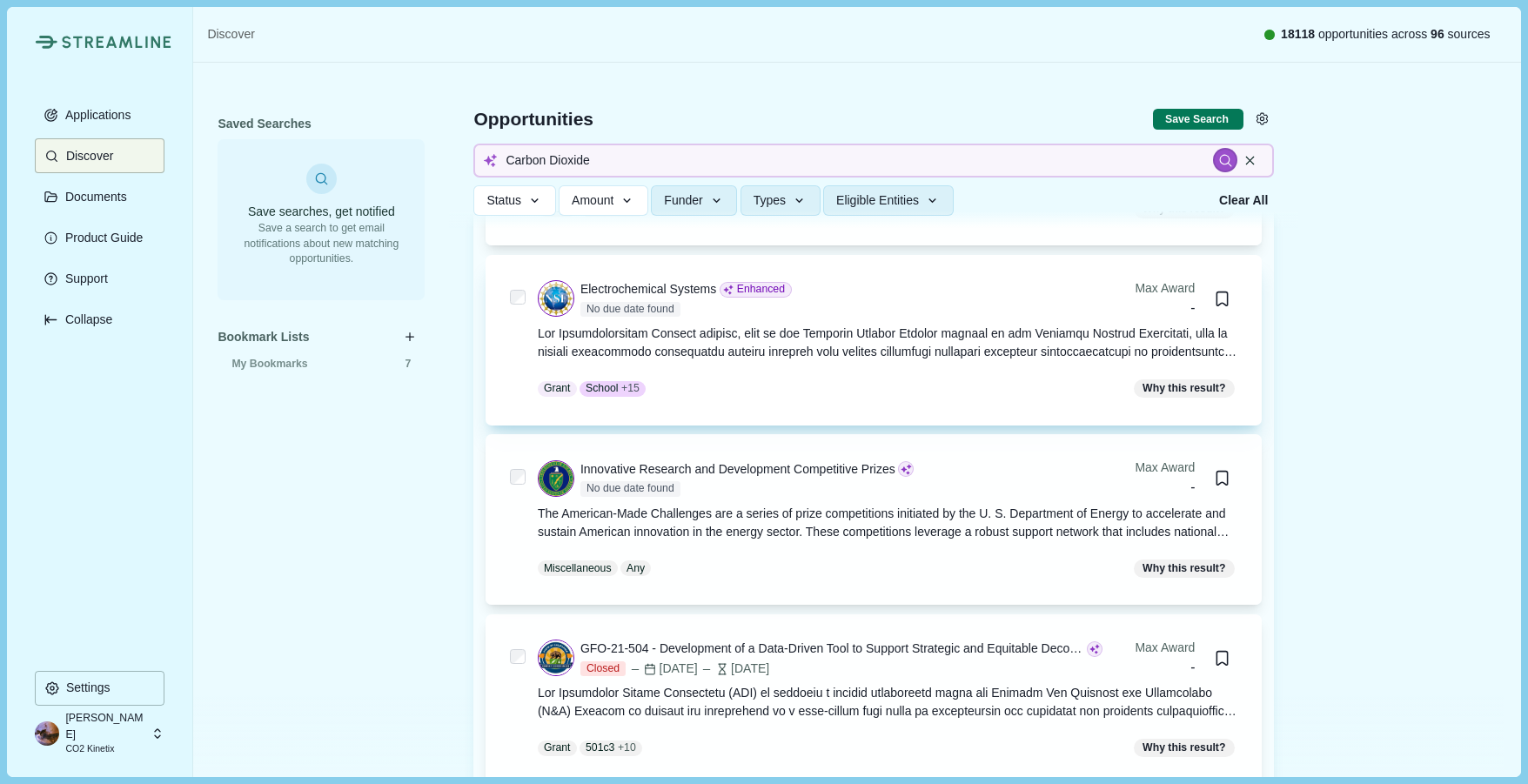
scroll to position [7172, 0]
click at [1226, 292] on icon "Bookmark this grant." at bounding box center [1222, 297] width 9 height 12
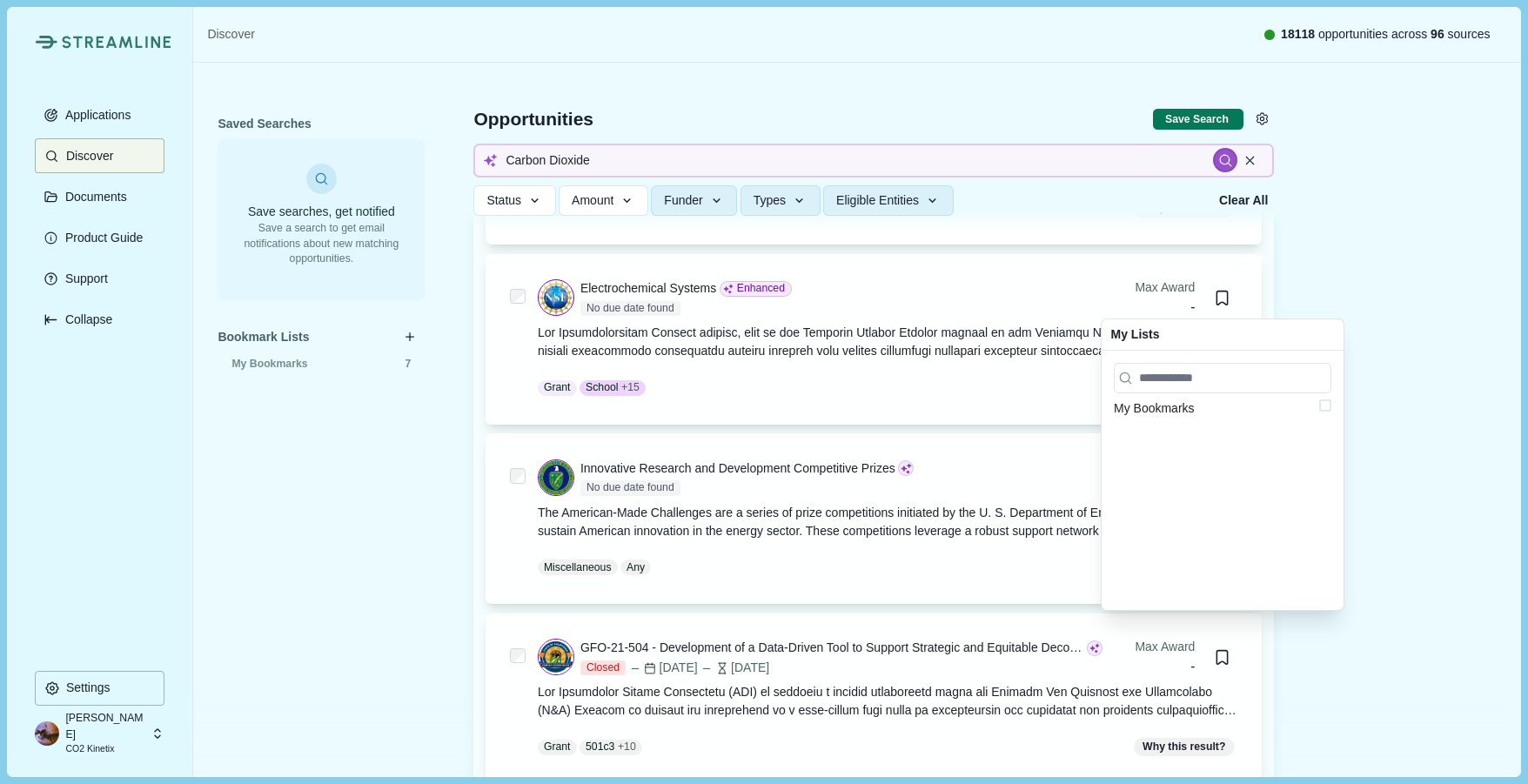
click at [1324, 405] on span at bounding box center [1325, 405] width 12 height 12
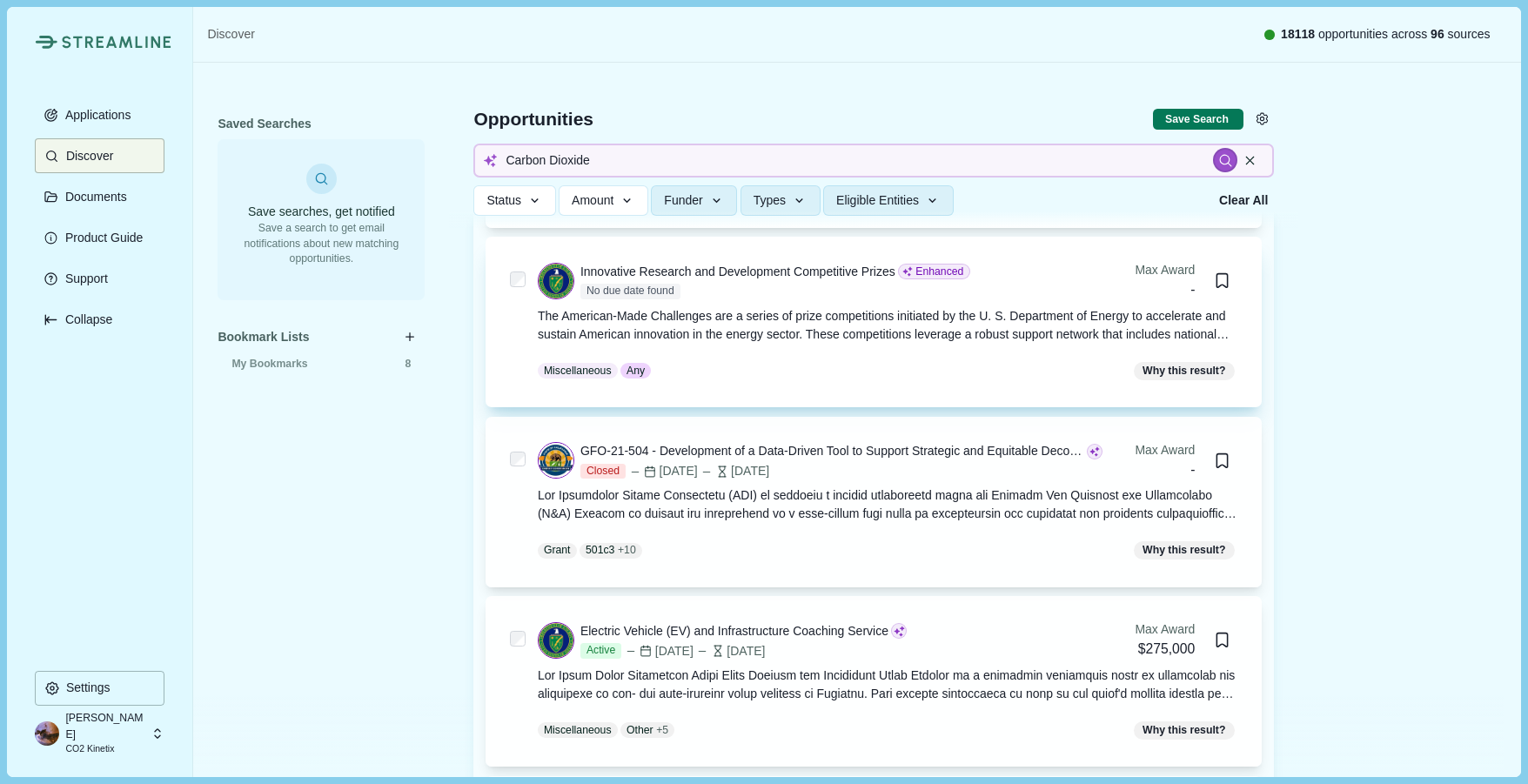
scroll to position [7369, 0]
click at [1224, 280] on icon "Bookmark this grant." at bounding box center [1222, 280] width 17 height 17
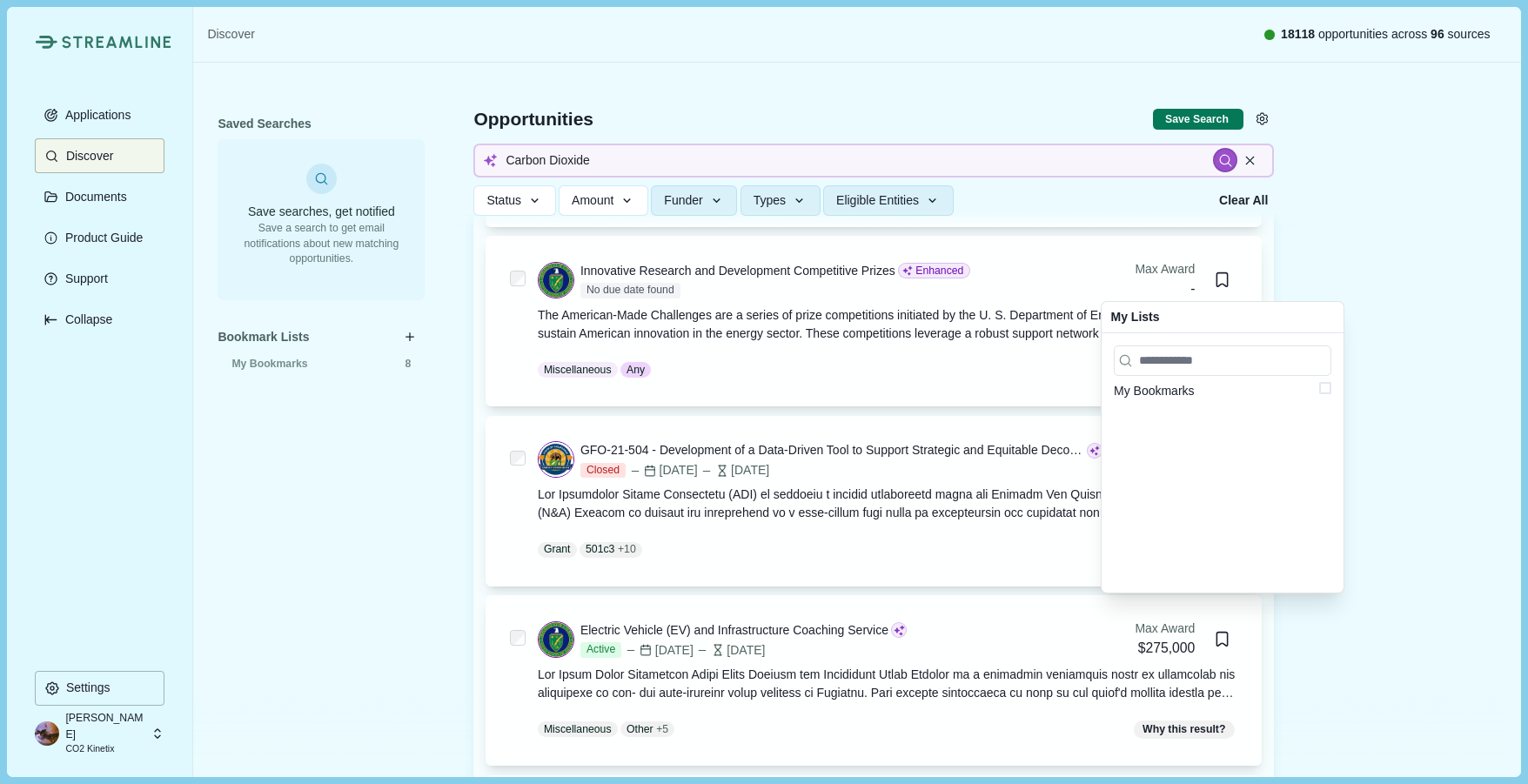
click at [1328, 392] on span at bounding box center [1325, 388] width 12 height 12
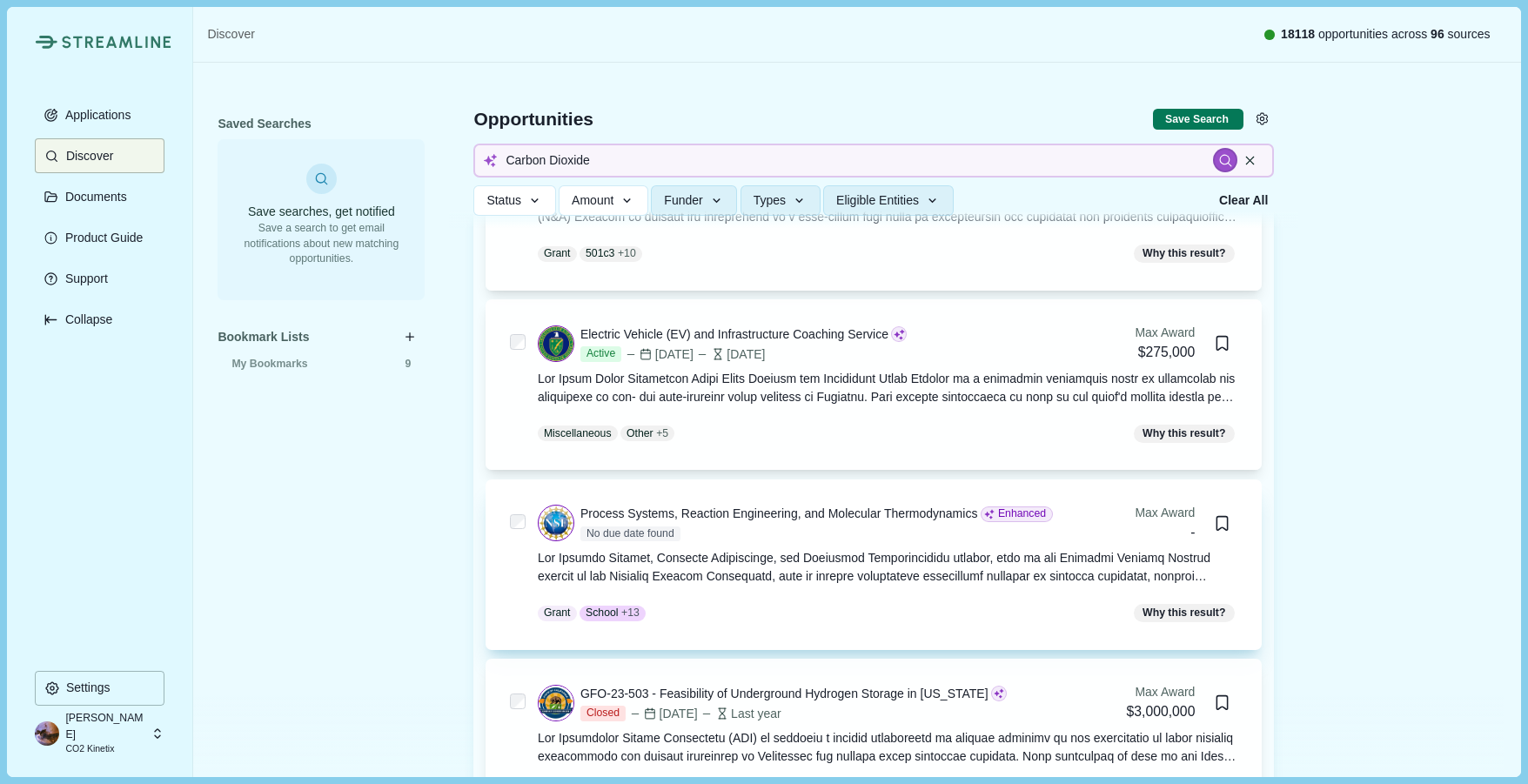
scroll to position [7666, 0]
click at [1225, 520] on icon "Bookmark this grant." at bounding box center [1222, 523] width 17 height 17
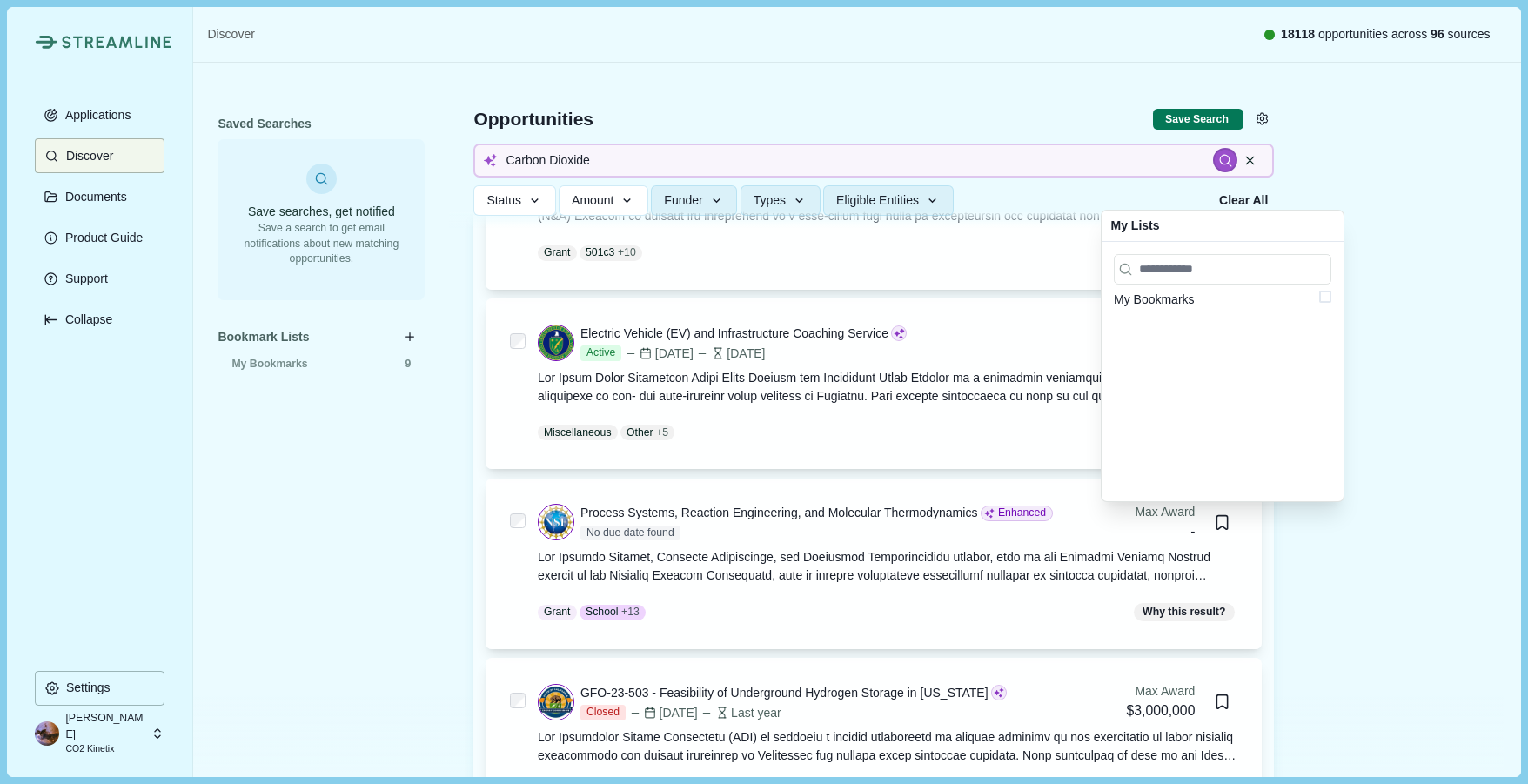
click at [1322, 299] on span at bounding box center [1325, 296] width 12 height 12
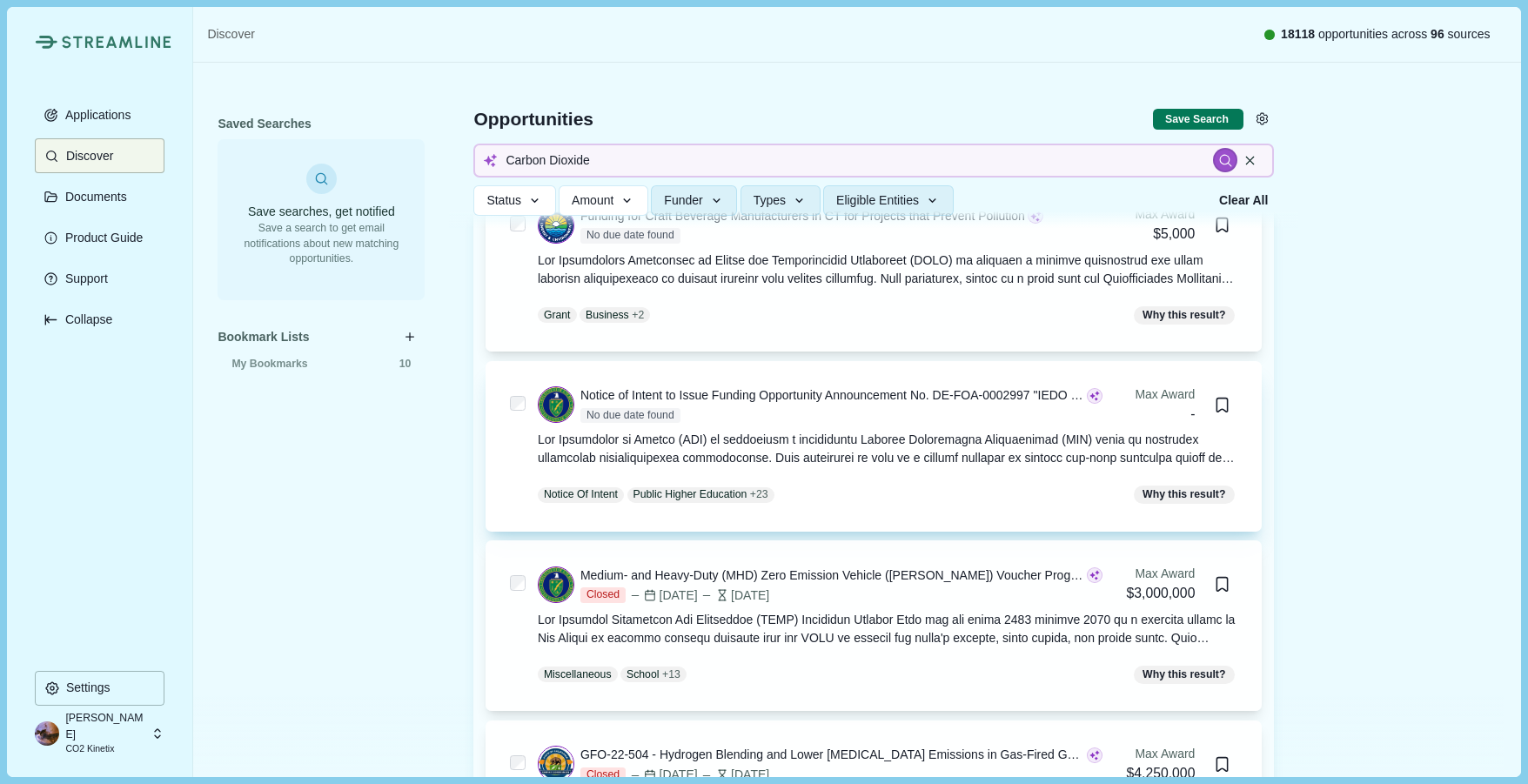
scroll to position [9222, 0]
click at [1220, 406] on icon "Bookmark this grant." at bounding box center [1222, 405] width 17 height 17
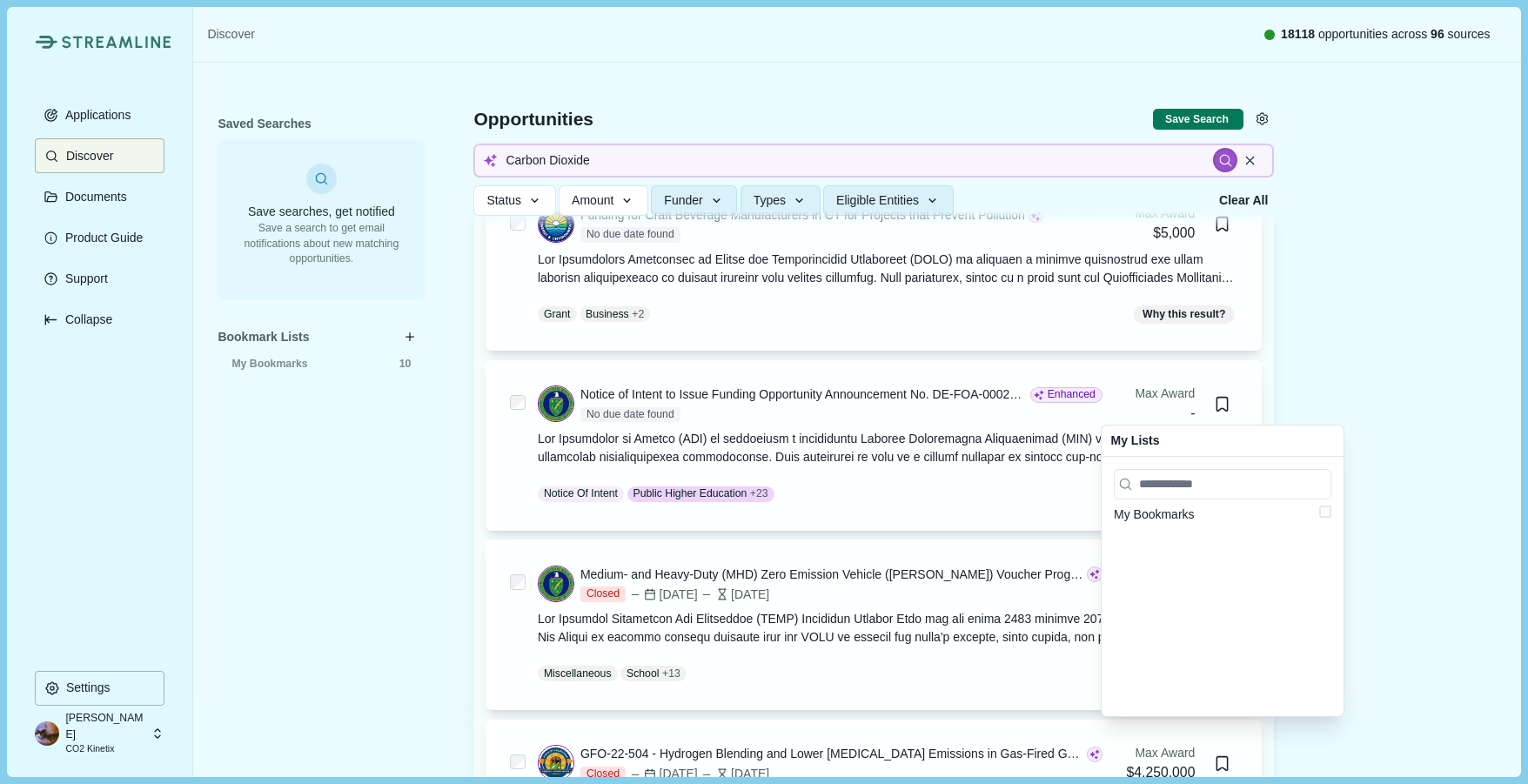
click at [1329, 515] on span at bounding box center [1325, 511] width 12 height 12
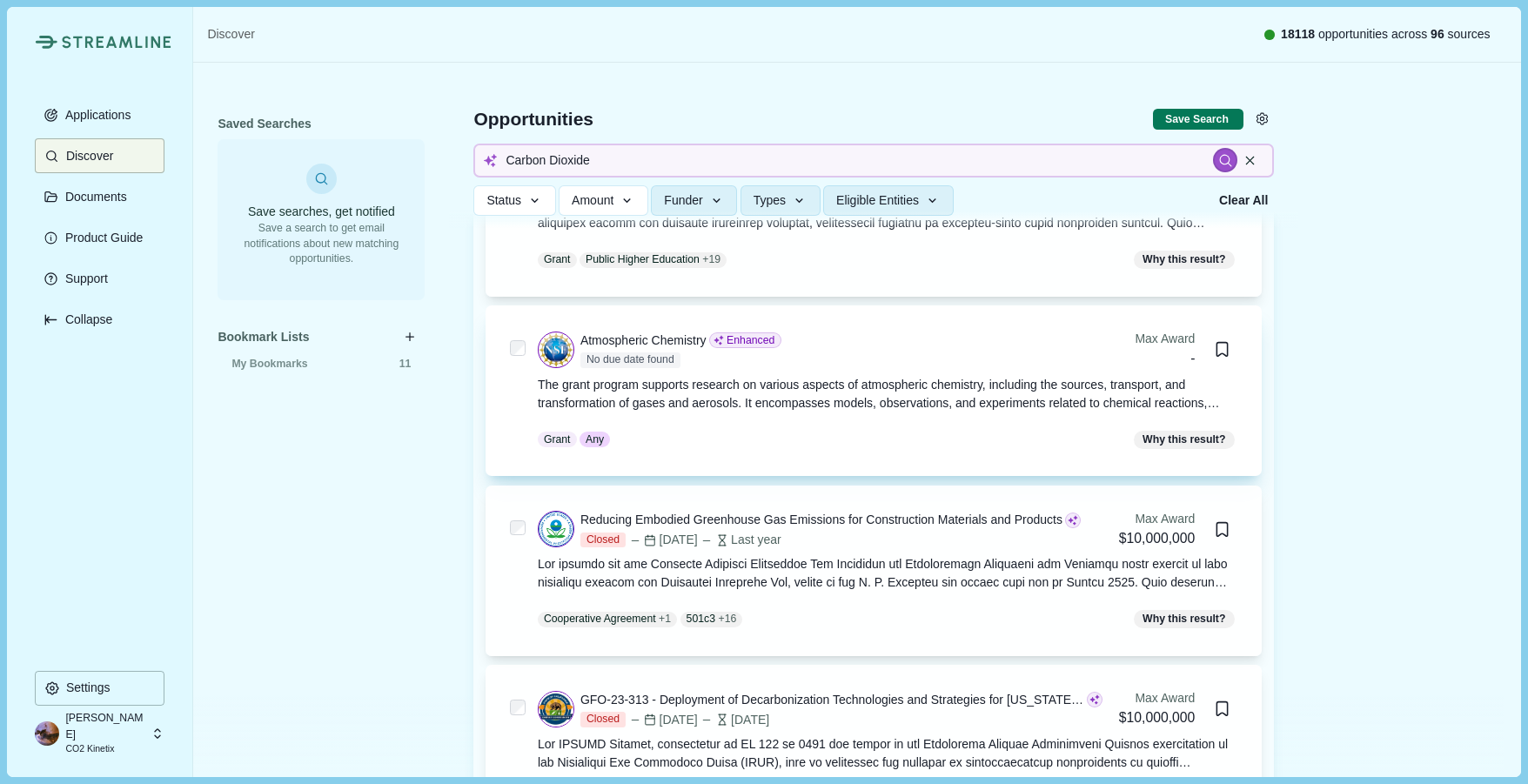
scroll to position [9816, 0]
click at [1224, 352] on icon "Bookmark this grant." at bounding box center [1222, 349] width 9 height 12
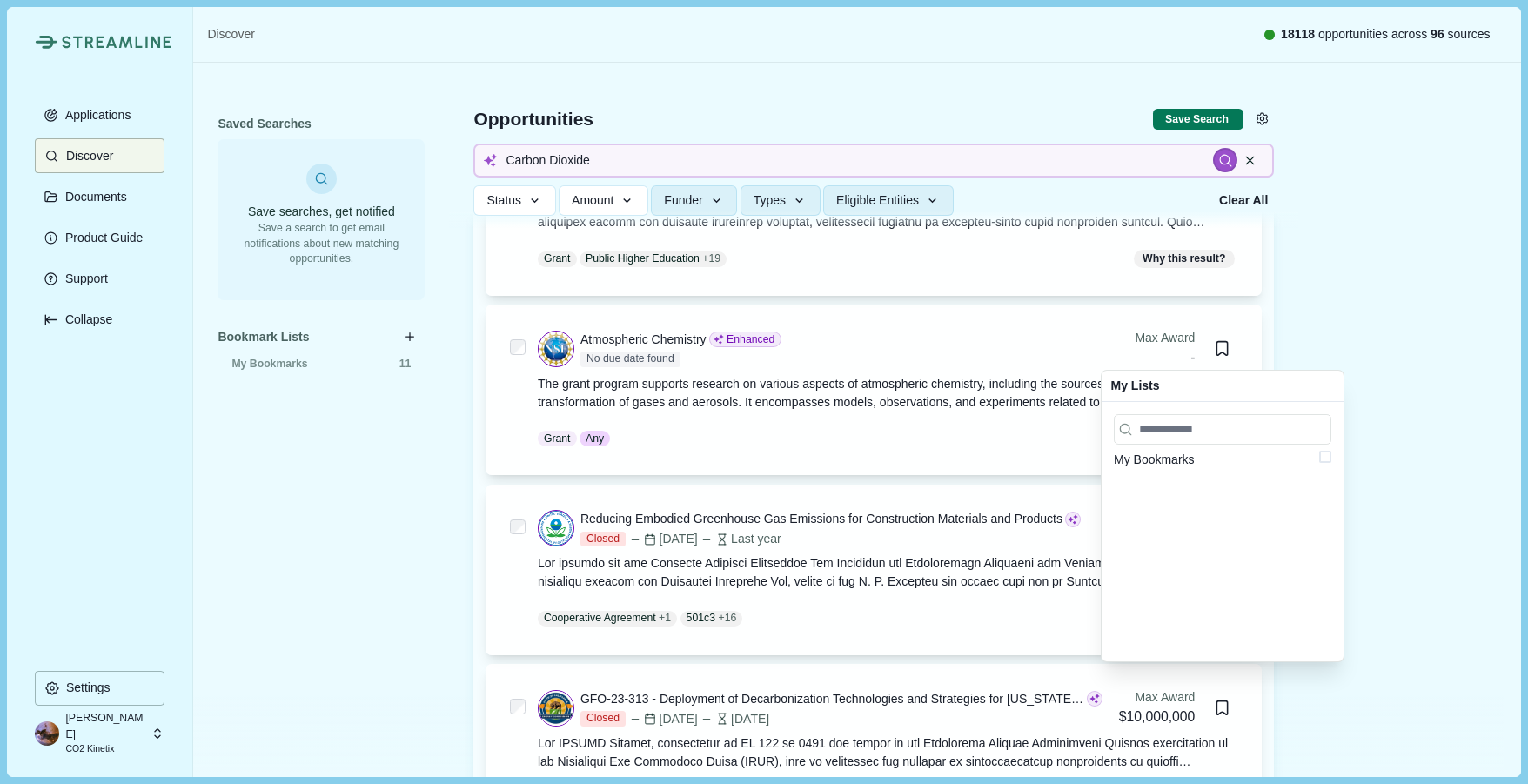
click at [1328, 460] on span at bounding box center [1325, 457] width 12 height 12
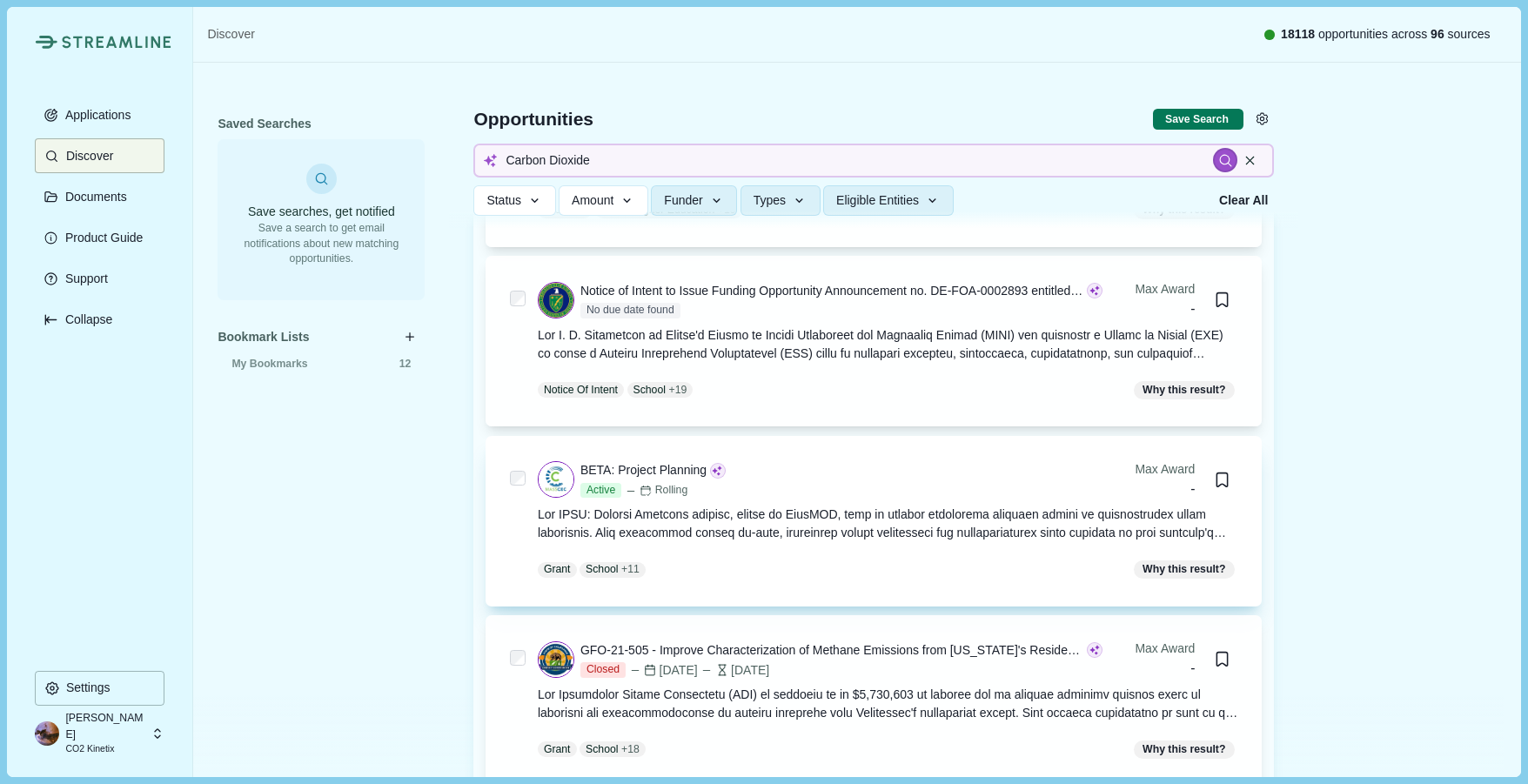
scroll to position [11303, 0]
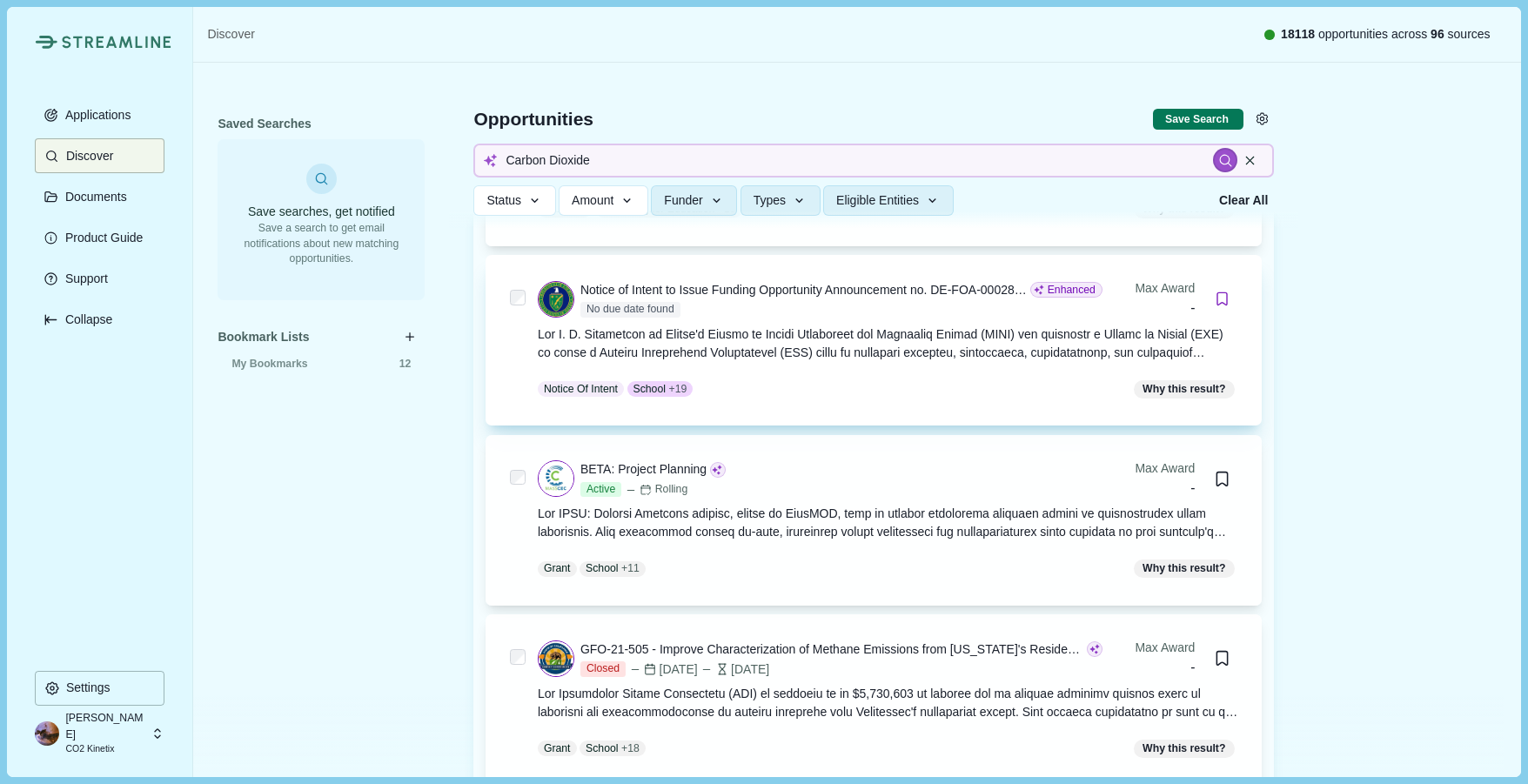
click at [1219, 298] on icon "Bookmark this grant." at bounding box center [1222, 299] width 17 height 17
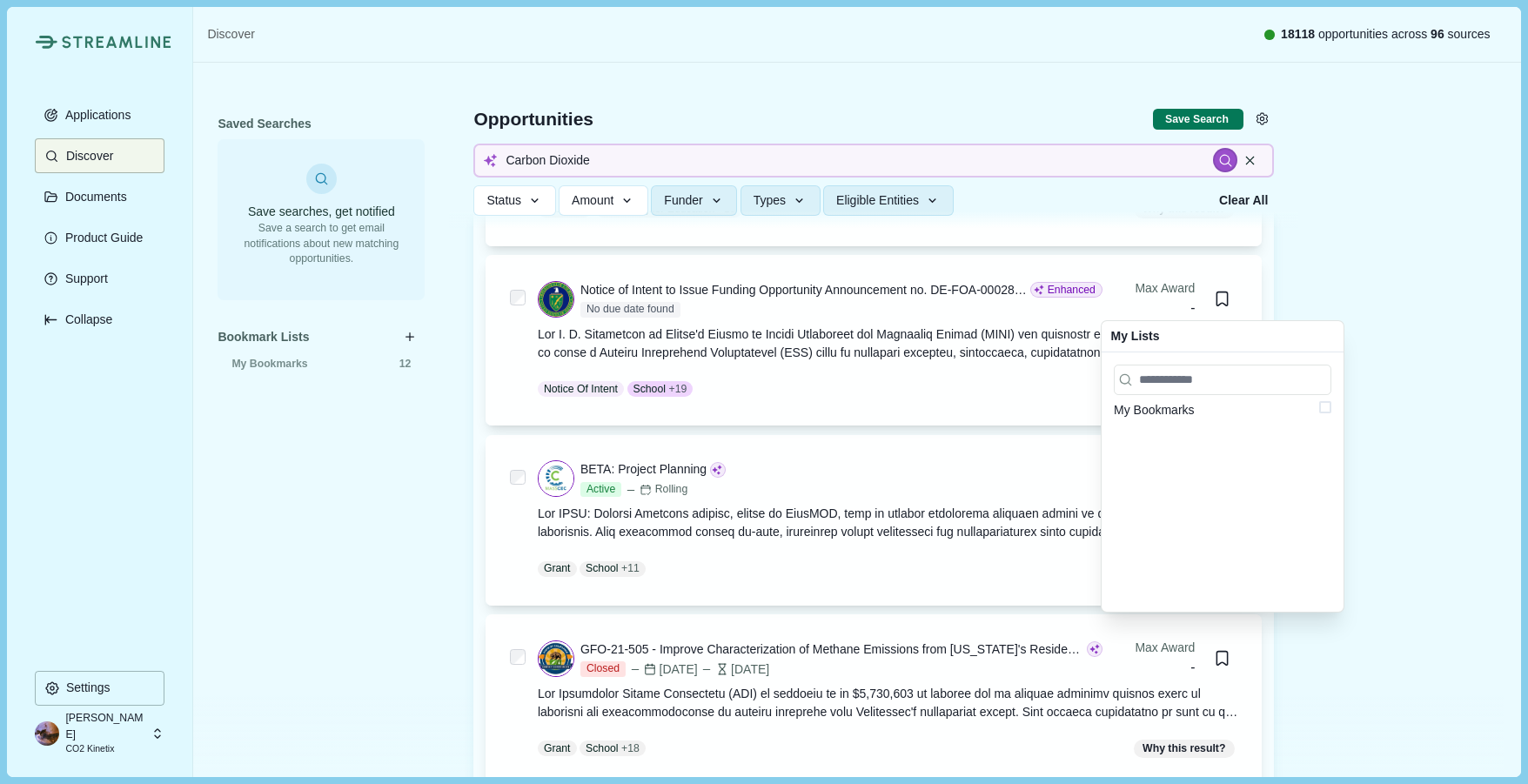
click at [1326, 407] on span at bounding box center [1325, 406] width 12 height 12
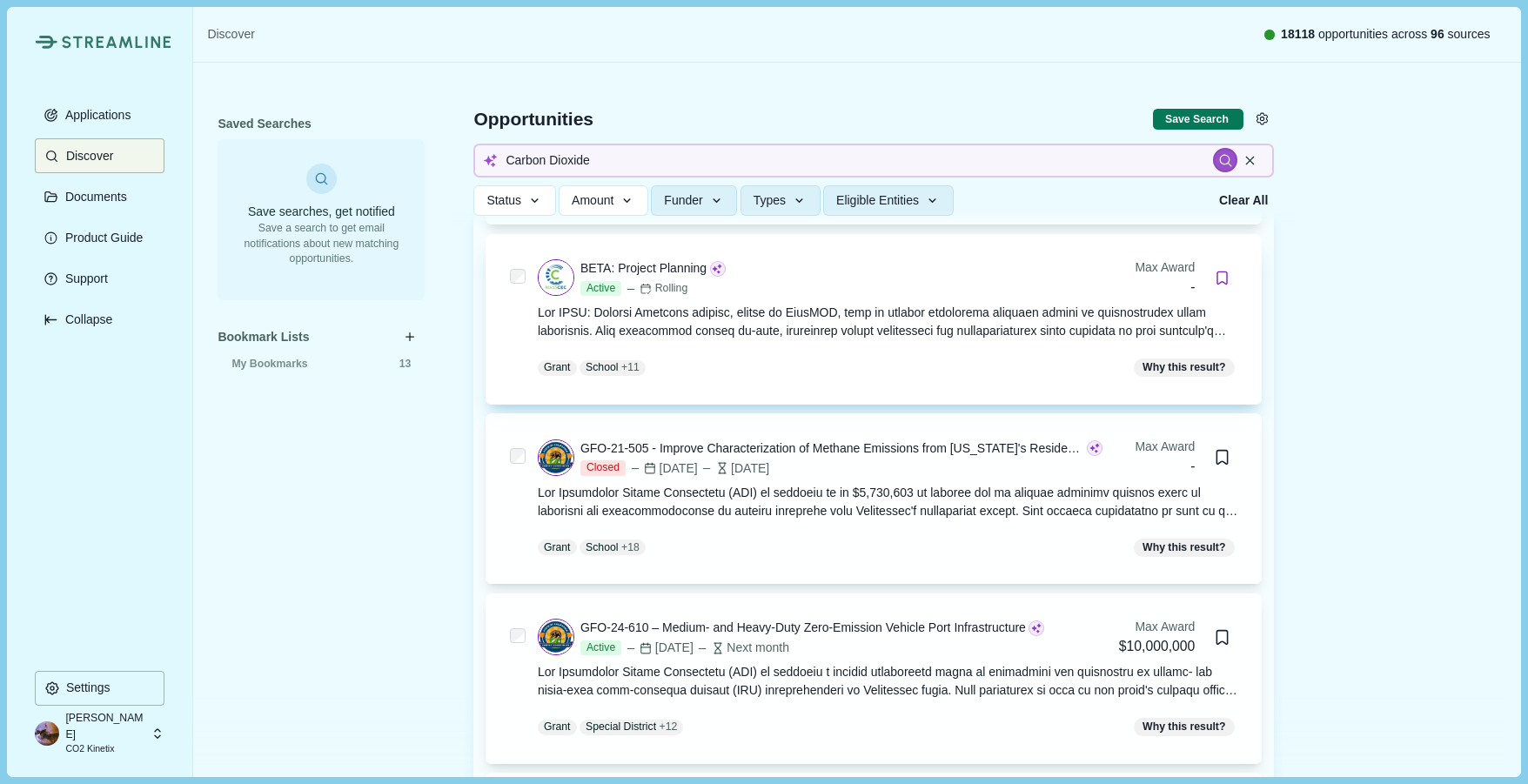
scroll to position [11503, 0]
click at [1221, 278] on icon "Bookmark this grant." at bounding box center [1222, 280] width 17 height 17
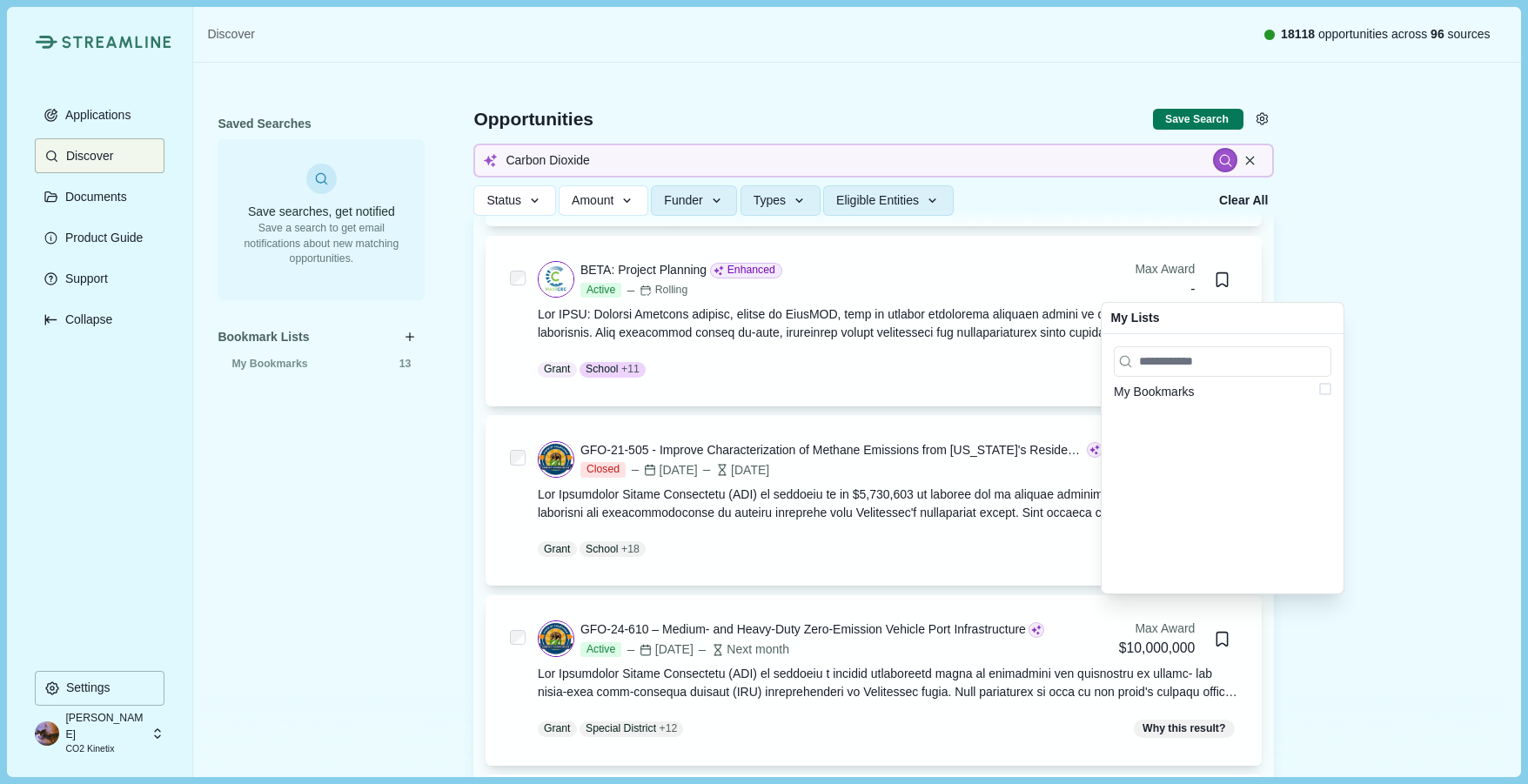
click at [1328, 391] on span at bounding box center [1325, 389] width 12 height 12
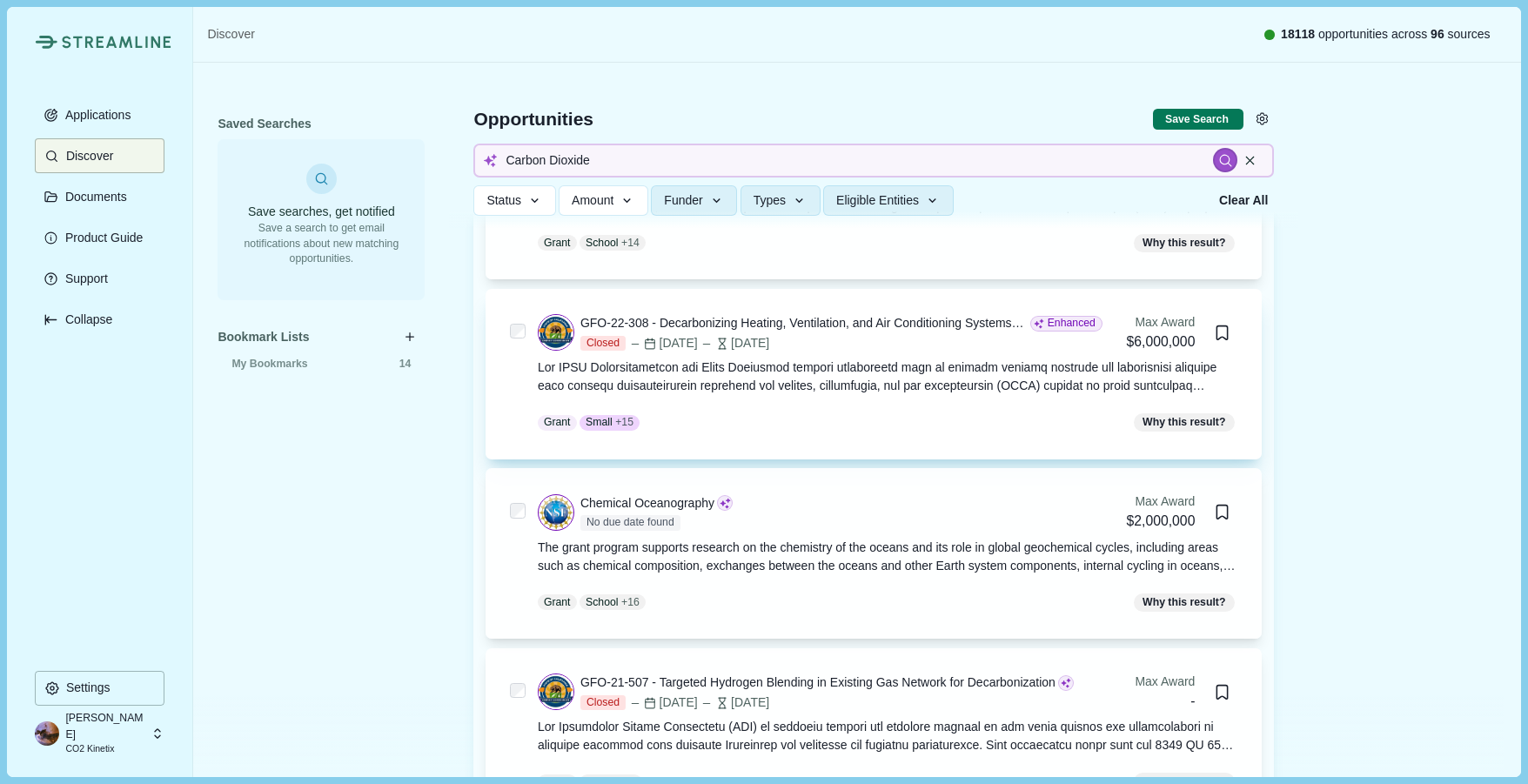
scroll to position [12888, 0]
click at [1223, 332] on icon "Bookmark this grant." at bounding box center [1222, 332] width 17 height 17
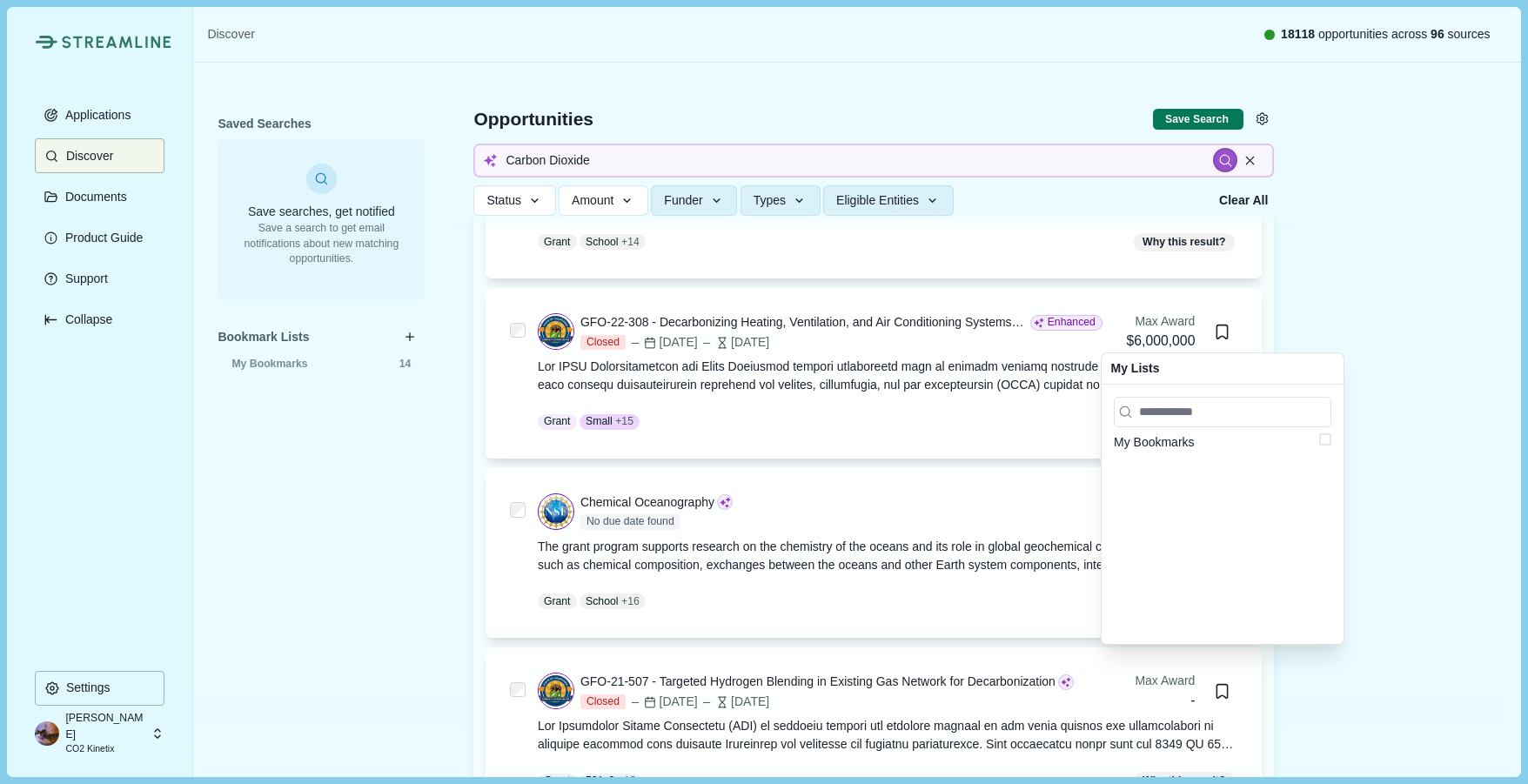
click at [1323, 443] on span at bounding box center [1325, 439] width 12 height 12
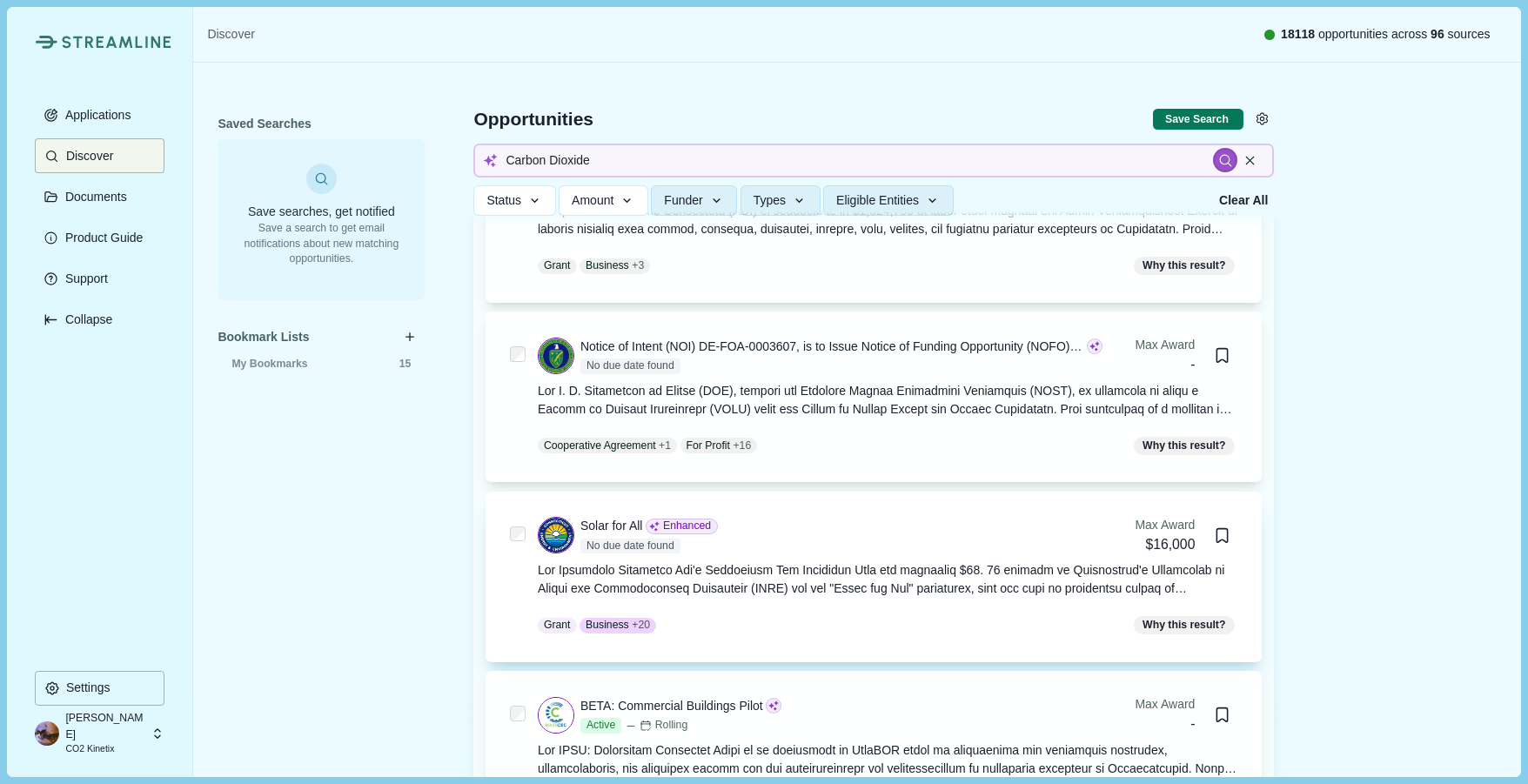
scroll to position [15560, 0]
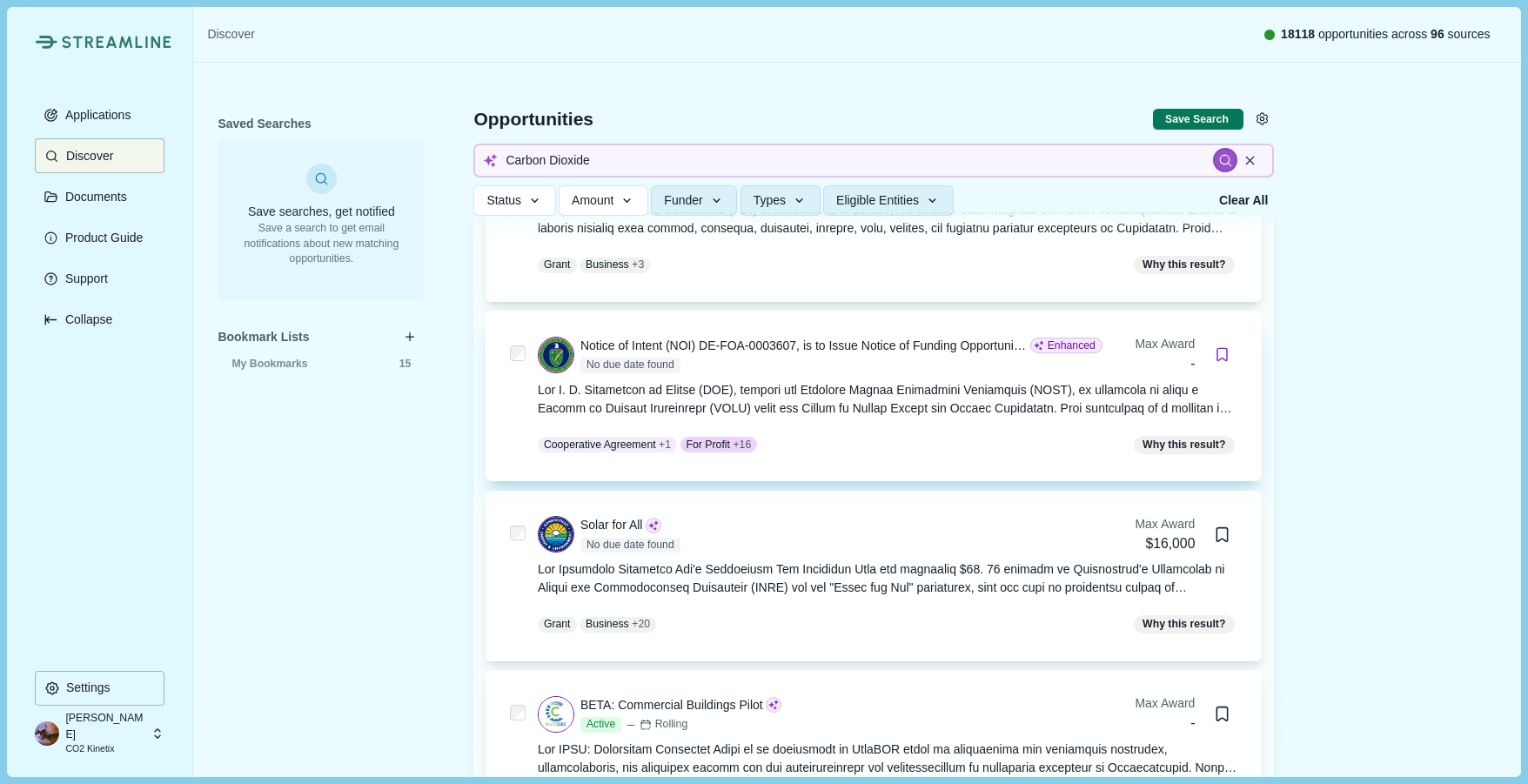
click at [1223, 349] on icon "Bookmark this grant." at bounding box center [1222, 354] width 9 height 12
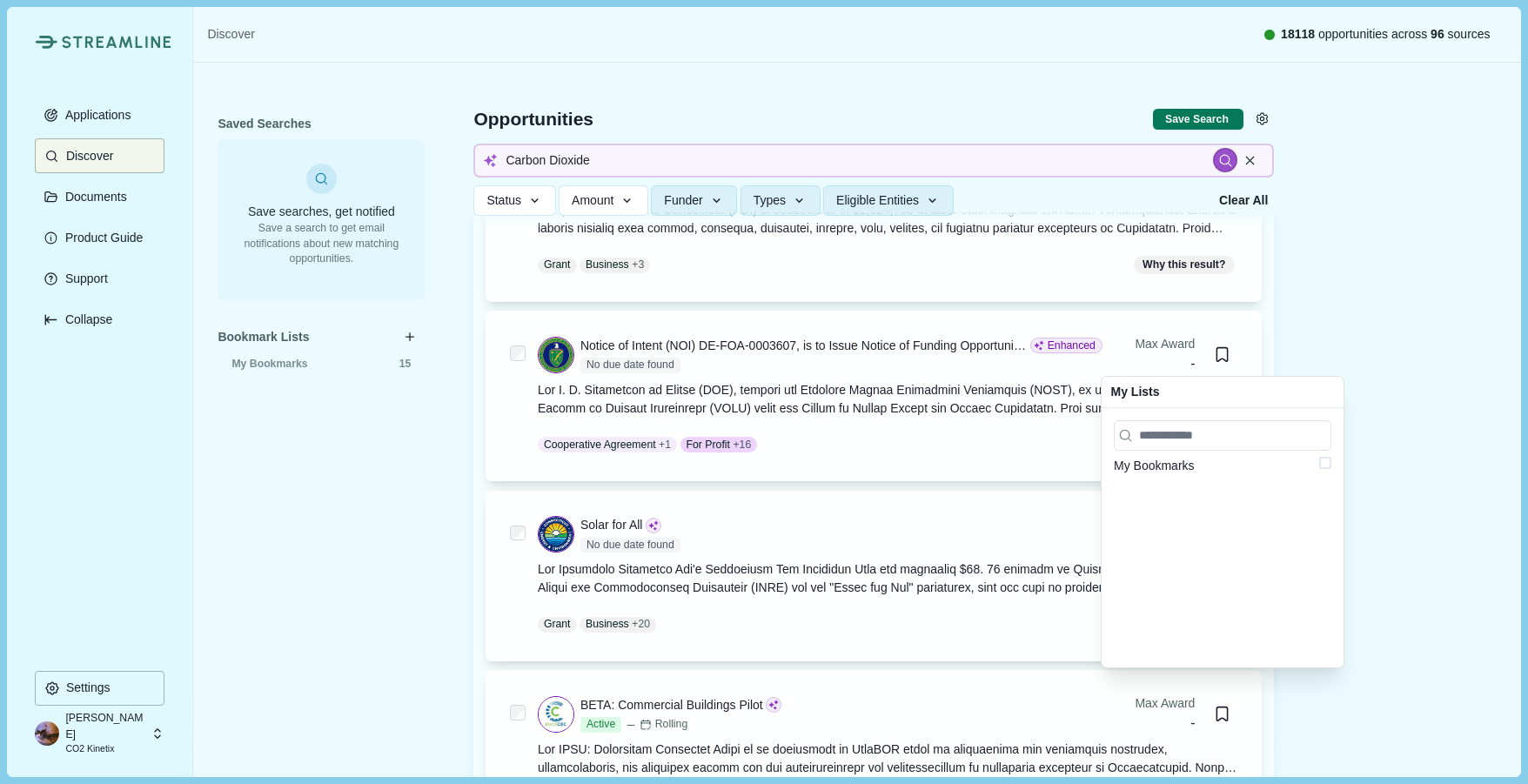
click at [1326, 463] on span at bounding box center [1325, 462] width 12 height 12
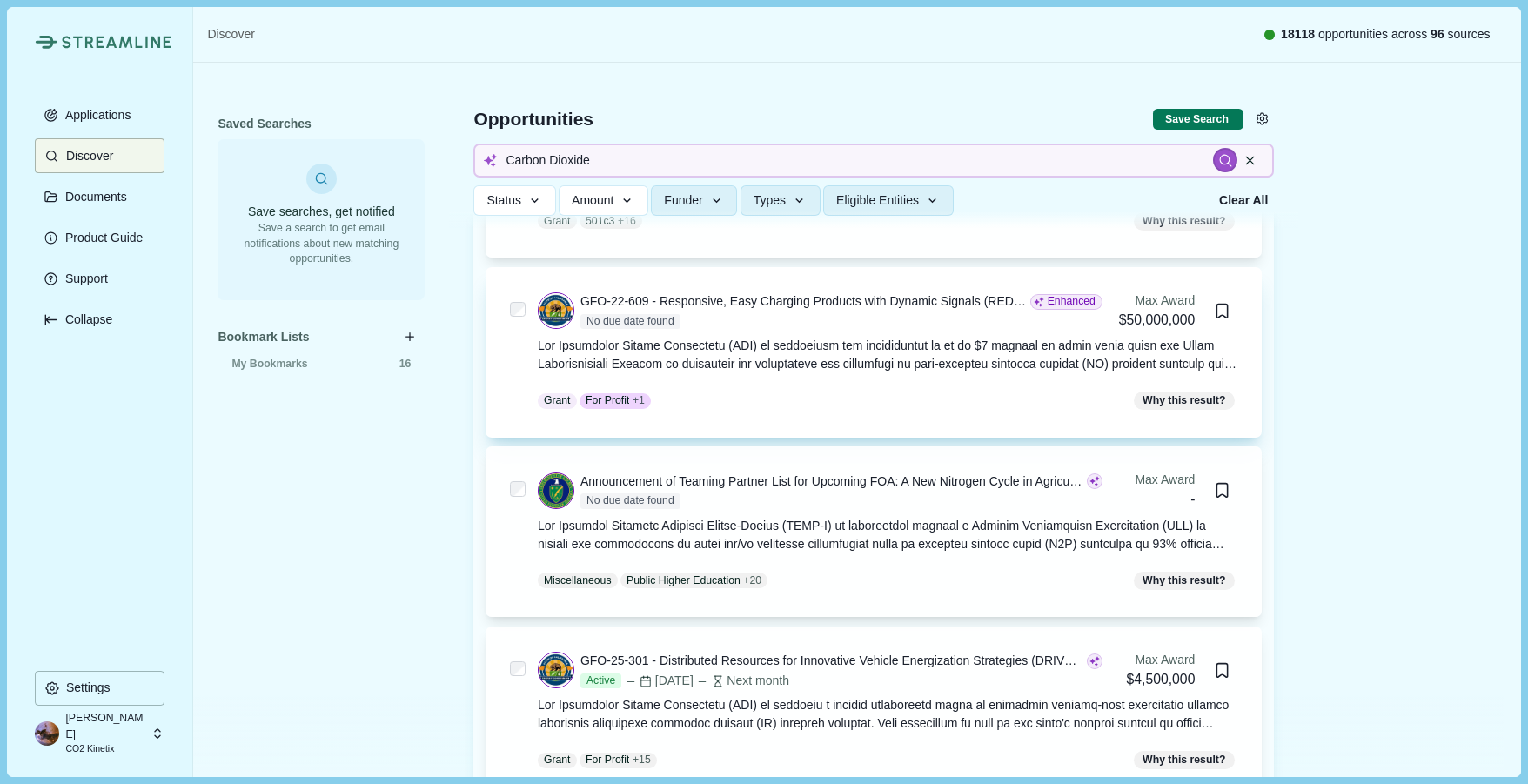
scroll to position [17939, 0]
click at [540, 202] on icon "button" at bounding box center [535, 200] width 16 height 16
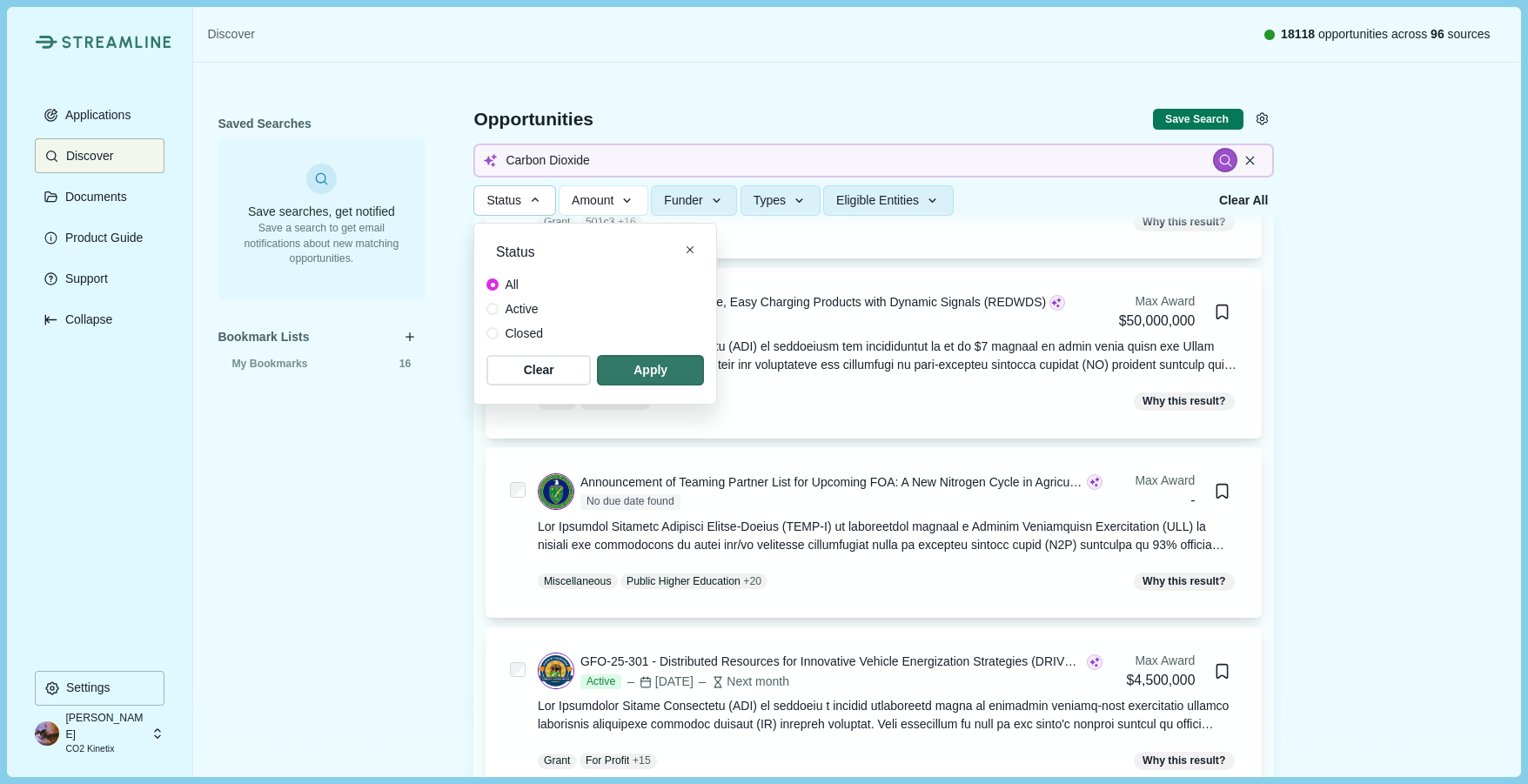
click at [492, 311] on span at bounding box center [492, 309] width 12 height 12
click at [632, 366] on span "button" at bounding box center [650, 370] width 102 height 29
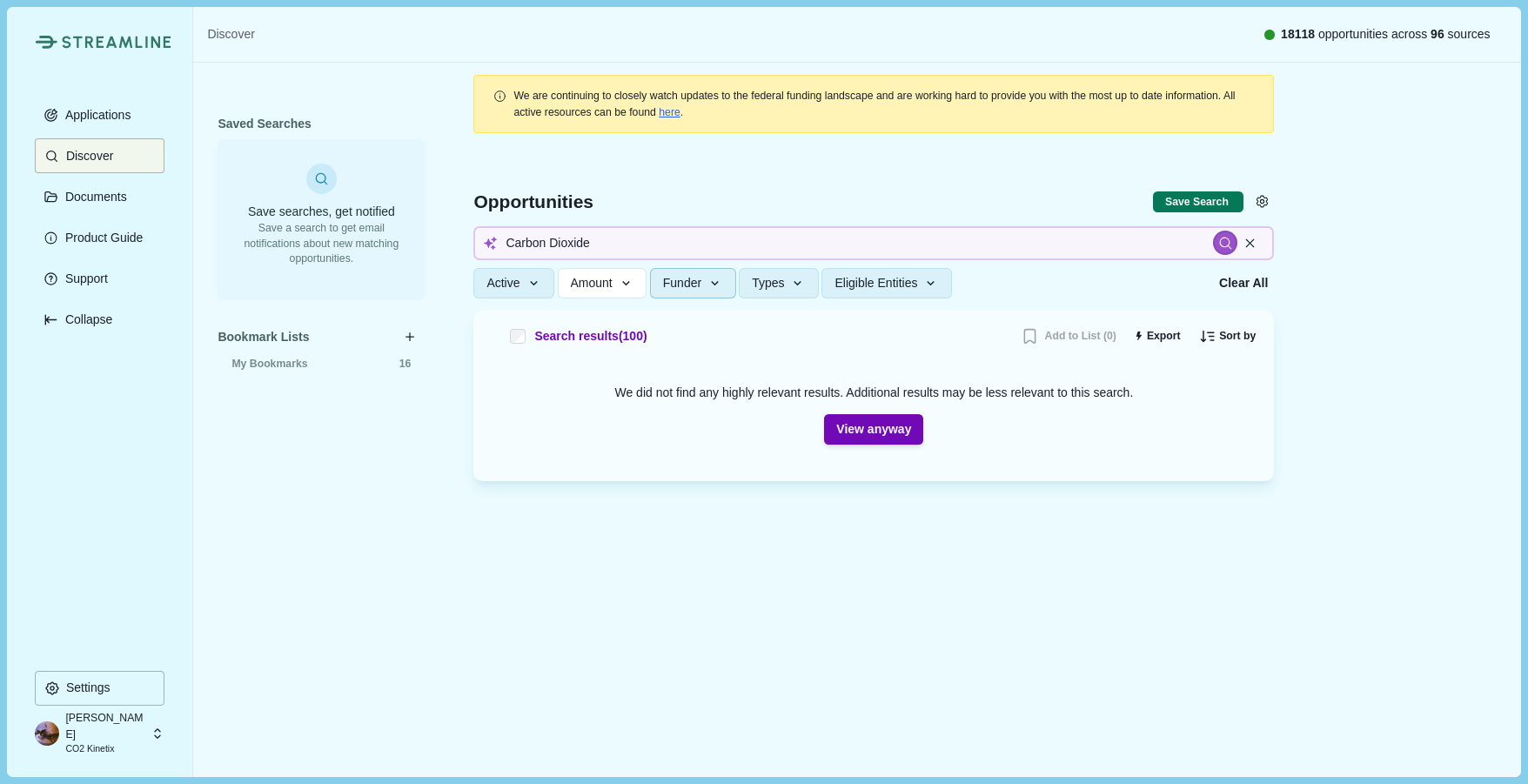
click at [713, 288] on icon "button" at bounding box center [715, 283] width 16 height 16
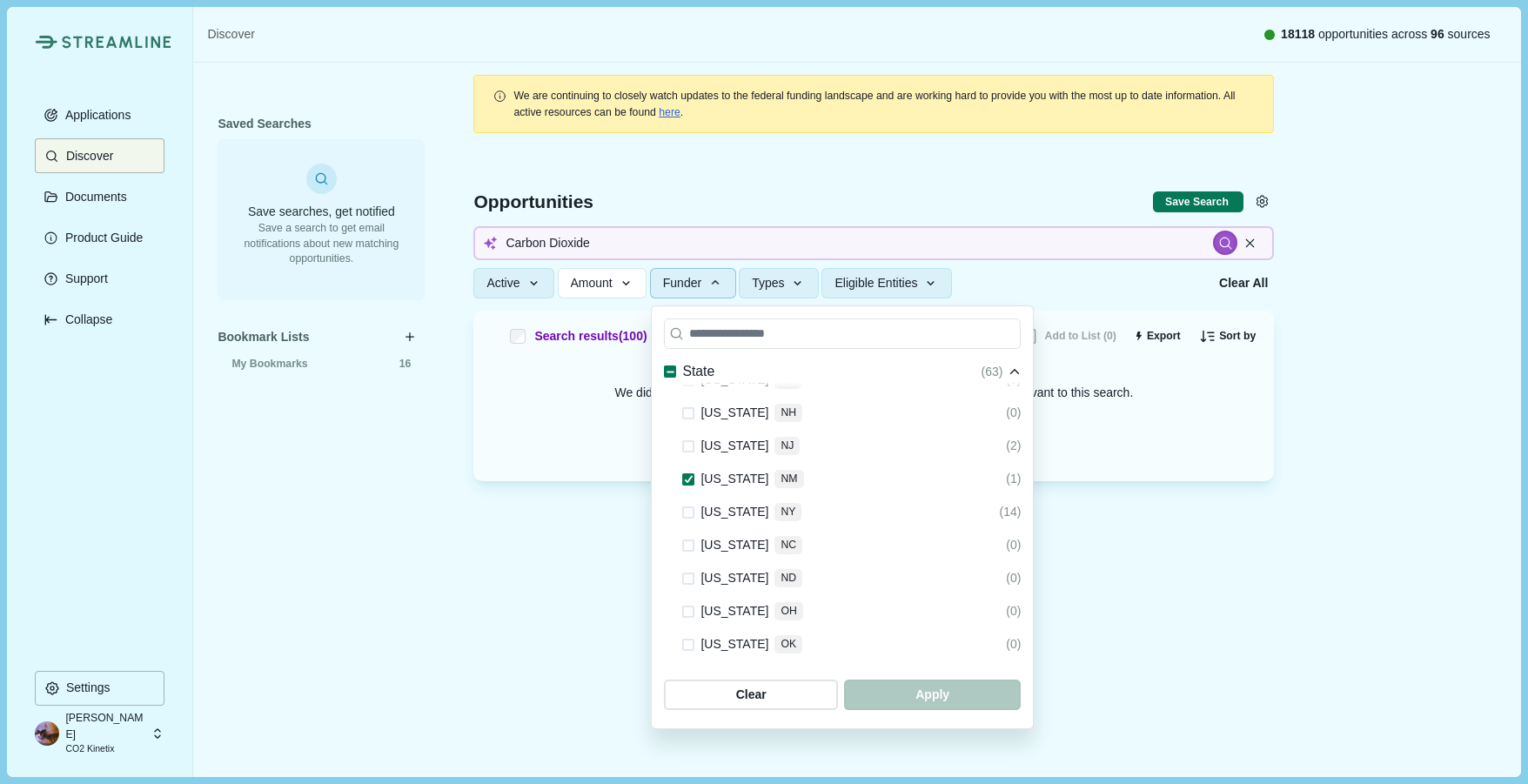
scroll to position [2579, 0]
click at [475, 652] on div "We are continuing to closely watch updates to the federal funding landscape and…" at bounding box center [874, 400] width 849 height 676
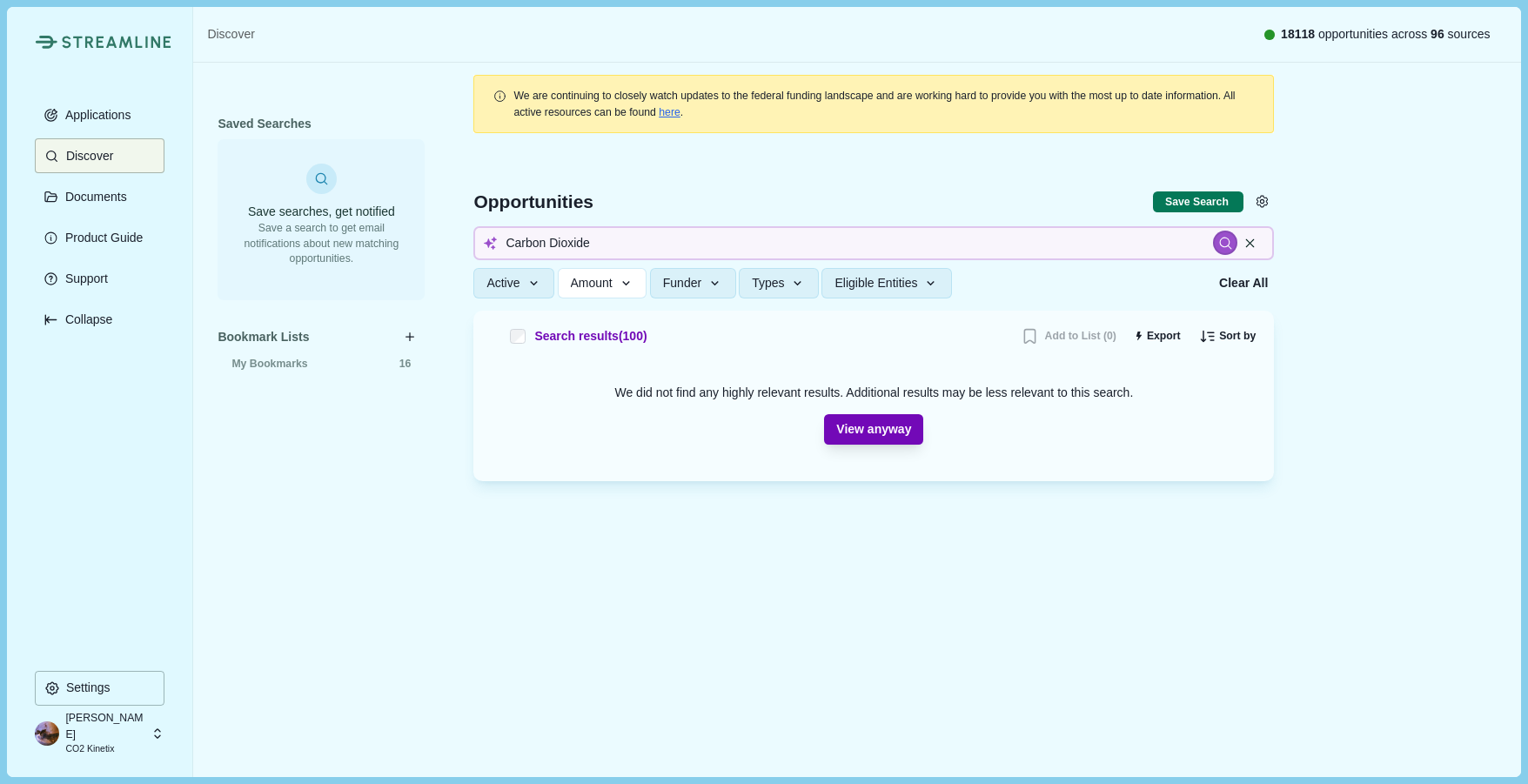
click at [897, 432] on button "View anyway" at bounding box center [874, 429] width 99 height 31
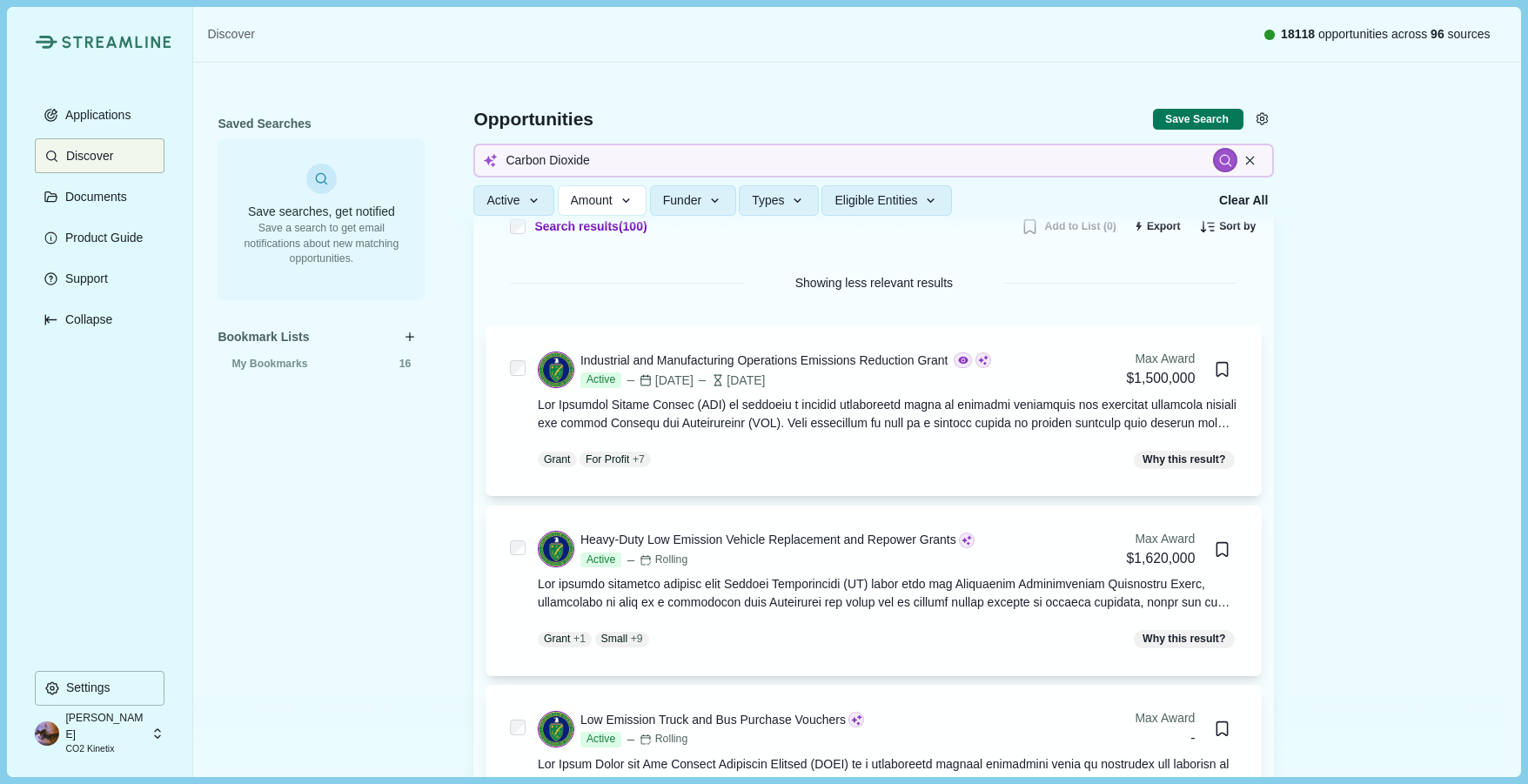
scroll to position [0, 0]
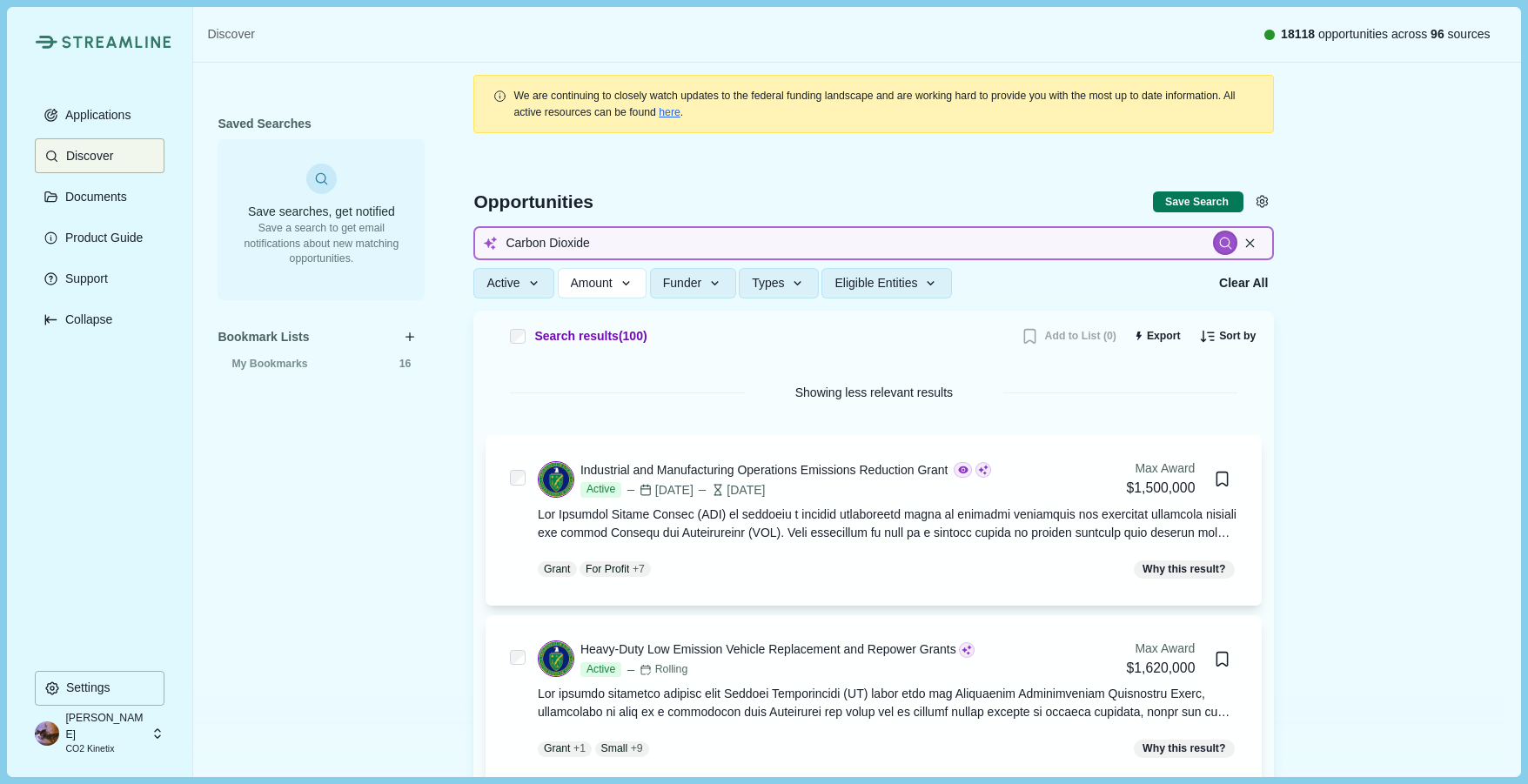
click at [844, 236] on input "Carbon Dioxide" at bounding box center [874, 243] width 801 height 34
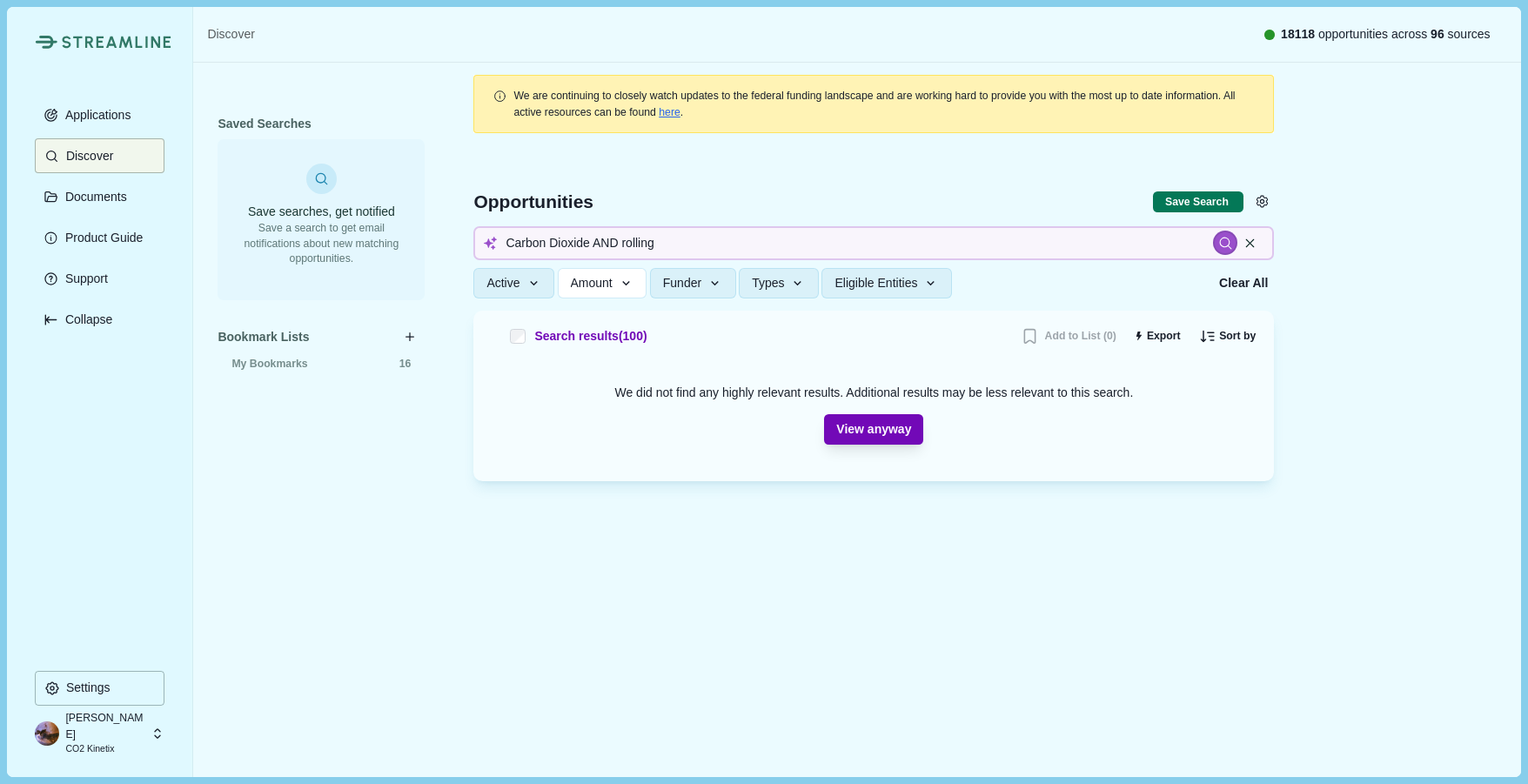
click at [899, 433] on button "View anyway" at bounding box center [874, 429] width 99 height 31
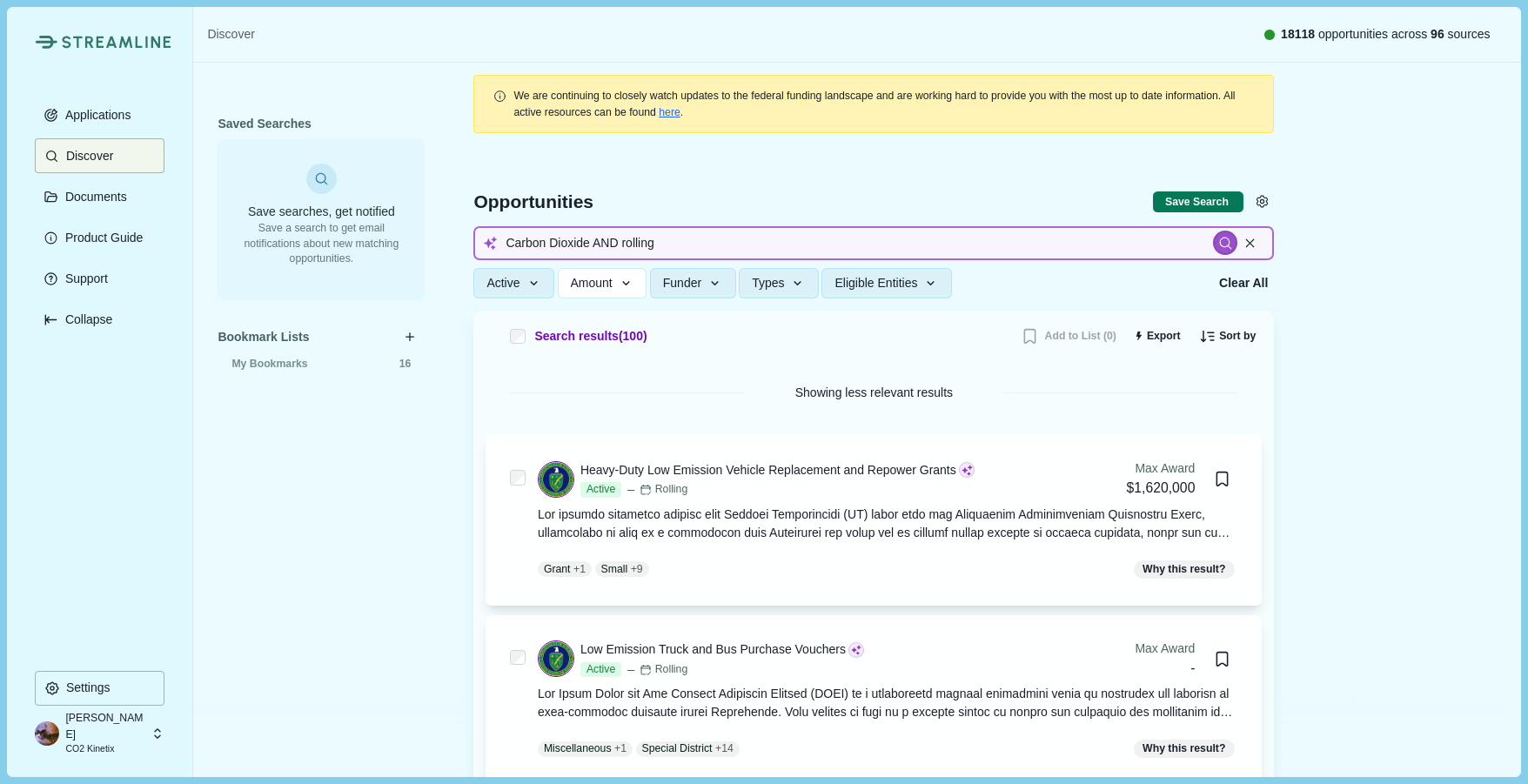
click at [798, 252] on input "Carbon Dioxide AND rolling" at bounding box center [874, 243] width 801 height 34
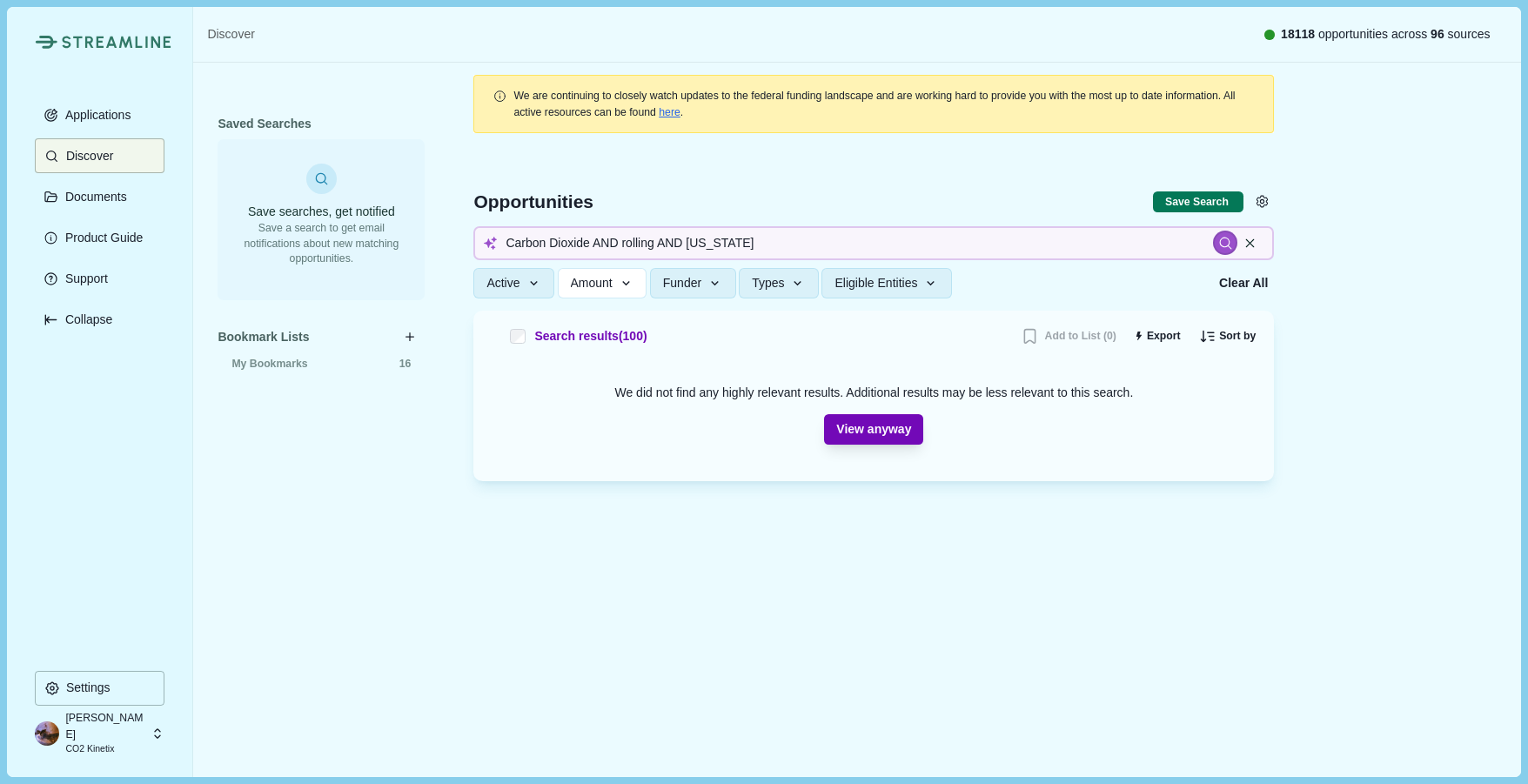
click at [891, 436] on button "View anyway" at bounding box center [874, 429] width 99 height 31
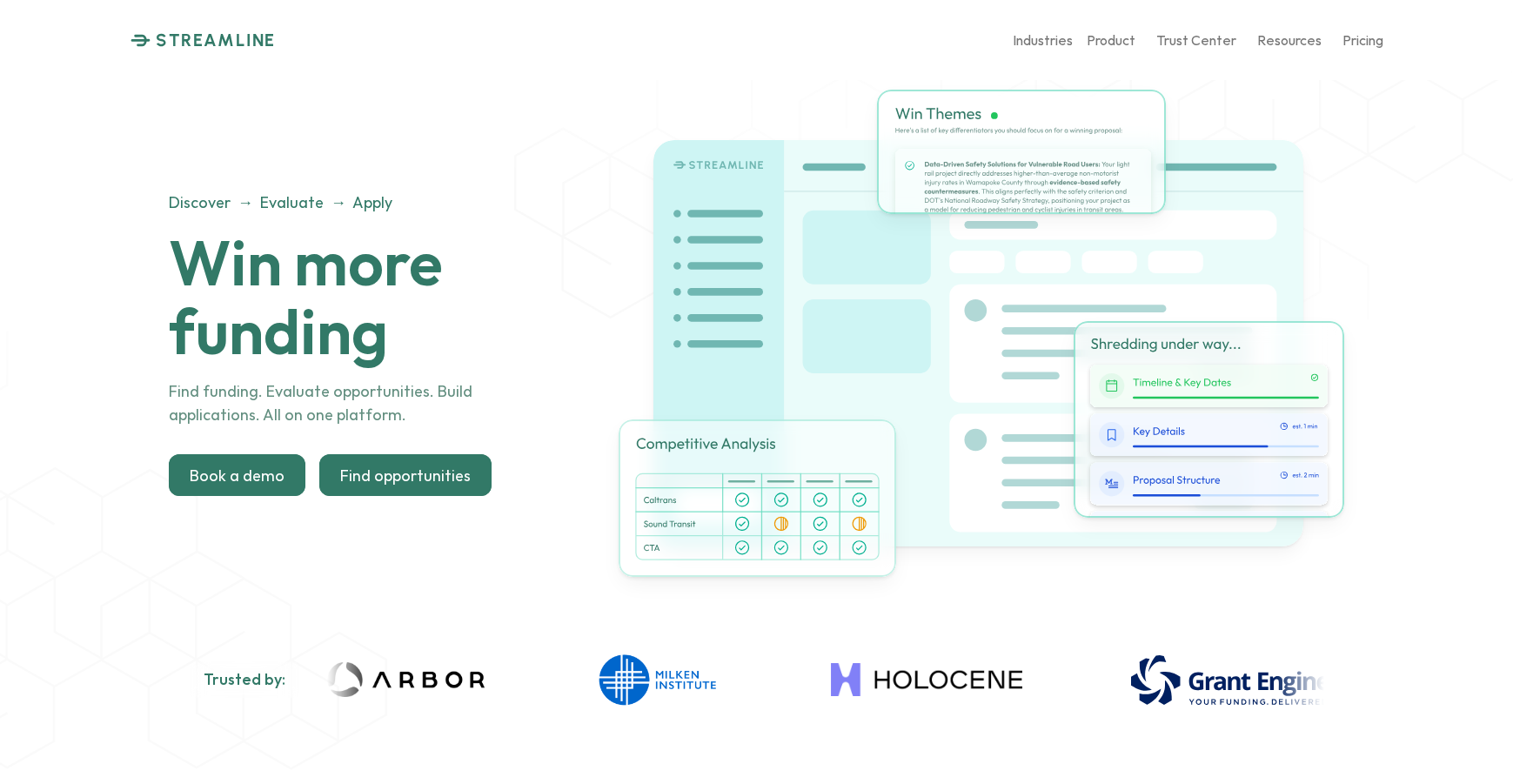
click at [435, 480] on p "Find opportunities" at bounding box center [406, 475] width 131 height 20
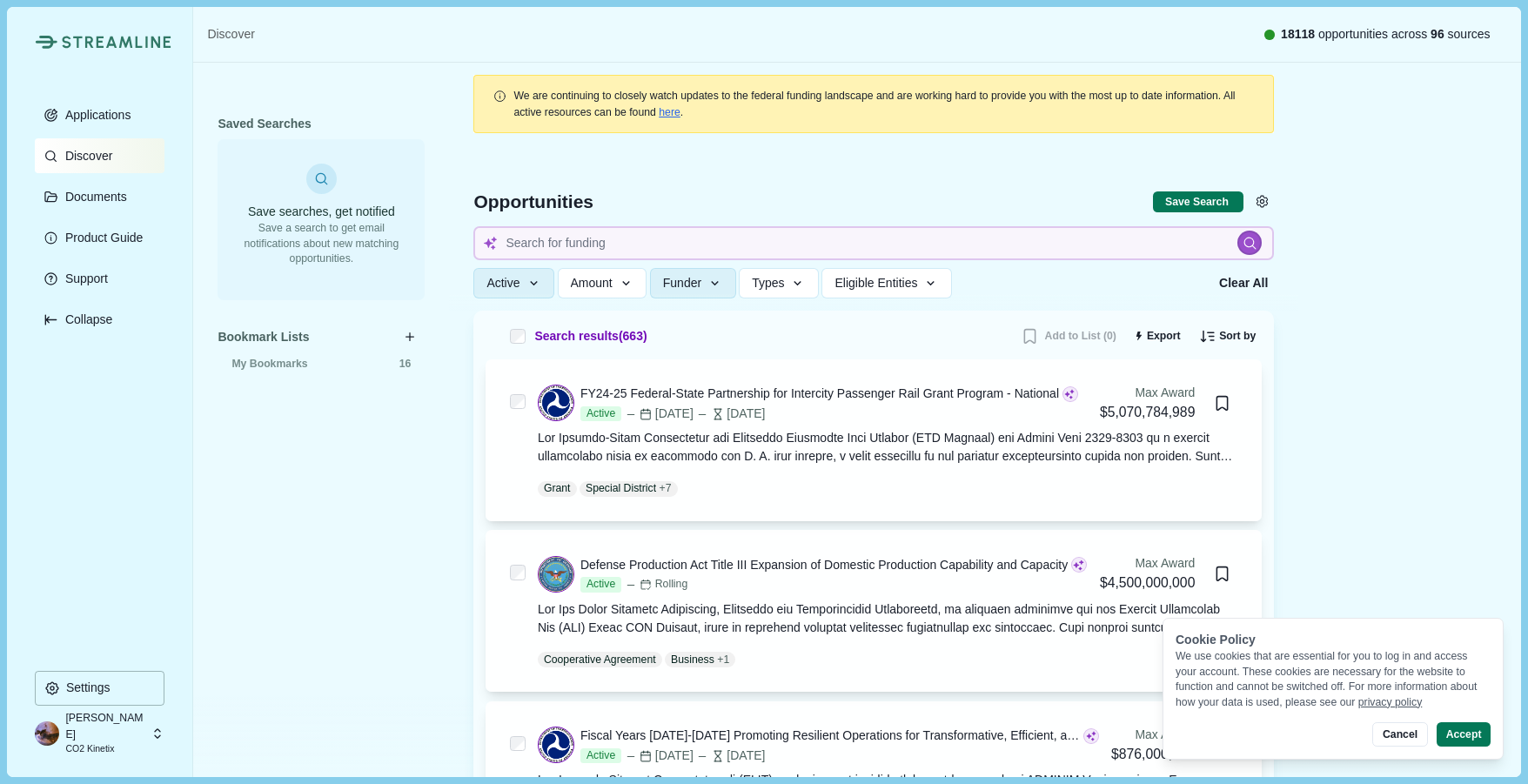
click at [95, 149] on p "Discover" at bounding box center [85, 157] width 53 height 15
click at [1417, 737] on button "Cancel" at bounding box center [1399, 735] width 55 height 24
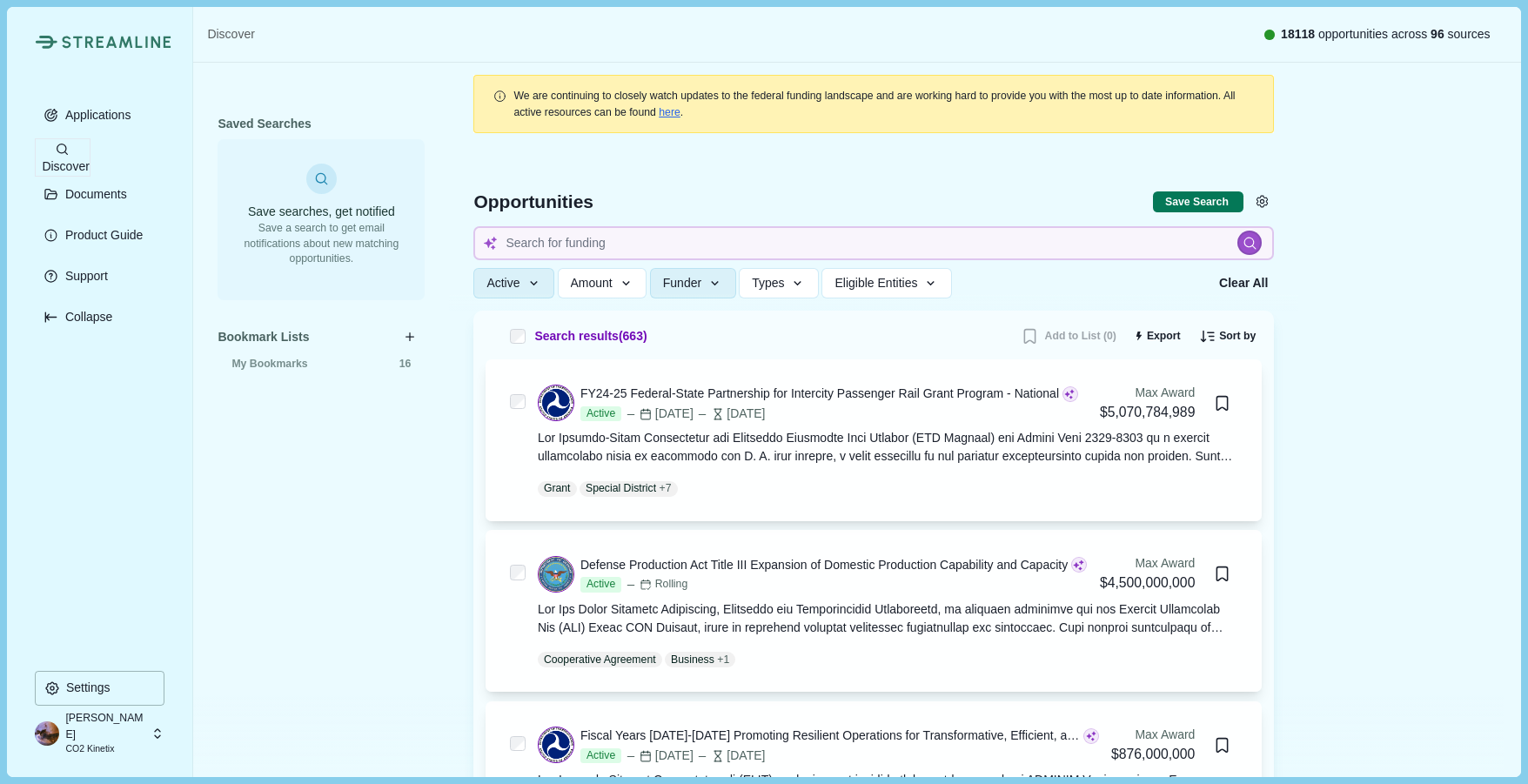
click at [157, 734] on icon at bounding box center [158, 734] width 16 height 16
click at [928, 282] on icon "button" at bounding box center [930, 283] width 16 height 16
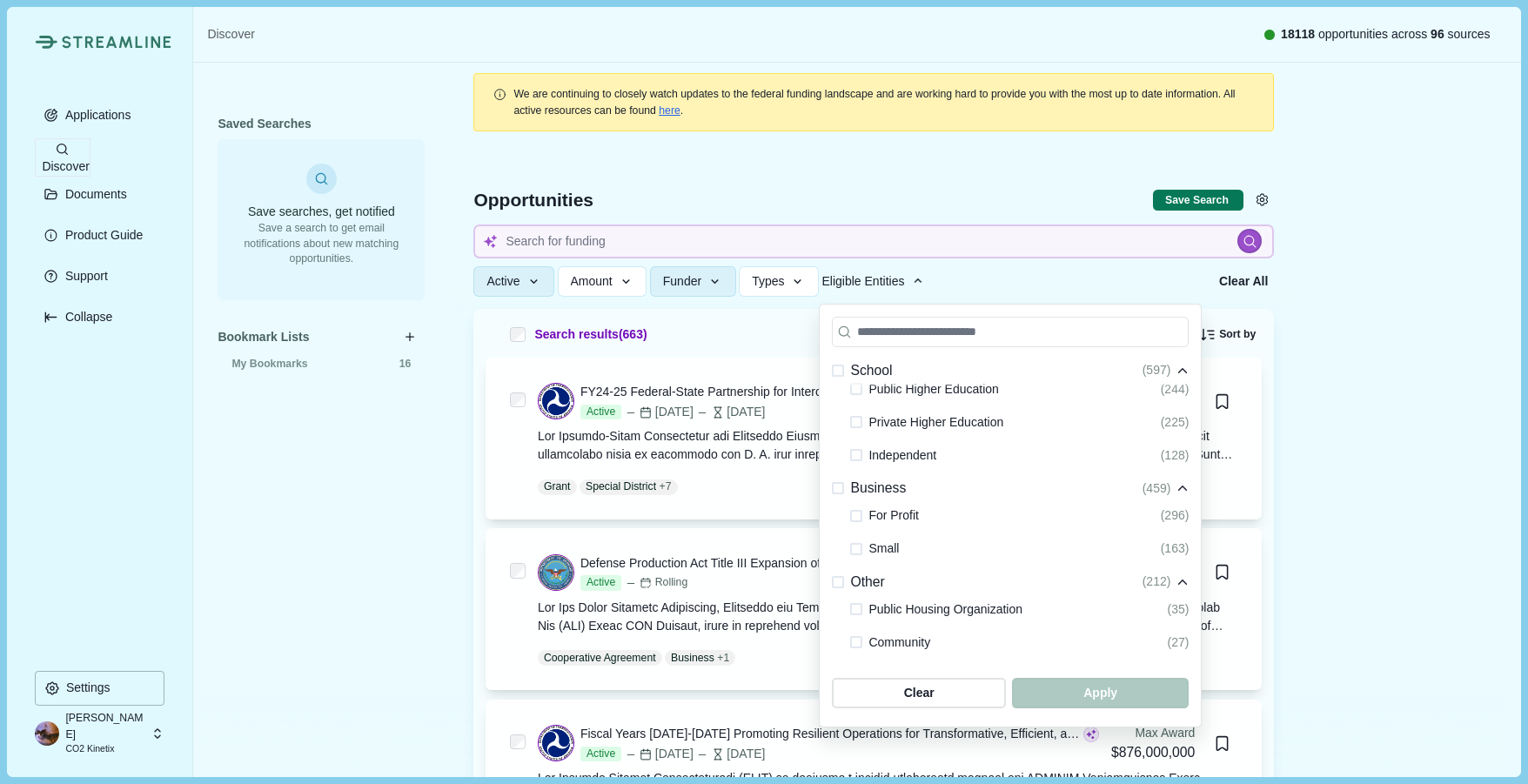
scroll to position [394, 0]
click at [861, 516] on span at bounding box center [856, 515] width 12 height 12
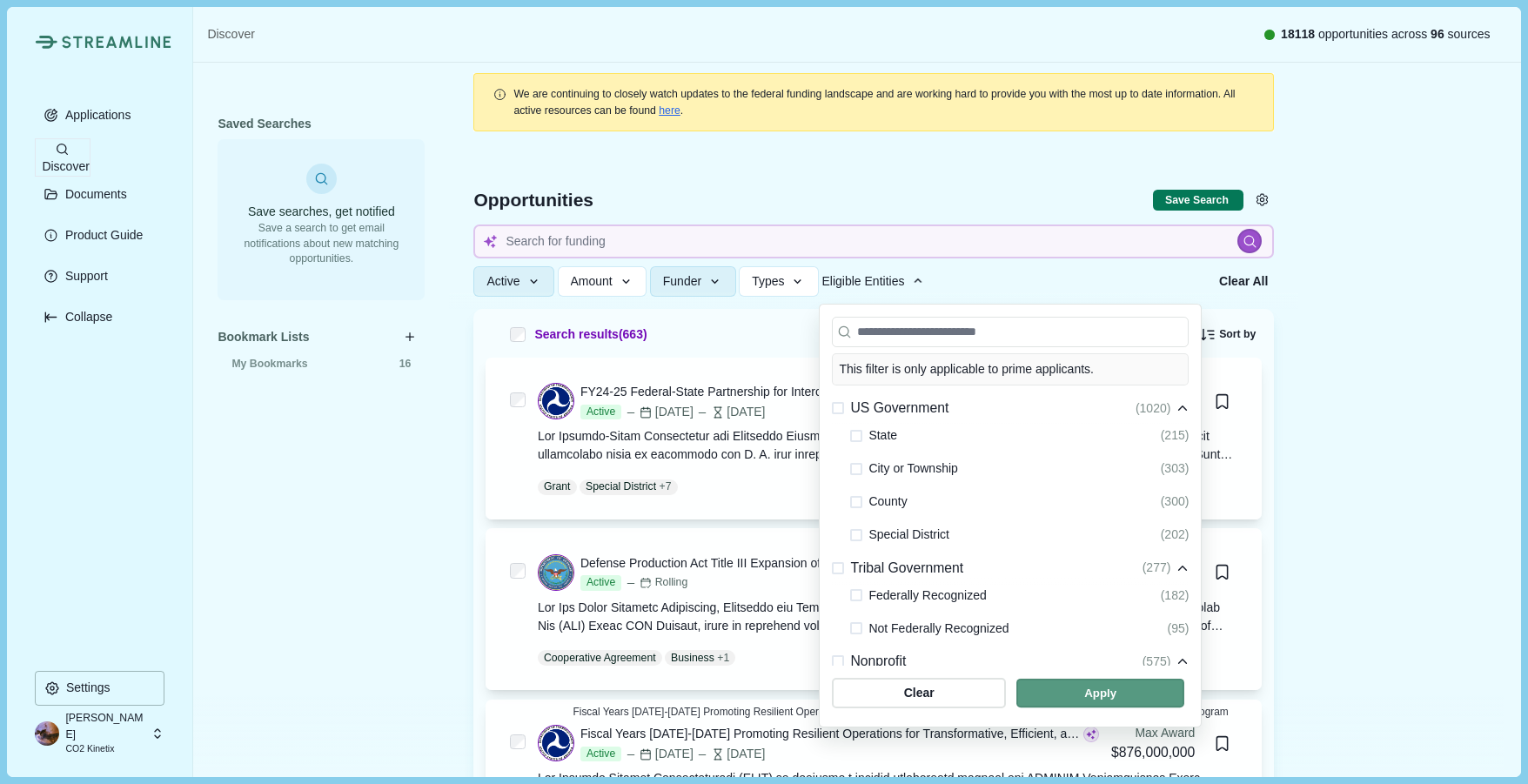
scroll to position [0, 0]
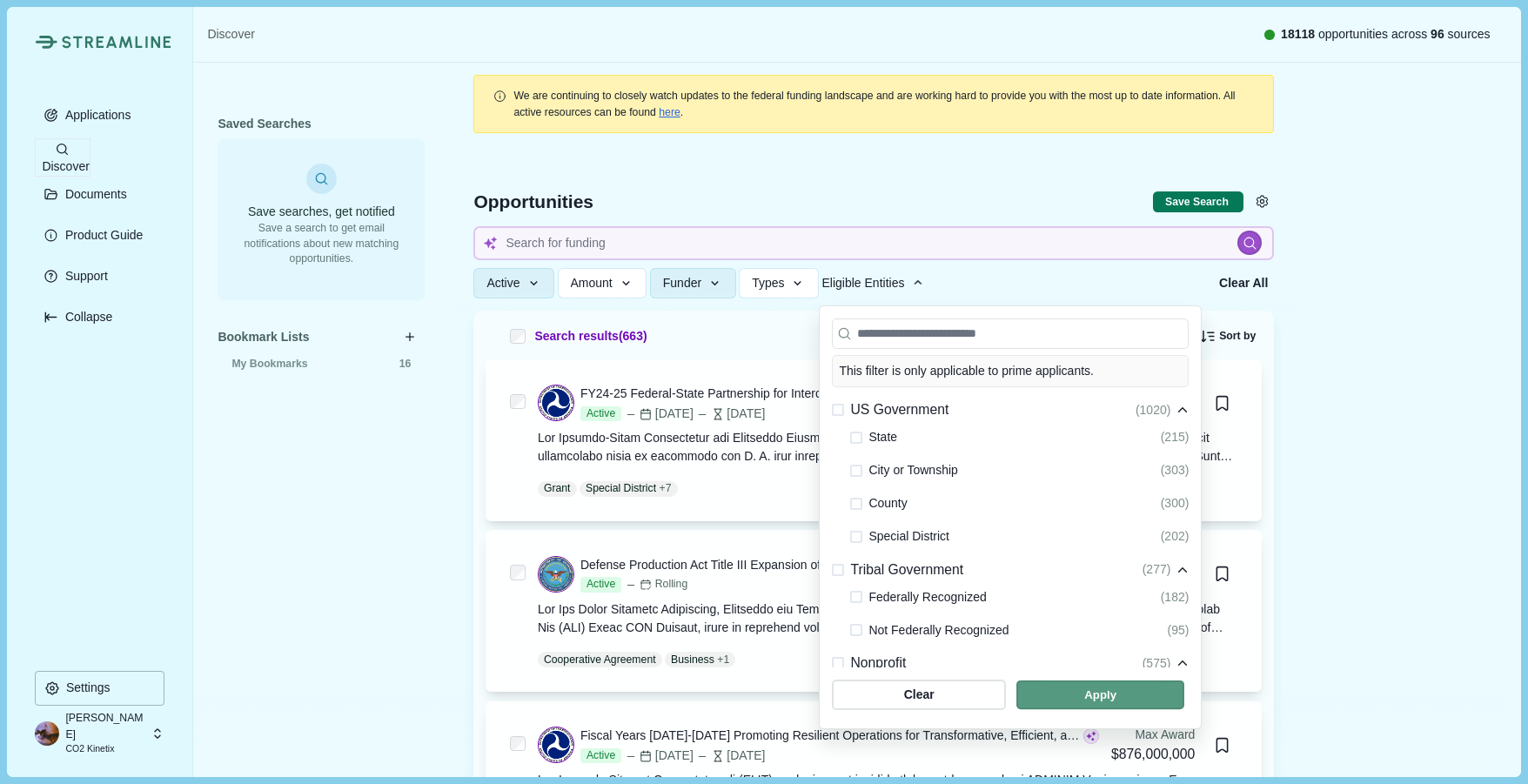
click at [1115, 700] on span "button" at bounding box center [1100, 695] width 168 height 29
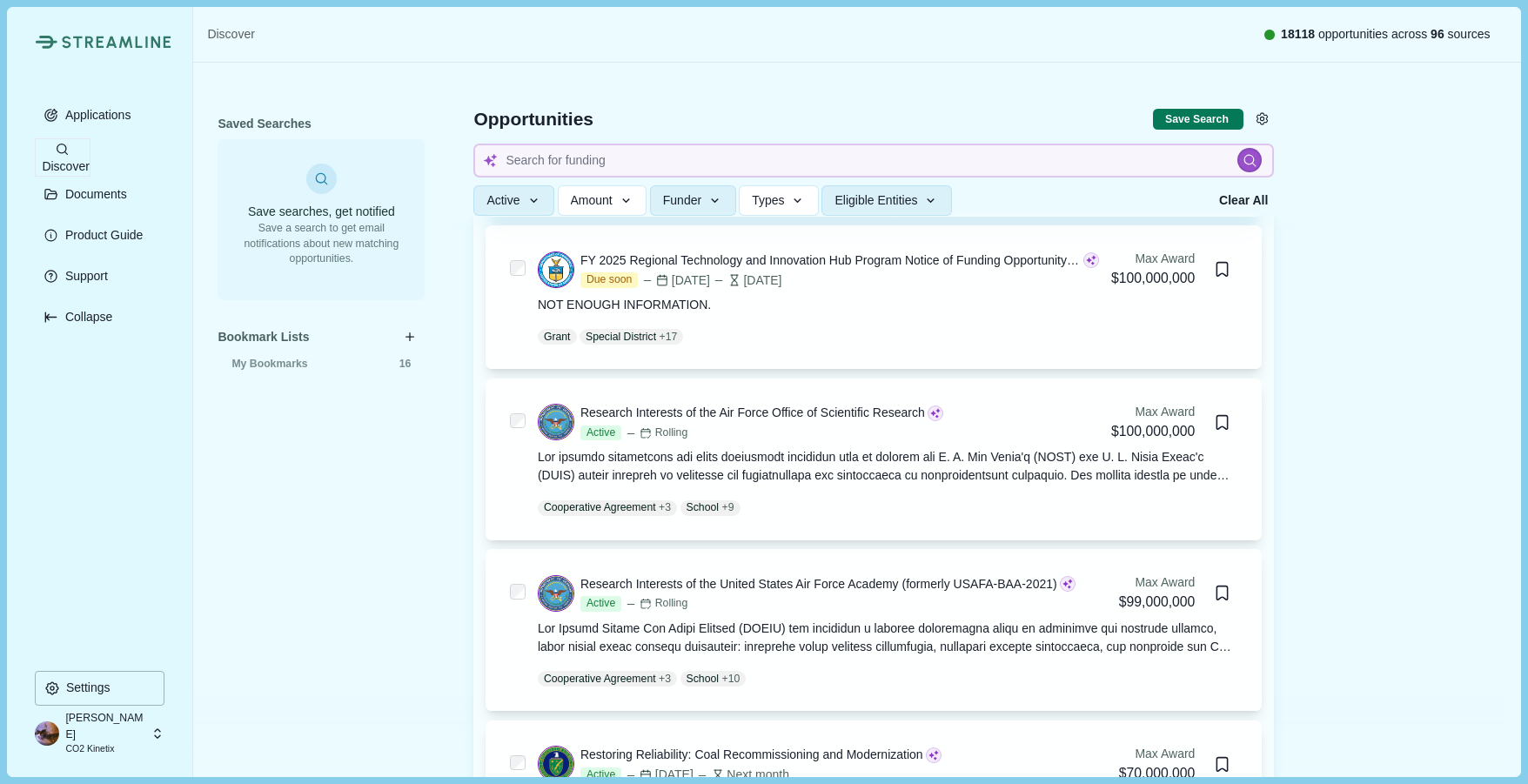
scroll to position [989, 0]
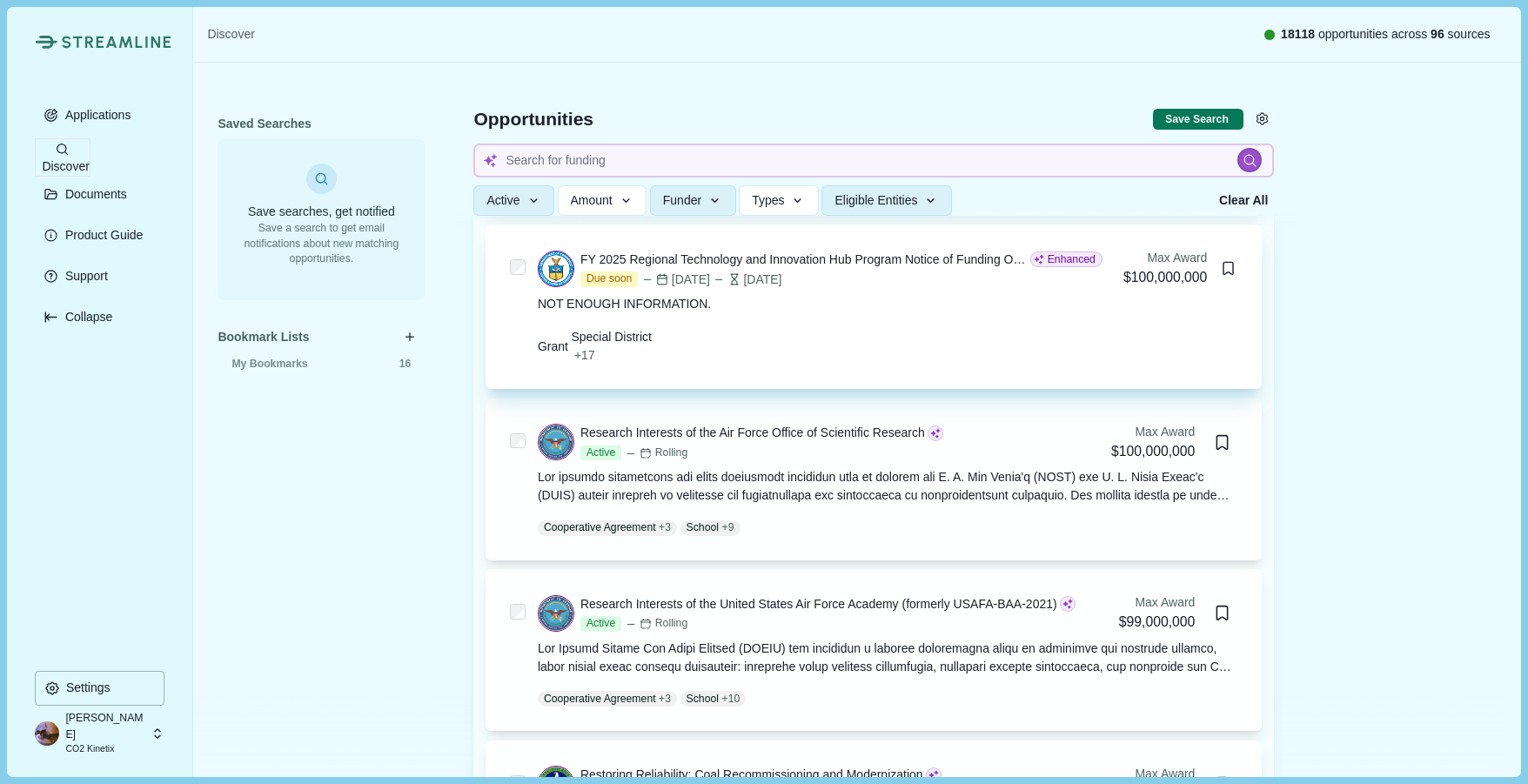
click at [1226, 269] on icon "Bookmark this grant." at bounding box center [1229, 268] width 17 height 17
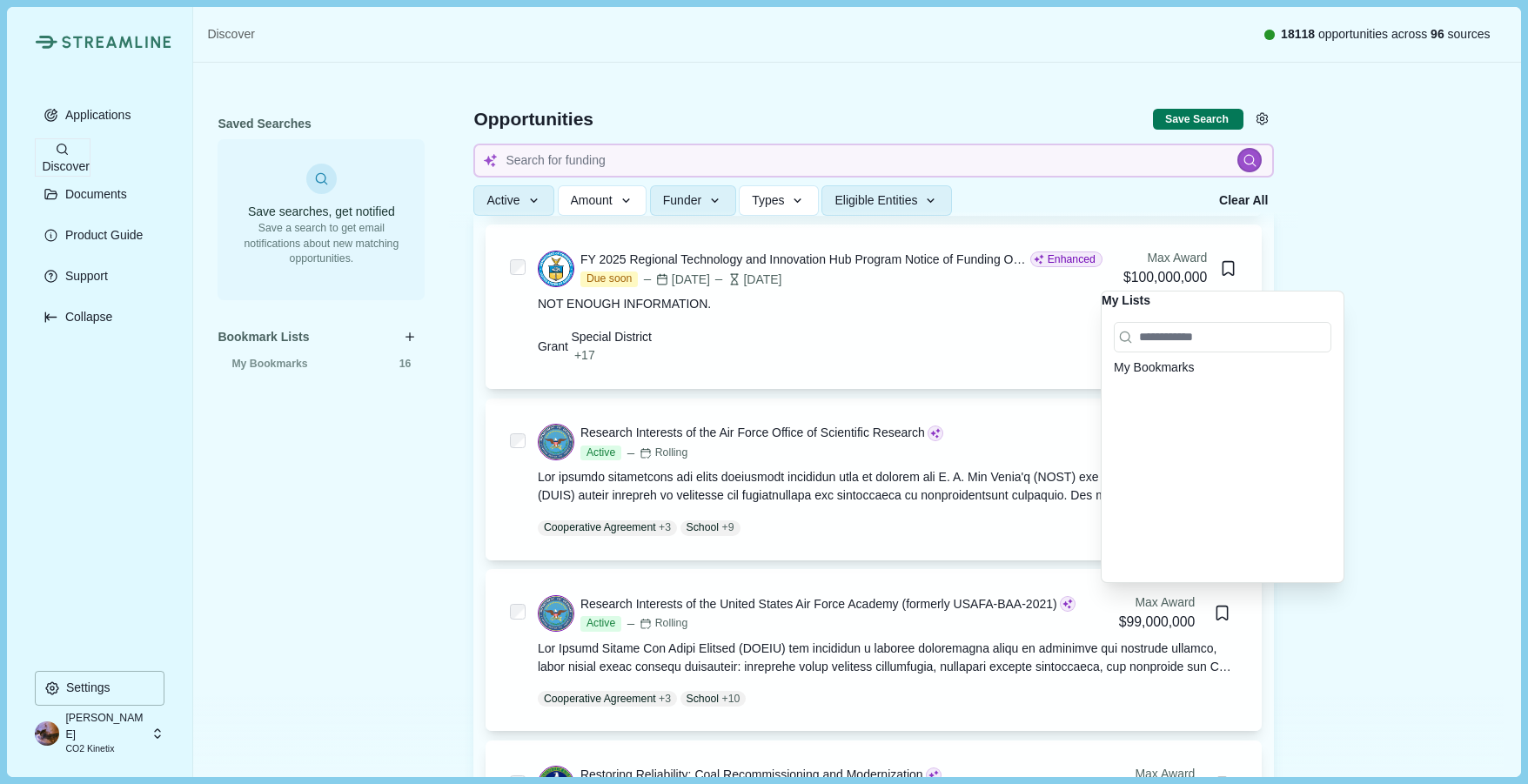
click at [1331, 359] on span at bounding box center [1331, 359] width 0 height 0
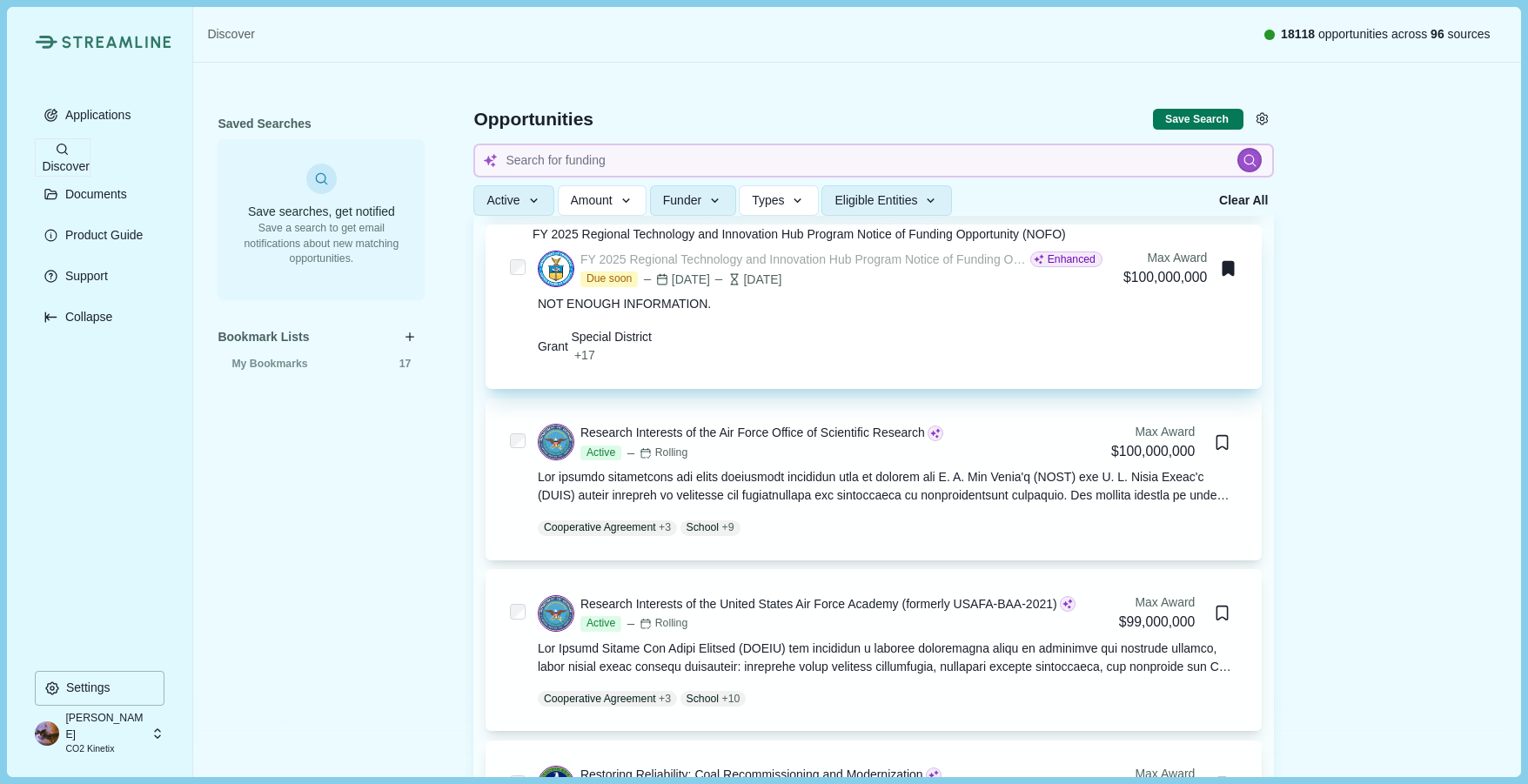
click at [900, 262] on div "FY 2025 Regional Technology and Innovation Hub Program Notice of Funding Opport…" at bounding box center [804, 260] width 447 height 19
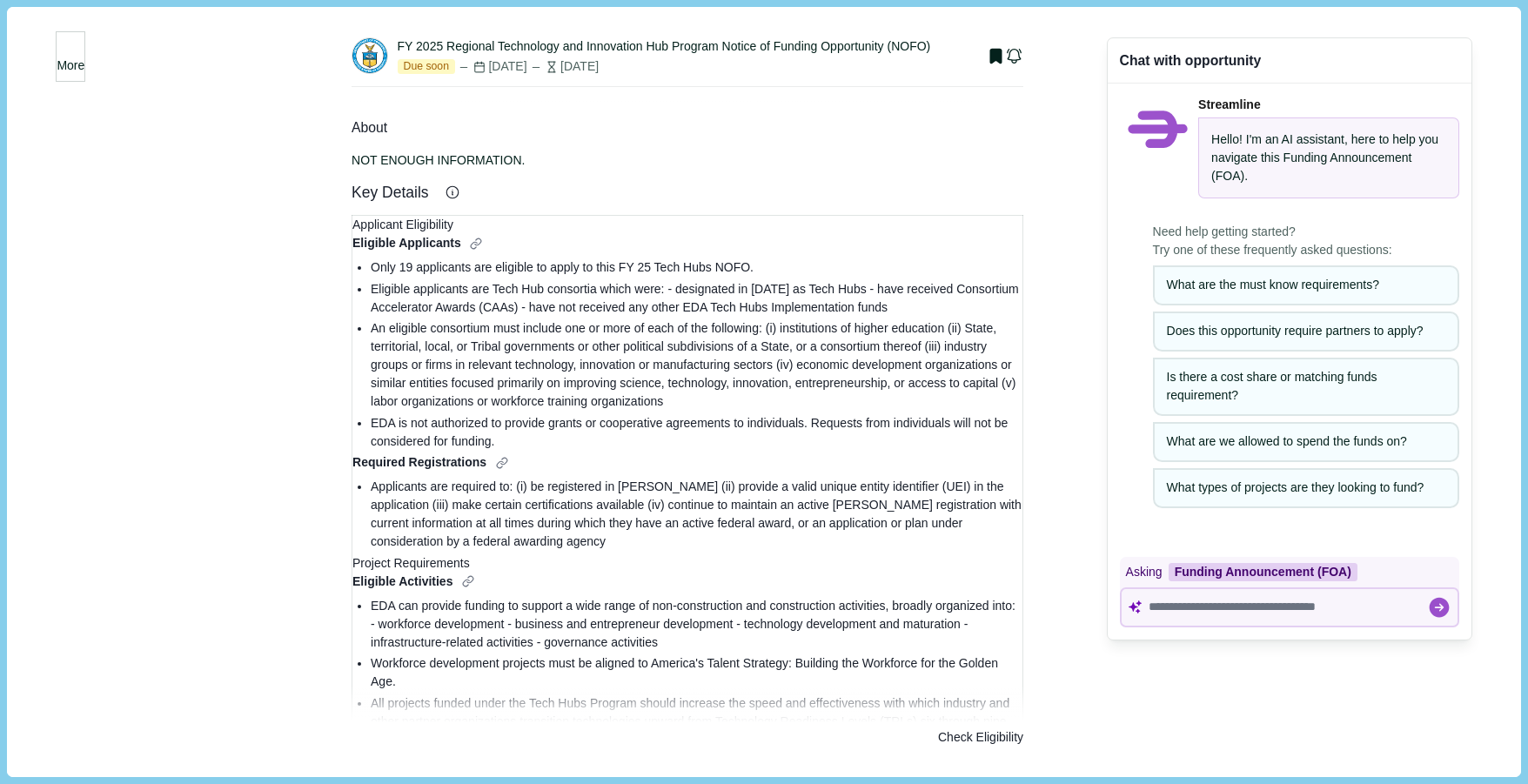
click at [85, 61] on span "More" at bounding box center [71, 66] width 28 height 19
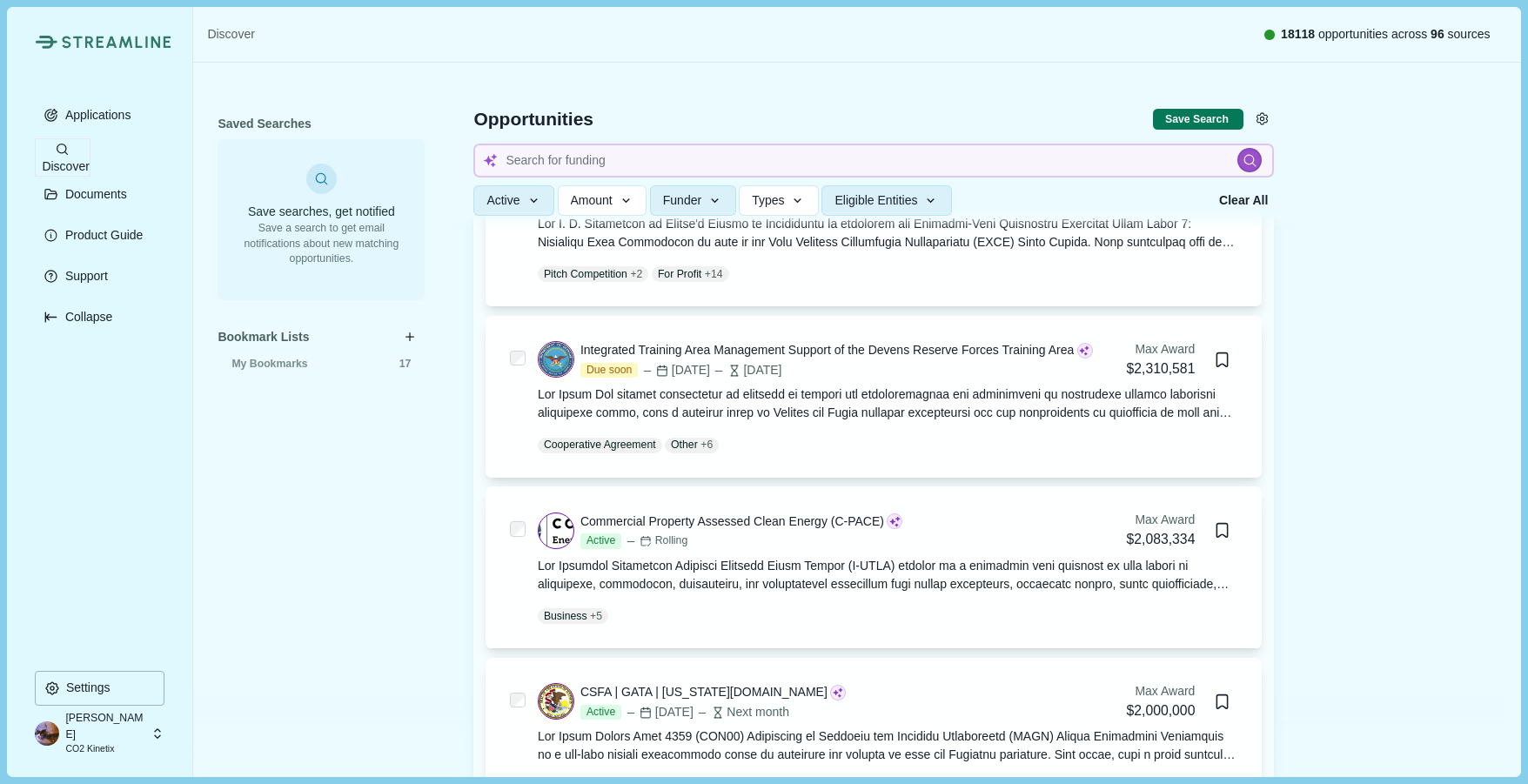
scroll to position [11313, 0]
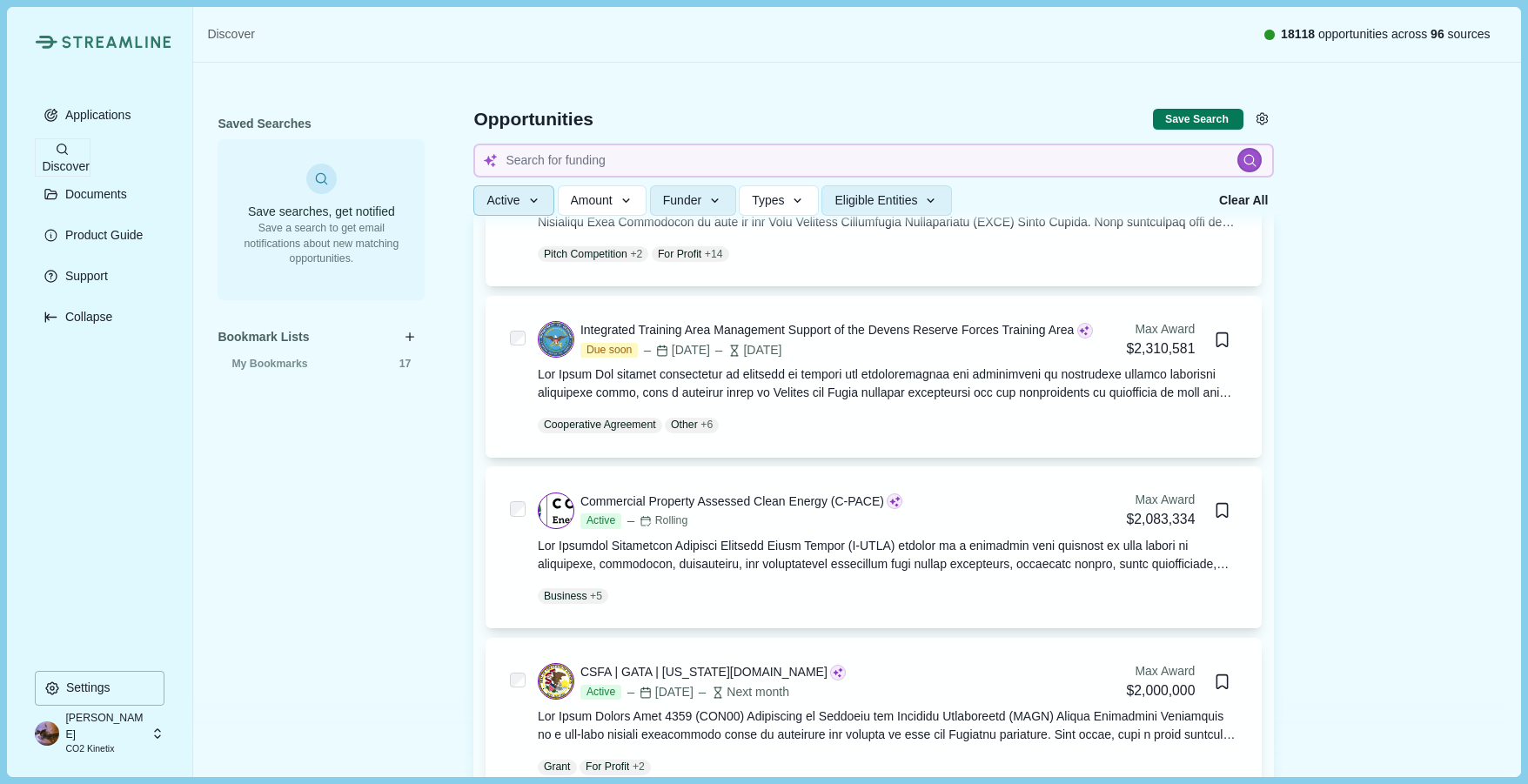
click at [536, 199] on icon "button" at bounding box center [533, 200] width 7 height 5
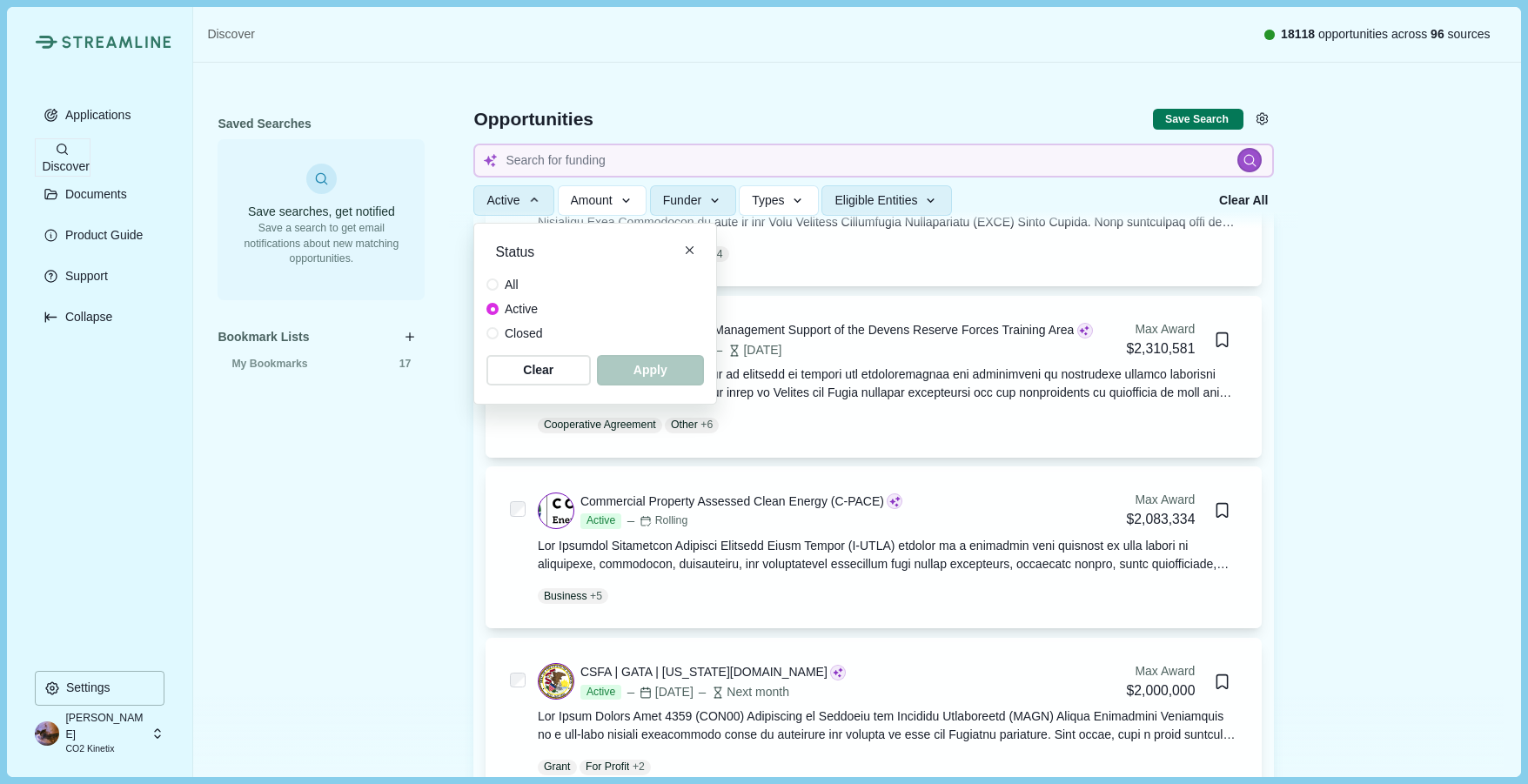
click at [427, 519] on div "Saved Searches Save searches, get notified Save a search to get email notificat…" at bounding box center [321, 400] width 255 height 676
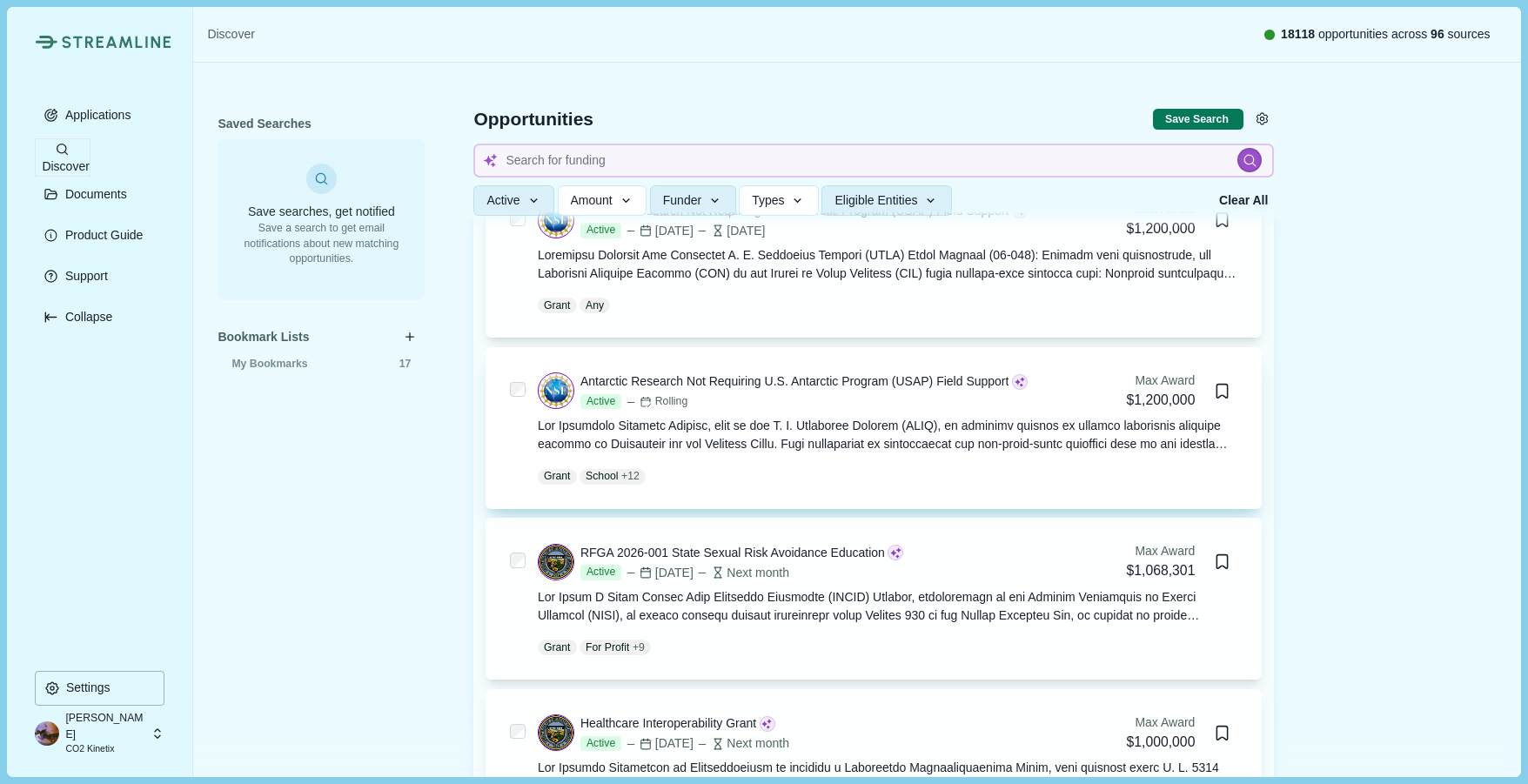
scroll to position [14683, 0]
